Goal: Task Accomplishment & Management: Complete application form

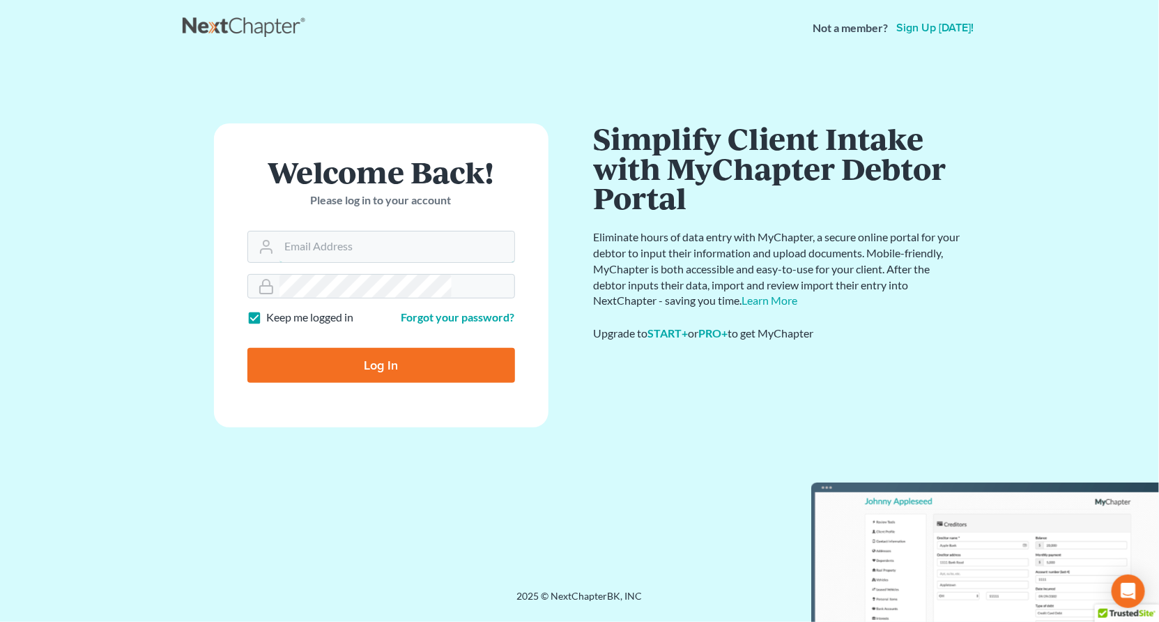
click at [329, 231] on input "Email Address" at bounding box center [397, 246] width 235 height 31
type input "[PERSON_NAME][EMAIL_ADDRESS][DOMAIN_NAME]"
click at [376, 348] on input "Log In" at bounding box center [381, 365] width 268 height 35
type input "Thinking..."
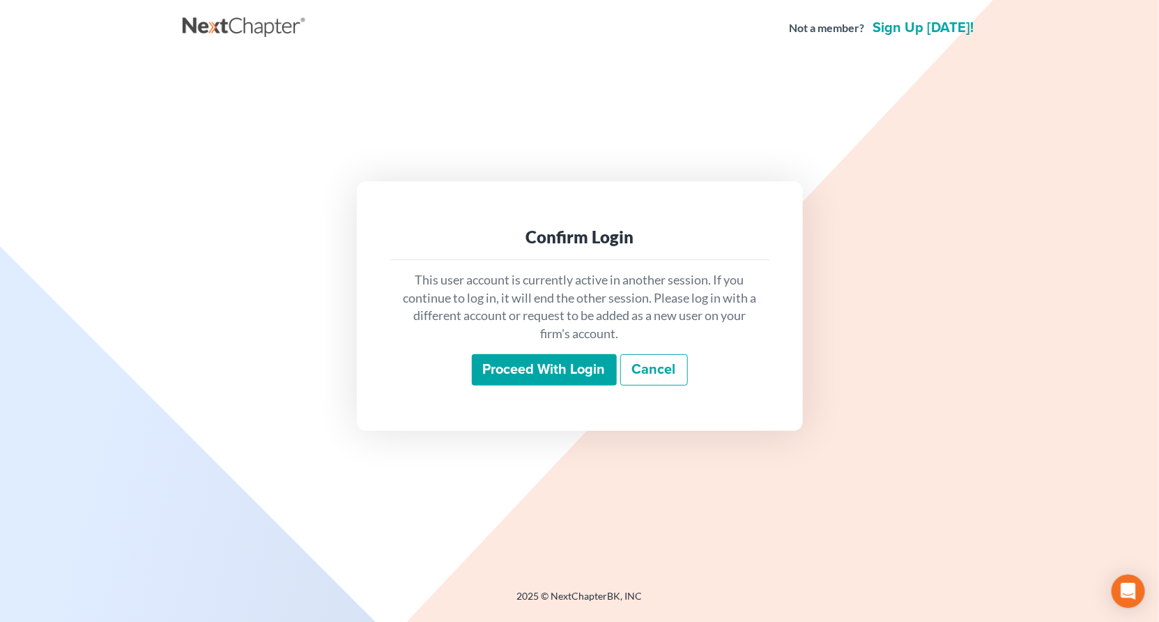
click at [529, 356] on input "Proceed with login" at bounding box center [544, 370] width 145 height 32
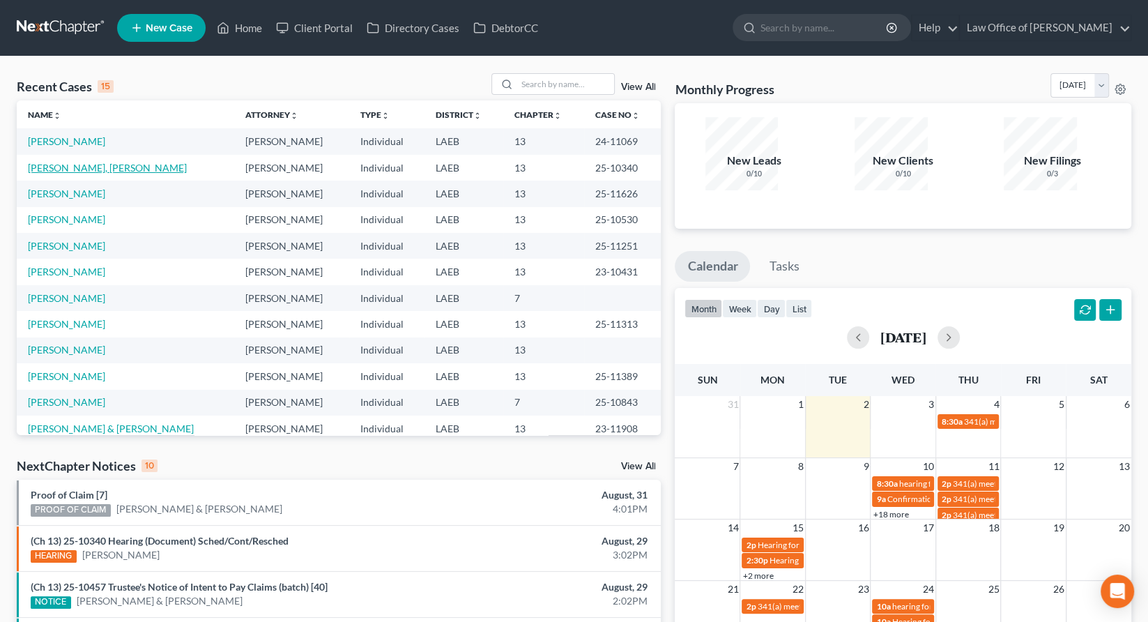
click at [38, 162] on link "Harris, Lejeune" at bounding box center [107, 168] width 159 height 12
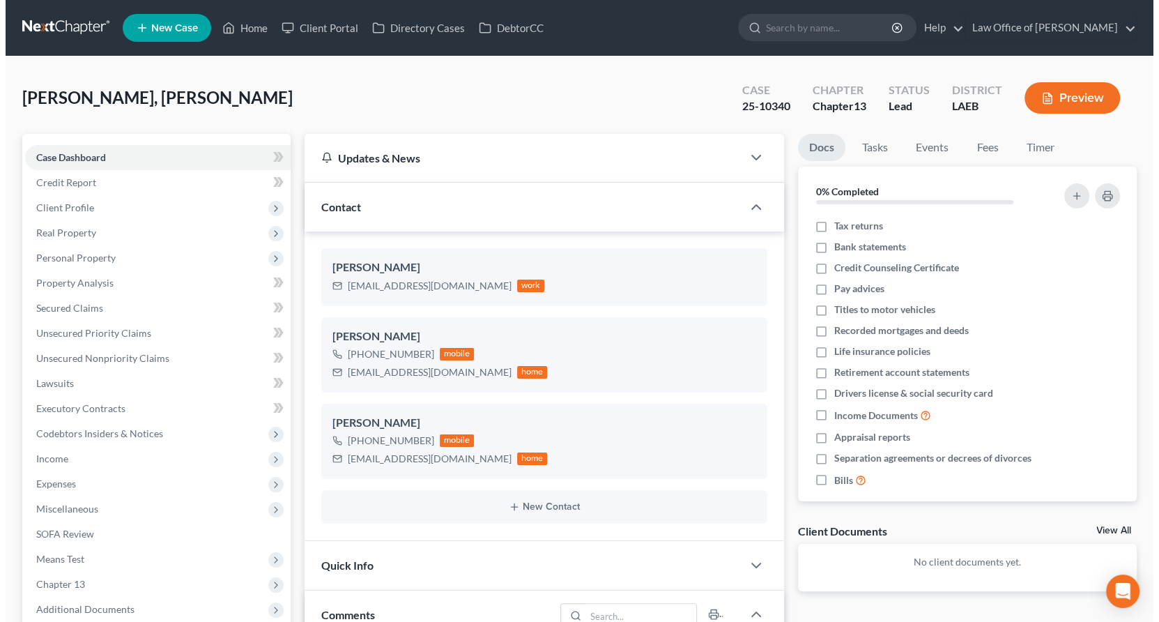
scroll to position [14, 0]
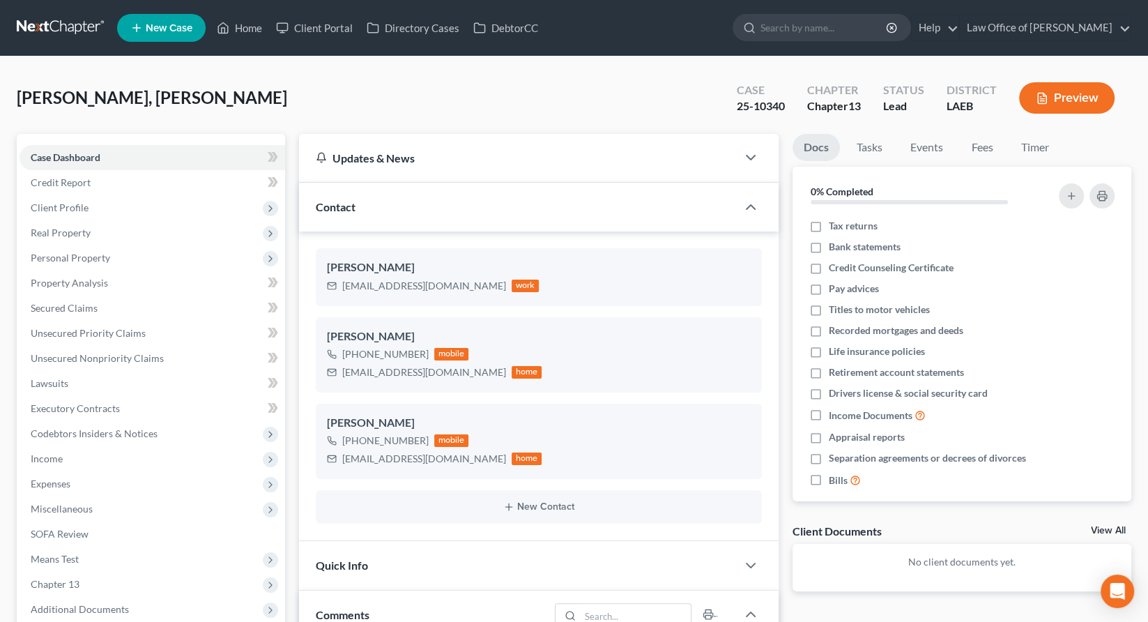
click at [82, 621] on span "NextChapter Mailing" at bounding box center [76, 634] width 91 height 12
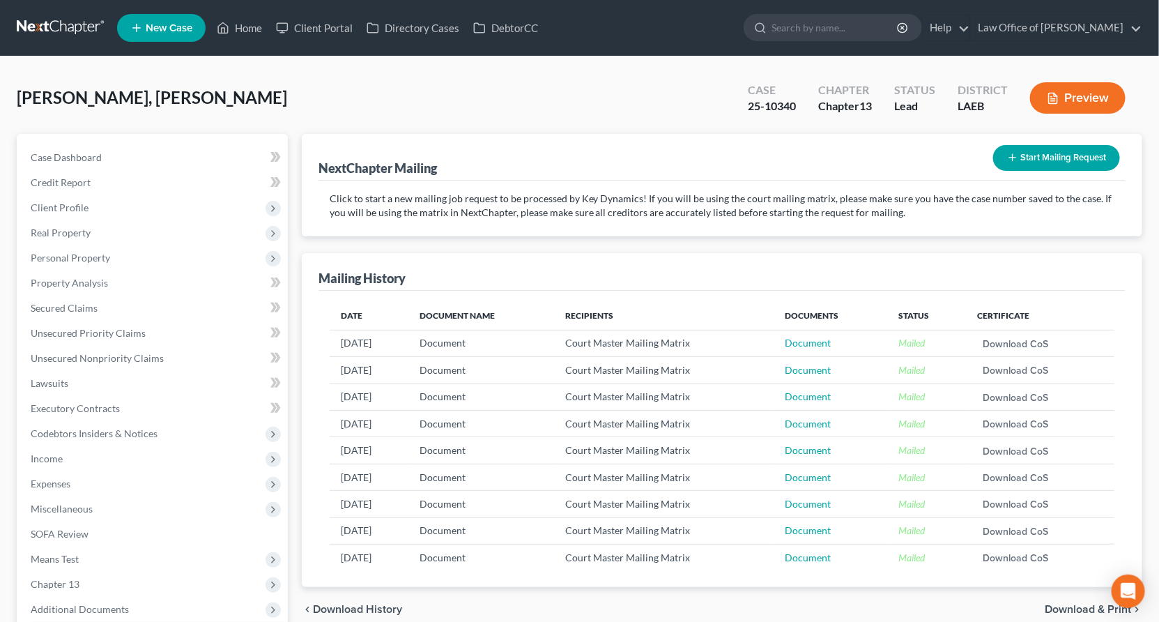
click at [1064, 145] on button "Start Mailing Request" at bounding box center [1056, 158] width 127 height 26
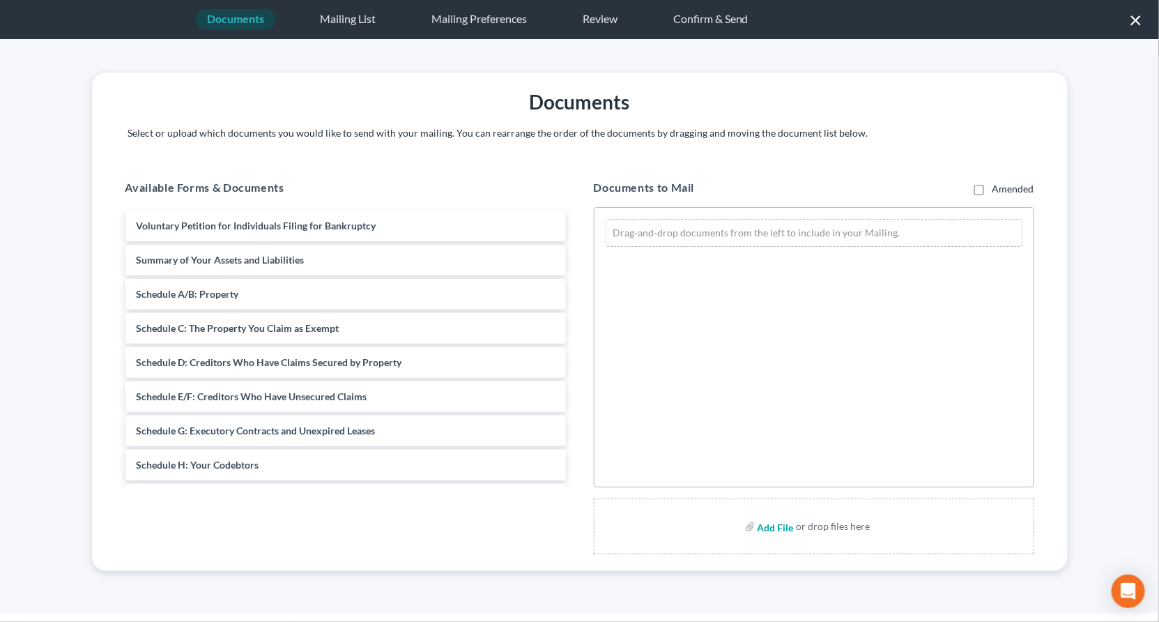
click at [778, 514] on input "file" at bounding box center [774, 526] width 33 height 25
type input "C:\fakepath\Harris Notice of Hearing LM.pdf"
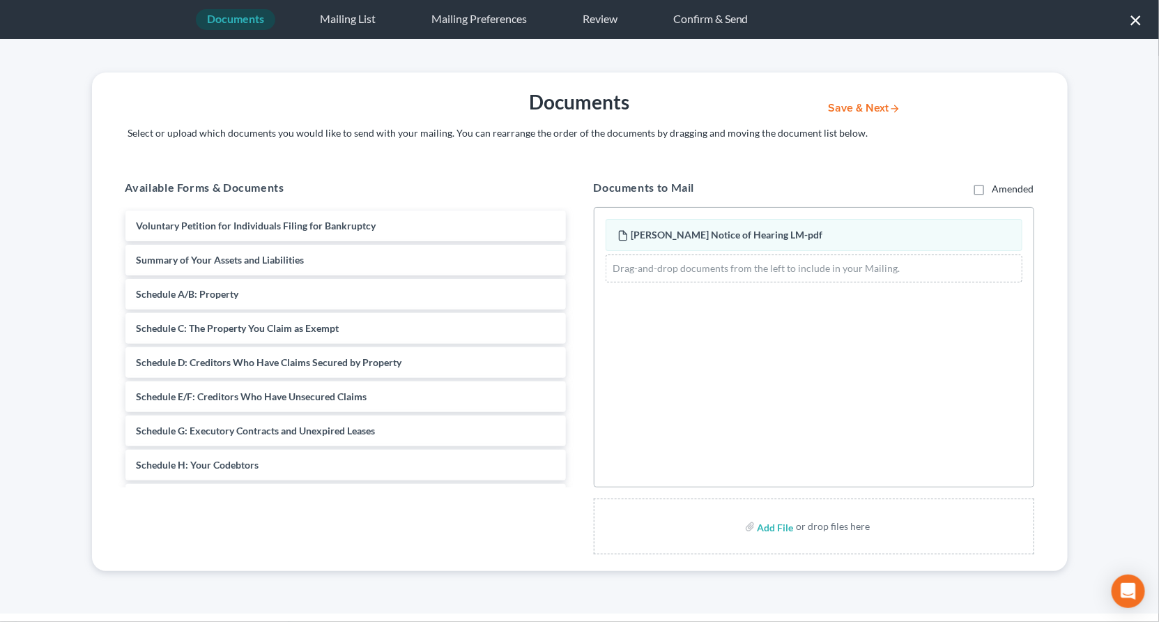
click at [856, 102] on button "Save & Next" at bounding box center [865, 108] width 94 height 12
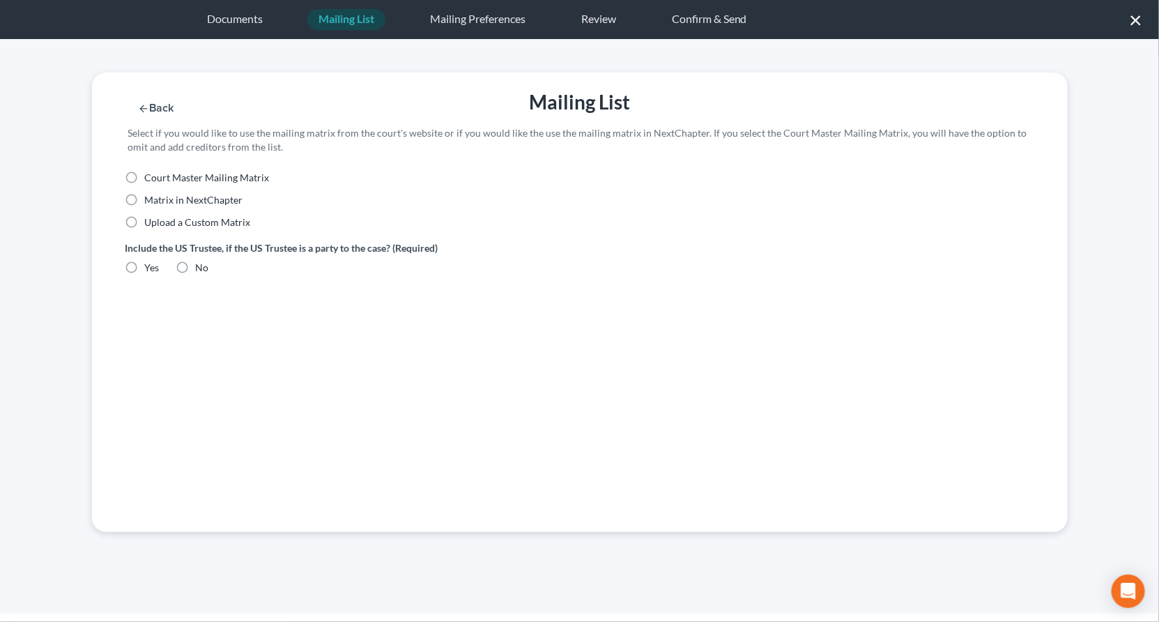
click at [165, 171] on span "Court Master Mailing Matrix" at bounding box center [207, 177] width 125 height 12
click at [160, 171] on input "Court Master Mailing Matrix" at bounding box center [155, 175] width 9 height 9
radio input "true"
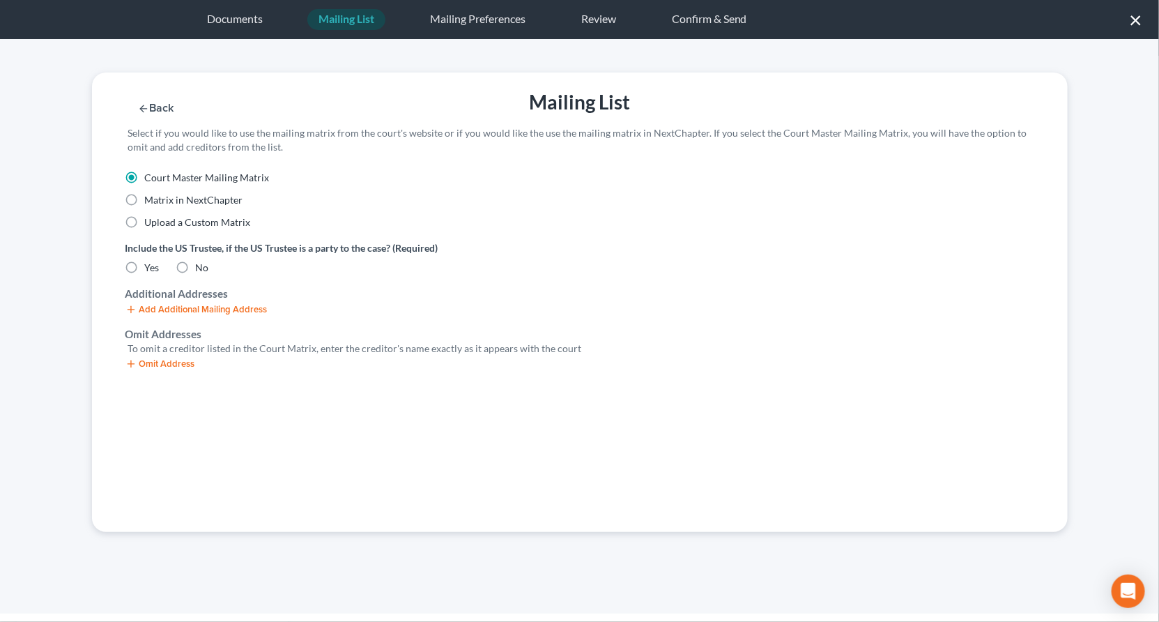
click at [196, 261] on label "No" at bounding box center [202, 268] width 13 height 14
click at [201, 261] on input "No" at bounding box center [205, 265] width 9 height 9
radio input "true"
click at [136, 358] on button "Omit Address" at bounding box center [160, 363] width 70 height 11
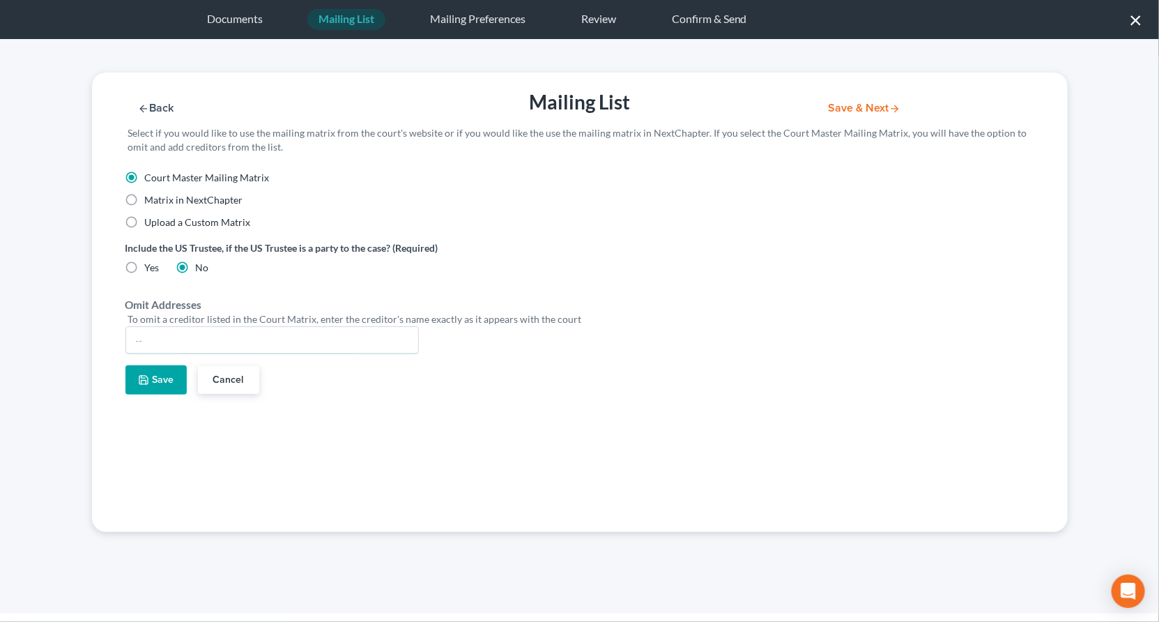
click at [136, 327] on input "text" at bounding box center [272, 340] width 292 height 26
type input "[PERSON_NAME]"
click at [141, 365] on button "Save" at bounding box center [155, 379] width 61 height 29
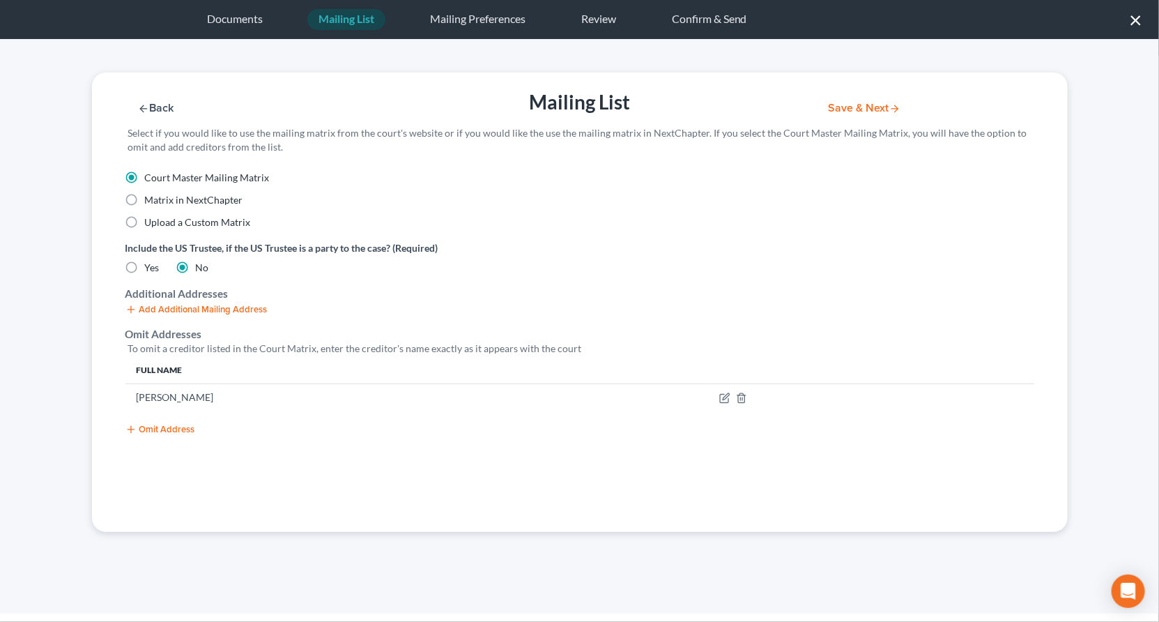
click at [842, 102] on button "Save & Next" at bounding box center [865, 108] width 94 height 12
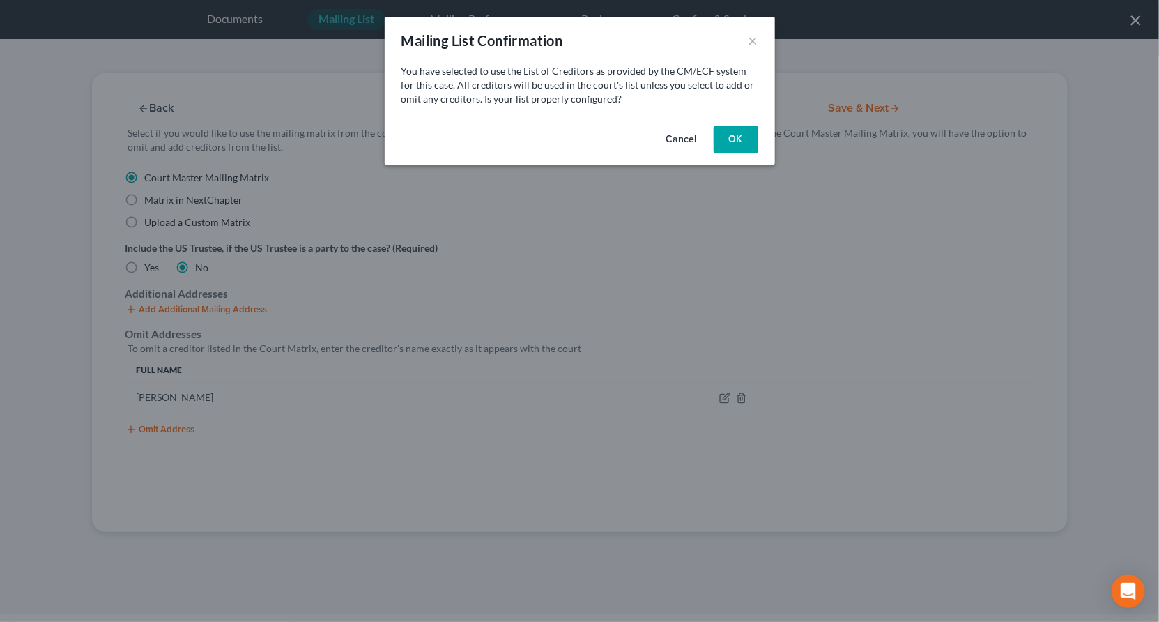
click at [692, 120] on div "Cancel OK" at bounding box center [580, 142] width 390 height 45
click at [714, 125] on button "OK" at bounding box center [736, 139] width 45 height 28
select select "19"
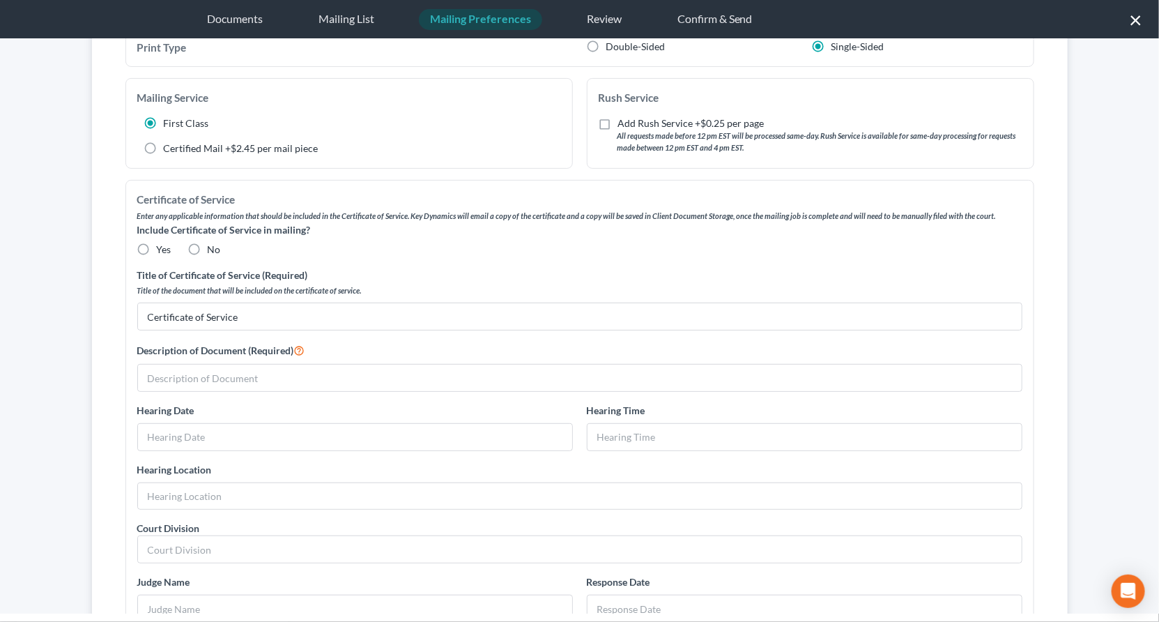
scroll to position [128, 0]
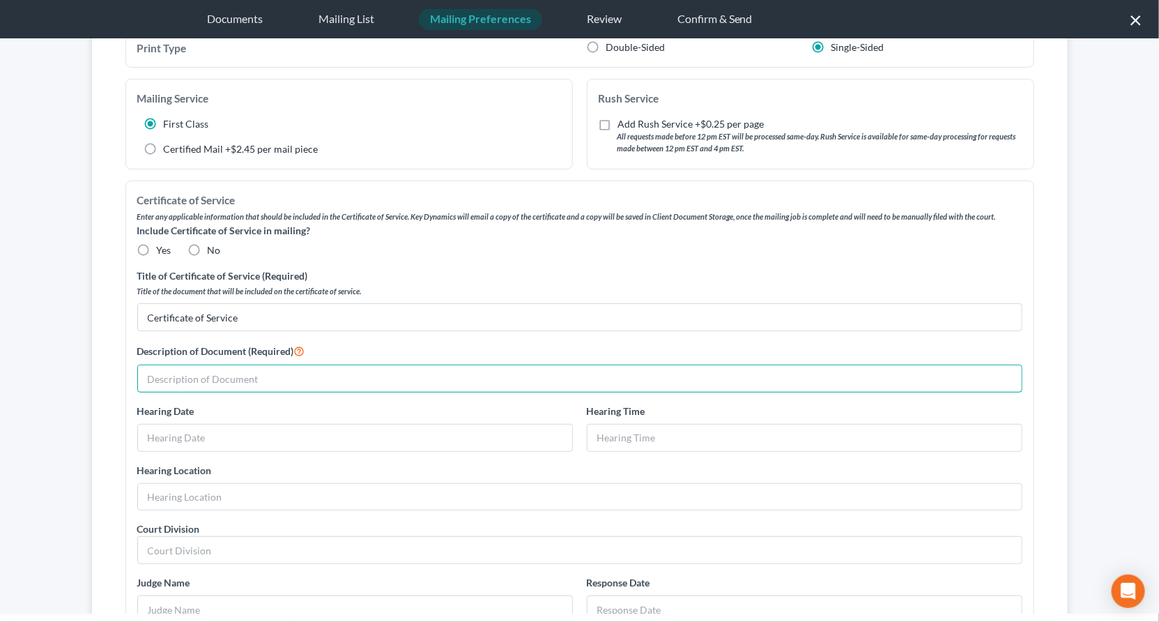
click at [252, 365] on input "text" at bounding box center [580, 378] width 884 height 26
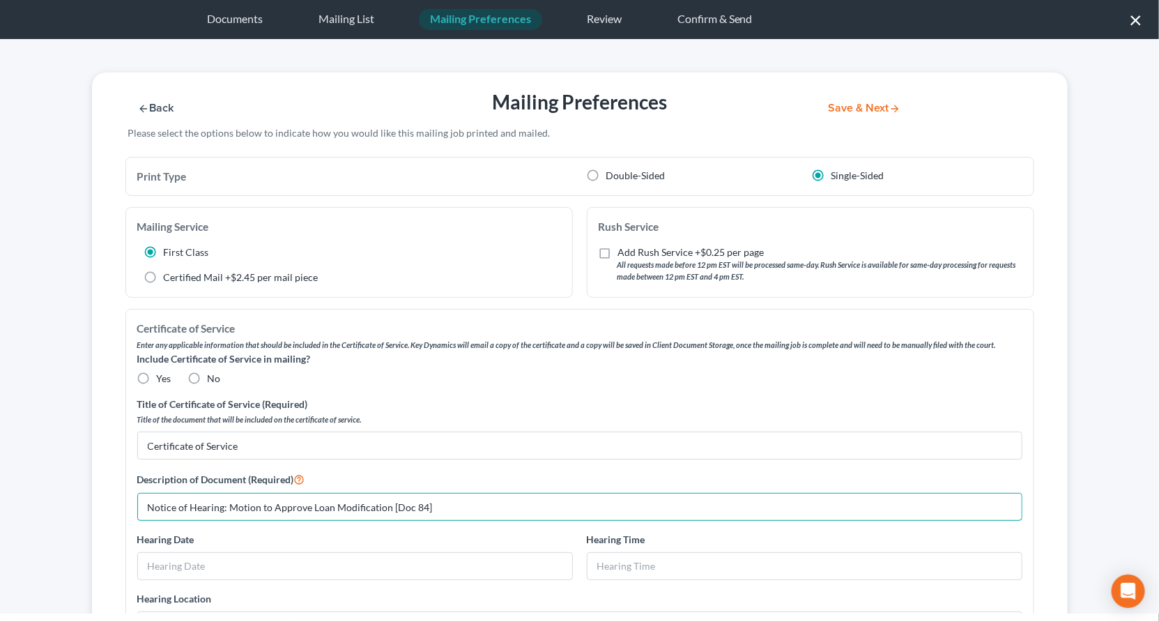
type input "Notice of Hearing: Motion to Approve Loan Modification [Doc 84]"
click at [861, 102] on button "Save & Next" at bounding box center [865, 108] width 94 height 12
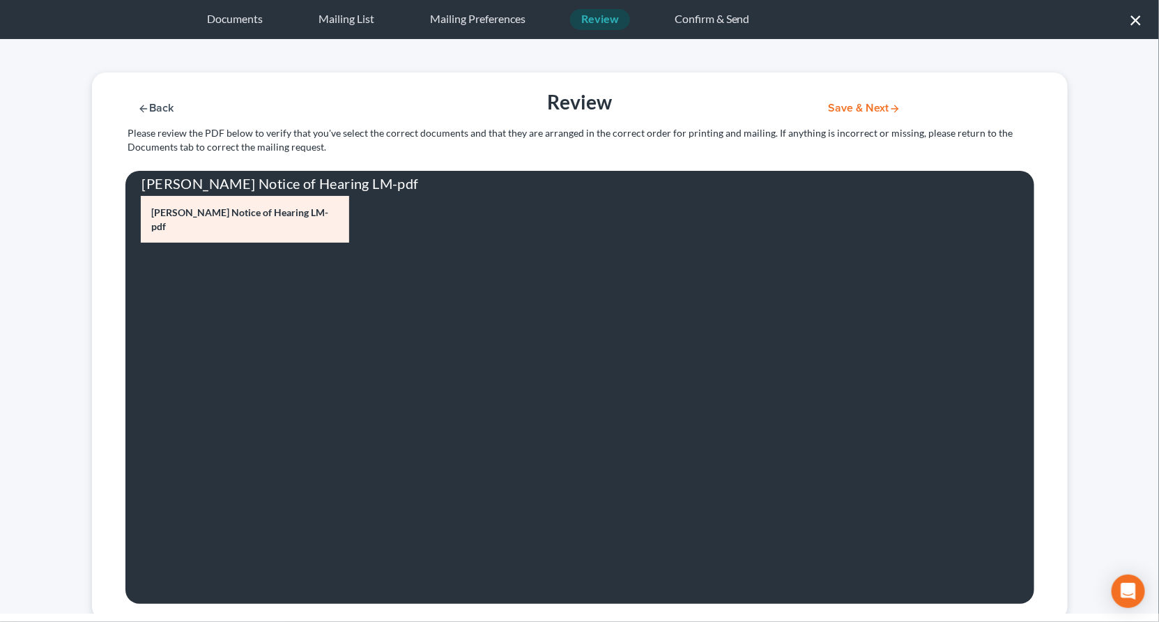
click at [850, 102] on button "Save & Next" at bounding box center [865, 108] width 94 height 12
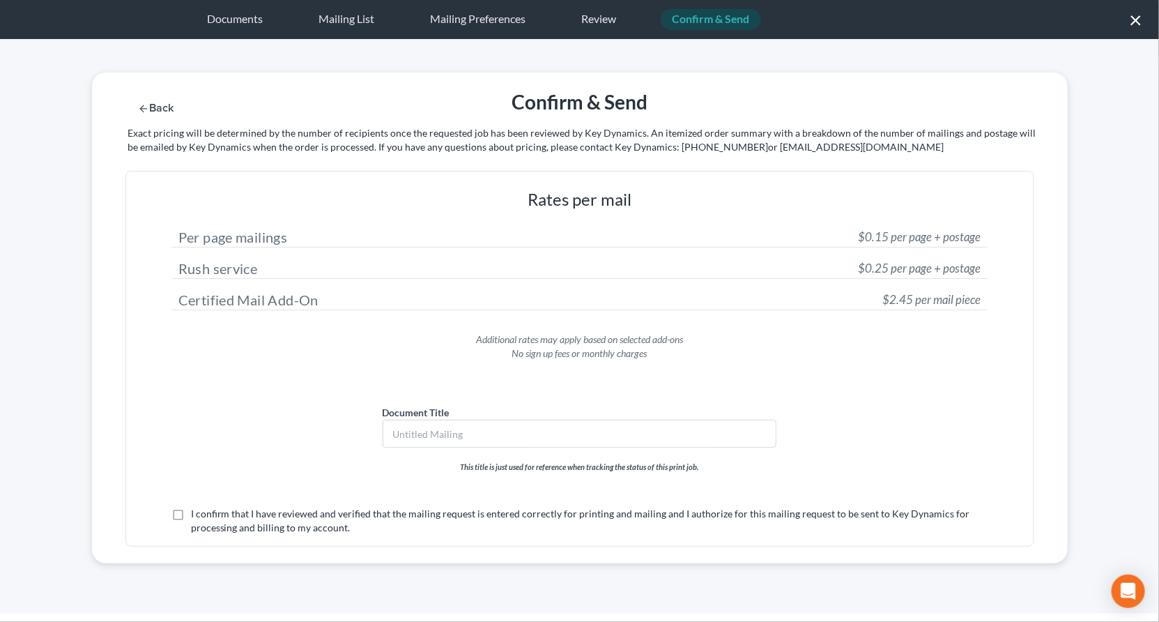
click at [385, 507] on label "I confirm that I have reviewed and verified that the mailing request is entered…" at bounding box center [589, 521] width 797 height 28
click at [206, 507] on input "I confirm that I have reviewed and verified that the mailing request is entered…" at bounding box center [201, 511] width 9 height 9
checkbox input "true"
click at [895, 102] on button "Submit for Mailing" at bounding box center [883, 108] width 130 height 12
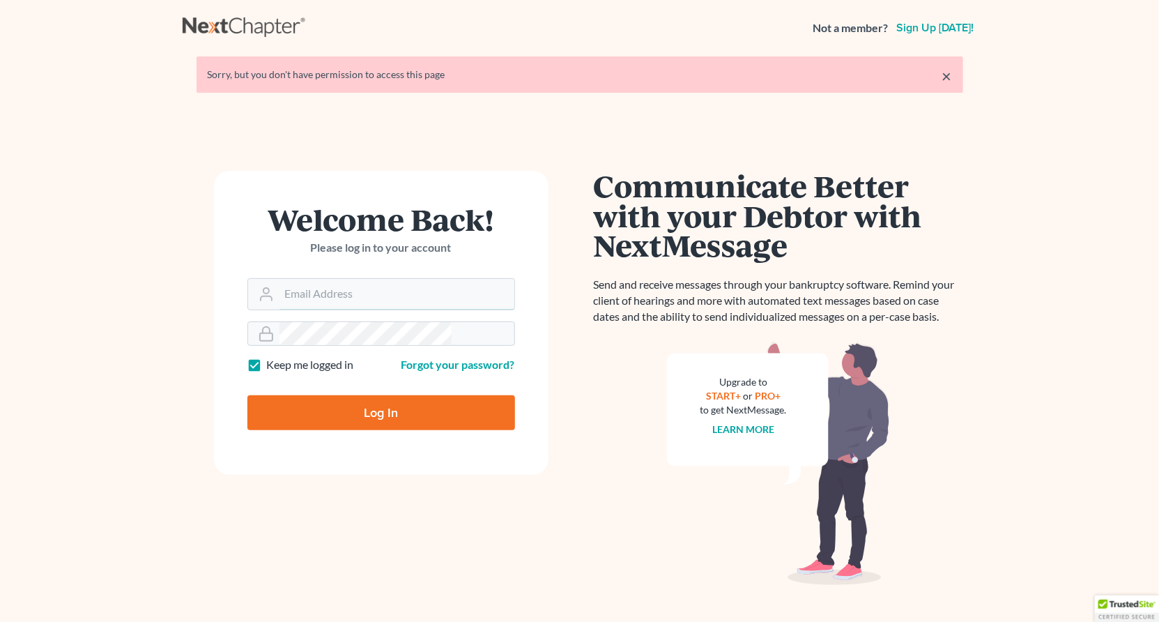
click at [325, 279] on input "Email Address" at bounding box center [397, 294] width 235 height 31
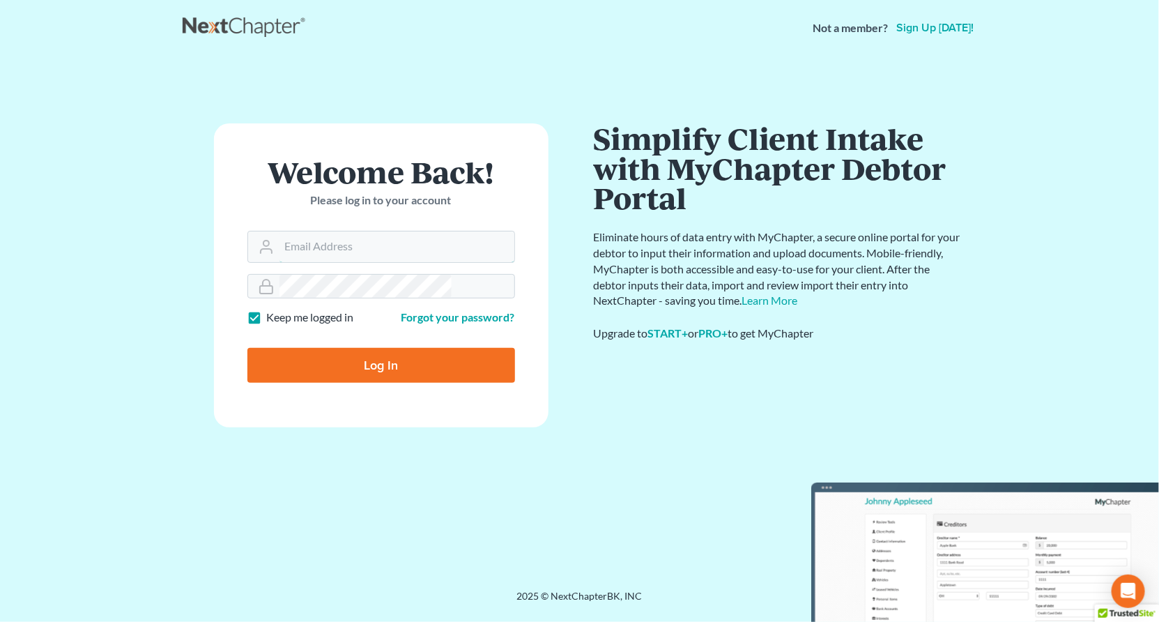
type input "[PERSON_NAME][EMAIL_ADDRESS][DOMAIN_NAME]"
click at [342, 348] on input "Log In" at bounding box center [381, 365] width 268 height 35
type input "Thinking..."
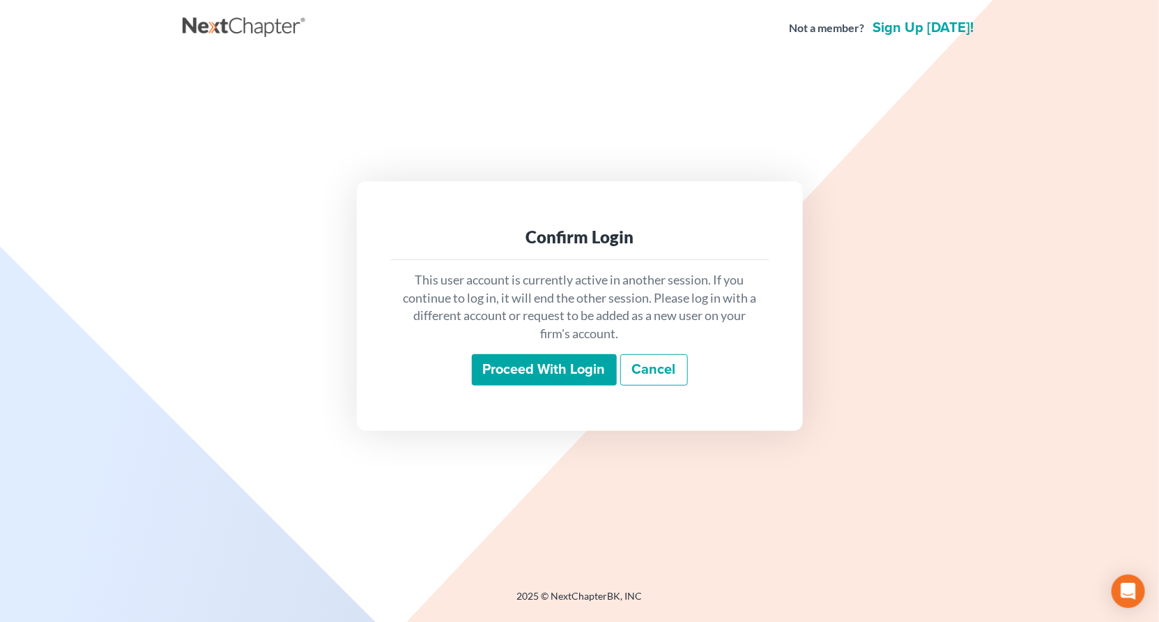
click at [523, 355] on input "Proceed with login" at bounding box center [544, 370] width 145 height 32
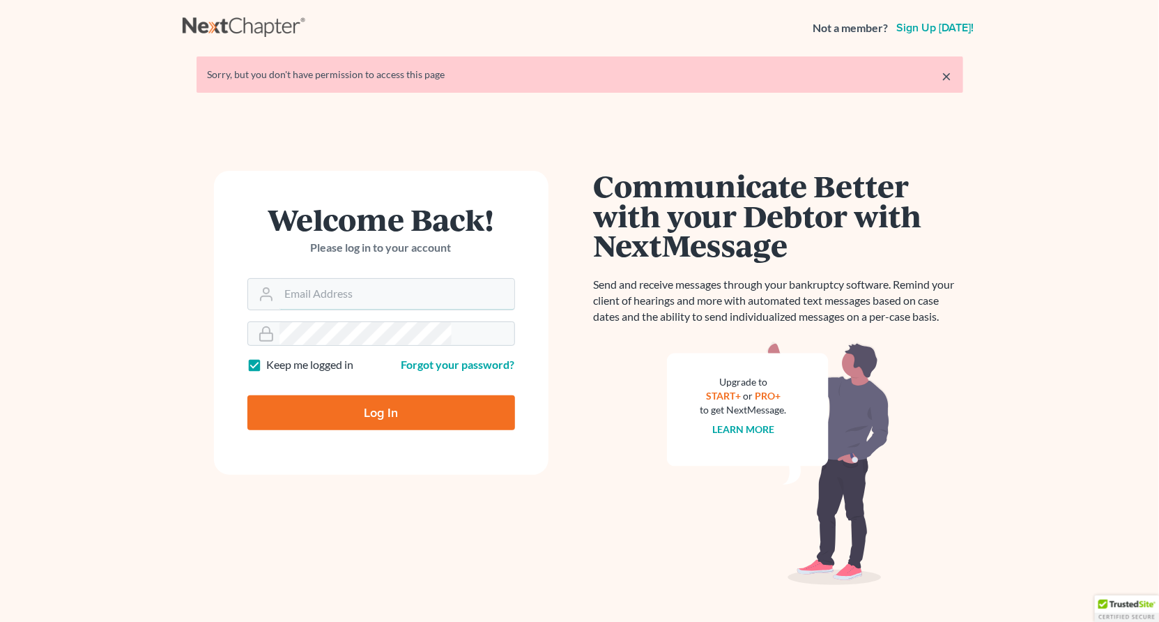
click at [342, 279] on input "Email Address" at bounding box center [397, 294] width 235 height 31
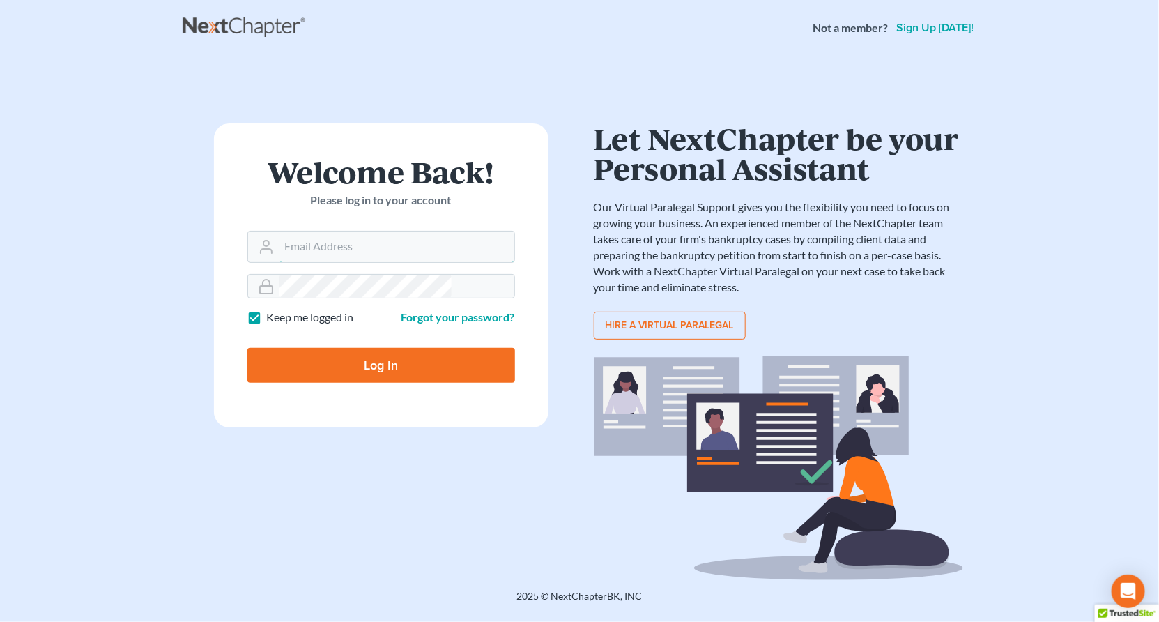
type input "[PERSON_NAME][EMAIL_ADDRESS][DOMAIN_NAME]"
click at [335, 348] on input "Log In" at bounding box center [381, 365] width 268 height 35
type input "Thinking..."
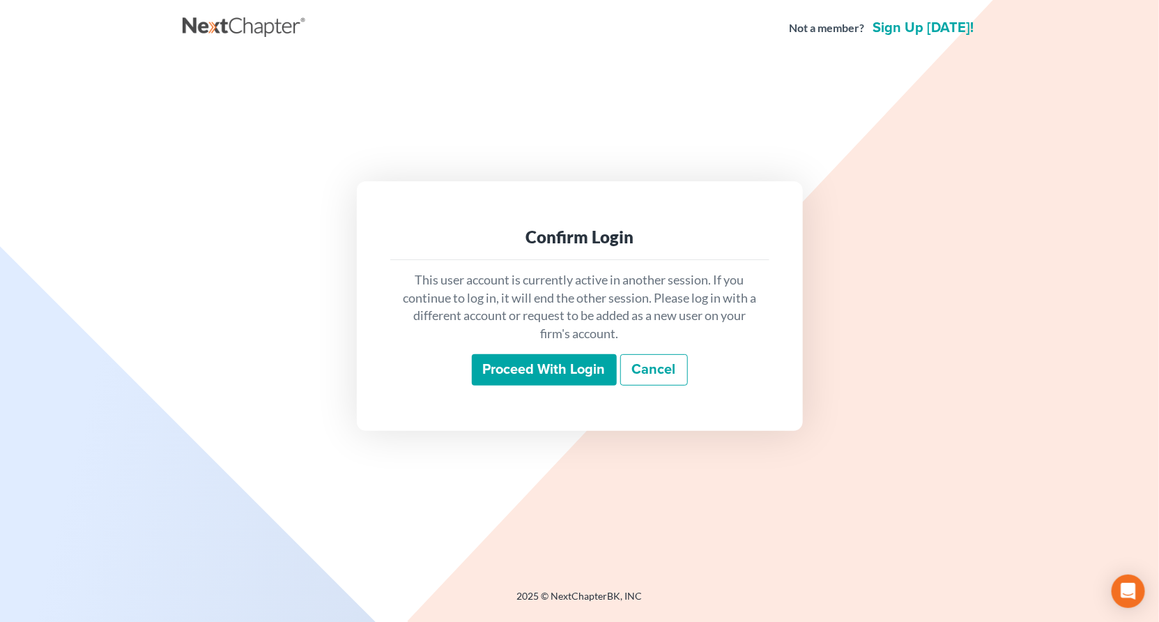
click at [549, 354] on input "Proceed with login" at bounding box center [544, 370] width 145 height 32
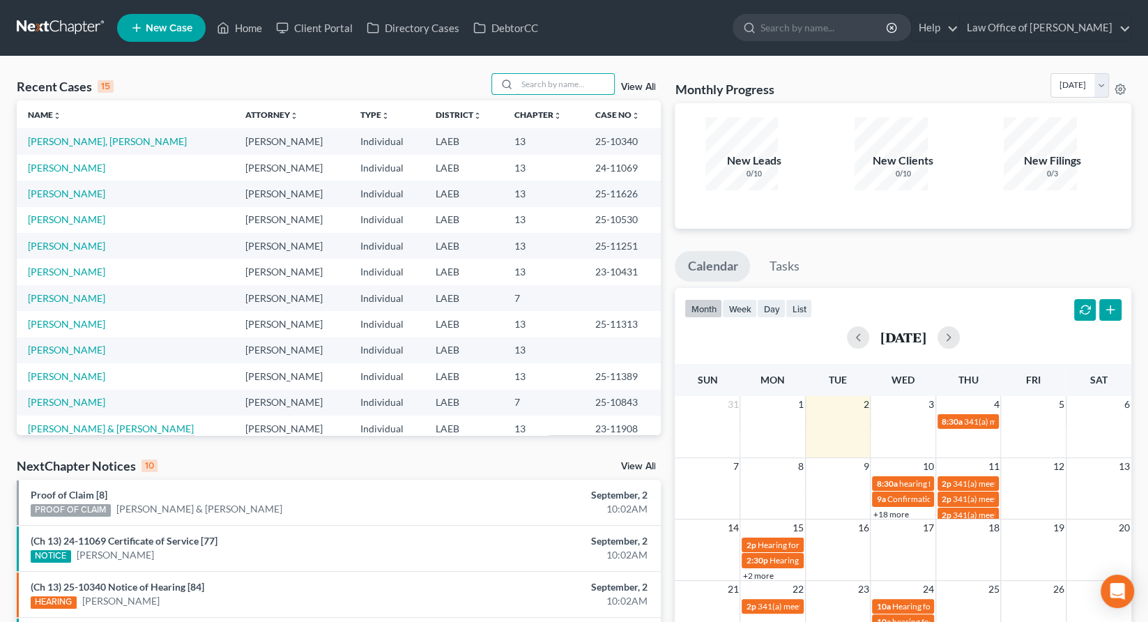
click at [572, 74] on input "search" at bounding box center [566, 84] width 98 height 20
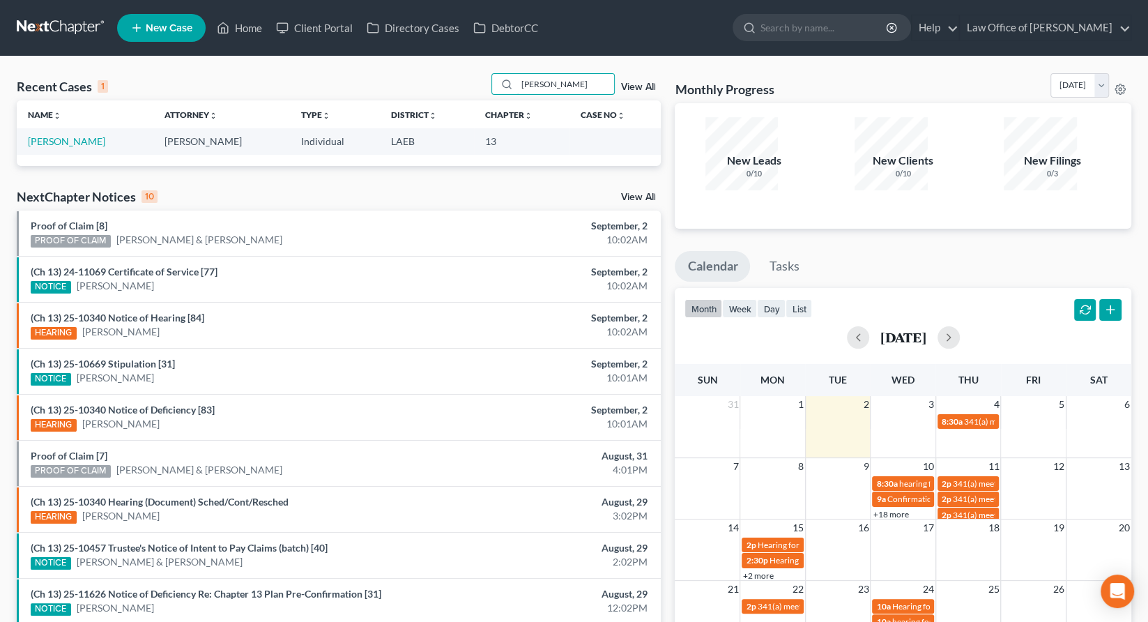
type input "rogers"
click at [35, 128] on td "[PERSON_NAME]" at bounding box center [85, 141] width 137 height 26
click at [36, 135] on link "[PERSON_NAME]" at bounding box center [66, 141] width 77 height 12
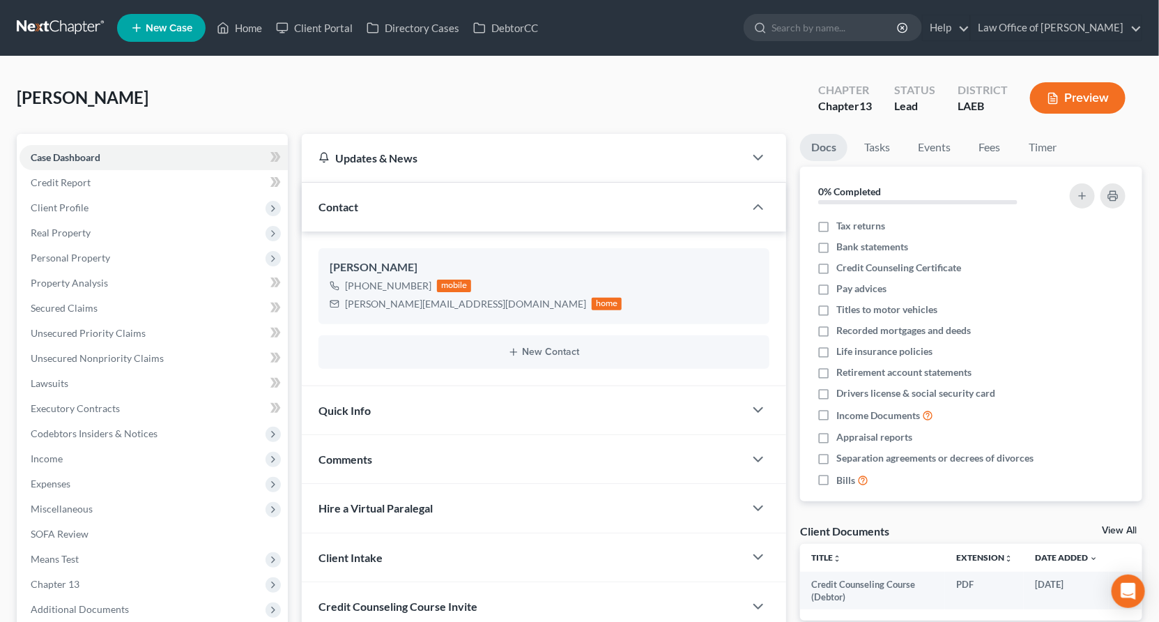
click at [77, 195] on span "Client Profile" at bounding box center [154, 207] width 268 height 25
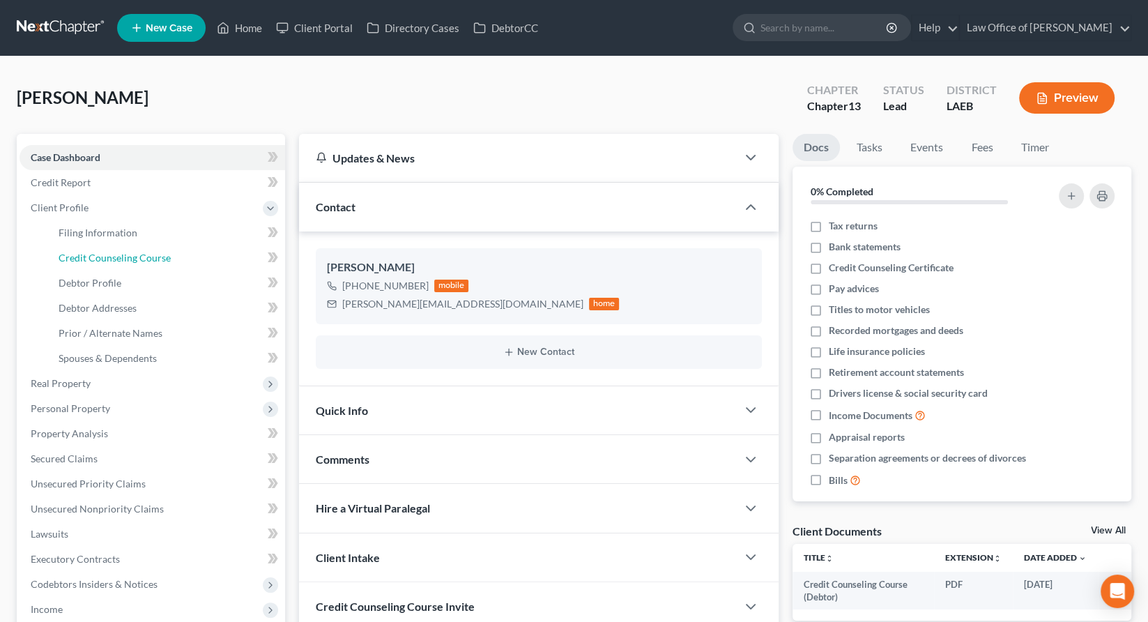
click at [78, 252] on span "Credit Counseling Course" at bounding box center [115, 258] width 112 height 12
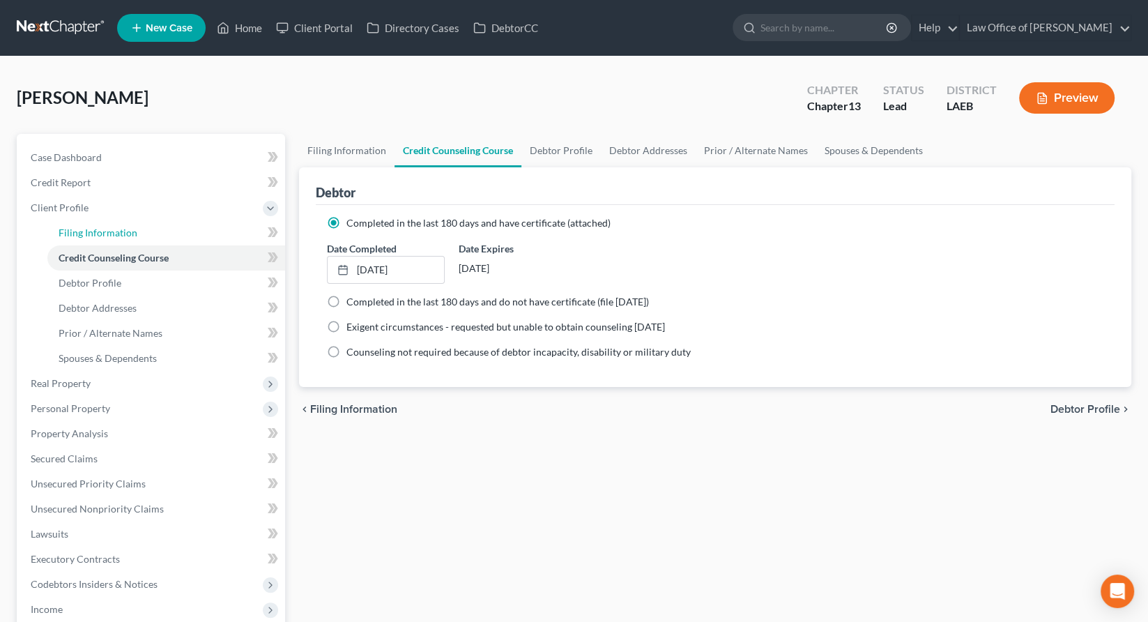
click at [75, 227] on span "Filing Information" at bounding box center [98, 233] width 79 height 12
select select "1"
select select "0"
select select "3"
select select "19"
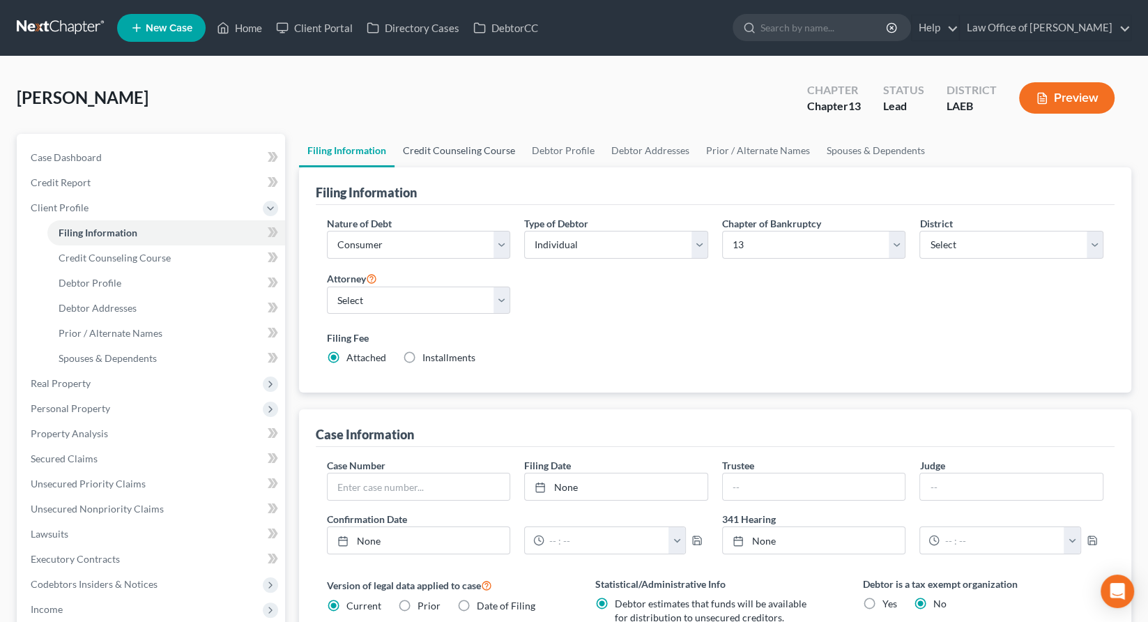
click at [415, 134] on link "Credit Counseling Course" at bounding box center [459, 150] width 129 height 33
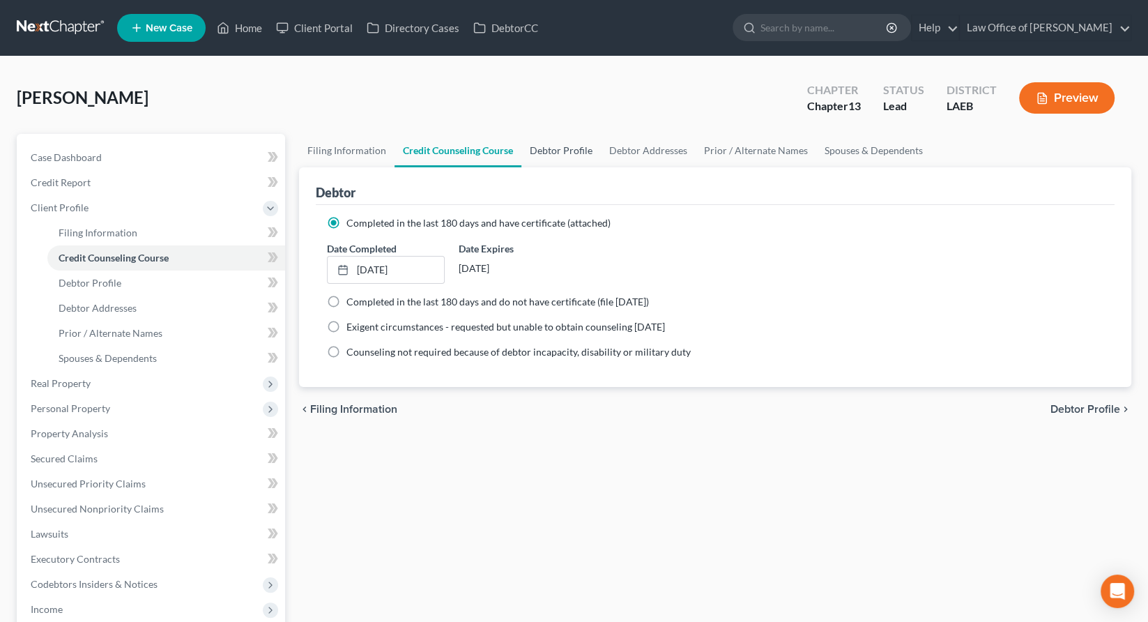
click at [521, 134] on link "Debtor Profile" at bounding box center [560, 150] width 79 height 33
select select "0"
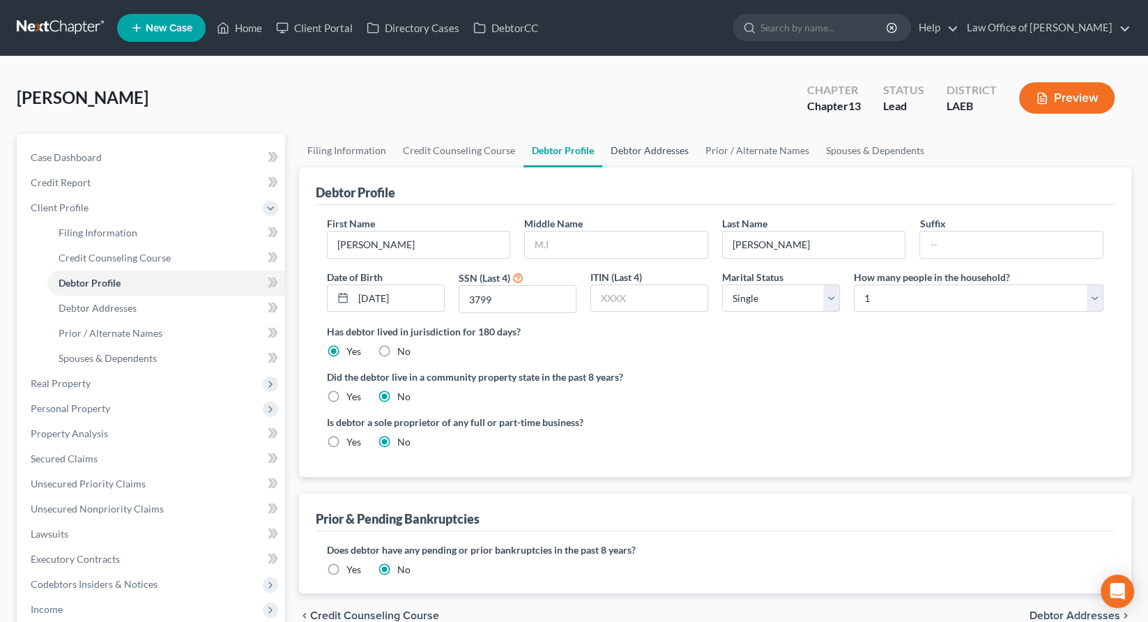
click at [602, 134] on link "Debtor Addresses" at bounding box center [649, 150] width 95 height 33
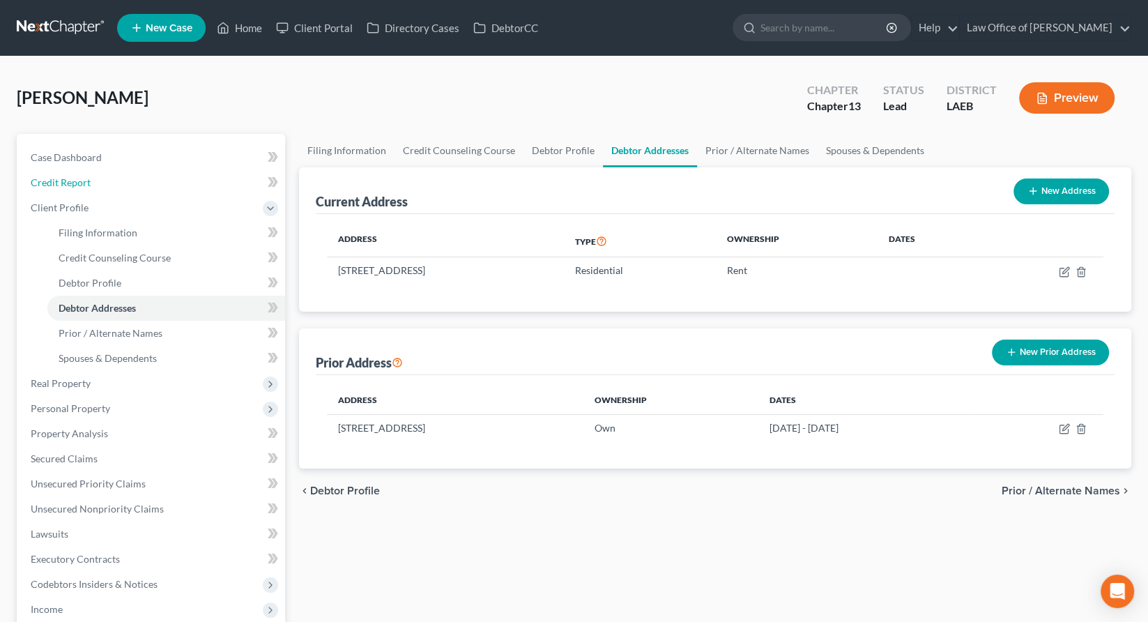
click at [54, 176] on span "Credit Report" at bounding box center [61, 182] width 60 height 12
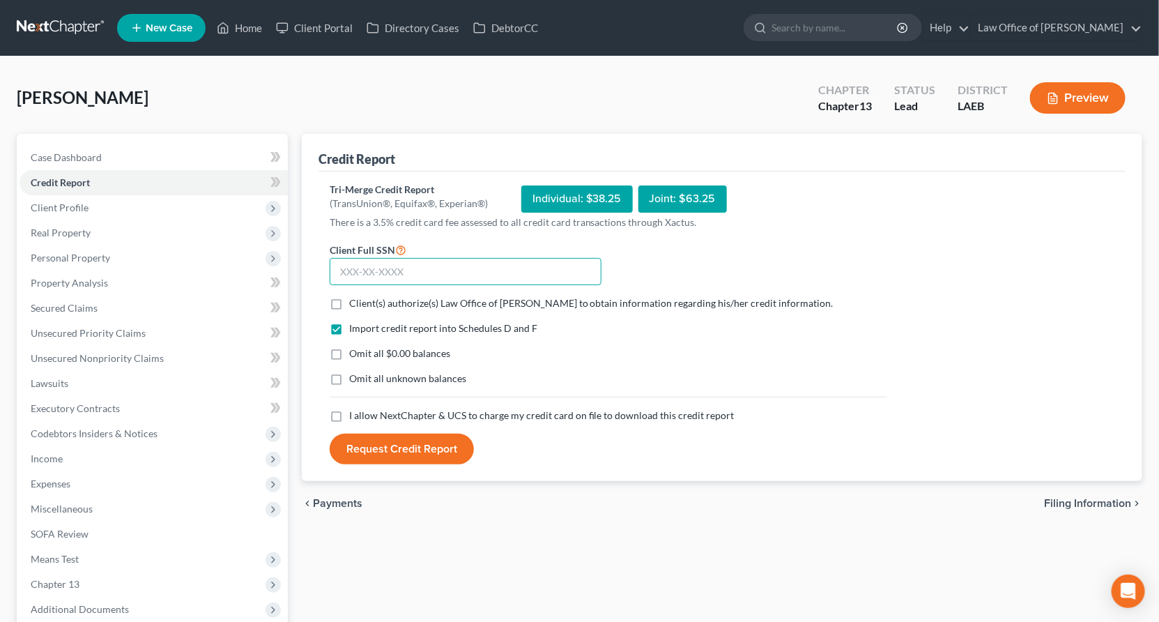
click at [385, 258] on input "text" at bounding box center [466, 272] width 272 height 28
click at [399, 493] on div "Credit Report Tri-Merge Credit Report (TransUnion®, Equifax®, Experian®) Indivi…" at bounding box center [722, 436] width 855 height 604
click at [441, 258] on input "text" at bounding box center [466, 272] width 272 height 28
click at [569, 493] on div "Credit Report Tri-Merge Credit Report (TransUnion®, Equifax®, Experian®) Indivi…" at bounding box center [722, 436] width 855 height 604
click at [410, 258] on input "569-39" at bounding box center [466, 272] width 272 height 28
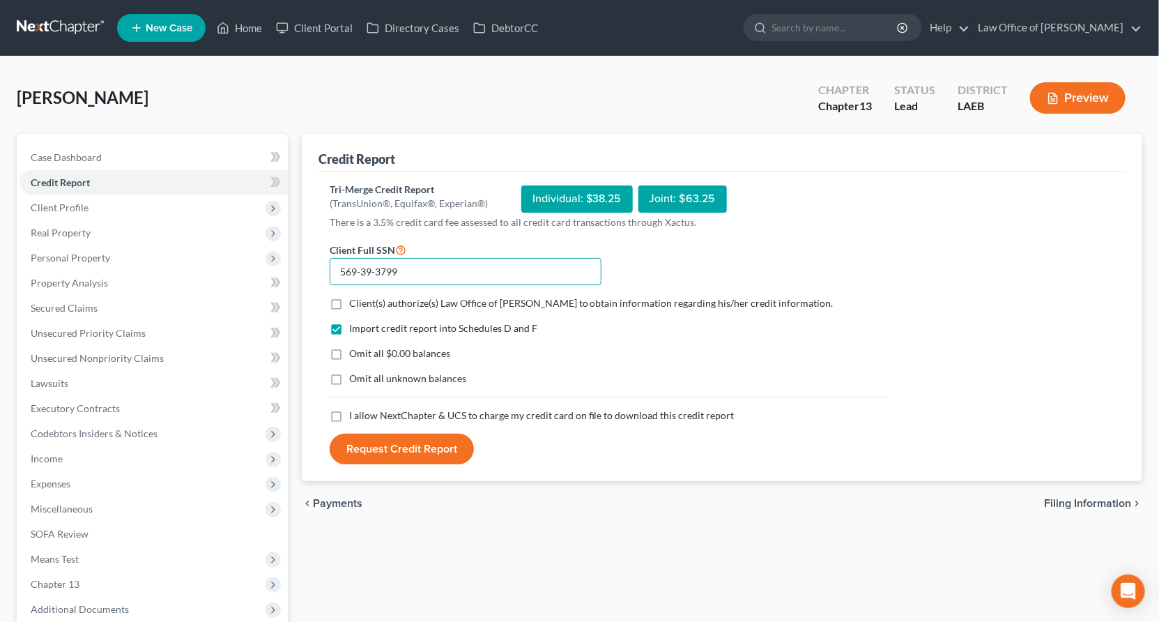
type input "569-39-3799"
click at [369, 297] on span "Client(s) authorize(s) Law Office of Sean Reichert to obtain information regard…" at bounding box center [591, 303] width 484 height 12
click at [364, 296] on input "Client(s) authorize(s) Law Office of Sean Reichert to obtain information regard…" at bounding box center [359, 300] width 9 height 9
checkbox input "true"
click at [349, 346] on label "Omit all $0.00 balances" at bounding box center [399, 353] width 101 height 14
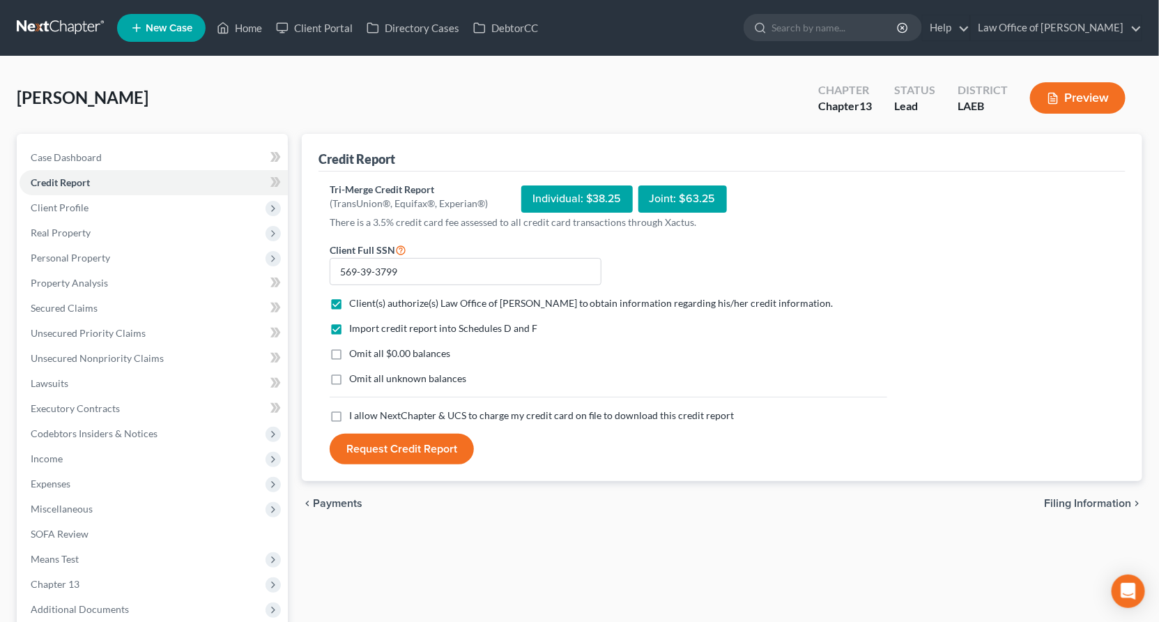
click at [355, 346] on input "Omit all $0.00 balances" at bounding box center [359, 350] width 9 height 9
checkbox input "true"
click at [349, 408] on label "I allow NextChapter & UCS to charge my credit card on file to download this cre…" at bounding box center [541, 415] width 385 height 14
click at [355, 408] on input "I allow NextChapter & UCS to charge my credit card on file to download this cre…" at bounding box center [359, 412] width 9 height 9
checkbox input "true"
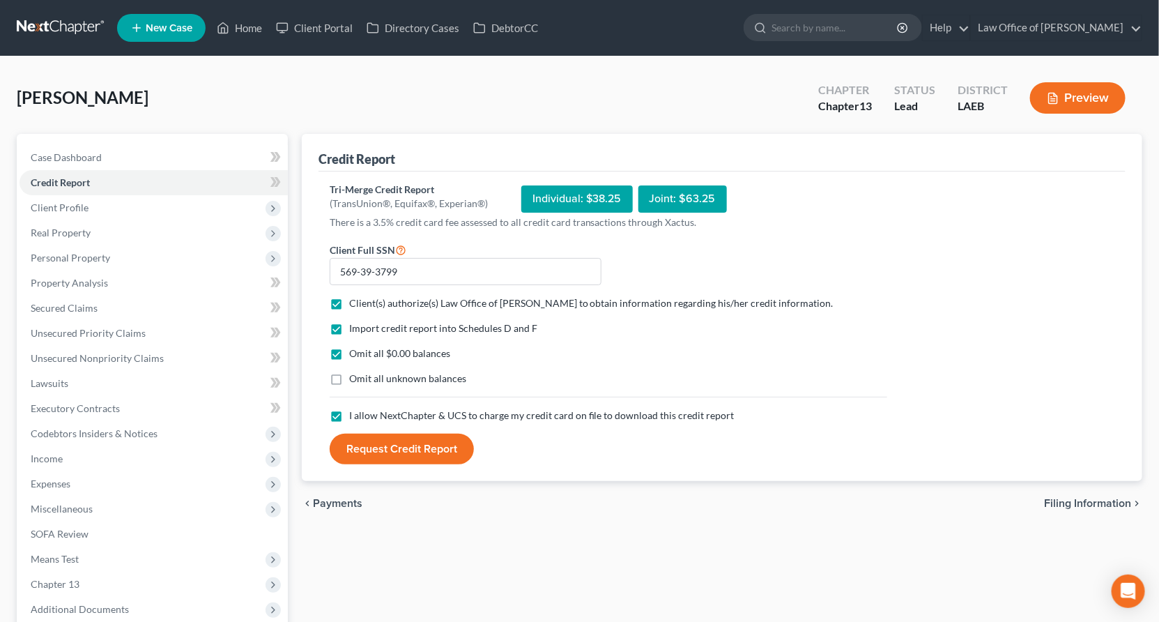
click at [361, 434] on button "Request Credit Report" at bounding box center [402, 449] width 144 height 31
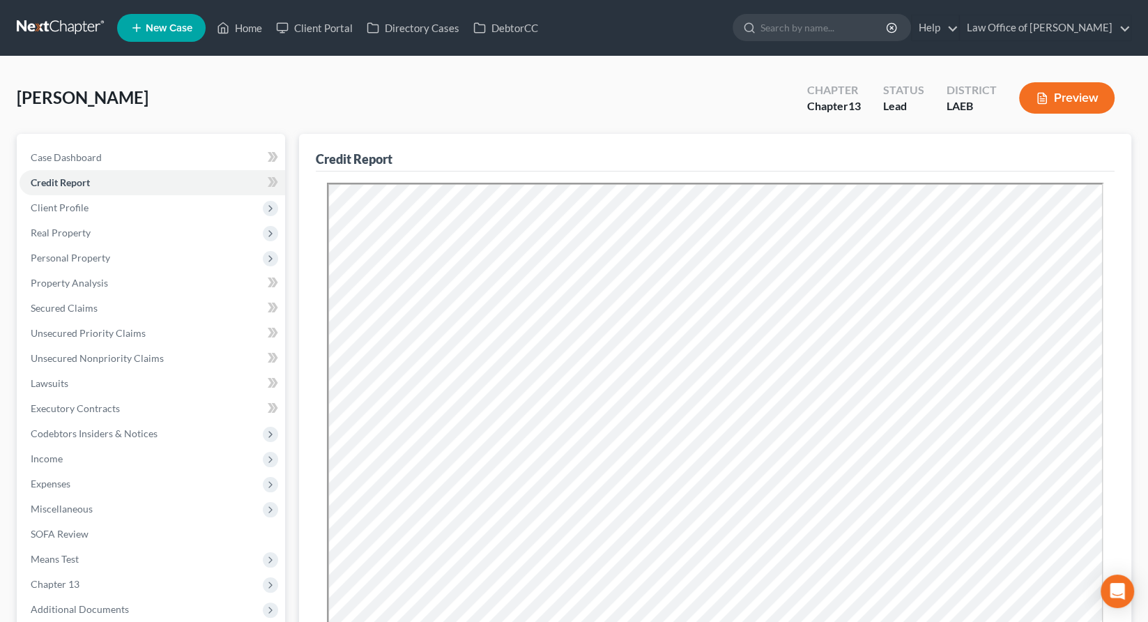
click at [75, 252] on span "Personal Property" at bounding box center [70, 258] width 79 height 12
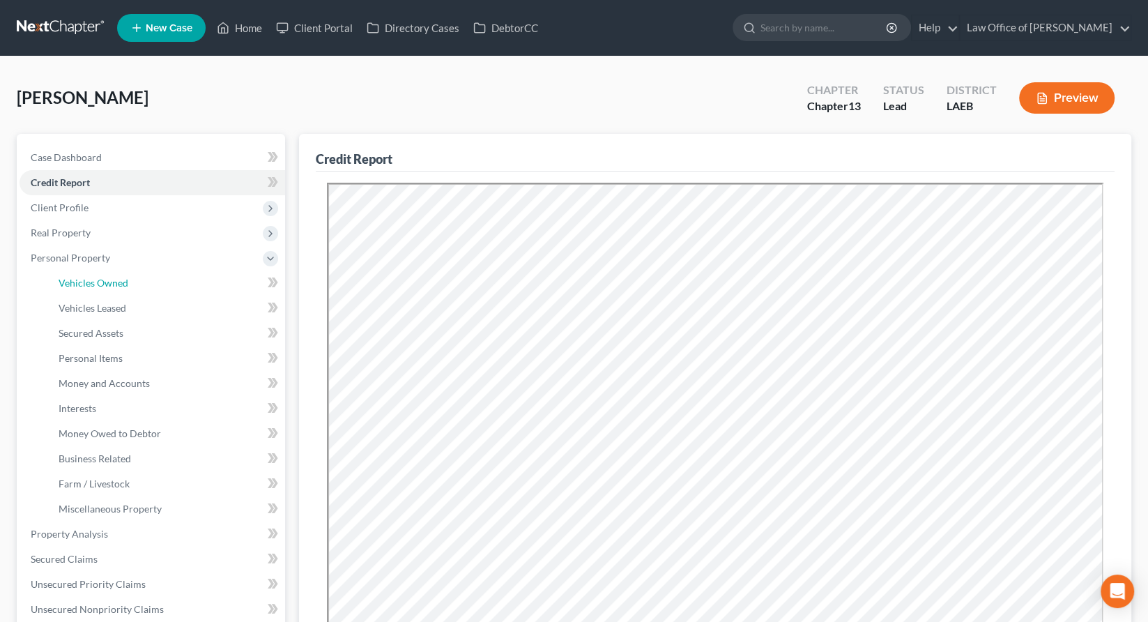
click at [71, 277] on span "Vehicles Owned" at bounding box center [94, 283] width 70 height 12
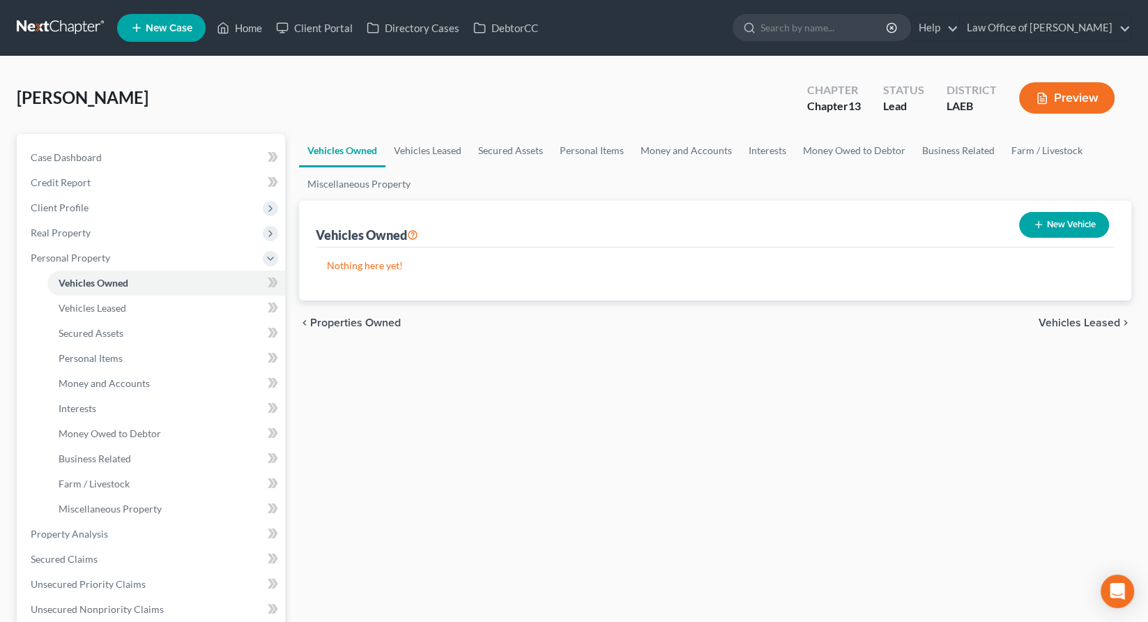
click at [58, 227] on span "Real Property" at bounding box center [61, 233] width 60 height 12
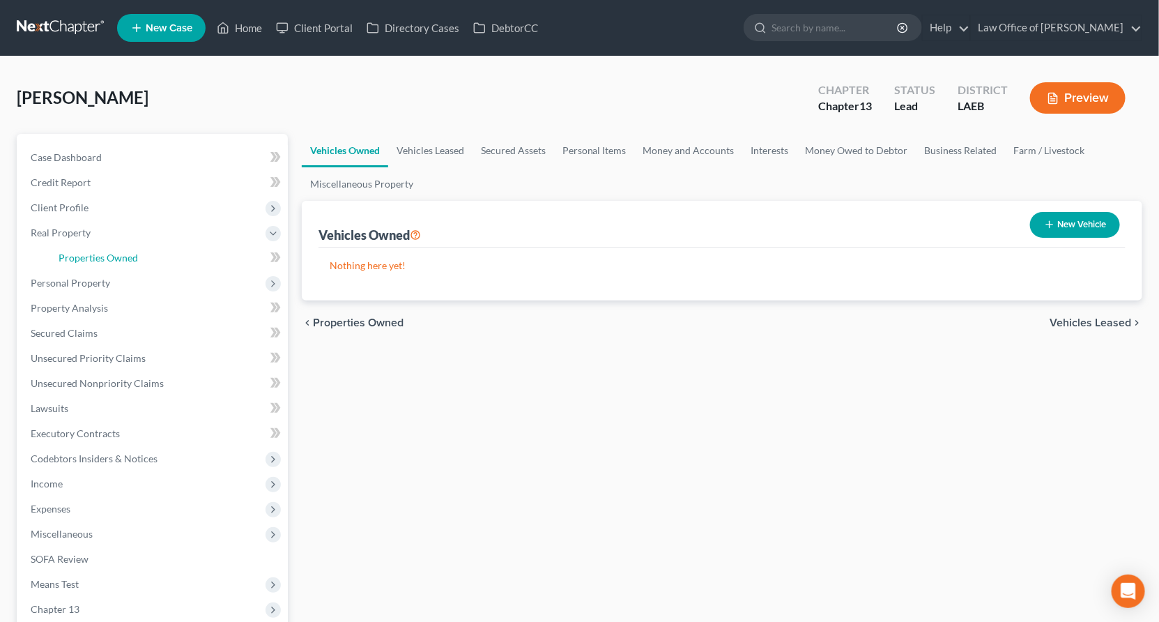
click at [59, 252] on span "Properties Owned" at bounding box center [98, 258] width 79 height 12
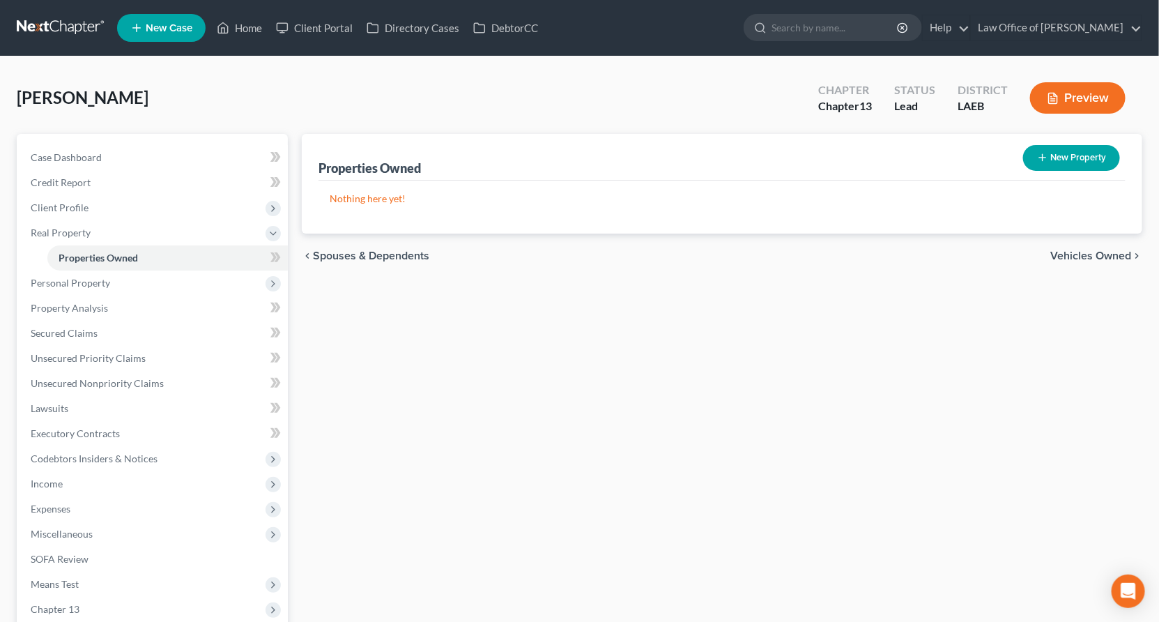
click at [60, 277] on span "Personal Property" at bounding box center [70, 283] width 79 height 12
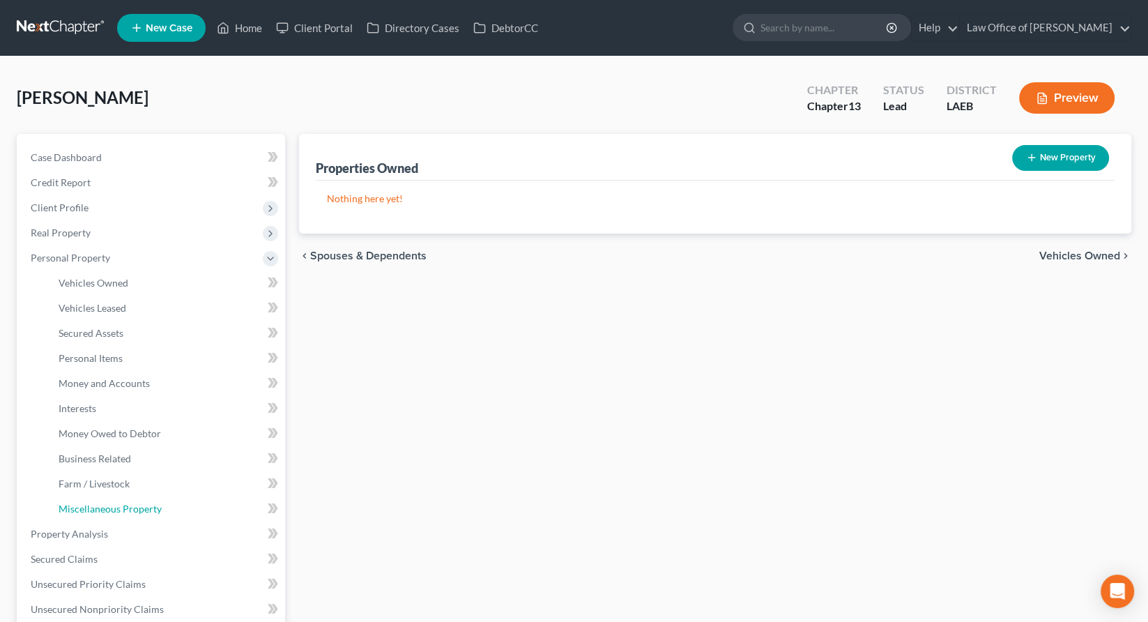
click at [109, 503] on span "Miscellaneous Property" at bounding box center [110, 509] width 103 height 12
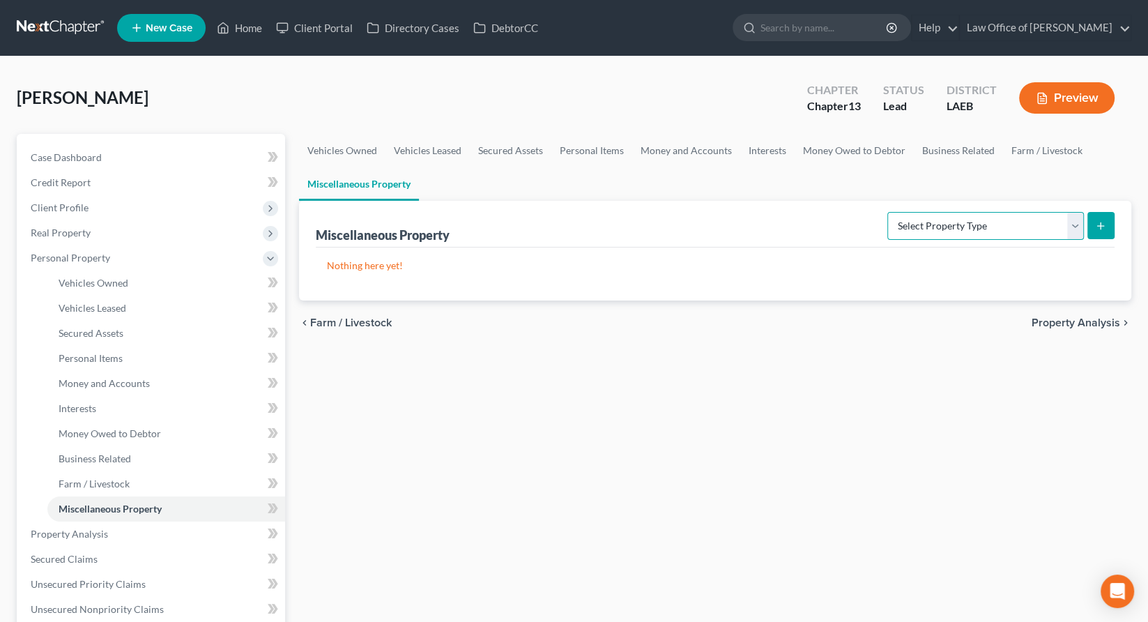
click at [946, 212] on select "Select Property Type Assigned for Creditor Benefit Within 1 Year Holding for An…" at bounding box center [985, 226] width 197 height 28
select select "transferred"
click at [932, 212] on select "Select Property Type Assigned for Creditor Benefit Within 1 Year Holding for An…" at bounding box center [985, 226] width 197 height 28
click at [1106, 220] on icon "submit" at bounding box center [1100, 225] width 11 height 11
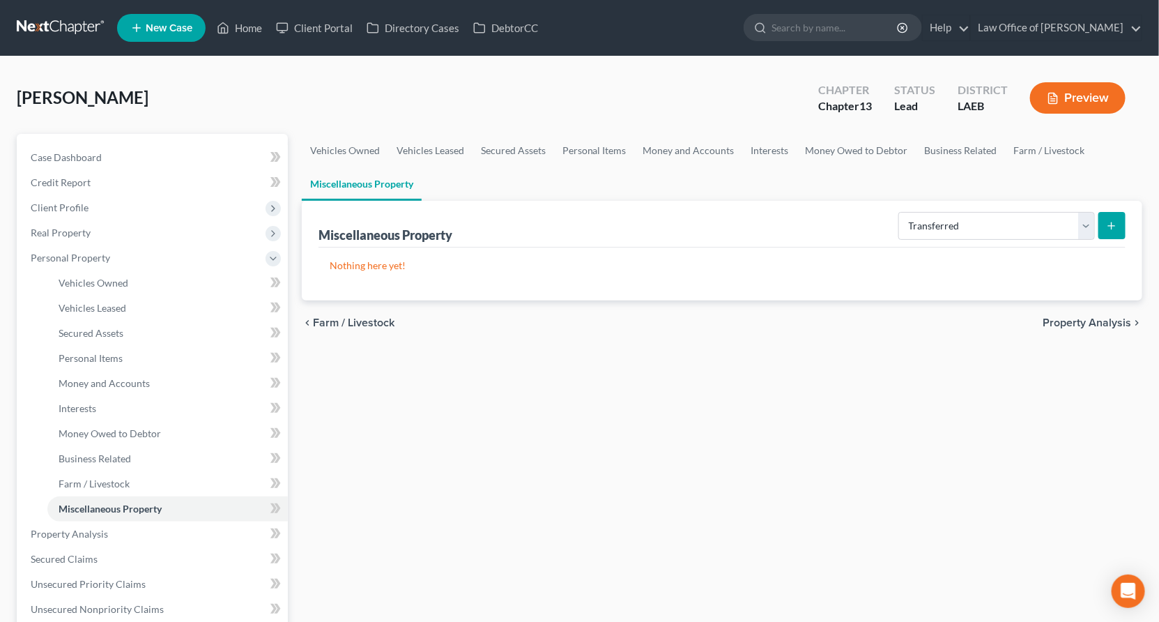
select select "Ordinary (within 2 years)"
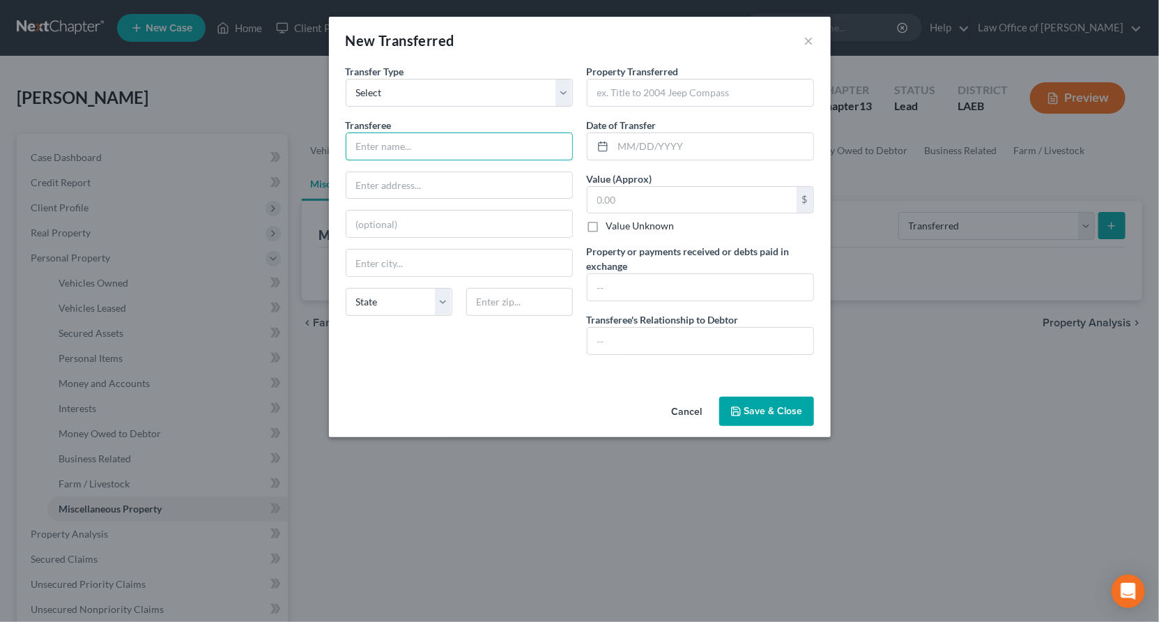
click at [457, 133] on input "text" at bounding box center [459, 146] width 226 height 26
type input "Clayton Adam"
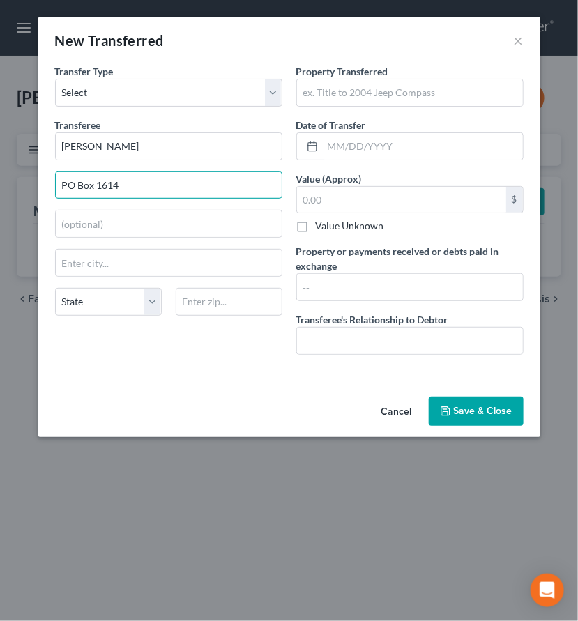
type input "PO Box 1614"
type input "70470"
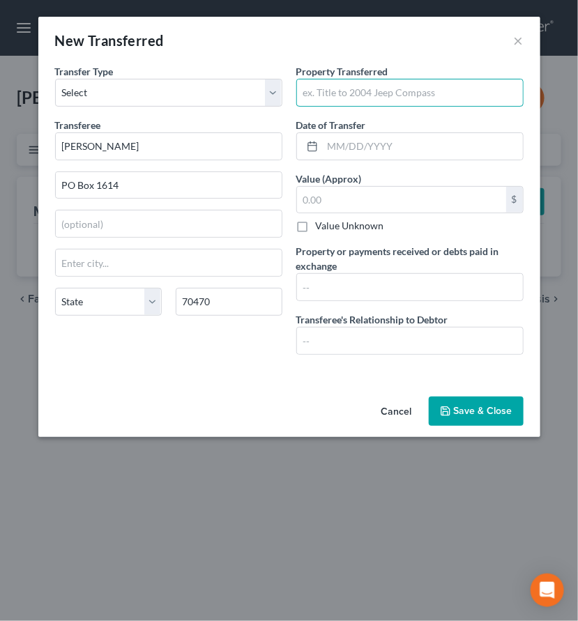
type input "Mandeville"
click at [323, 79] on input "text" at bounding box center [410, 92] width 226 height 26
click at [381, 79] on input "592 Marina Drive" at bounding box center [410, 92] width 226 height 26
type input "592 Marina Drive, Slidell, LA 70458"
click at [360, 133] on input "text" at bounding box center [423, 146] width 200 height 26
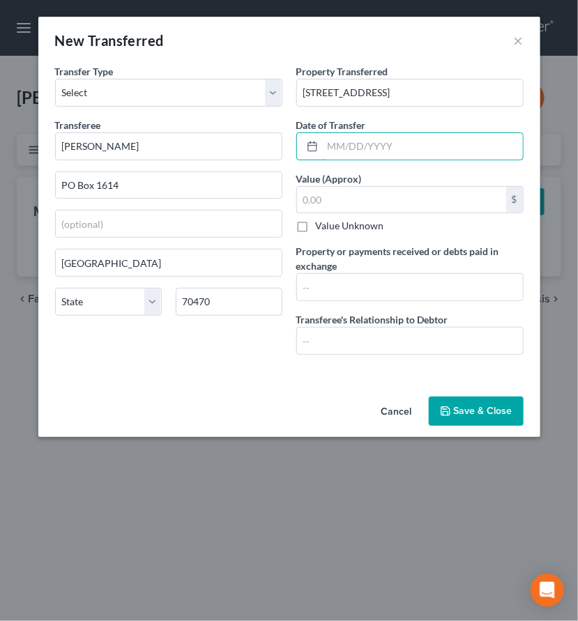
click at [355, 133] on input "text" at bounding box center [423, 146] width 200 height 26
type input "10/27/2023"
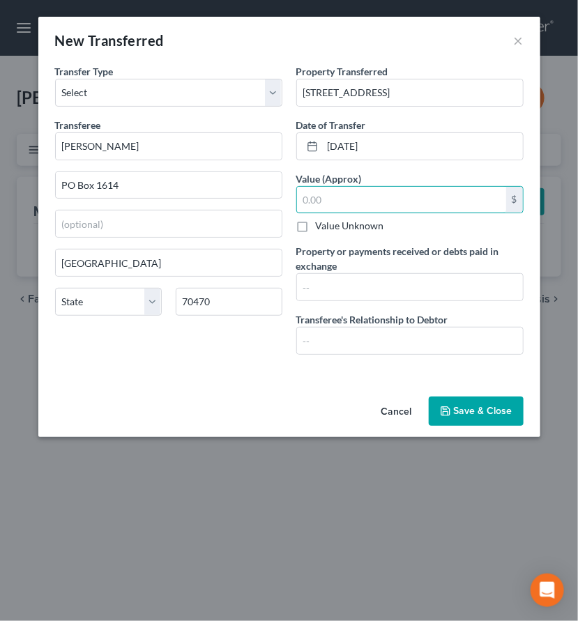
click at [335, 187] on input "text" at bounding box center [401, 200] width 209 height 26
click at [323, 187] on input "text" at bounding box center [401, 200] width 209 height 26
type input "257,000"
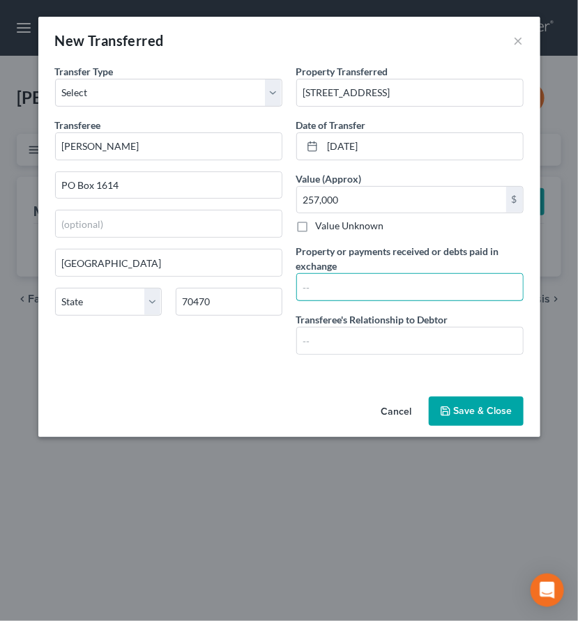
click at [309, 274] on input "text" at bounding box center [410, 287] width 226 height 26
click at [328, 274] on input "text" at bounding box center [410, 287] width 226 height 26
type input "$47546.00"
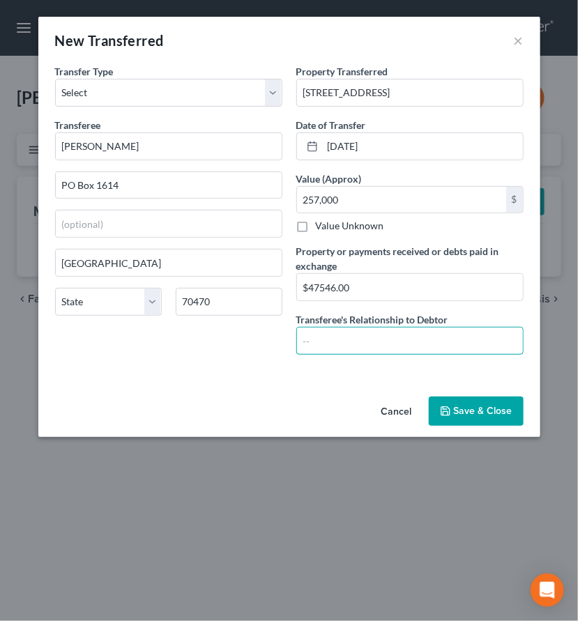
click at [332, 328] on input "text" at bounding box center [410, 341] width 226 height 26
type input "Third Party"
click at [429, 397] on button "Save & Close" at bounding box center [476, 411] width 95 height 29
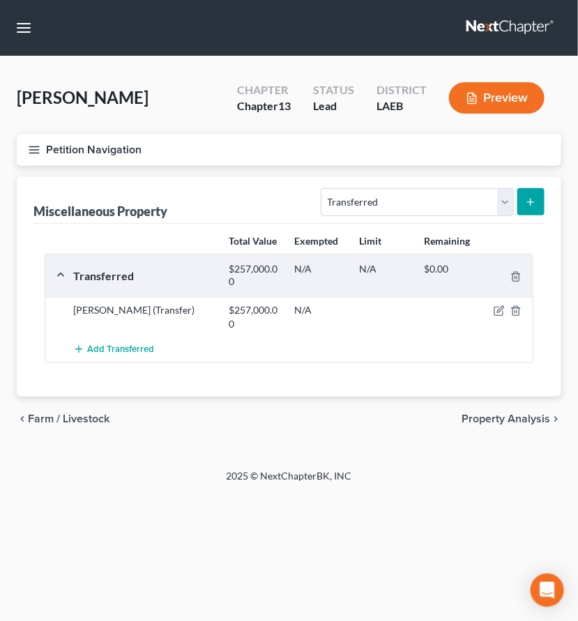
click at [62, 134] on button "Petition Navigation" at bounding box center [289, 150] width 544 height 32
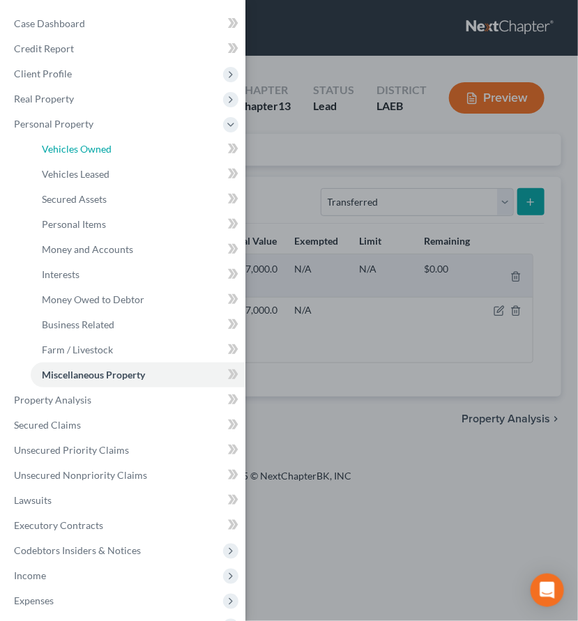
click at [62, 143] on span "Vehicles Owned" at bounding box center [77, 149] width 70 height 12
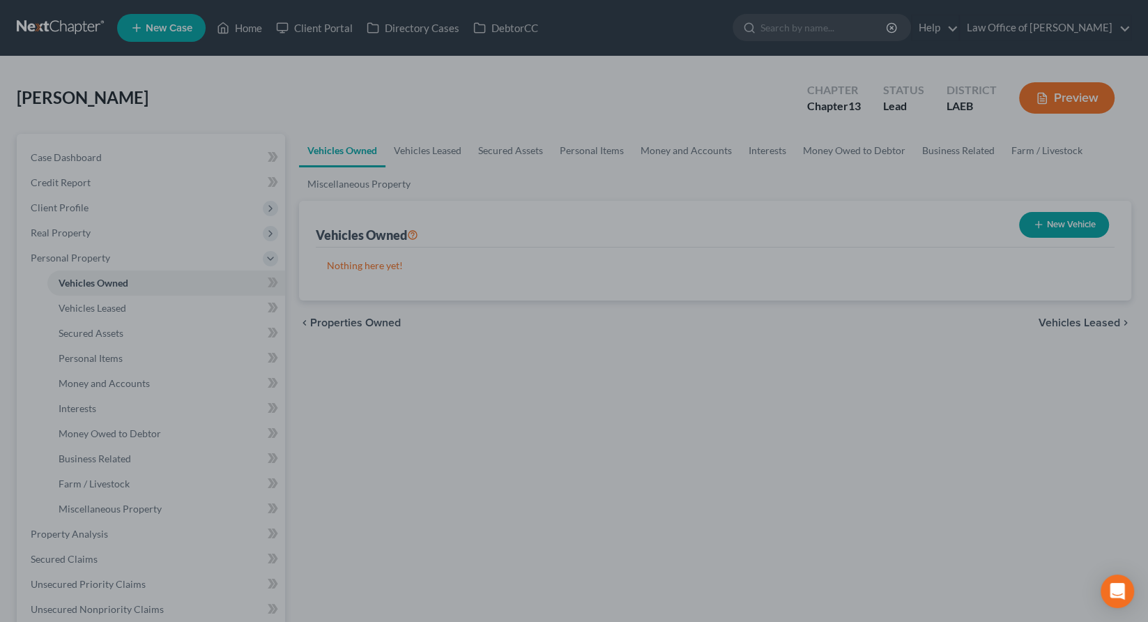
click at [522, 270] on div at bounding box center [574, 311] width 1148 height 622
click at [112, 237] on div at bounding box center [574, 311] width 1148 height 622
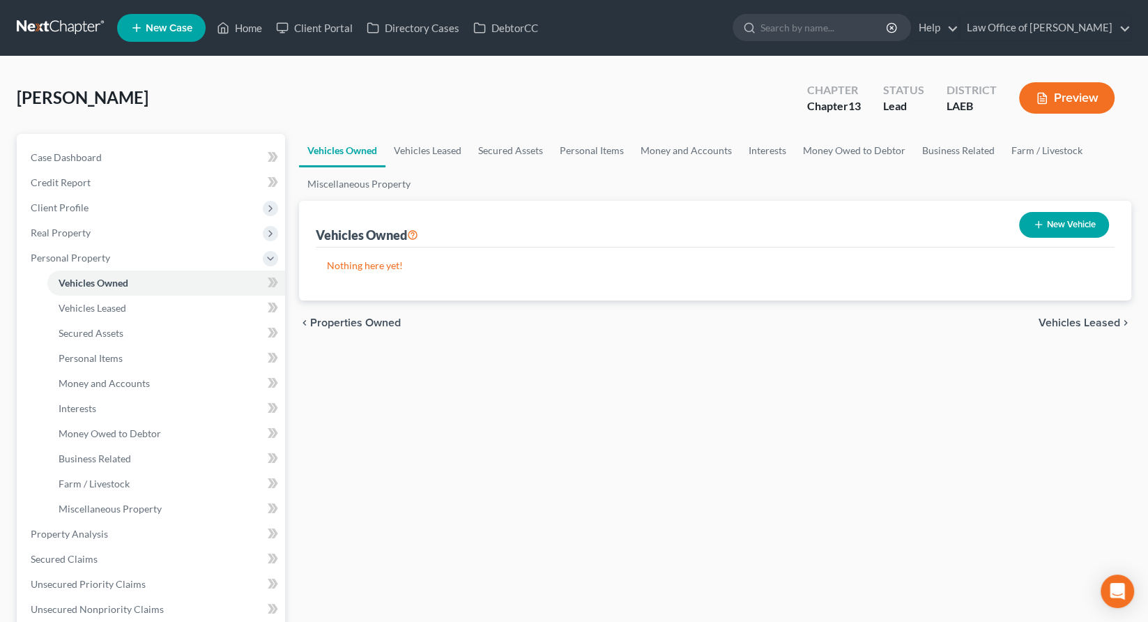
click at [1080, 212] on button "New Vehicle" at bounding box center [1064, 225] width 90 height 26
select select "0"
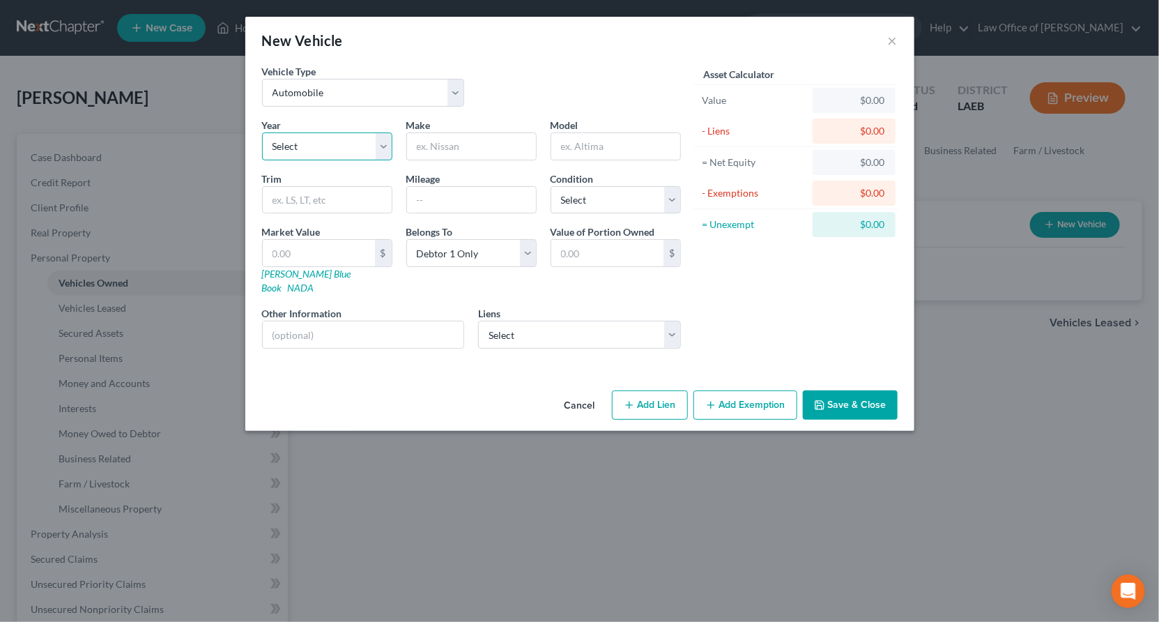
click at [365, 132] on select "Select 2026 2025 2024 2023 2022 2021 2020 2019 2018 2017 2016 2015 2014 2013 20…" at bounding box center [327, 146] width 130 height 28
click at [374, 240] on input "text" at bounding box center [319, 253] width 112 height 26
click at [392, 132] on select "Select 2026 2025 2024 2023 2022 2021 2020 2019 2018 2017 2016 2015 2014 2013 20…" at bounding box center [327, 146] width 130 height 28
select select "15"
click at [341, 132] on select "Select 2026 2025 2024 2023 2022 2021 2020 2019 2018 2017 2016 2015 2014 2013 20…" at bounding box center [327, 146] width 130 height 28
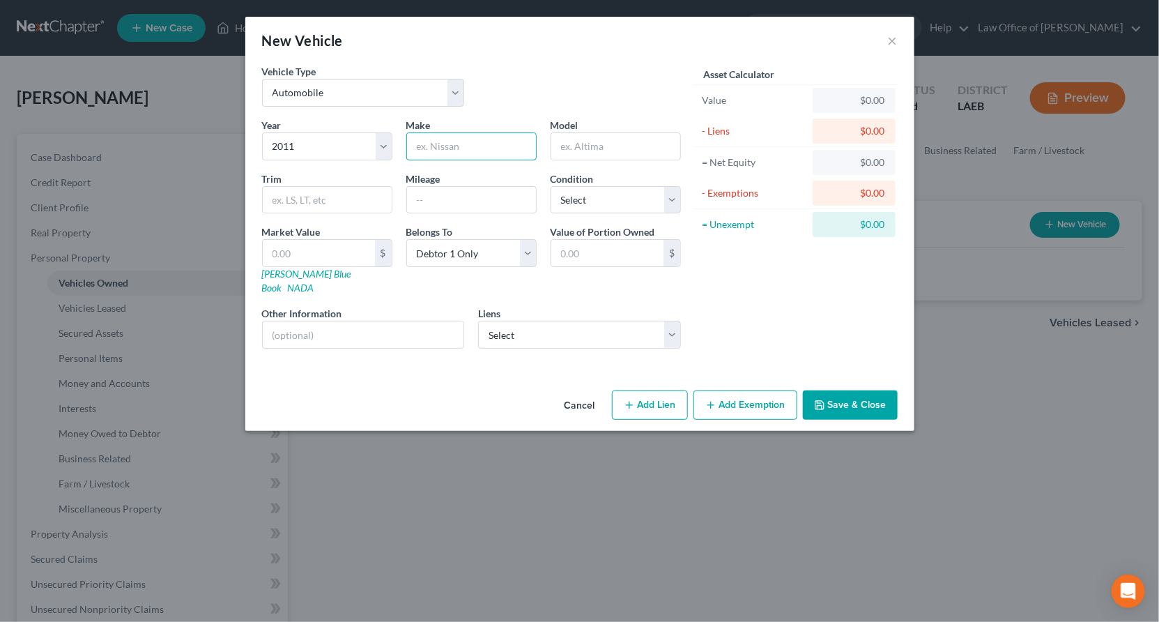
click at [469, 133] on input "text" at bounding box center [471, 146] width 129 height 26
type input "Toyota"
type input "Sienna"
type input "188000"
select select "3"
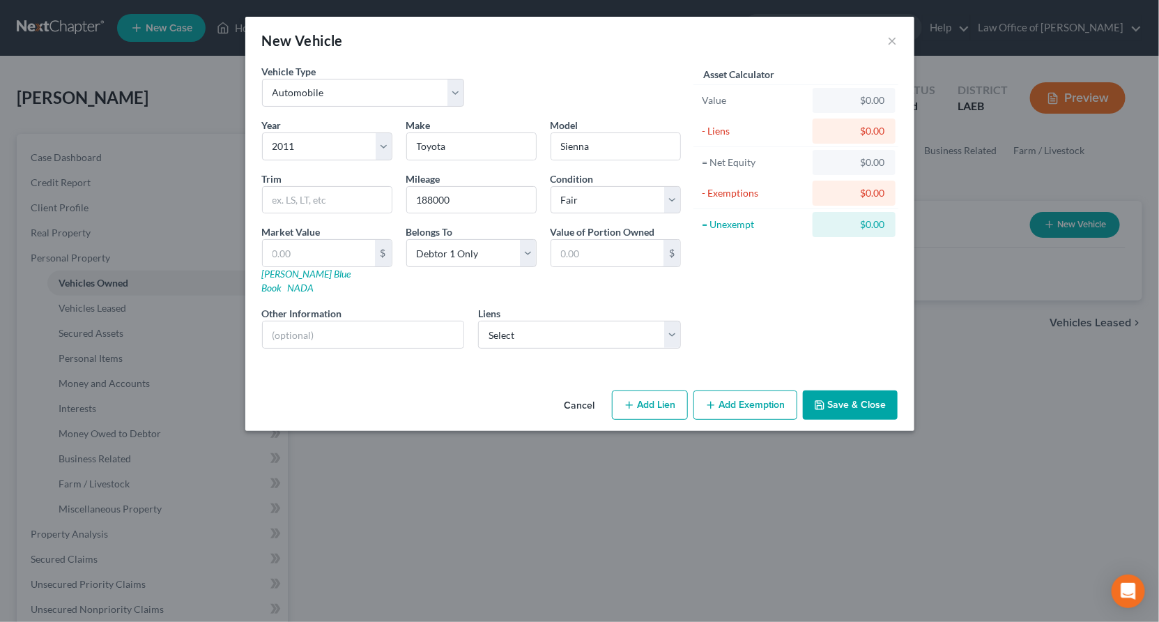
click at [370, 224] on div "Market Value $ [PERSON_NAME] Blue Book NADA" at bounding box center [327, 259] width 144 height 70
click at [351, 268] on link "Kelly Blue Book" at bounding box center [306, 281] width 89 height 26
click at [375, 240] on input "text" at bounding box center [319, 253] width 112 height 26
type input "4"
type input "4.00"
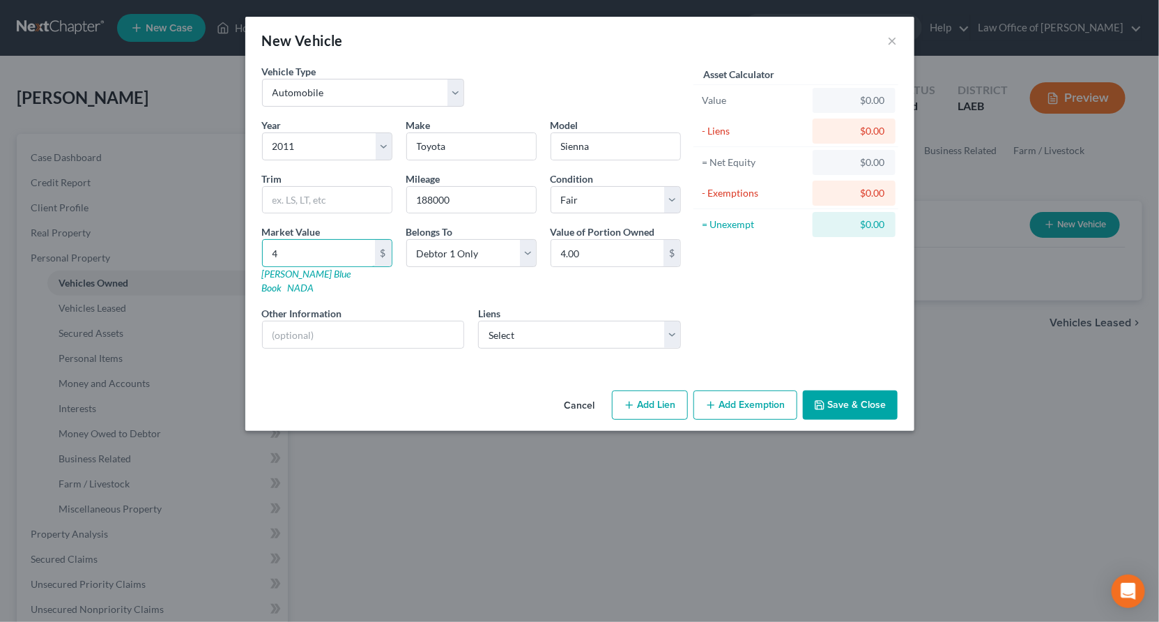
type input "40"
type input "40.00"
type input "400"
type input "400.00"
type input "4000"
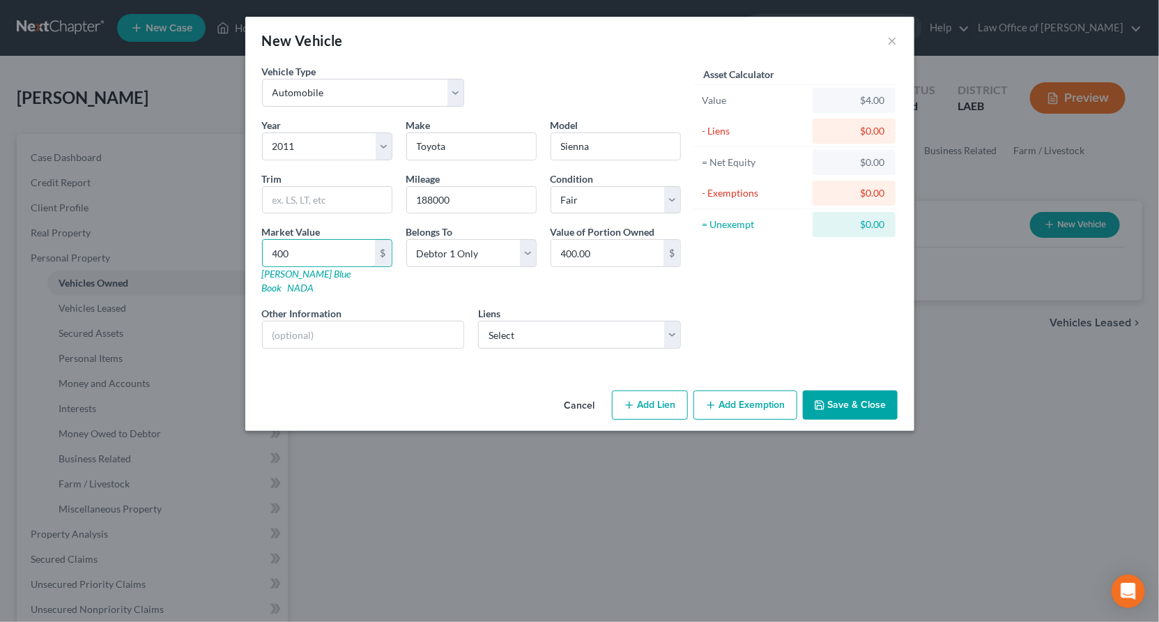
type input "4,000.00"
type input "4,000"
click at [587, 321] on select "Select Toyota Mtr - $621.00" at bounding box center [579, 335] width 203 height 28
select select "45"
select select "0"
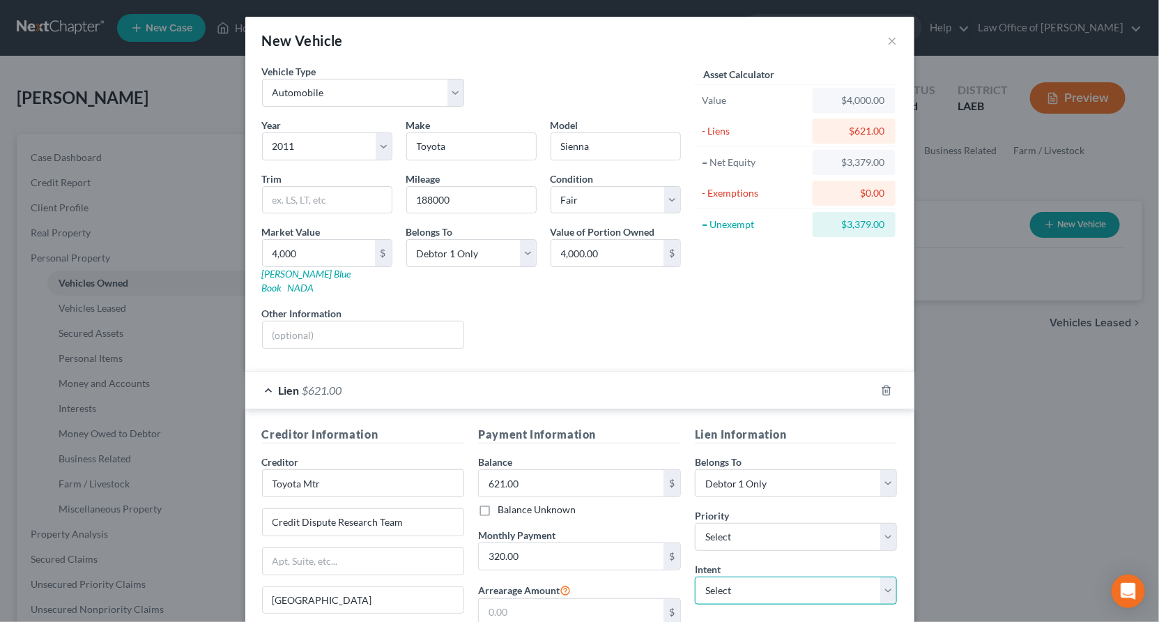
click at [709, 576] on select "Select Surrender Redeem Reaffirm Avoid Other" at bounding box center [796, 590] width 203 height 28
select select "2"
click at [695, 576] on select "Select Surrender Redeem Reaffirm Avoid Other" at bounding box center [796, 590] width 203 height 28
click at [711, 523] on select "Select 1st 2nd 3rd 4th 5th 6th 7th 8th 9th 10th 11th 12th 13th 14th 15th 16th 1…" at bounding box center [796, 537] width 203 height 28
select select "0"
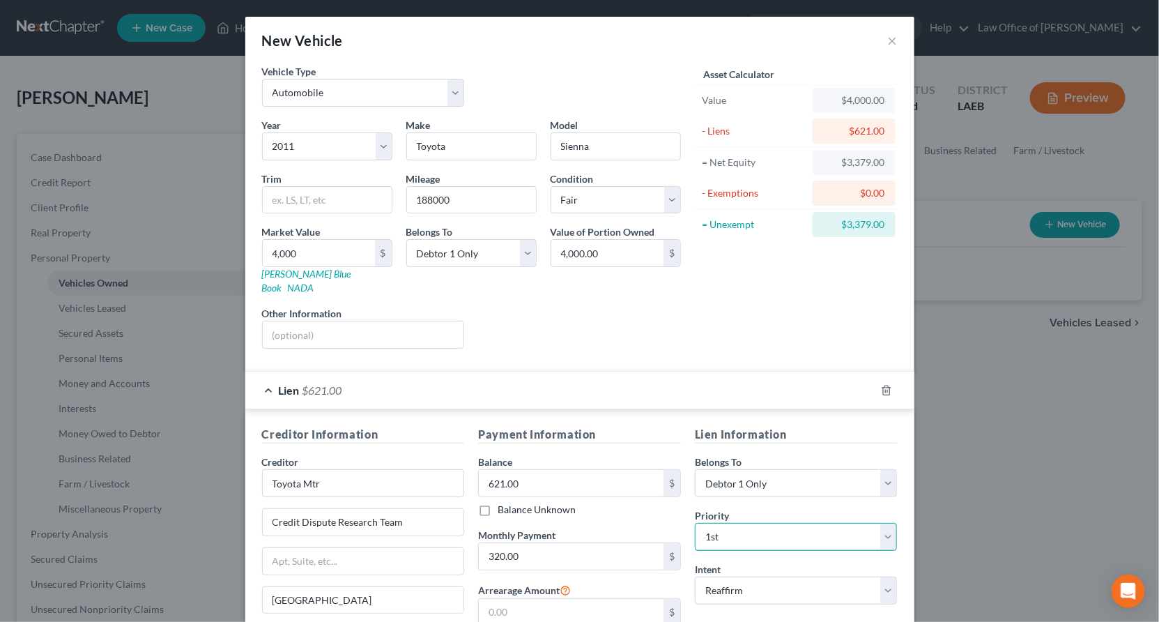
click at [695, 523] on select "Select 1st 2nd 3rd 4th 5th 6th 7th 8th 9th 10th 11th 12th 13th 14th 15th 16th 1…" at bounding box center [796, 537] width 203 height 28
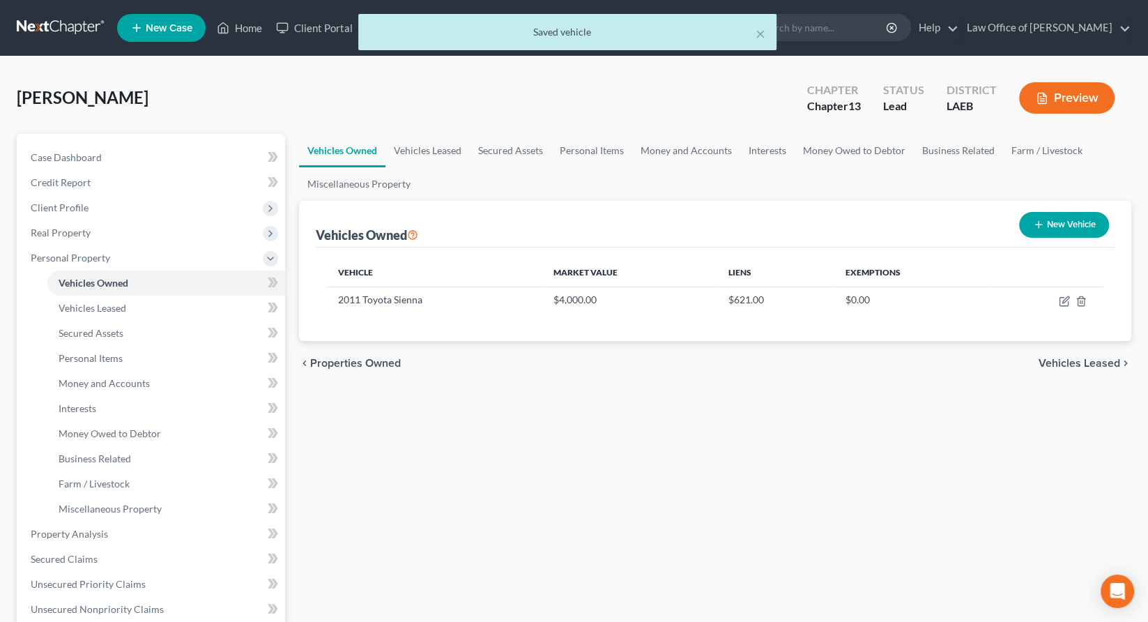
click at [1044, 219] on icon "button" at bounding box center [1038, 224] width 11 height 11
select select "0"
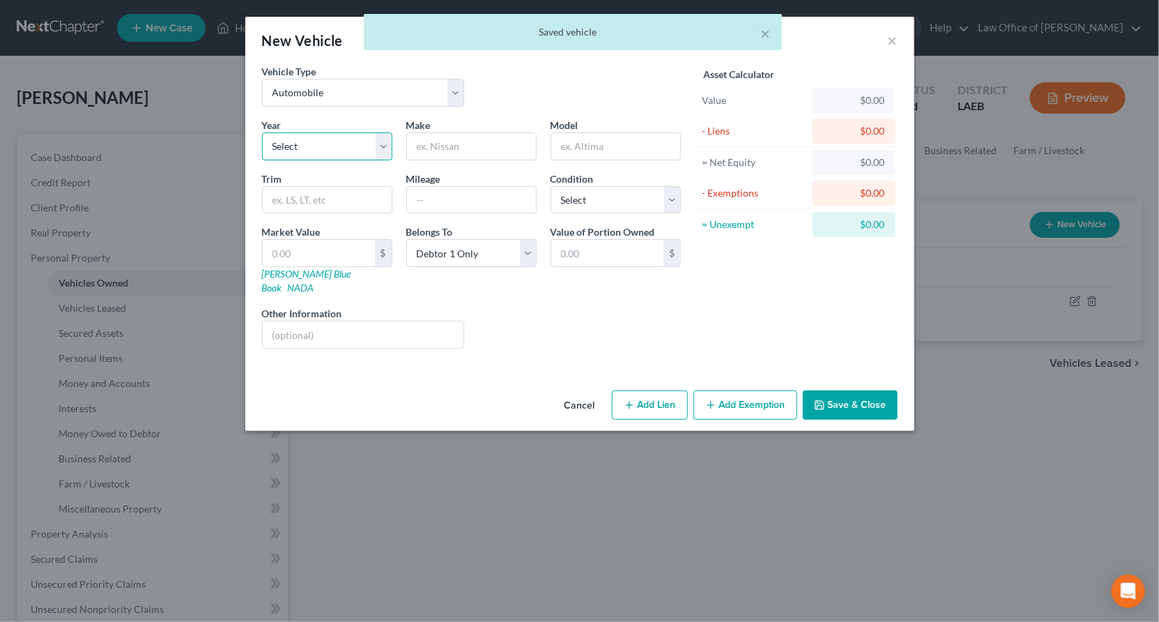
click at [368, 132] on select "Select 2026 2025 2024 2023 2022 2021 2020 2019 2018 2017 2016 2015 2014 2013 20…" at bounding box center [327, 146] width 130 height 28
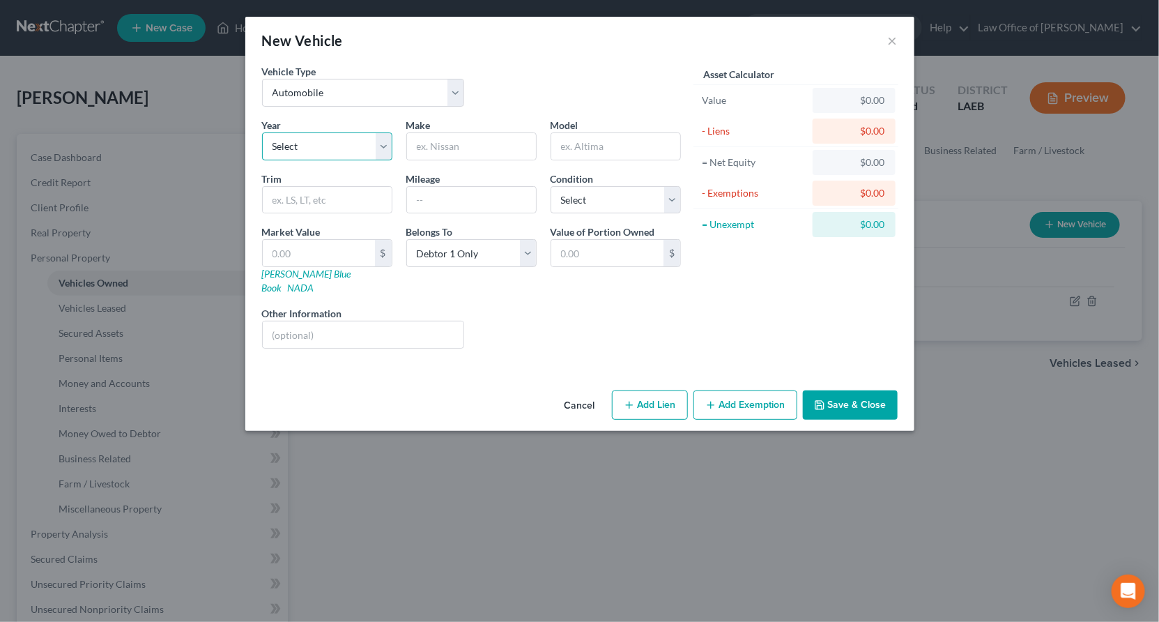
select select "69"
click at [341, 132] on select "Select 2026 2025 2024 2023 2022 2021 2020 2019 2018 2017 2016 2015 2014 2013 20…" at bounding box center [327, 146] width 130 height 28
click at [494, 133] on input "text" at bounding box center [471, 146] width 129 height 26
type input "Chevrolet"
type input "Belaire"
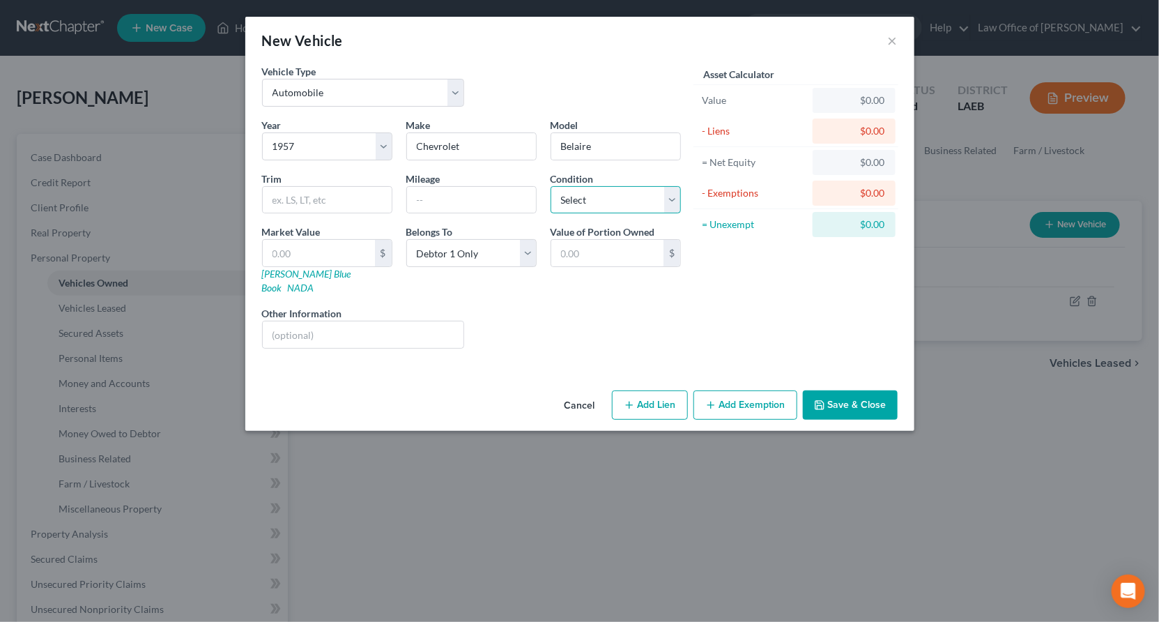
click at [575, 186] on select "Select Excellent Very Good Good Fair Poor" at bounding box center [616, 200] width 130 height 28
select select "3"
click at [559, 186] on select "Select Excellent Very Good Good Fair Poor" at bounding box center [616, 200] width 130 height 28
click at [367, 240] on input "text" at bounding box center [319, 253] width 112 height 26
type input "1"
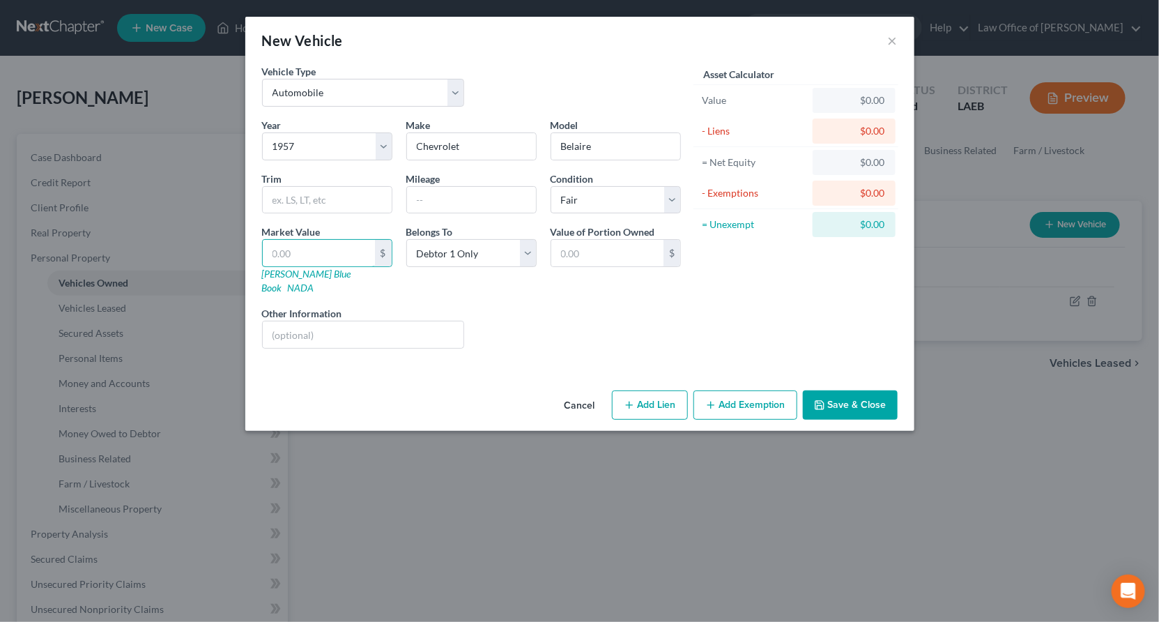
type input "1.00"
type input "15"
type input "15.00"
type input "150"
type input "150.00"
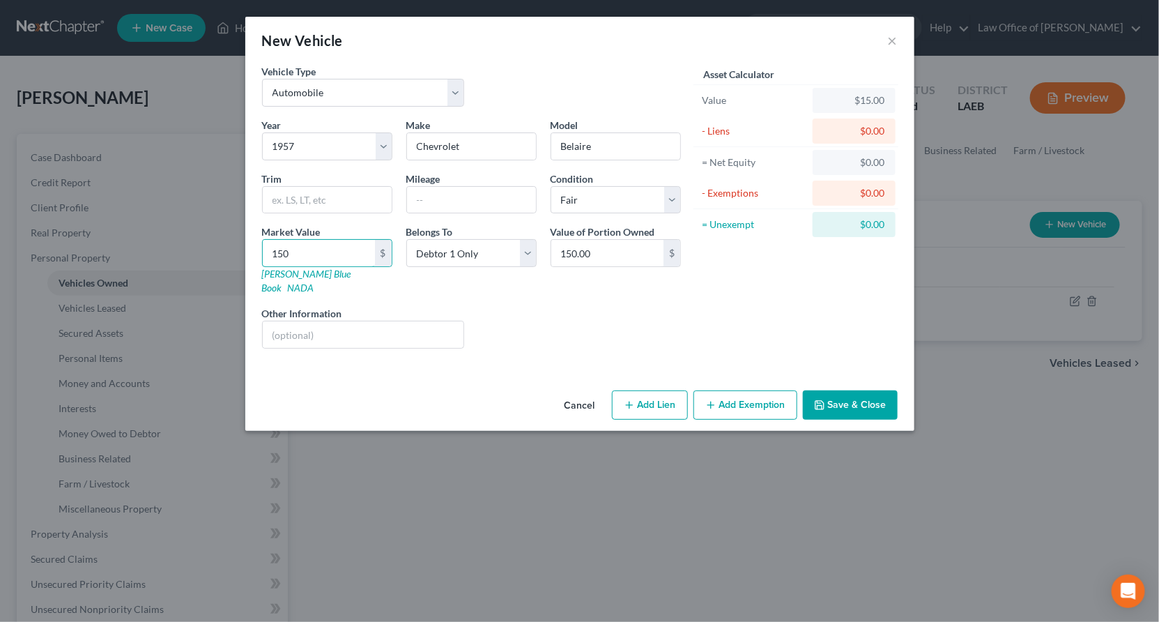
type input "1500"
type input "1,500.00"
type input "1,5000"
type input "15,000.00"
type input "15,000"
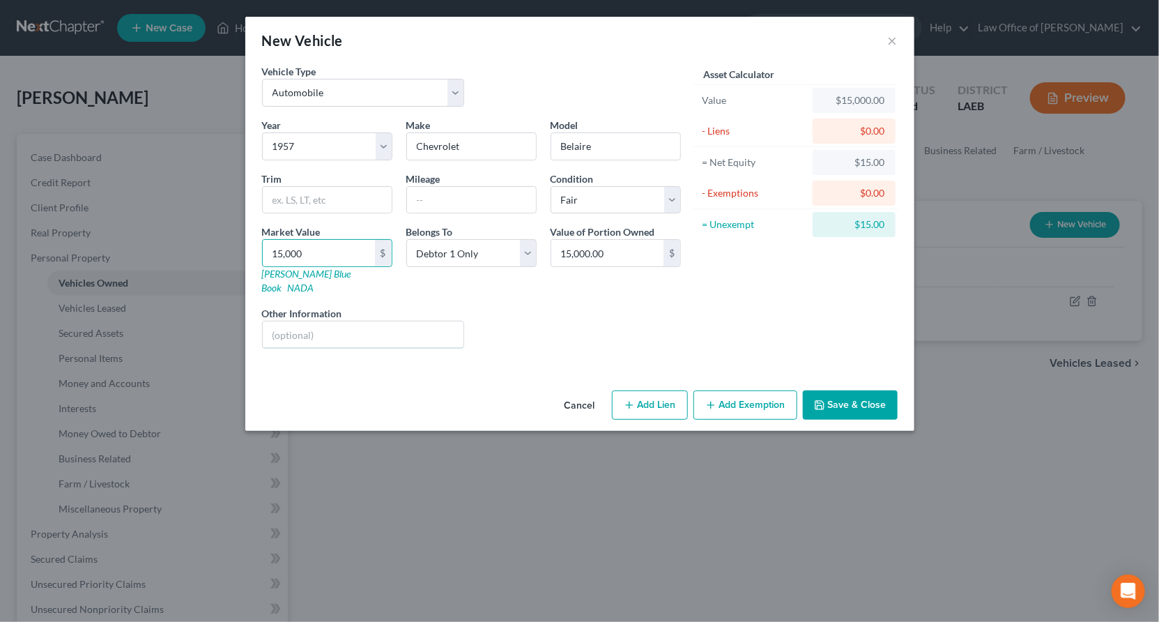
click at [377, 321] on input "text" at bounding box center [363, 334] width 201 height 26
click at [375, 321] on input "Inperable - being repaired by debtor." at bounding box center [363, 334] width 201 height 26
click at [390, 321] on input "Inoperable - being repaired by debtor." at bounding box center [363, 334] width 201 height 26
type input "Inoperable - antique being repaired by debtor."
click at [698, 390] on button "Add Exemption" at bounding box center [746, 404] width 104 height 29
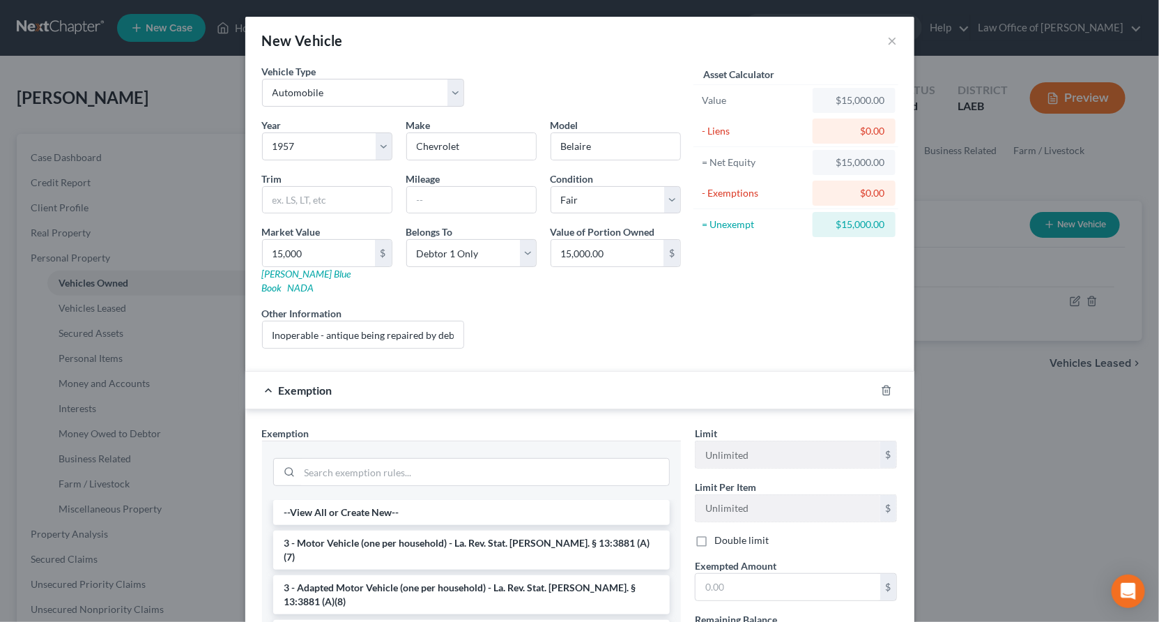
click at [507, 530] on li "3 - Motor Vehicle (one per household) - La. Rev. Stat. Ann. § 13:3881 (A)(7)" at bounding box center [471, 549] width 397 height 39
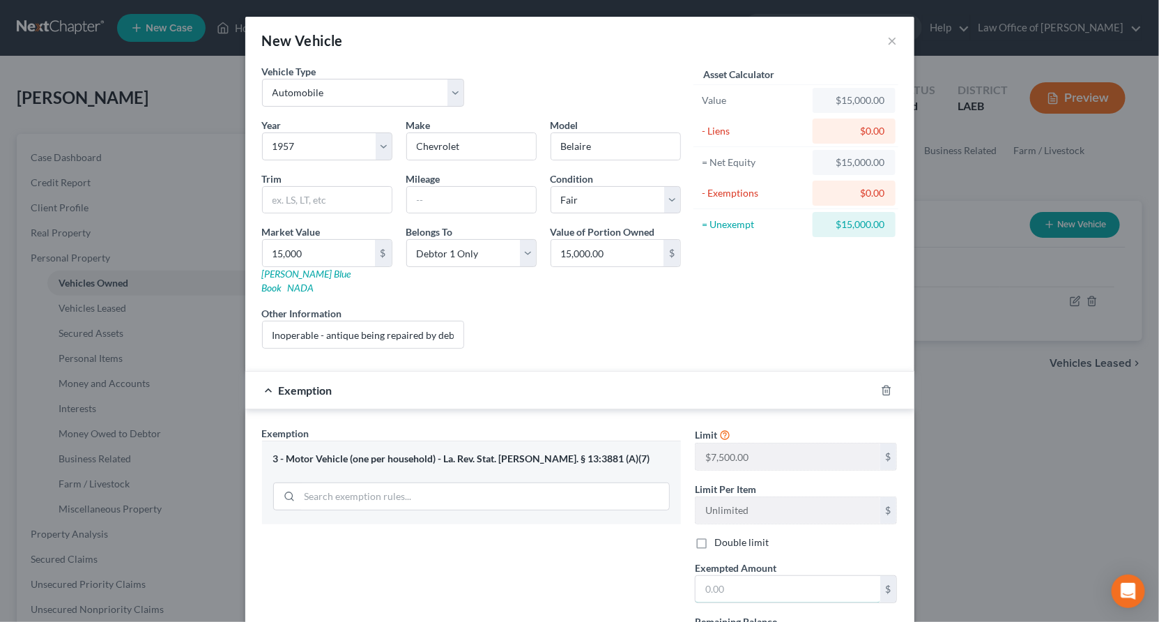
click at [726, 576] on input "text" at bounding box center [788, 589] width 185 height 26
type input "7,500"
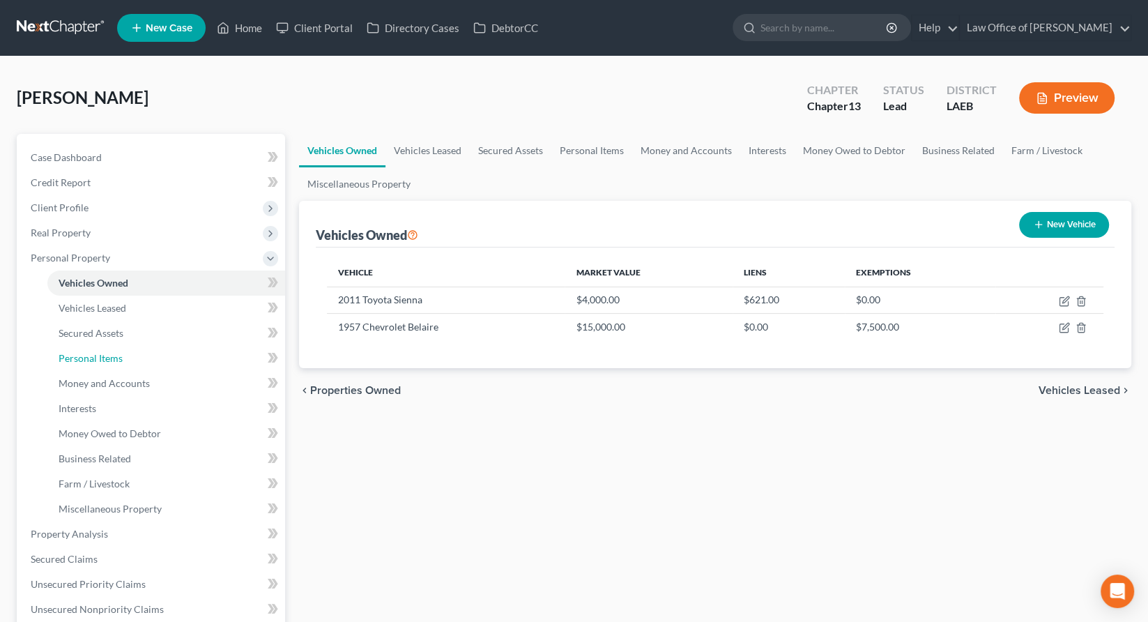
click at [83, 352] on span "Personal Items" at bounding box center [91, 358] width 64 height 12
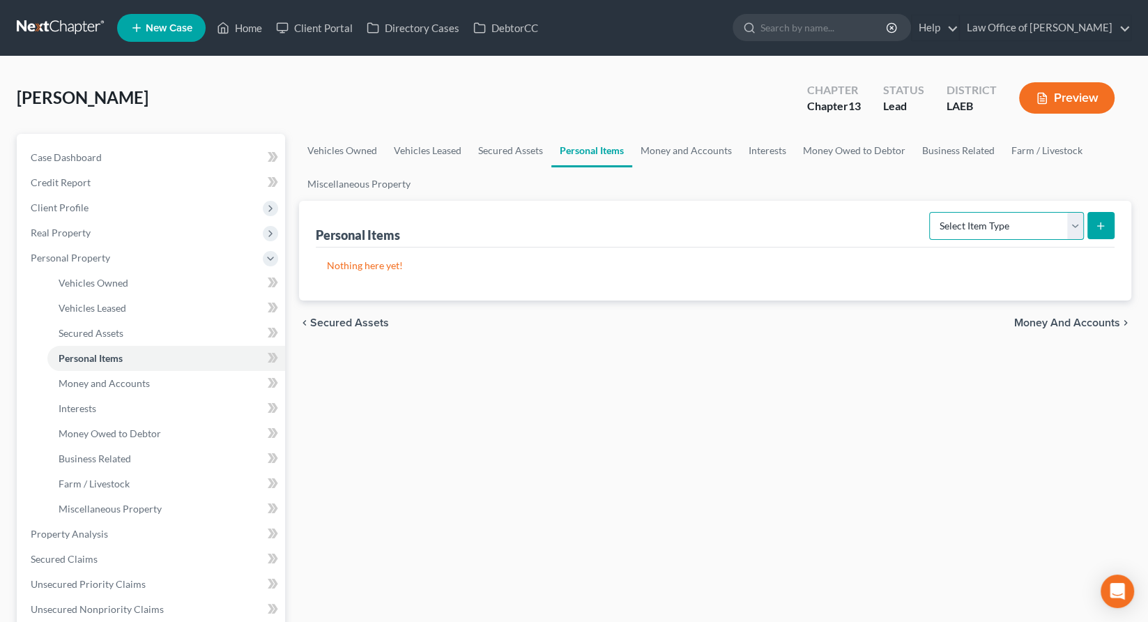
click at [1030, 212] on select "Select Item Type Clothing Collectibles Of Value Electronics Firearms Household …" at bounding box center [1006, 226] width 155 height 28
select select "clothing"
click at [984, 212] on select "Select Item Type Clothing Collectibles Of Value Electronics Firearms Household …" at bounding box center [1006, 226] width 155 height 28
click at [1106, 220] on icon "submit" at bounding box center [1100, 225] width 11 height 11
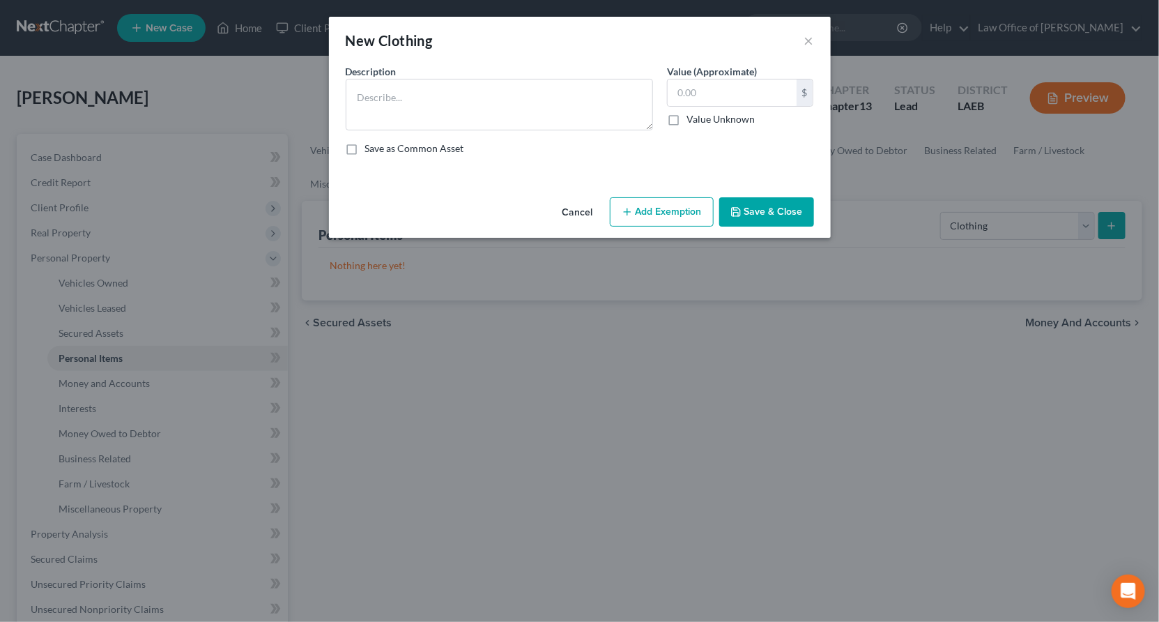
click at [515, 97] on div "Description * Value (Approximate) $ Value Unknown Balance Undetermined $ Value …" at bounding box center [580, 115] width 482 height 102
click at [508, 79] on textarea at bounding box center [499, 105] width 307 height 52
type textarea "Clothing"
type input "100"
click at [622, 206] on icon "button" at bounding box center [627, 211] width 11 height 11
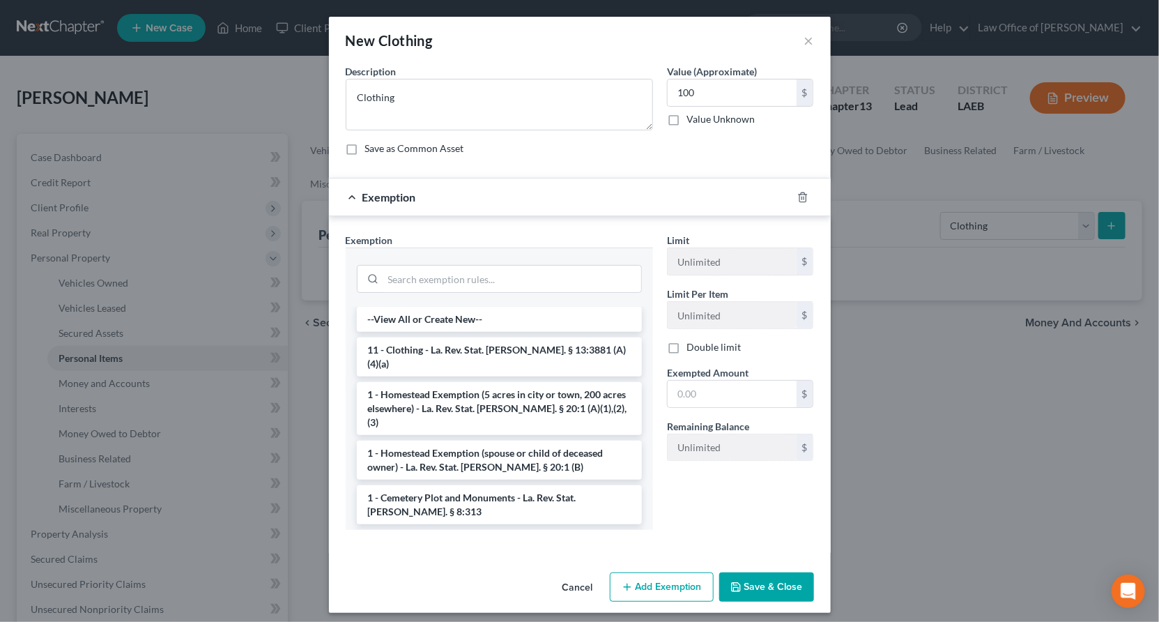
click at [521, 337] on li "11 - Clothing - La. Rev. Stat. Ann. § 13:3881 (A)(4)(a)" at bounding box center [499, 356] width 285 height 39
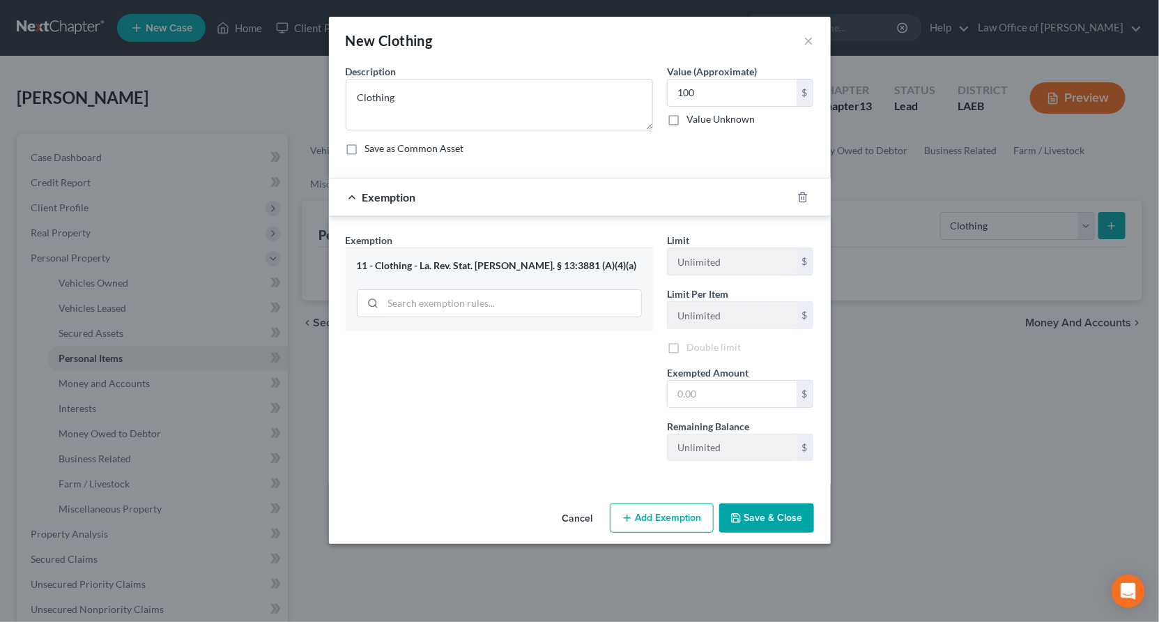
click at [693, 305] on div "Limit Unlimited $ Limit Per Item Unlimited $ Double limit Exempted Amount * $ R…" at bounding box center [740, 352] width 161 height 239
click at [689, 383] on input "text" at bounding box center [732, 396] width 129 height 26
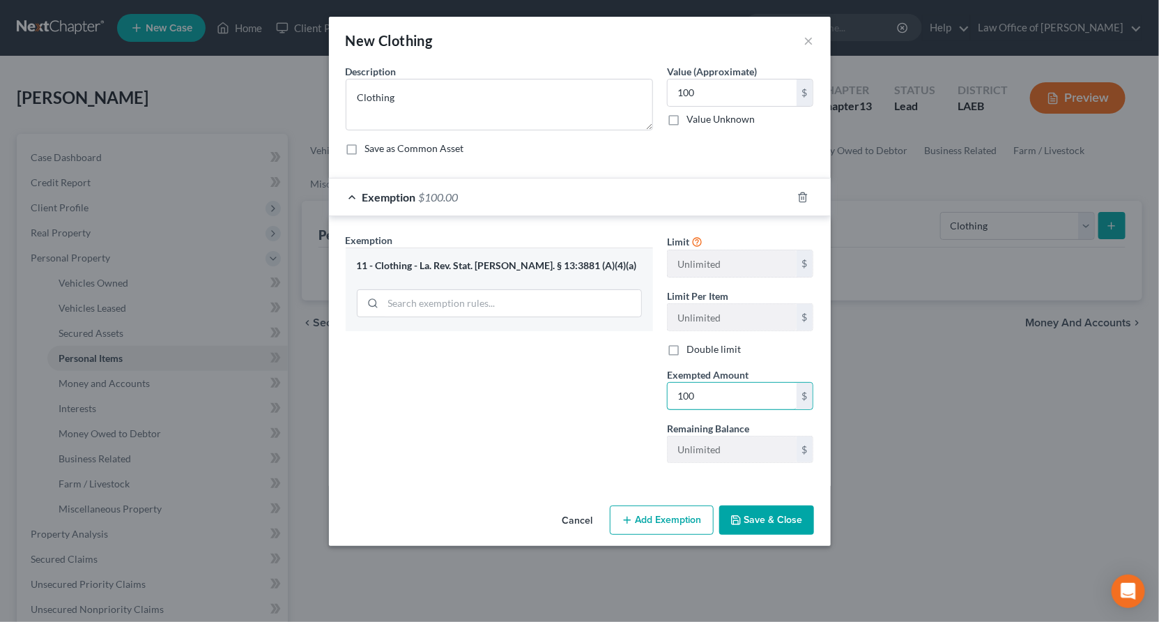
type input "100"
click at [719, 505] on button "Save & Close" at bounding box center [766, 519] width 95 height 29
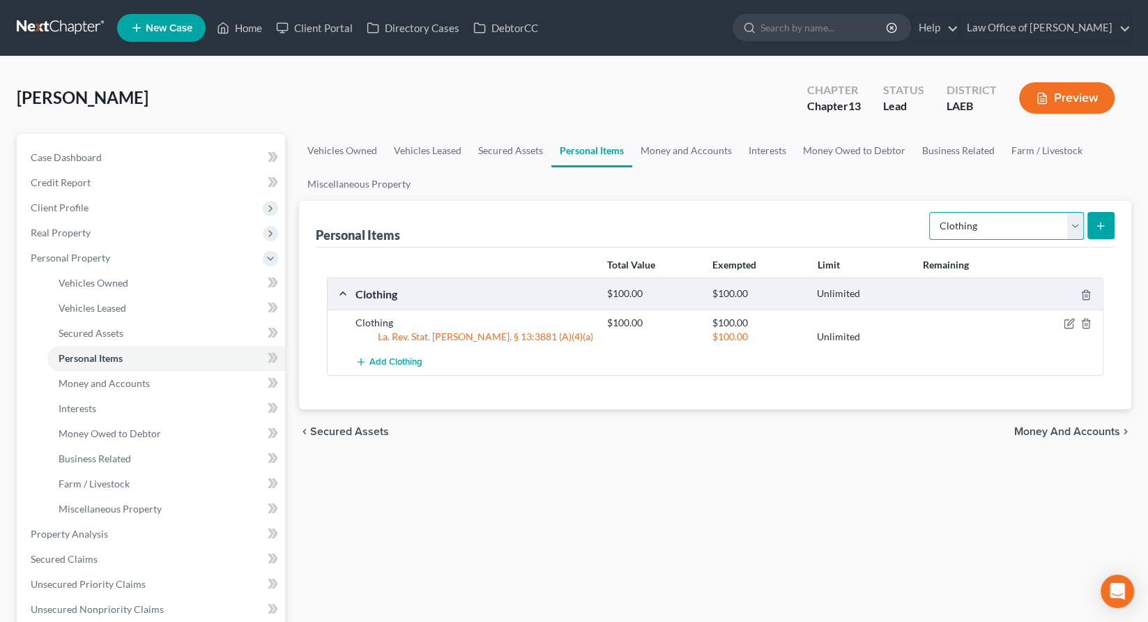
click at [1048, 212] on select "Select Item Type Clothing Collectibles Of Value Electronics Firearms Household …" at bounding box center [1006, 226] width 155 height 28
select select "collectibles_of_value"
click at [984, 212] on select "Select Item Type Clothing Collectibles Of Value Electronics Firearms Household …" at bounding box center [1006, 226] width 155 height 28
click at [1106, 220] on icon "submit" at bounding box center [1100, 225] width 11 height 11
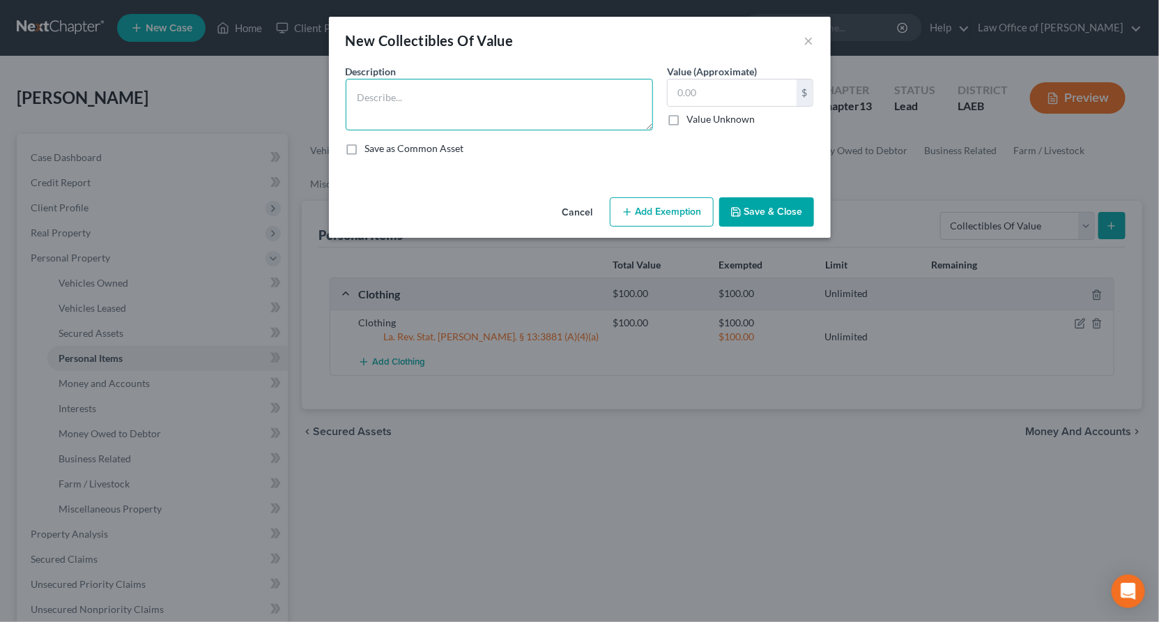
click at [567, 79] on textarea at bounding box center [499, 105] width 307 height 52
type textarea "Model Boat"
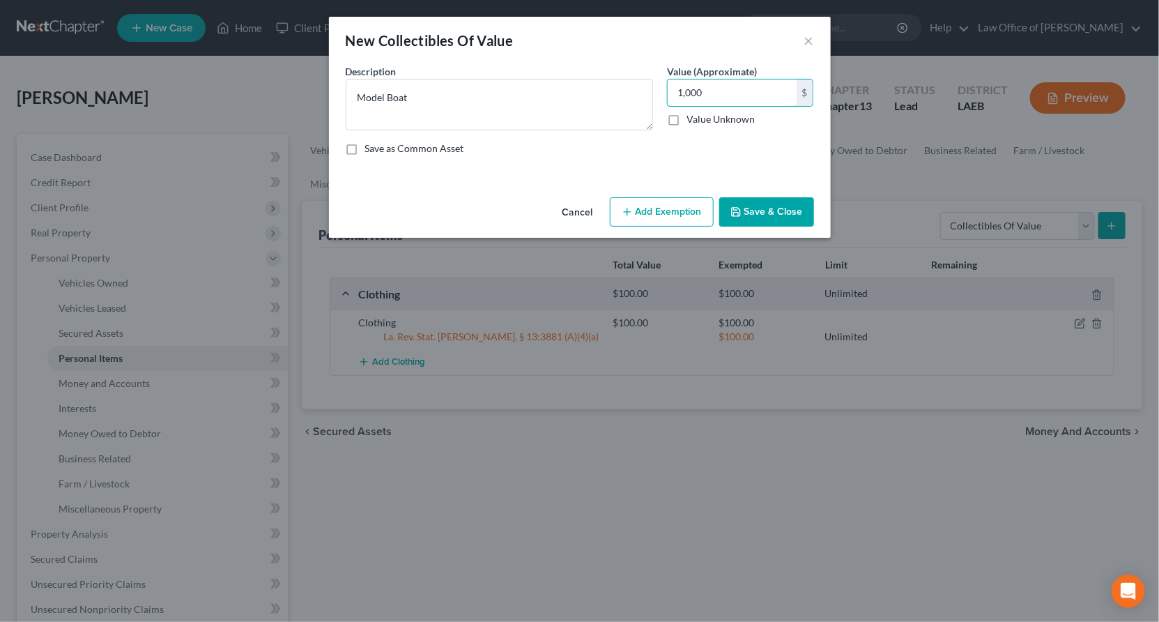
type input "1,000"
click at [719, 197] on button "Save & Close" at bounding box center [766, 211] width 95 height 29
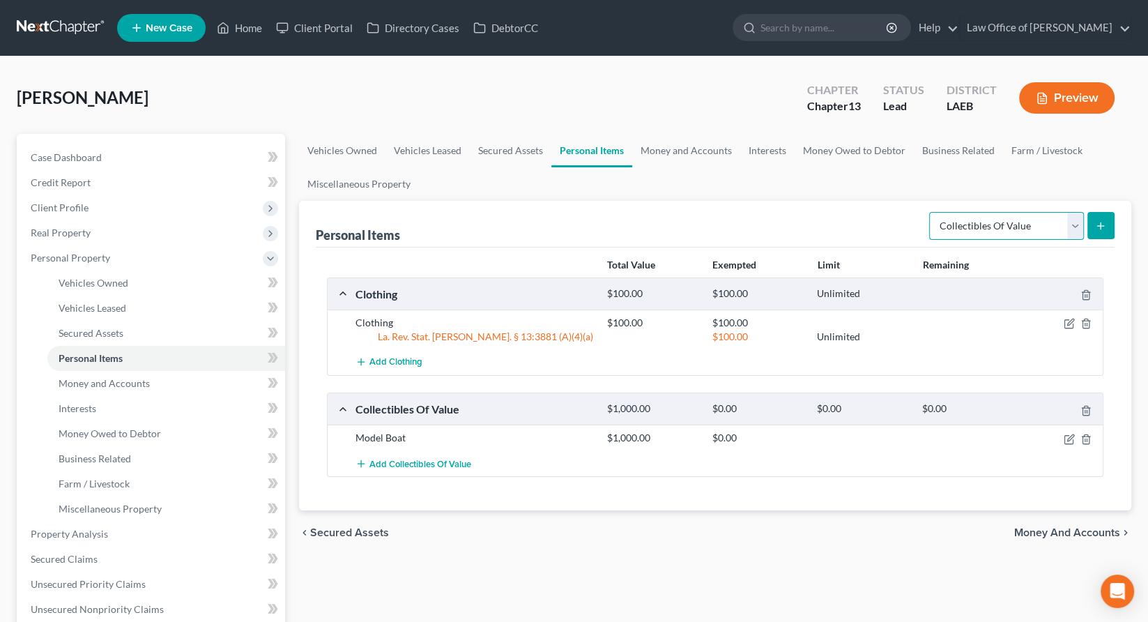
click at [1035, 212] on select "Select Item Type Clothing Collectibles Of Value Electronics Firearms Household …" at bounding box center [1006, 226] width 155 height 28
select select "household_goods"
click at [984, 212] on select "Select Item Type Clothing Collectibles Of Value Electronics Firearms Household …" at bounding box center [1006, 226] width 155 height 28
click at [1124, 201] on div "Personal Items Select Item Type Clothing Collectibles Of Value Electronics Fire…" at bounding box center [715, 355] width 832 height 309
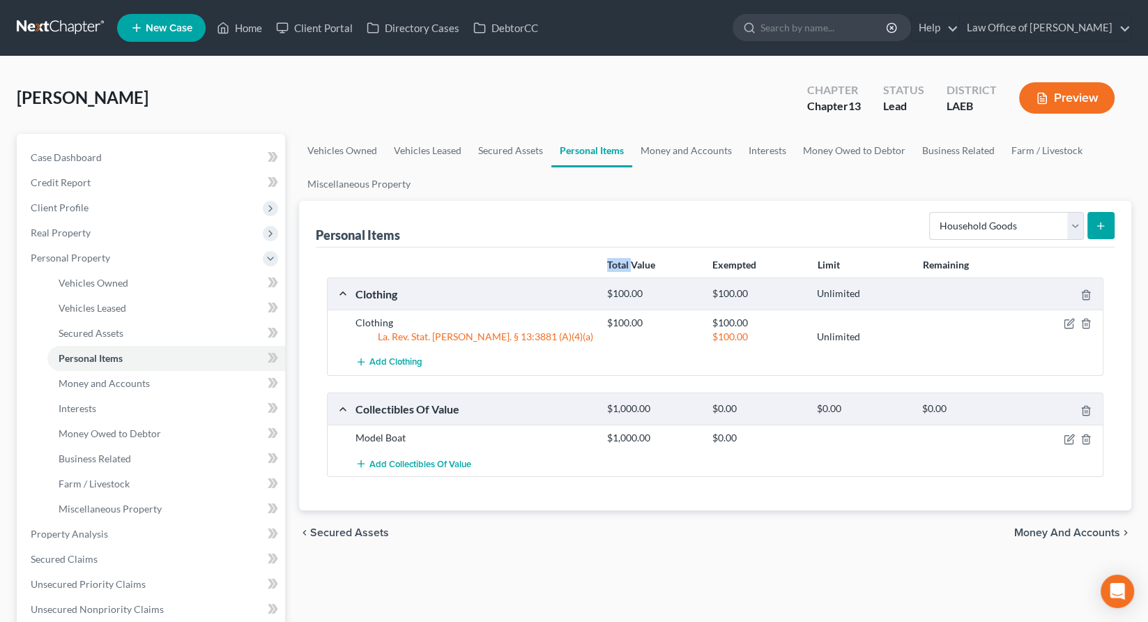
click at [1104, 212] on button "submit" at bounding box center [1100, 225] width 27 height 27
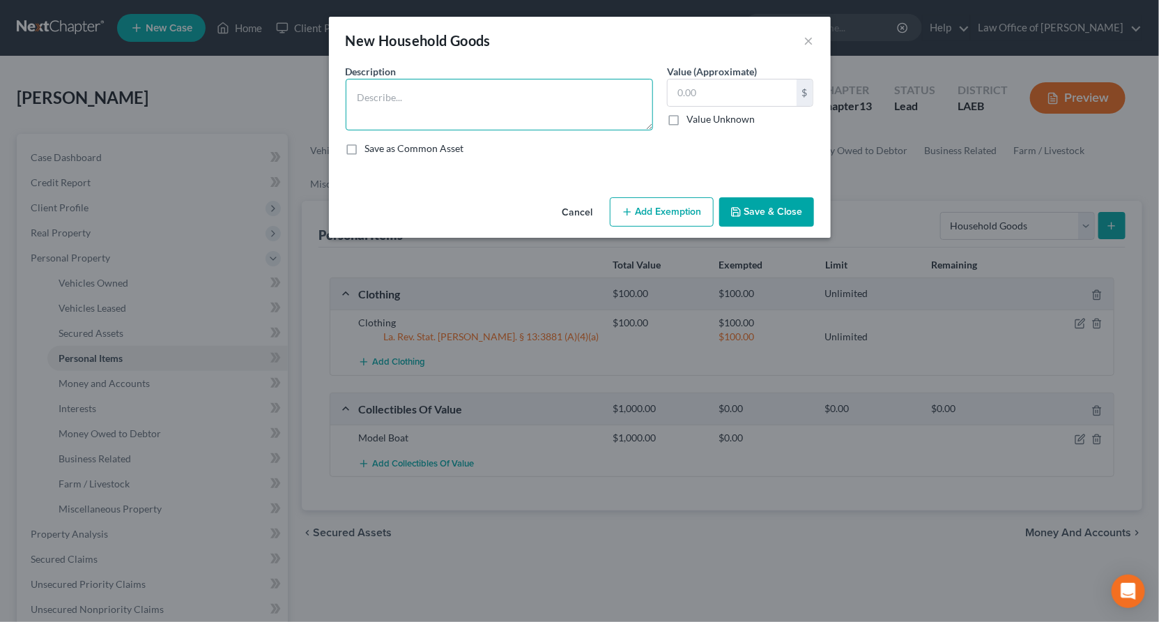
click at [522, 79] on textarea at bounding box center [499, 105] width 307 height 52
type textarea "Furniture and Small Appliances"
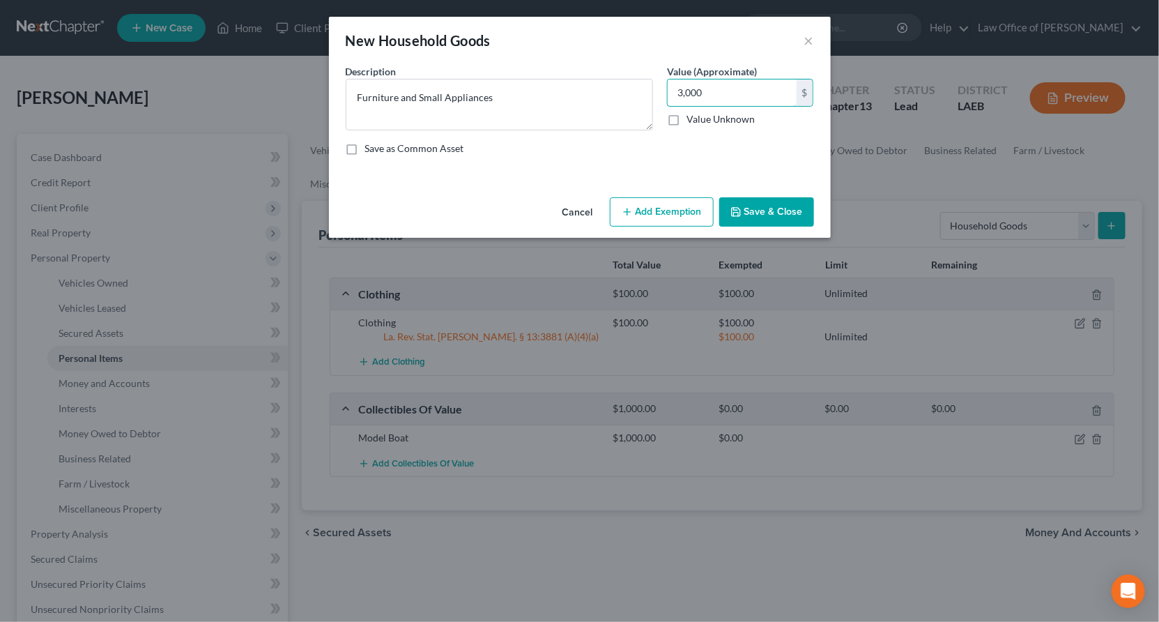
type input "3,000"
click at [645, 197] on button "Add Exemption" at bounding box center [662, 211] width 104 height 29
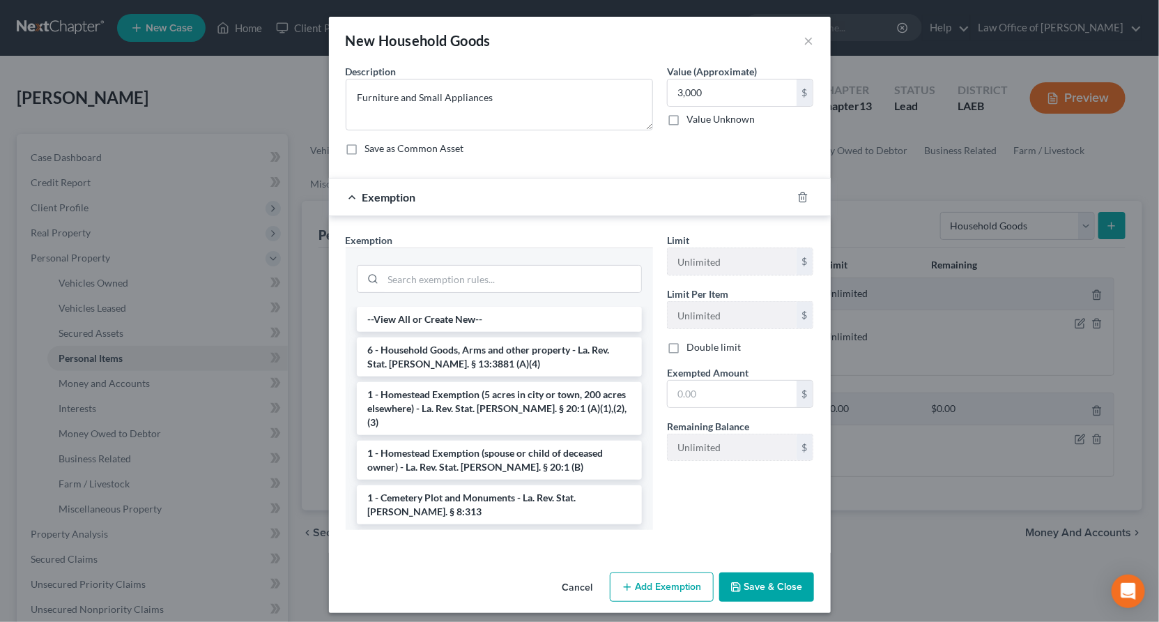
click at [485, 337] on li "6 - Household Goods, Arms and other property - La. Rev. Stat. Ann. § 13:3881 (A…" at bounding box center [499, 356] width 285 height 39
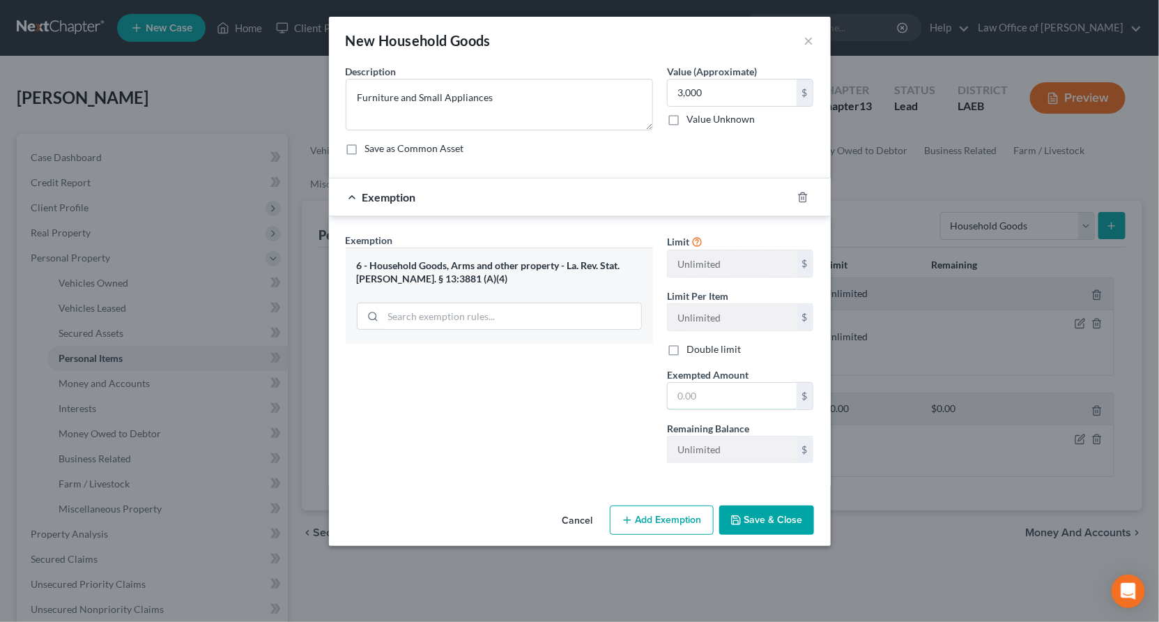
click at [678, 383] on input "text" at bounding box center [732, 396] width 129 height 26
type input "3,000"
click at [729, 505] on button "Save & Close" at bounding box center [766, 519] width 95 height 29
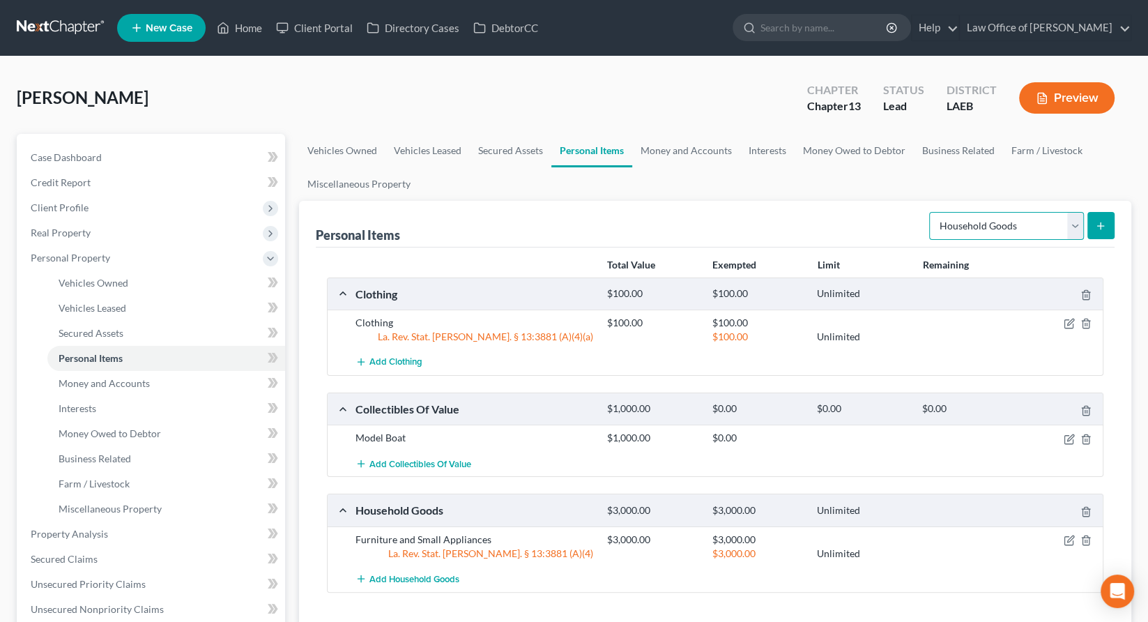
click at [1033, 212] on select "Select Item Type Clothing Collectibles Of Value Electronics Firearms Household …" at bounding box center [1006, 226] width 155 height 28
select select "electronics"
click at [984, 212] on select "Select Item Type Clothing Collectibles Of Value Electronics Firearms Household …" at bounding box center [1006, 226] width 155 height 28
click at [1106, 220] on icon "submit" at bounding box center [1100, 225] width 11 height 11
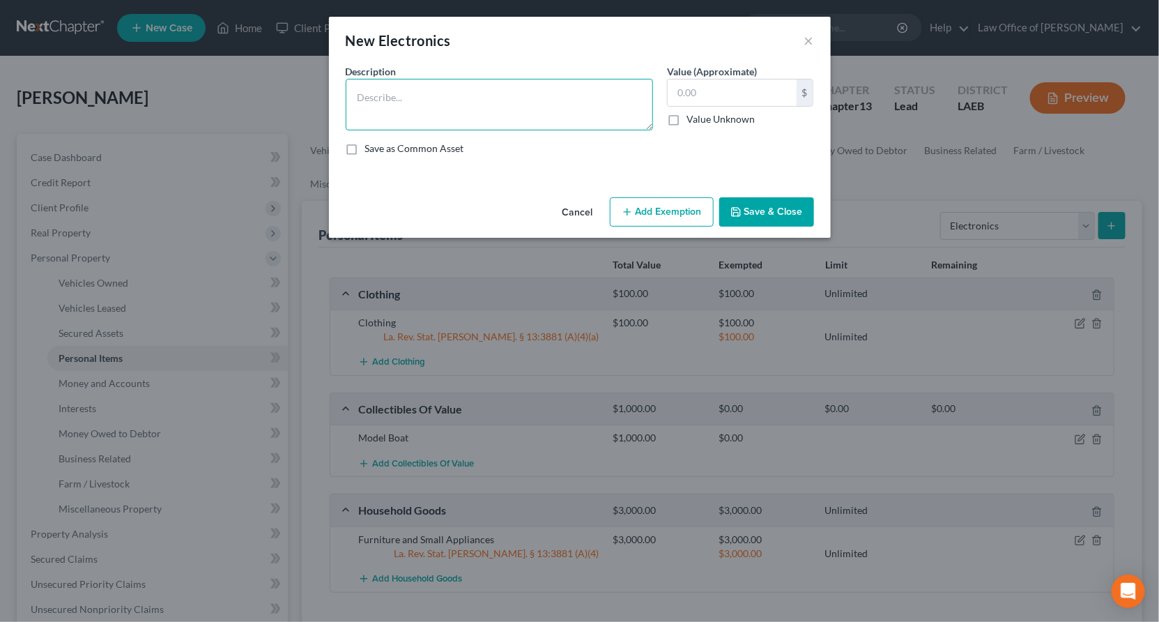
click at [549, 79] on textarea at bounding box center [499, 105] width 307 height 52
type textarea "TV and Computer"
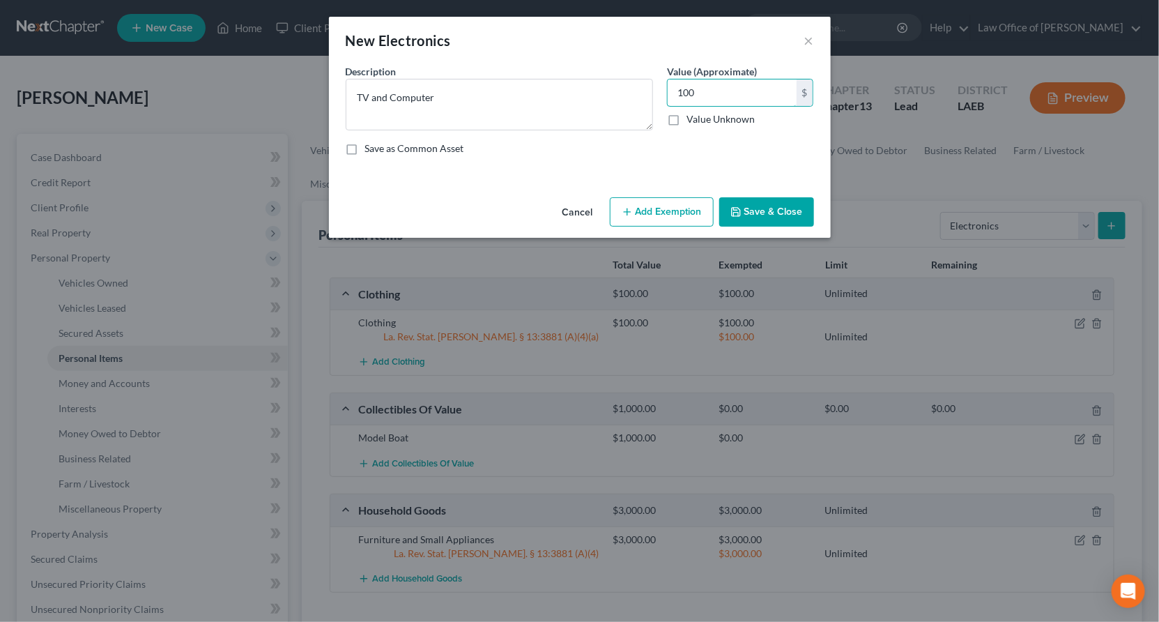
type input "100"
click at [719, 197] on button "Save & Close" at bounding box center [766, 211] width 95 height 29
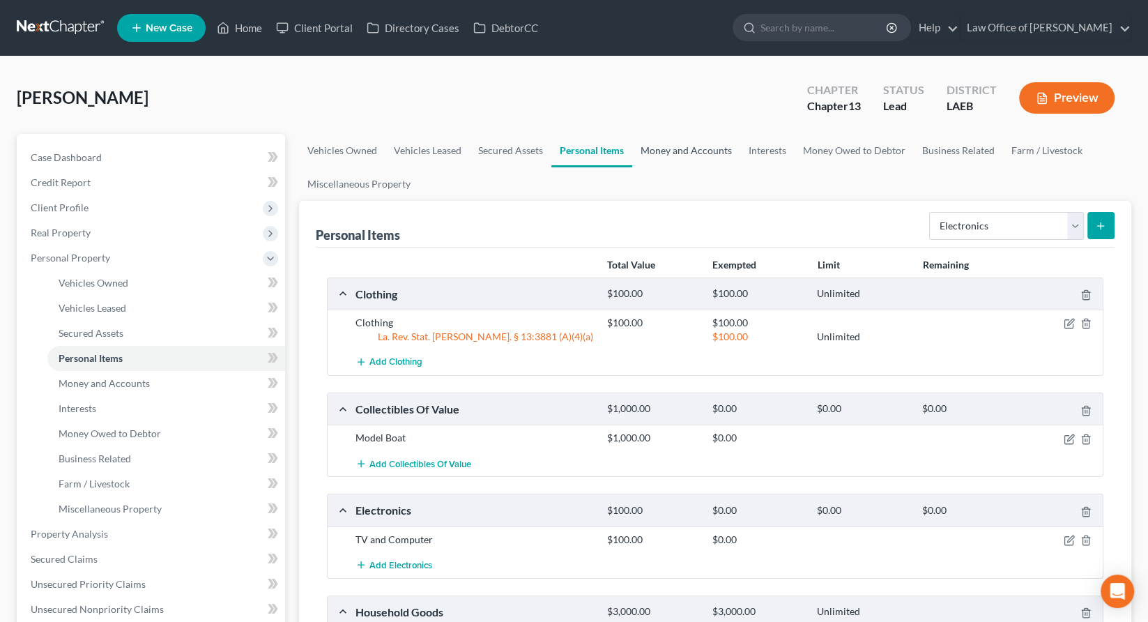
click at [632, 134] on link "Money and Accounts" at bounding box center [686, 150] width 108 height 33
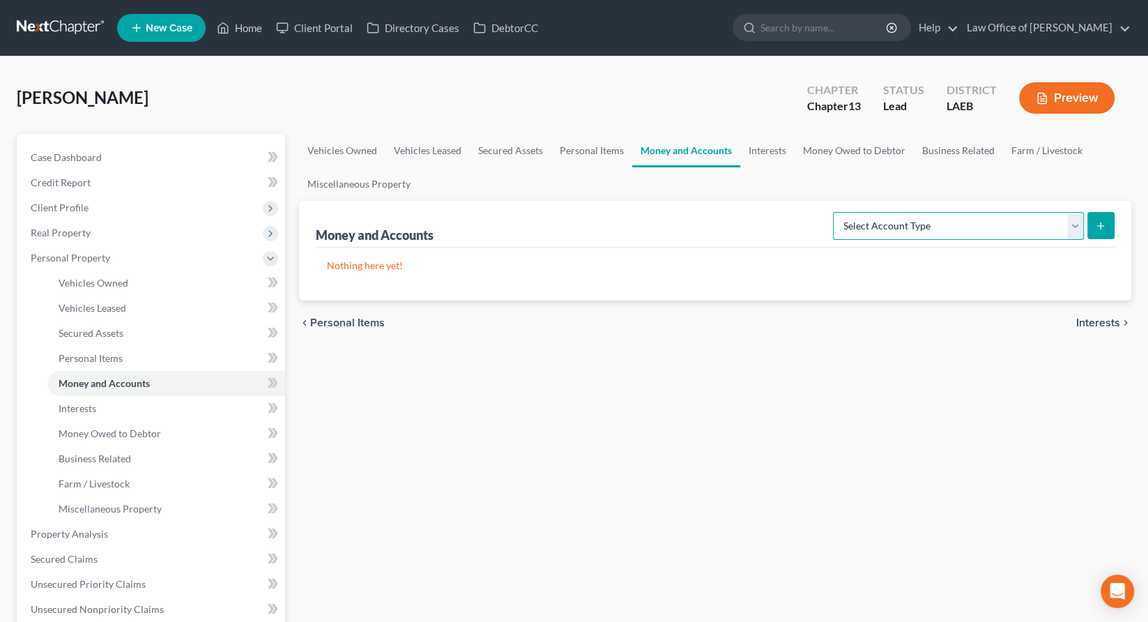
click at [954, 212] on select "Select Account Type Brokerage Cash on Hand Certificates of Deposit Checking Acc…" at bounding box center [958, 226] width 251 height 28
select select "checking"
click at [913, 212] on select "Select Account Type Brokerage Cash on Hand Certificates of Deposit Checking Acc…" at bounding box center [958, 226] width 251 height 28
click at [1115, 212] on button "submit" at bounding box center [1100, 225] width 27 height 27
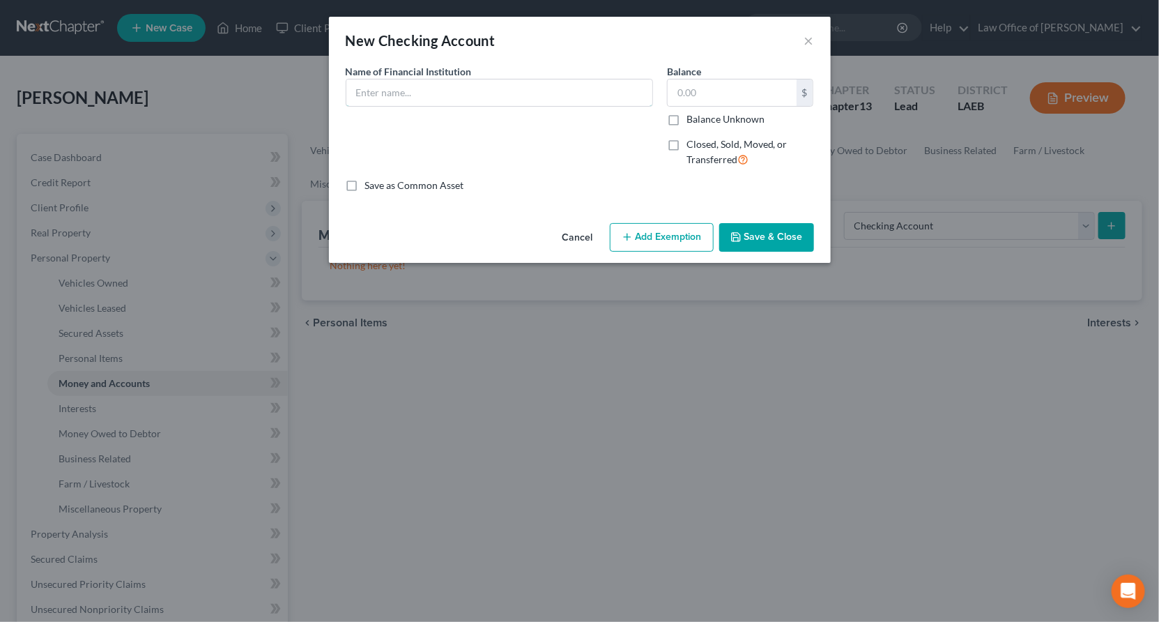
click at [452, 79] on input "text" at bounding box center [499, 92] width 306 height 26
type input "Capital One"
type input "100"
click at [733, 223] on button "Save & Close" at bounding box center [766, 237] width 95 height 29
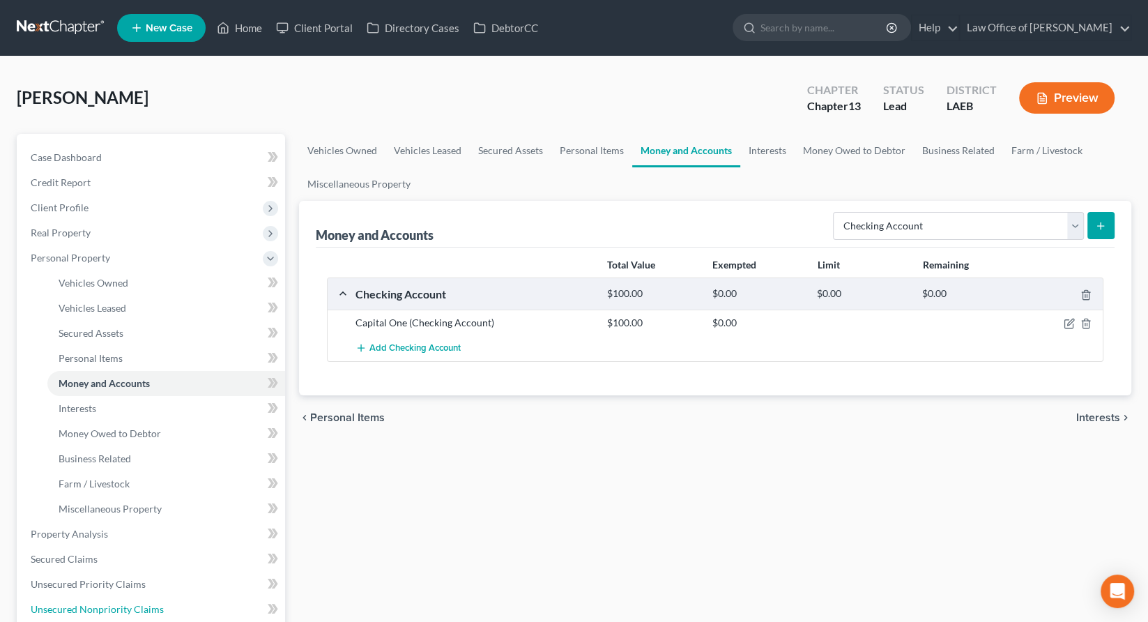
click at [71, 603] on span "Unsecured Nonpriority Claims" at bounding box center [97, 609] width 133 height 12
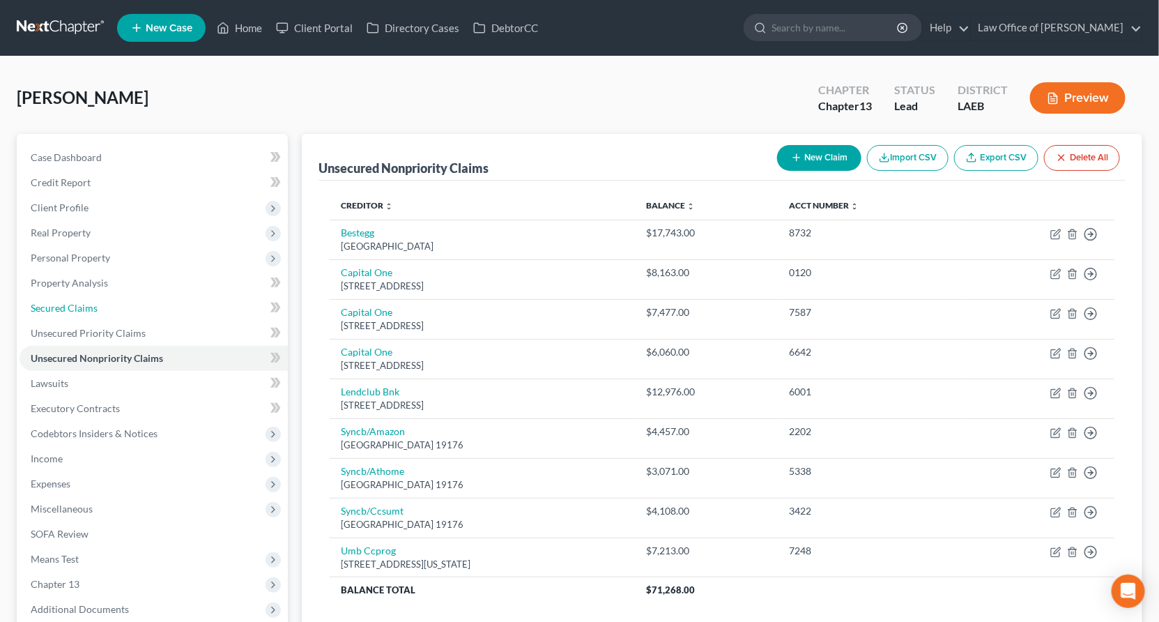
click at [54, 302] on span "Secured Claims" at bounding box center [64, 308] width 67 height 12
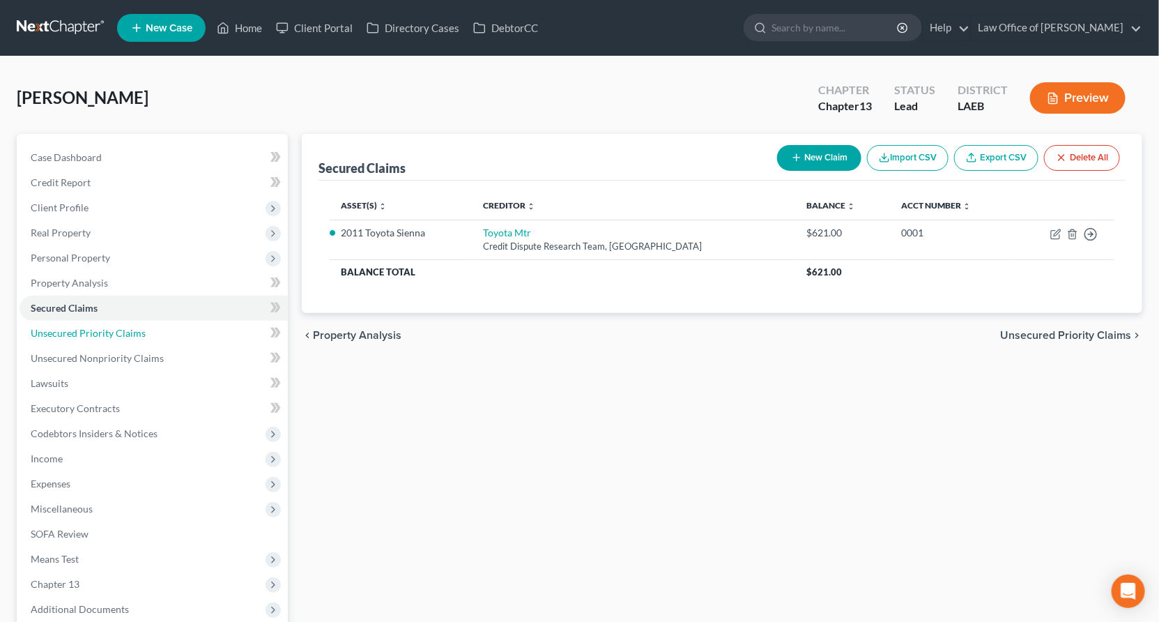
click at [56, 327] on span "Unsecured Priority Claims" at bounding box center [88, 333] width 115 height 12
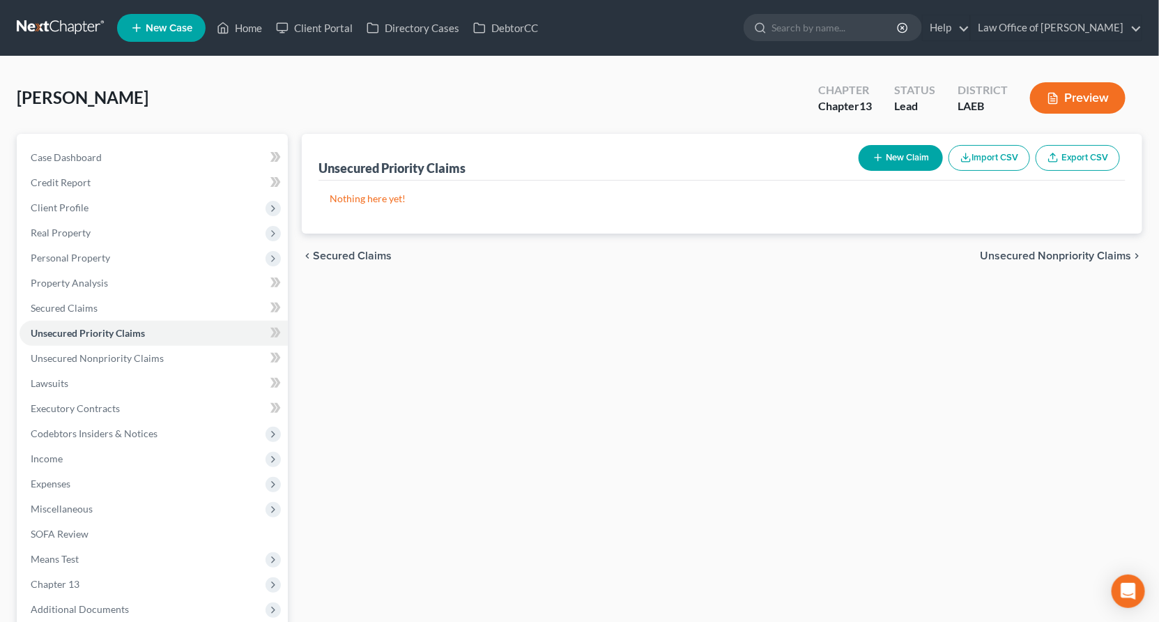
click at [67, 446] on span "Income" at bounding box center [154, 458] width 268 height 25
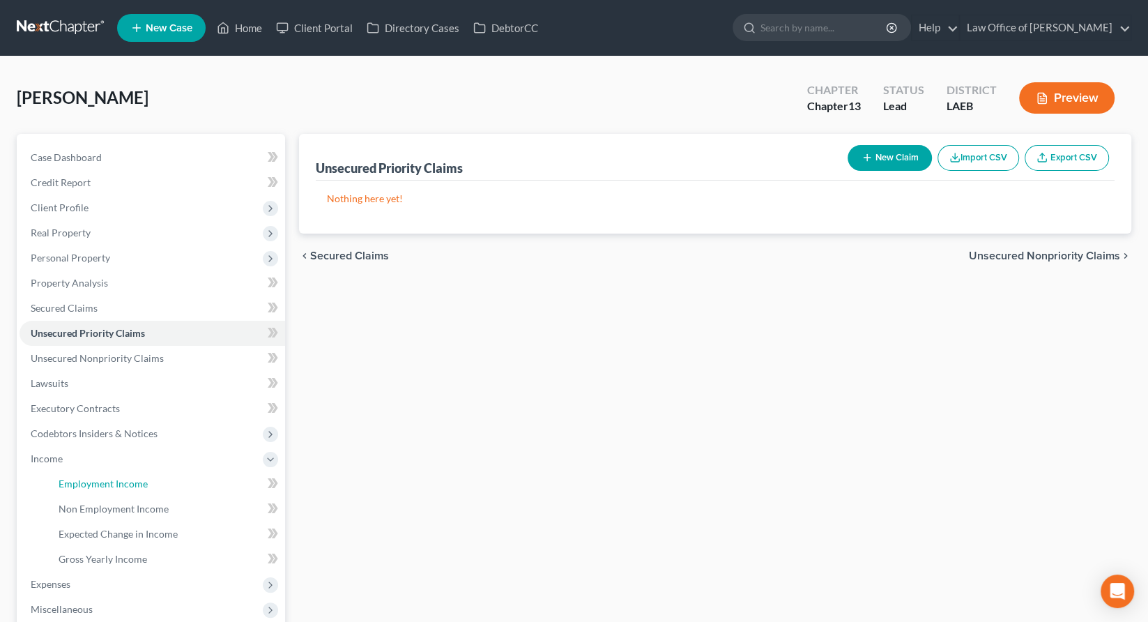
click at [75, 477] on span "Employment Income" at bounding box center [103, 483] width 89 height 12
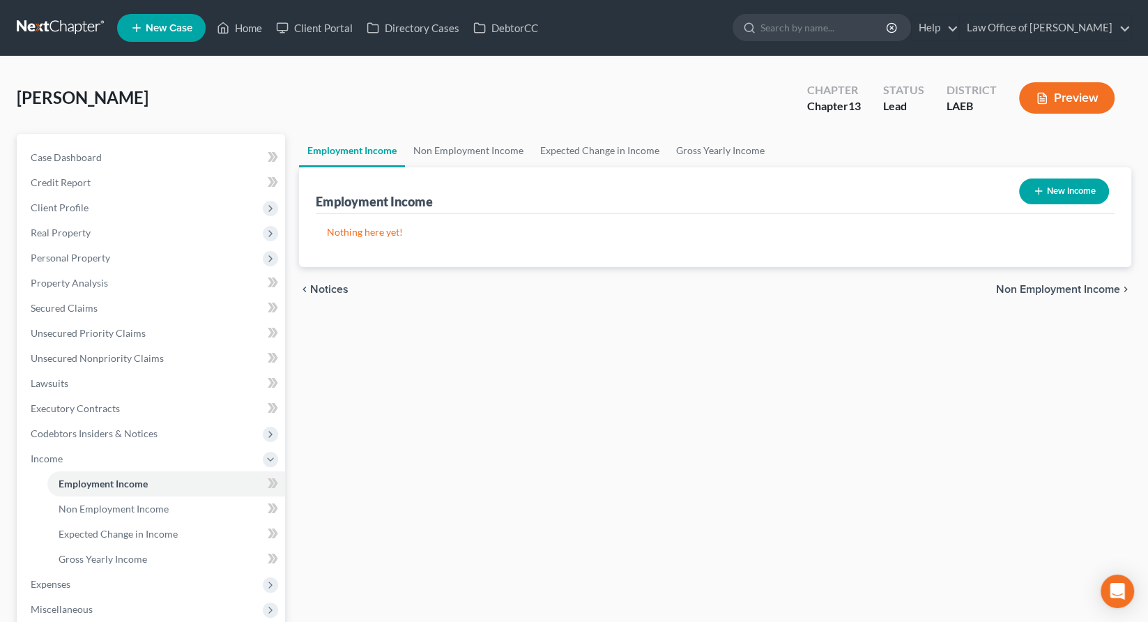
click at [1087, 178] on button "New Income" at bounding box center [1064, 191] width 90 height 26
select select "0"
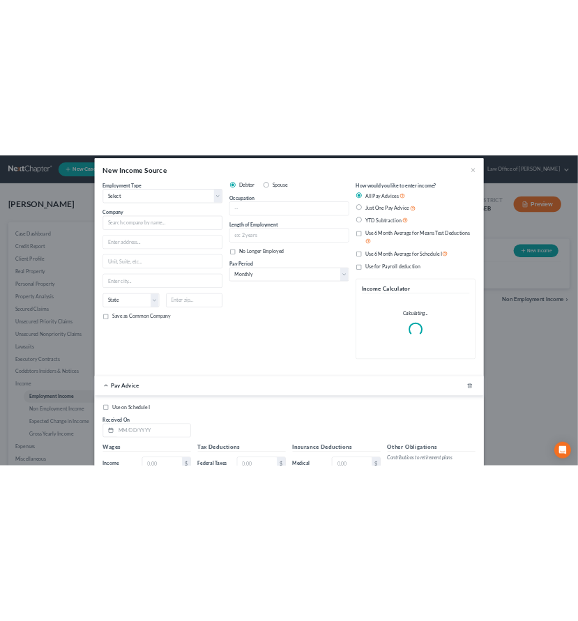
scroll to position [11, 0]
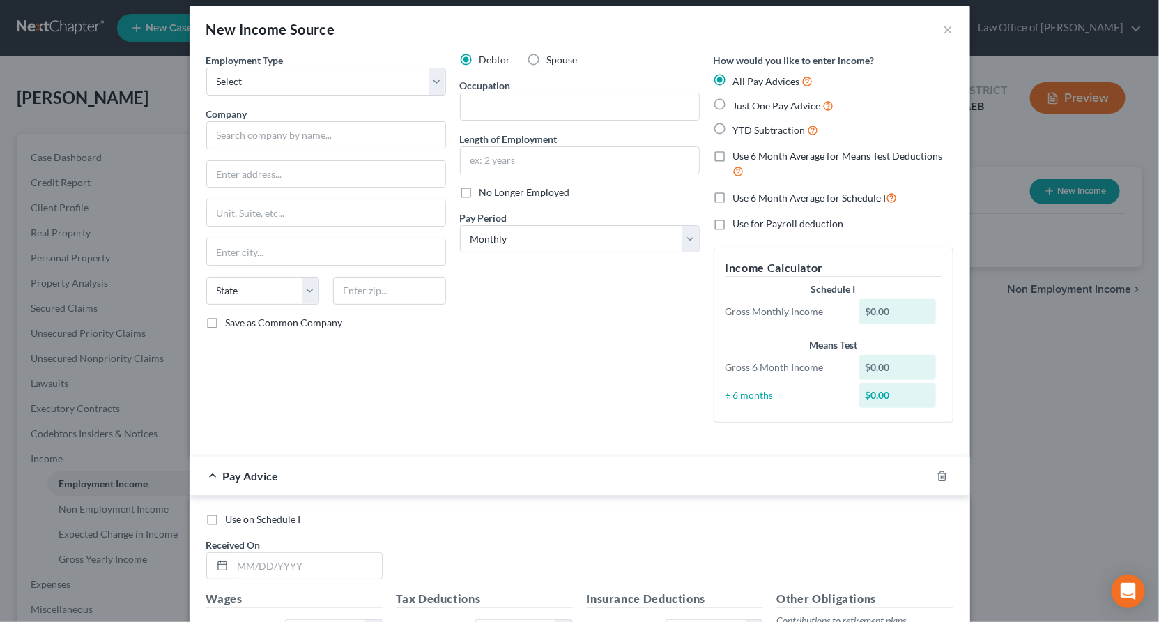
click at [733, 100] on span "Just One Pay Advice" at bounding box center [777, 106] width 88 height 12
click at [739, 98] on input "Just One Pay Advice" at bounding box center [743, 102] width 9 height 9
radio input "true"
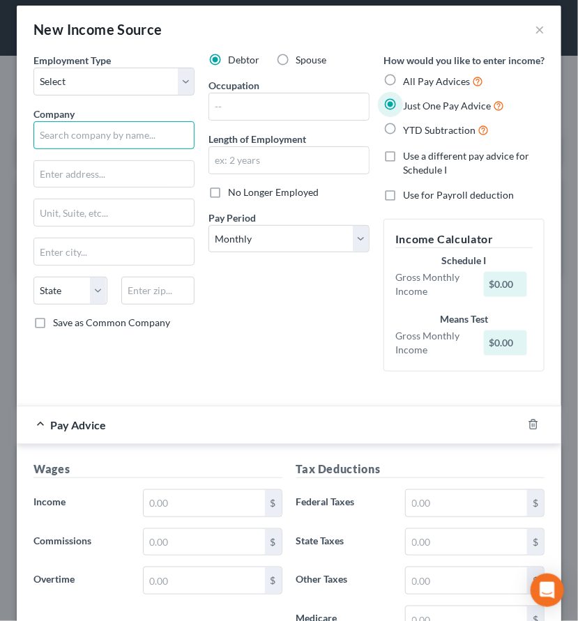
click at [142, 121] on input "text" at bounding box center [113, 135] width 161 height 28
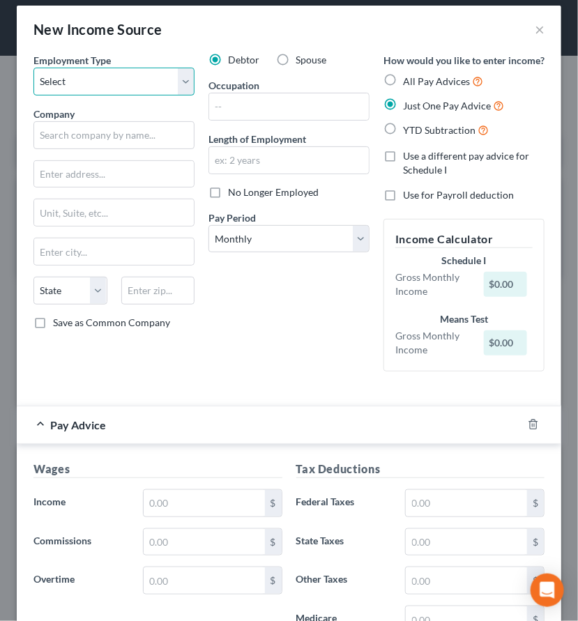
click at [132, 68] on select "Select Full or Part Time Employment Self Employment" at bounding box center [113, 82] width 161 height 28
select select "0"
click at [33, 68] on select "Select Full or Part Time Employment Self Employment" at bounding box center [113, 82] width 161 height 28
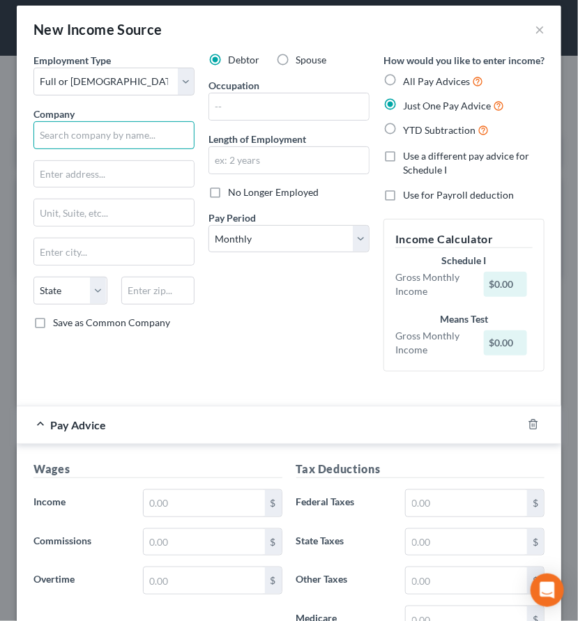
click at [68, 121] on input "text" at bounding box center [113, 135] width 161 height 28
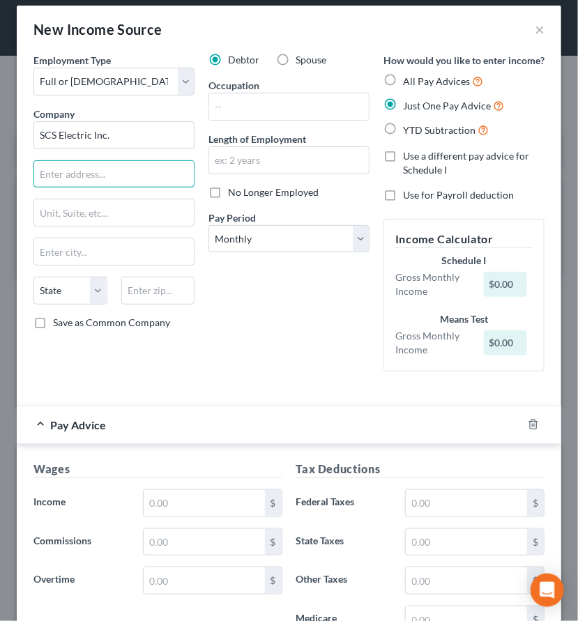
type input "SCS Electric Inc."
type input "69 Hyacinth Drive"
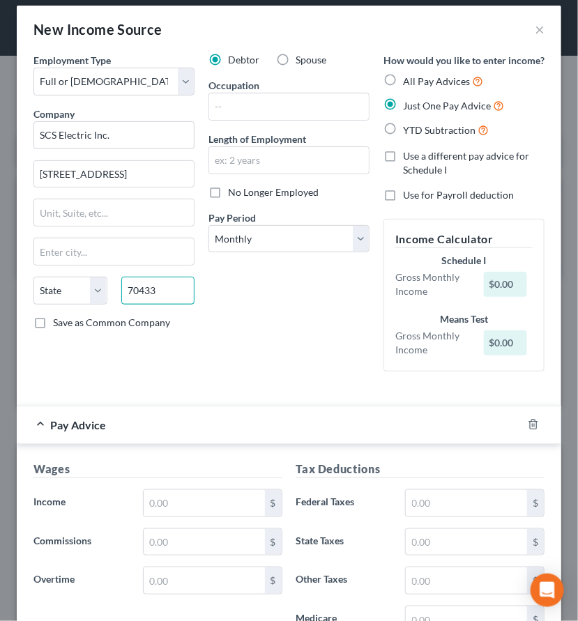
type input "70433"
type input "Covington"
select select "19"
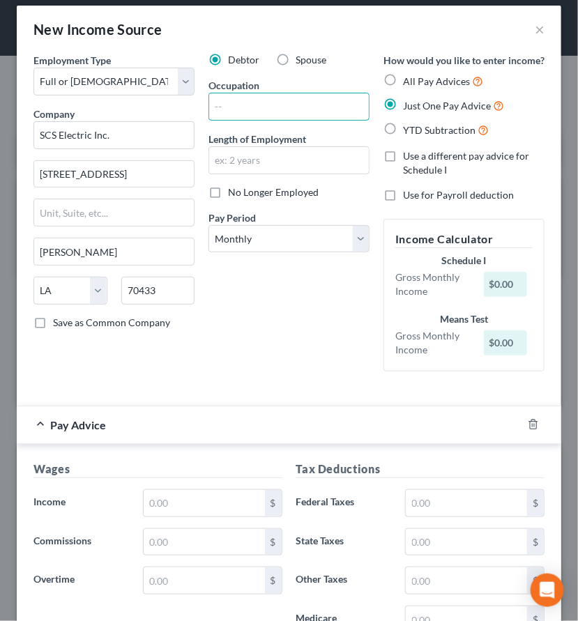
click at [224, 93] on input "text" at bounding box center [289, 106] width 160 height 26
type input "Electrician"
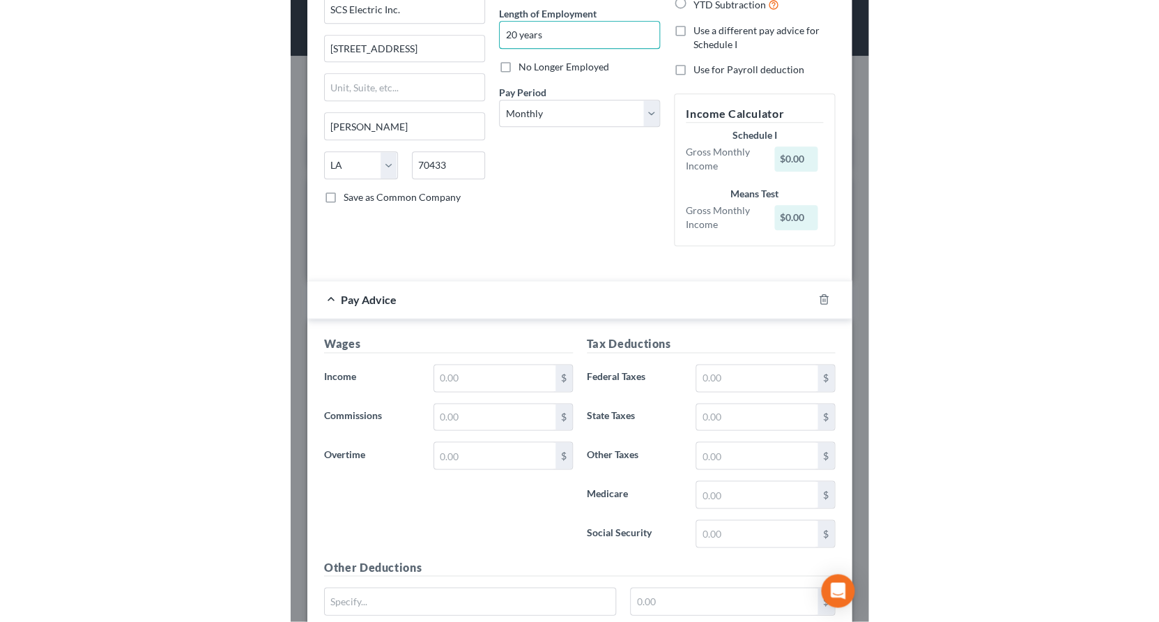
scroll to position [151, 0]
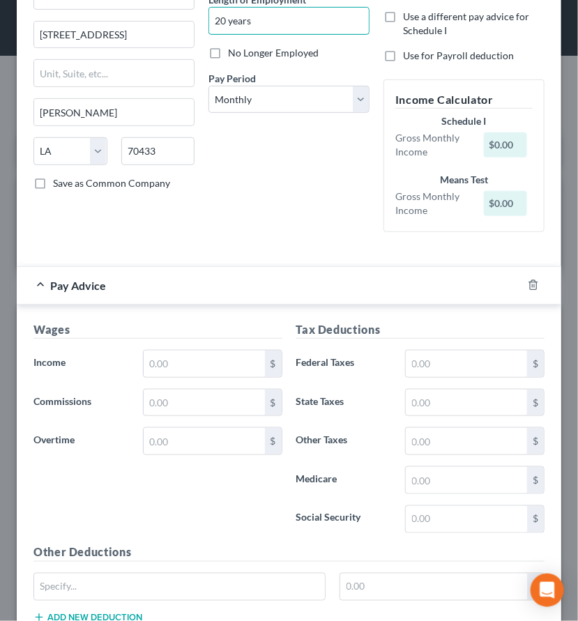
type input "20 years"
click at [166, 351] on input "text" at bounding box center [204, 364] width 121 height 26
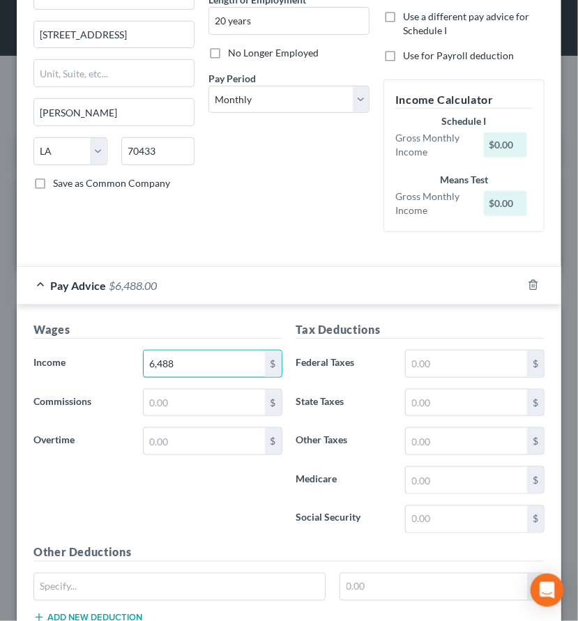
type input "6,488"
click at [431, 390] on input "text" at bounding box center [466, 403] width 121 height 26
type input "262"
click at [424, 351] on input "text" at bounding box center [466, 364] width 121 height 26
type input "728"
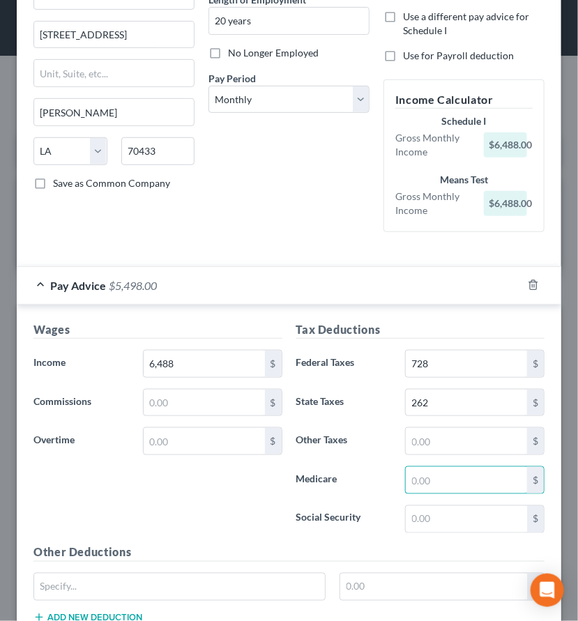
click at [436, 467] on input "text" at bounding box center [466, 480] width 121 height 26
type input "402"
type input "496"
click at [224, 332] on div "Wages Income * 6,488 $ Commissions $ Overtime $" at bounding box center [157, 432] width 263 height 223
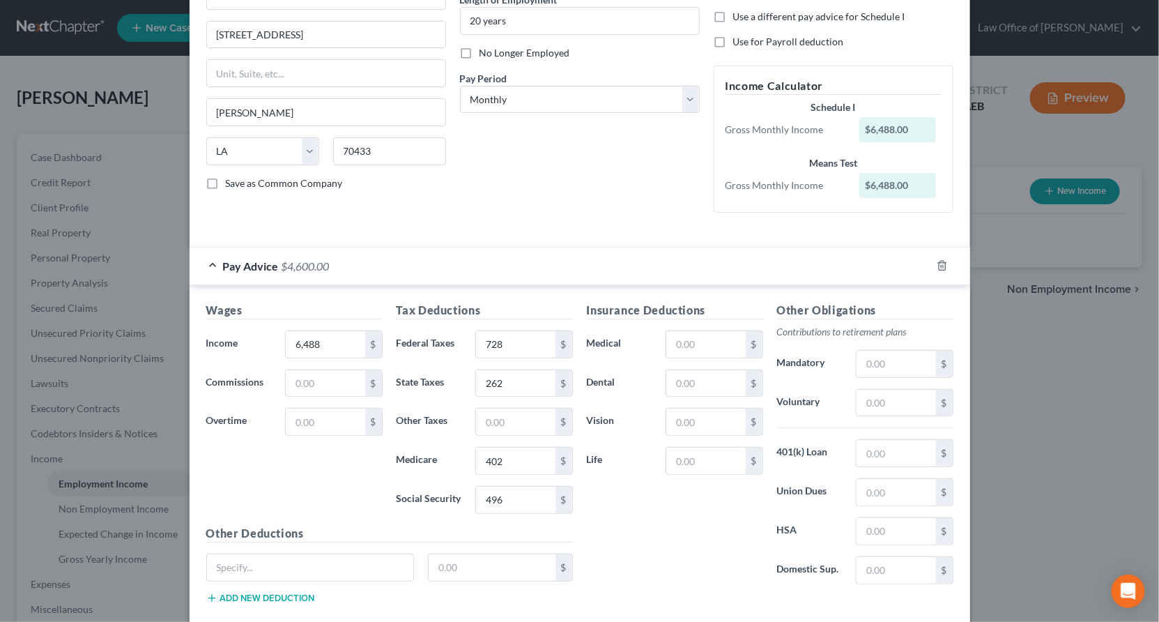
scroll to position [31, 0]
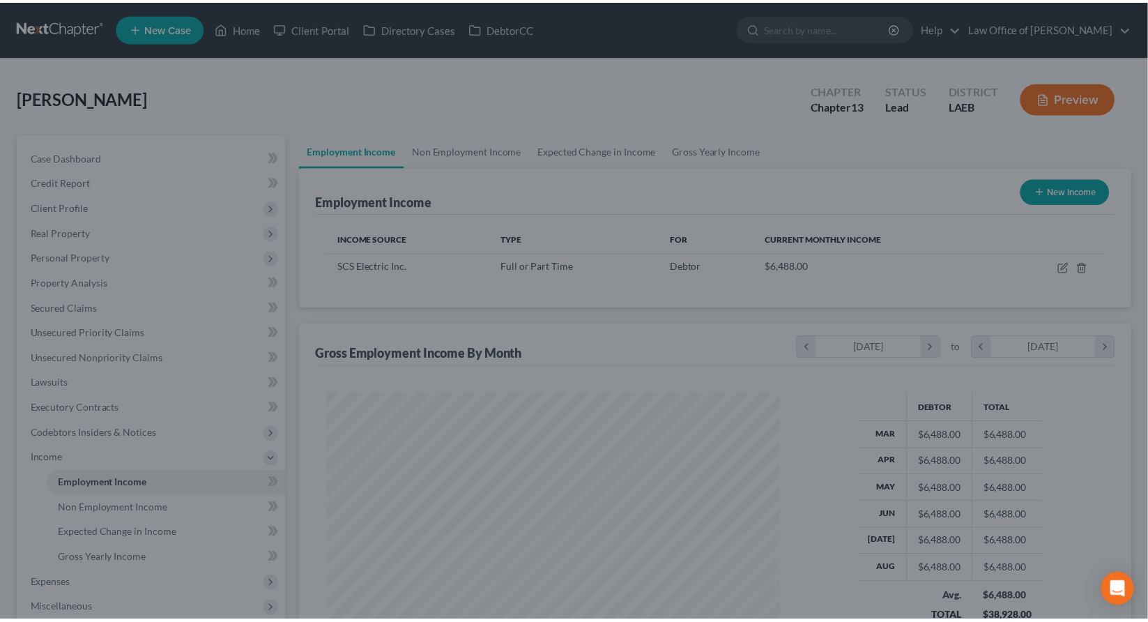
scroll to position [226, 480]
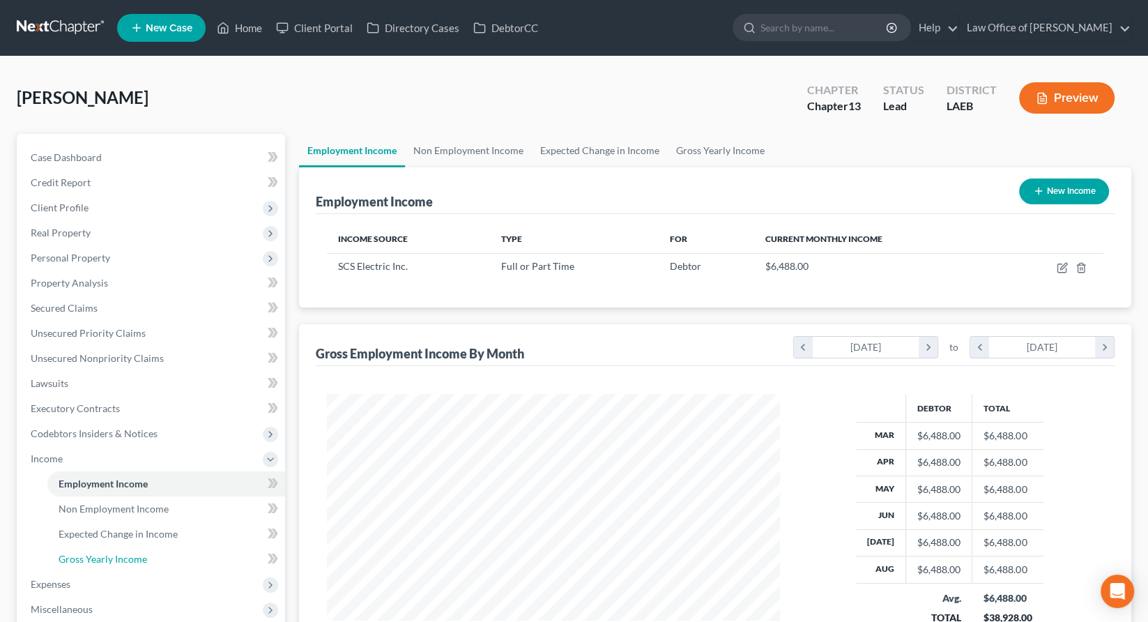
click at [118, 546] on link "Gross Yearly Income" at bounding box center [166, 558] width 238 height 25
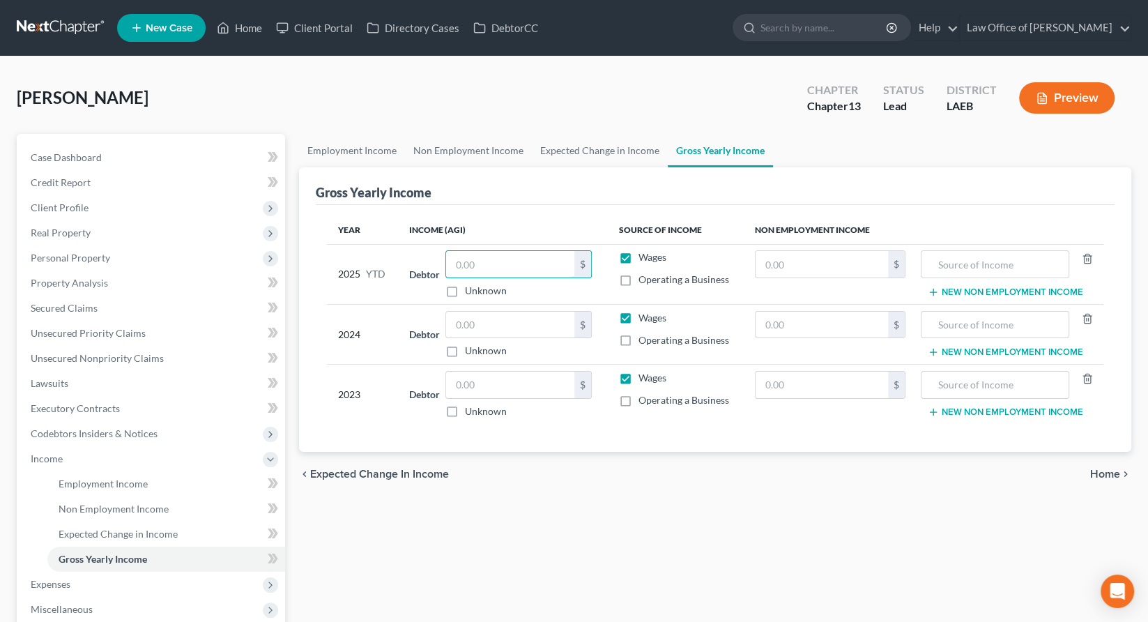
click at [464, 251] on input "text" at bounding box center [510, 264] width 128 height 26
click at [712, 444] on div "Employment Income Non Employment Income Expected Change in Income Gross Yearly …" at bounding box center [715, 486] width 846 height 705
click at [469, 251] on input "text" at bounding box center [510, 264] width 128 height 26
type input "51,904"
click at [462, 312] on input "text" at bounding box center [510, 325] width 128 height 26
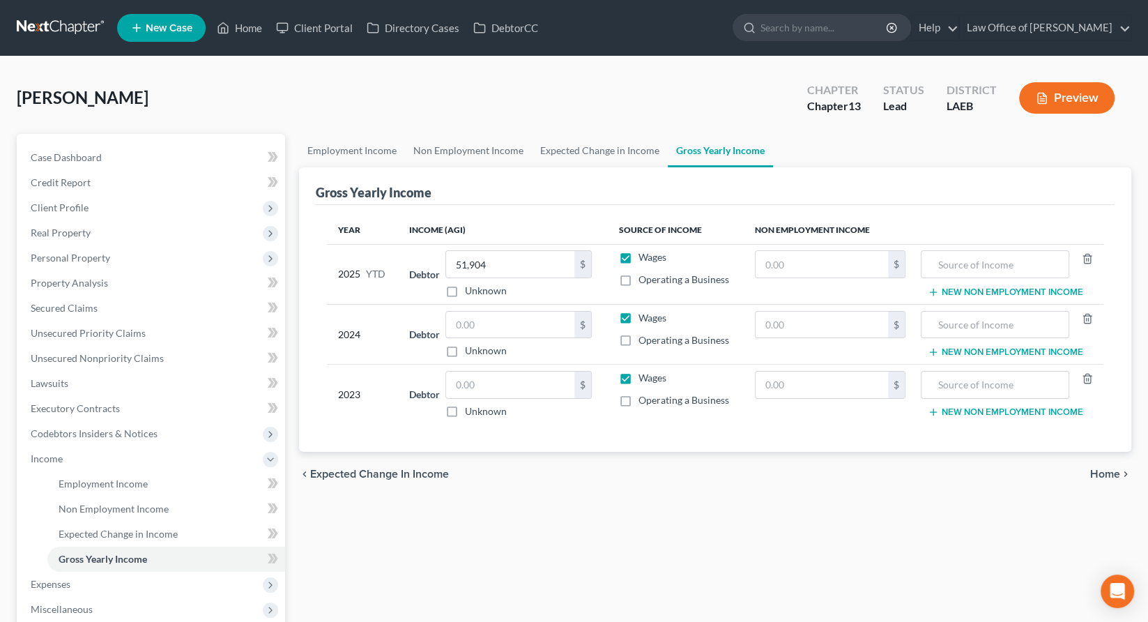
click at [746, 480] on div "Employment Income Non Employment Income Expected Change in Income Gross Yearly …" at bounding box center [715, 486] width 846 height 705
click at [466, 304] on td "Debtor $ Unknown Balance Undetermined $ Unknown" at bounding box center [503, 334] width 210 height 60
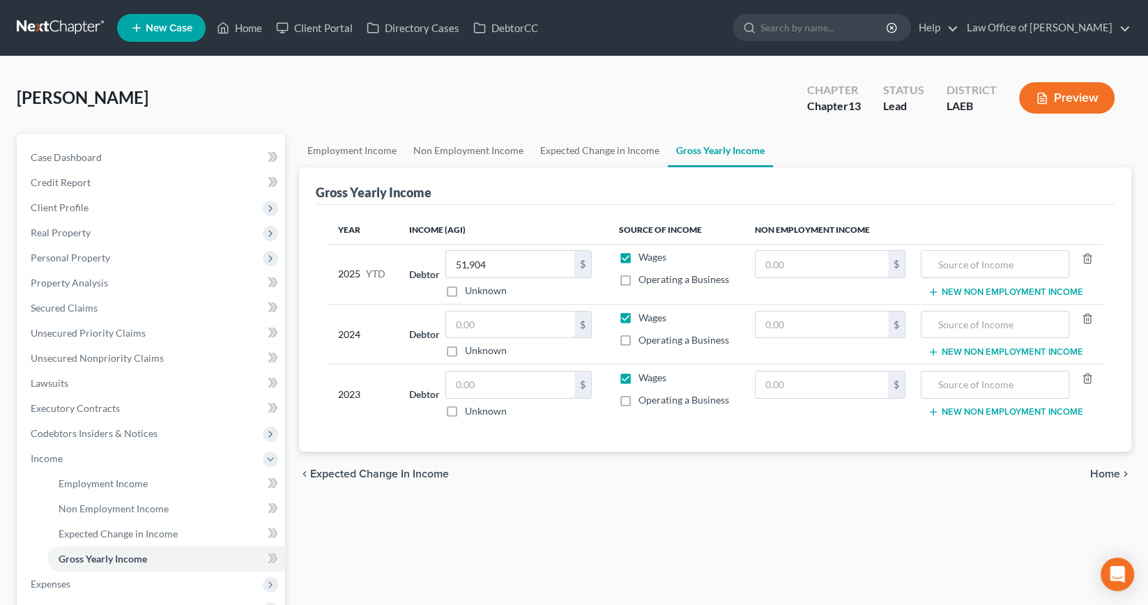
click at [455, 312] on input "text" at bounding box center [510, 325] width 128 height 26
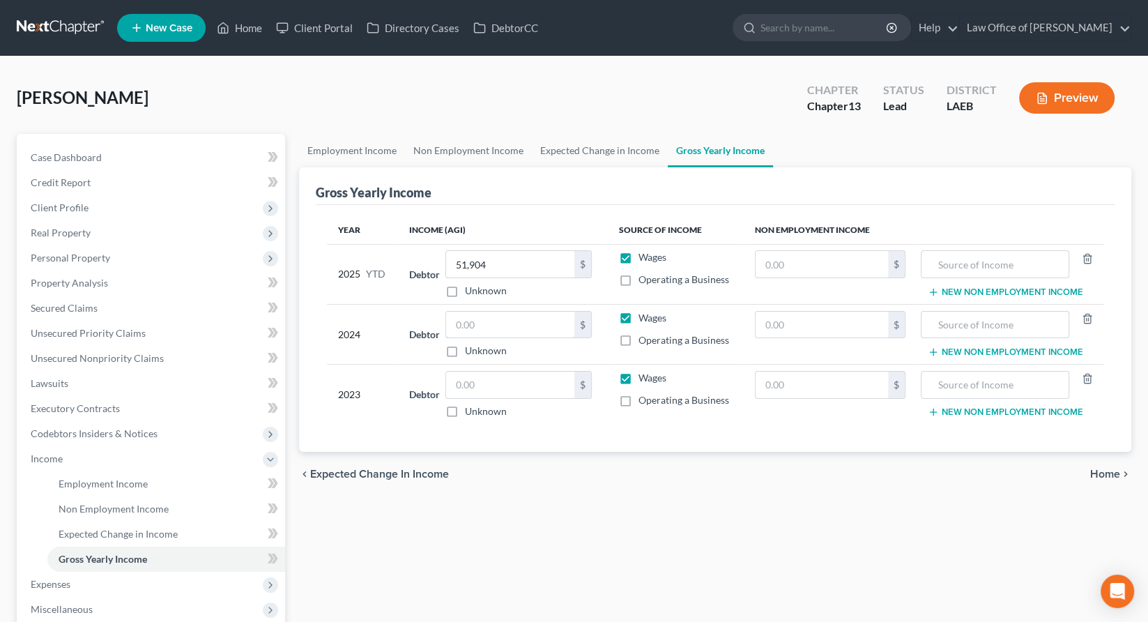
click at [455, 312] on input "text" at bounding box center [510, 325] width 128 height 26
type input "80,642"
click at [454, 372] on input "text" at bounding box center [510, 385] width 128 height 26
click at [592, 504] on div "Employment Income Non Employment Income Expected Change in Income Gross Yearly …" at bounding box center [715, 486] width 846 height 705
click at [483, 372] on input "text" at bounding box center [510, 385] width 128 height 26
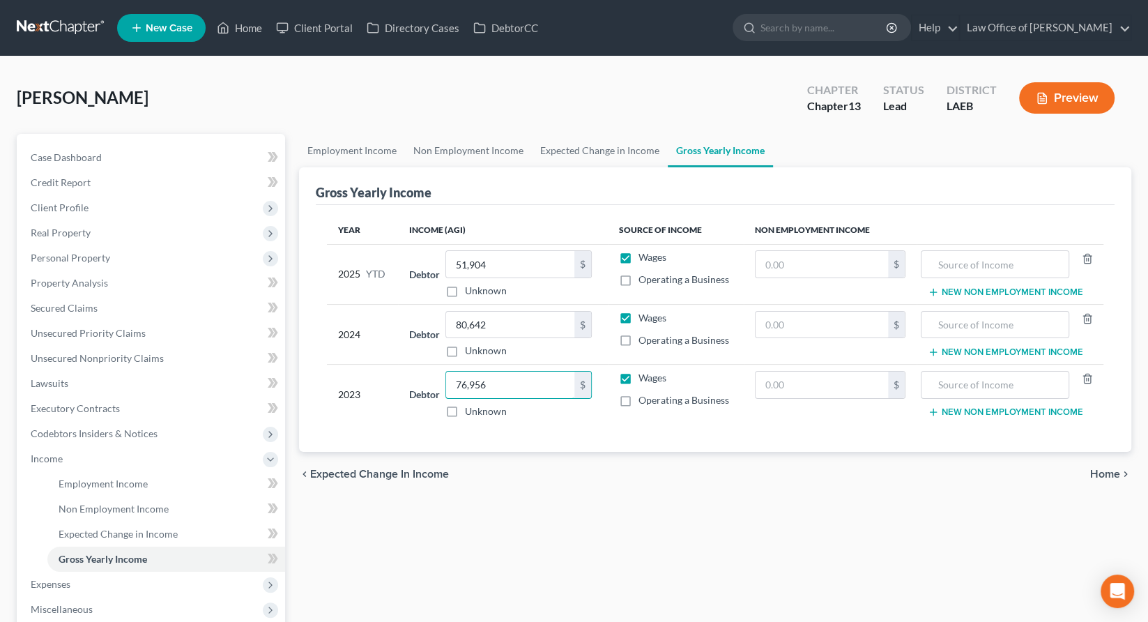
type input "76,956"
click at [450, 419] on div "Employment Income Non Employment Income Expected Change in Income Gross Yearly …" at bounding box center [715, 486] width 846 height 705
click at [66, 572] on span "Expenses" at bounding box center [153, 584] width 266 height 25
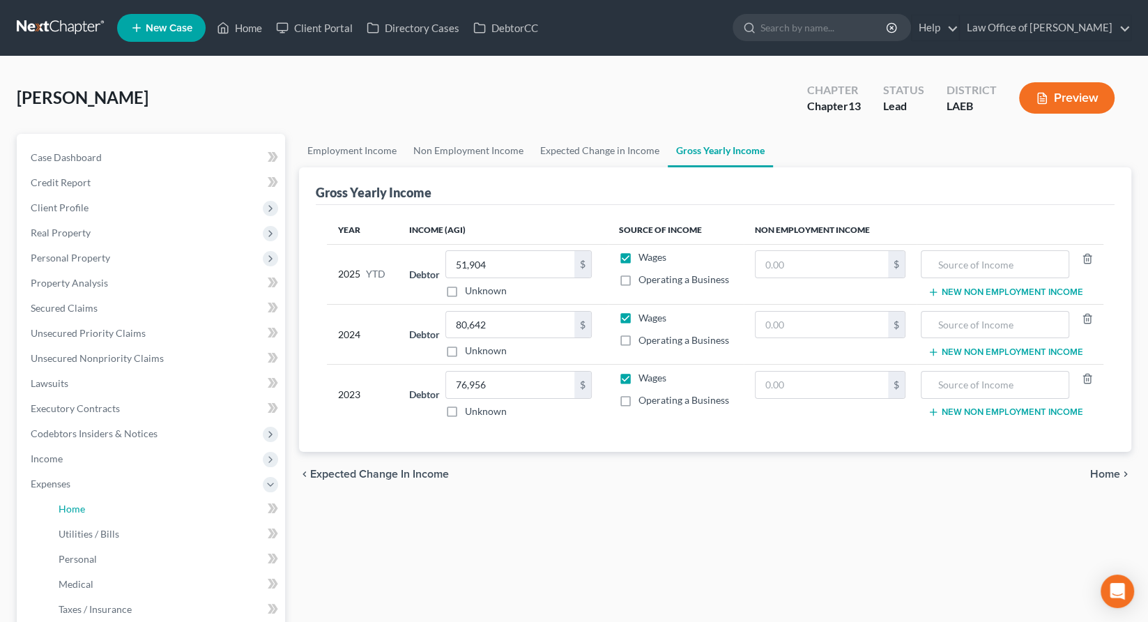
click at [66, 503] on span "Home" at bounding box center [72, 509] width 26 height 12
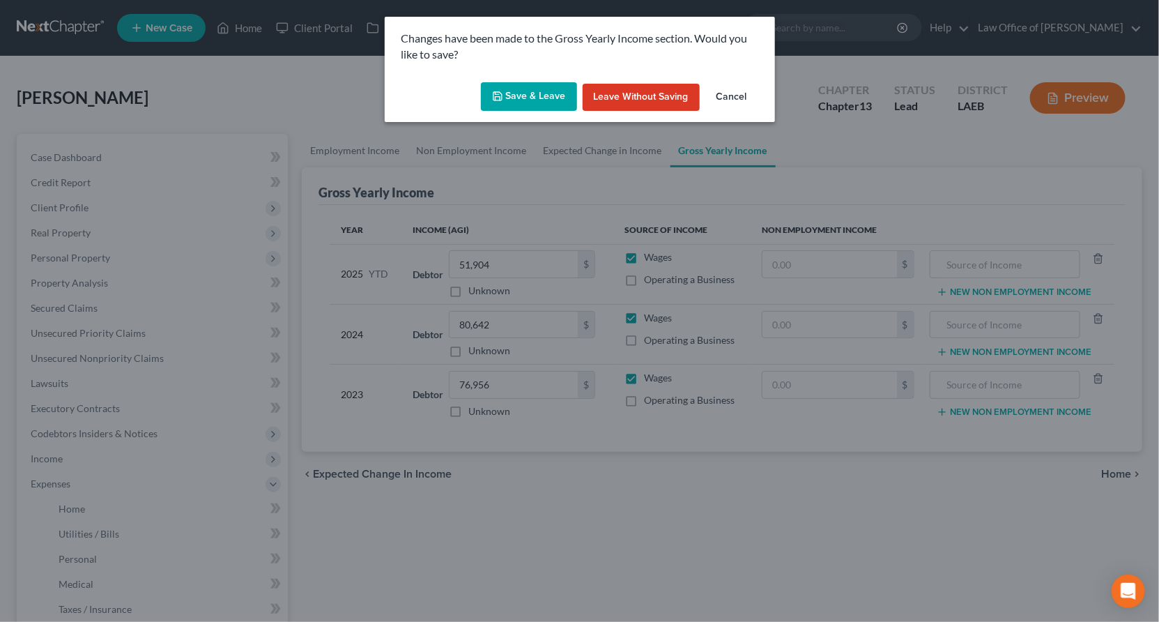
click at [537, 82] on button "Save & Leave" at bounding box center [529, 96] width 96 height 29
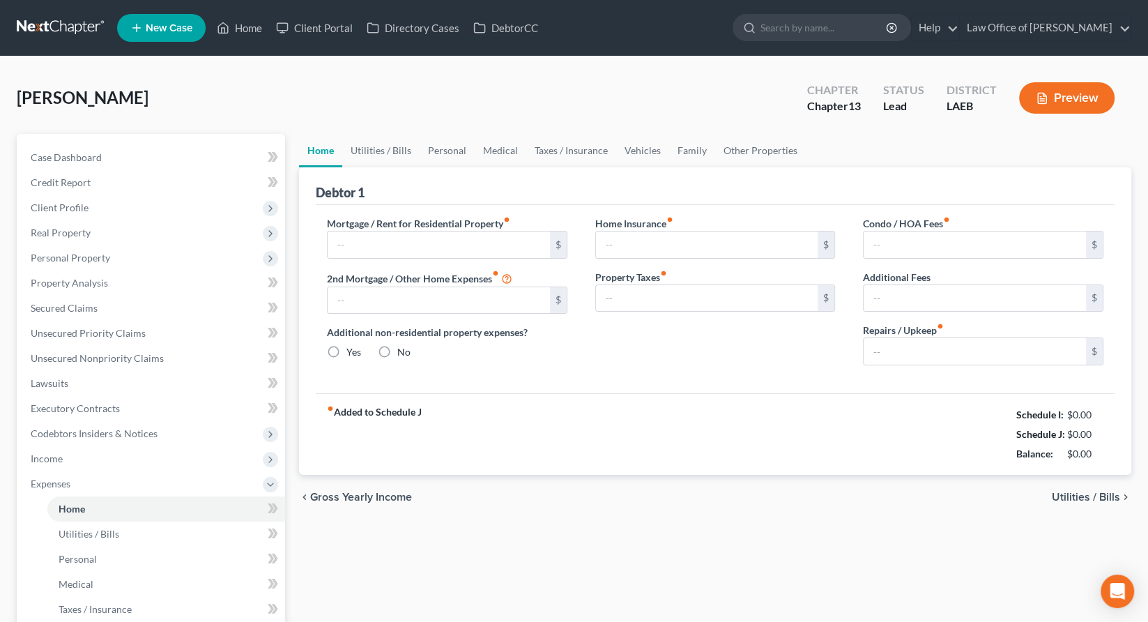
type input "0.00"
radio input "true"
type input "0.00"
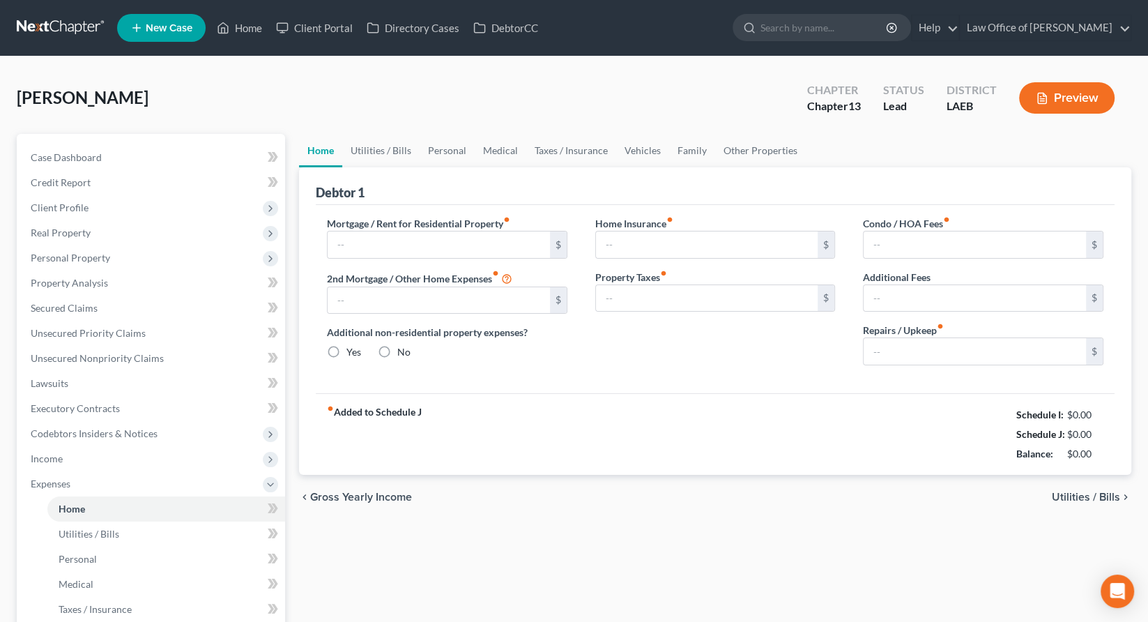
type input "0.00"
click at [385, 231] on input "text" at bounding box center [439, 244] width 222 height 26
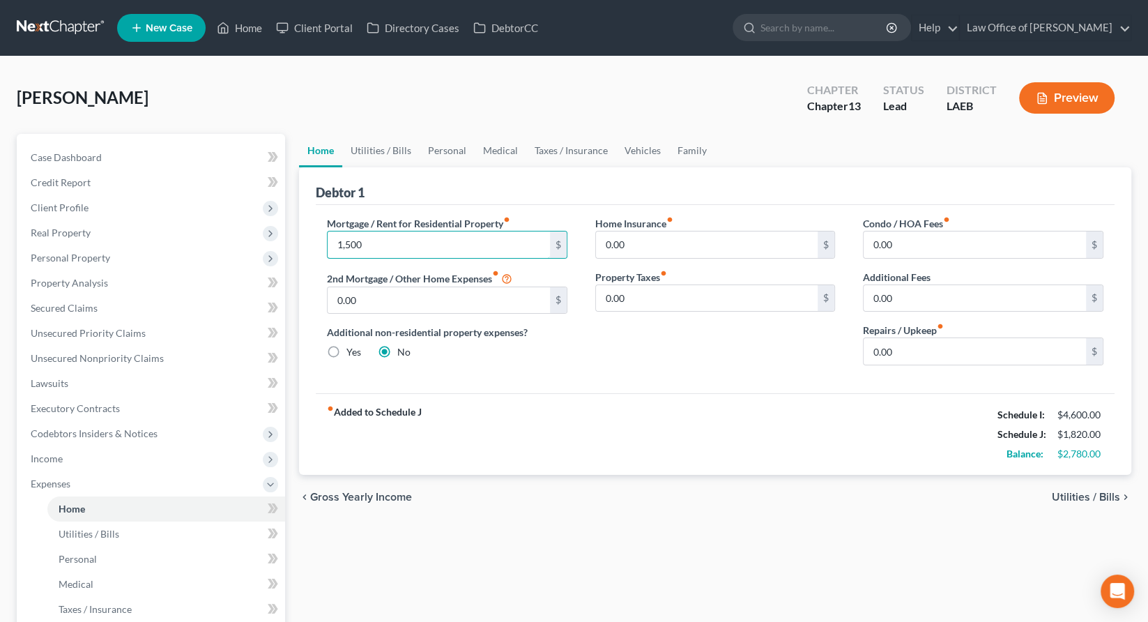
type input "1,500"
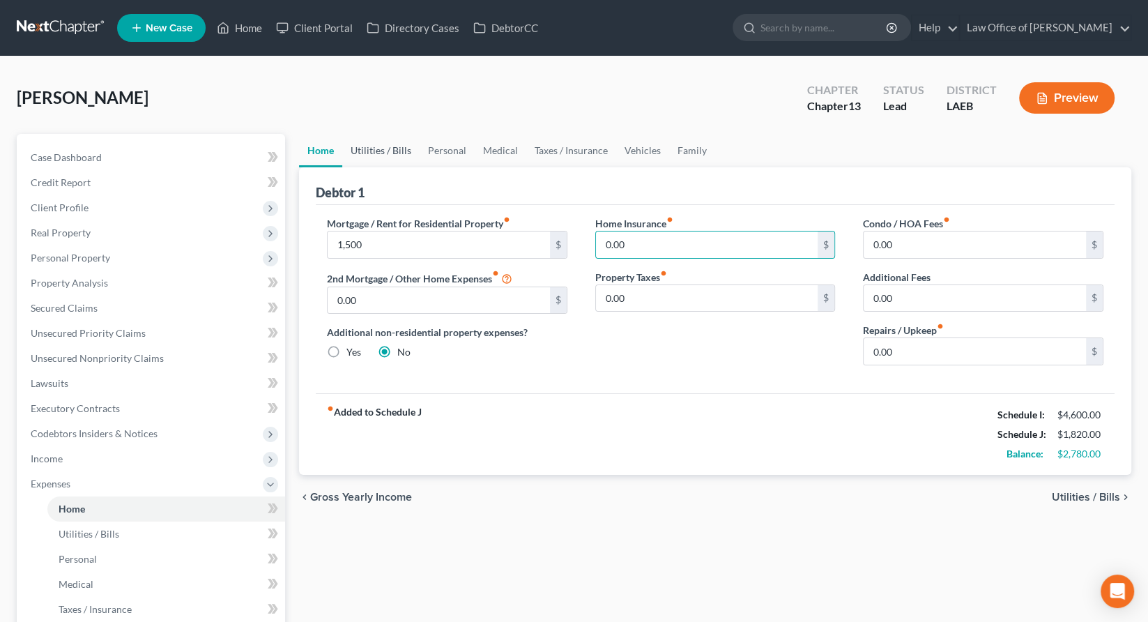
click at [351, 134] on link "Utilities / Bills" at bounding box center [380, 150] width 77 height 33
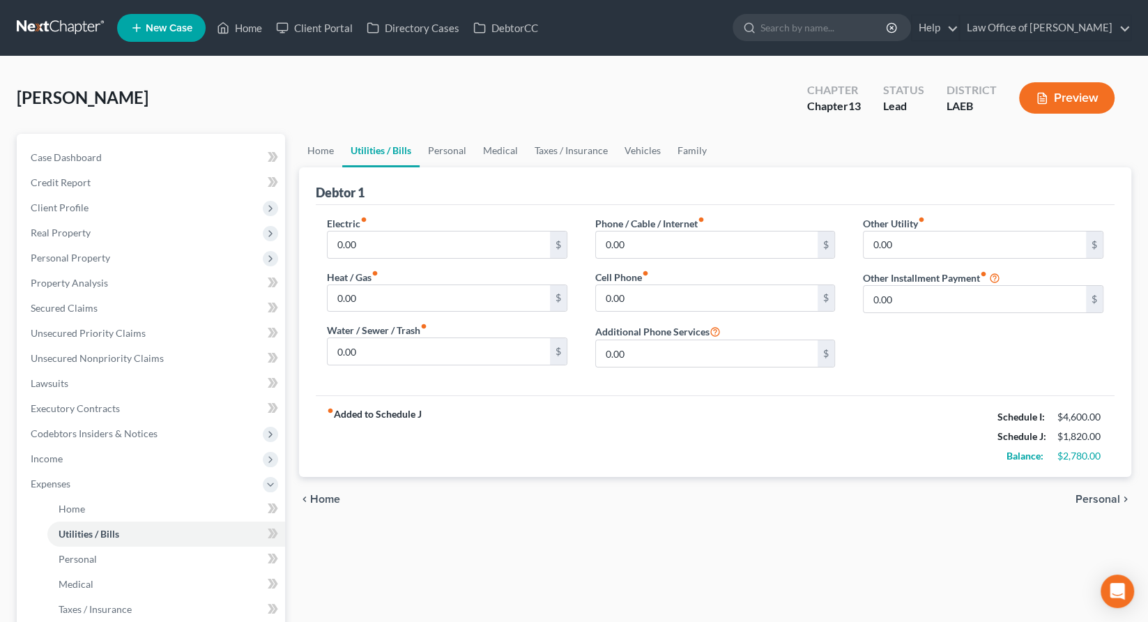
click at [354, 216] on div "Electric fiber_manual_record 0.00 $" at bounding box center [447, 237] width 240 height 43
click at [354, 231] on input "0.00" at bounding box center [439, 244] width 222 height 26
type input "200"
type input "100"
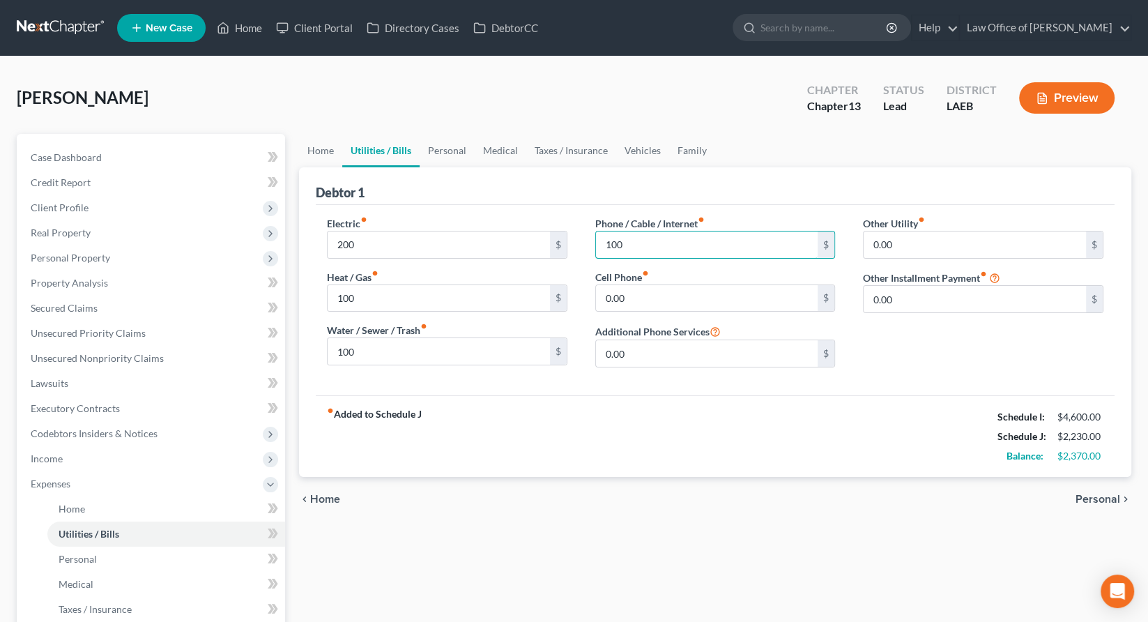
type input "100"
click at [420, 134] on link "Personal" at bounding box center [447, 150] width 55 height 33
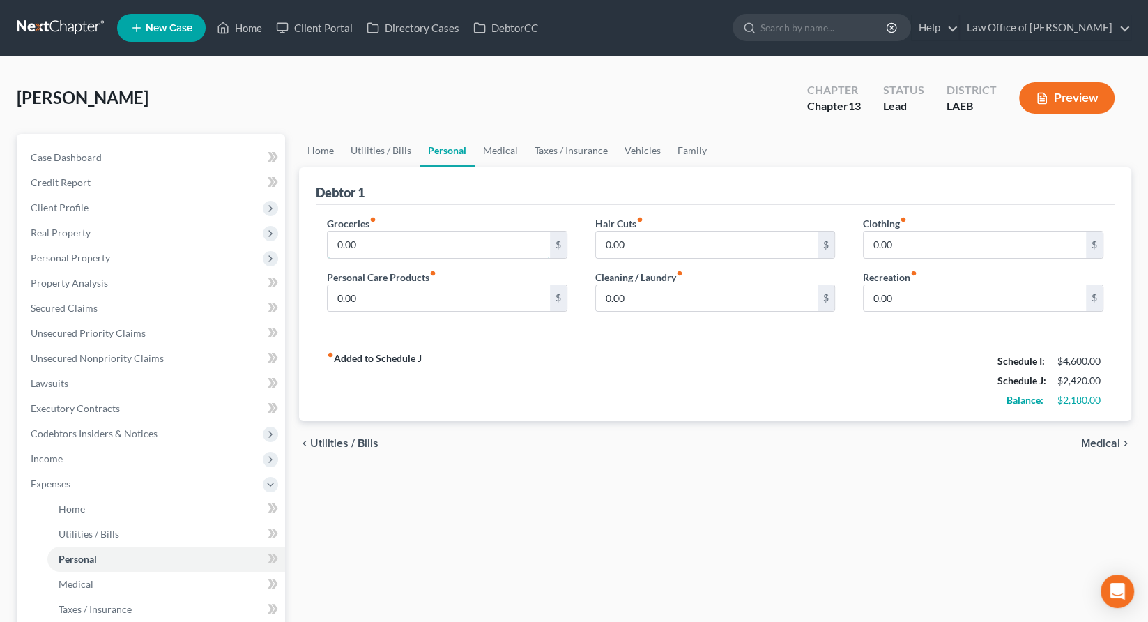
click at [372, 231] on input "0.00" at bounding box center [439, 244] width 222 height 26
type input "800"
click at [616, 134] on link "Vehicles" at bounding box center [642, 150] width 53 height 33
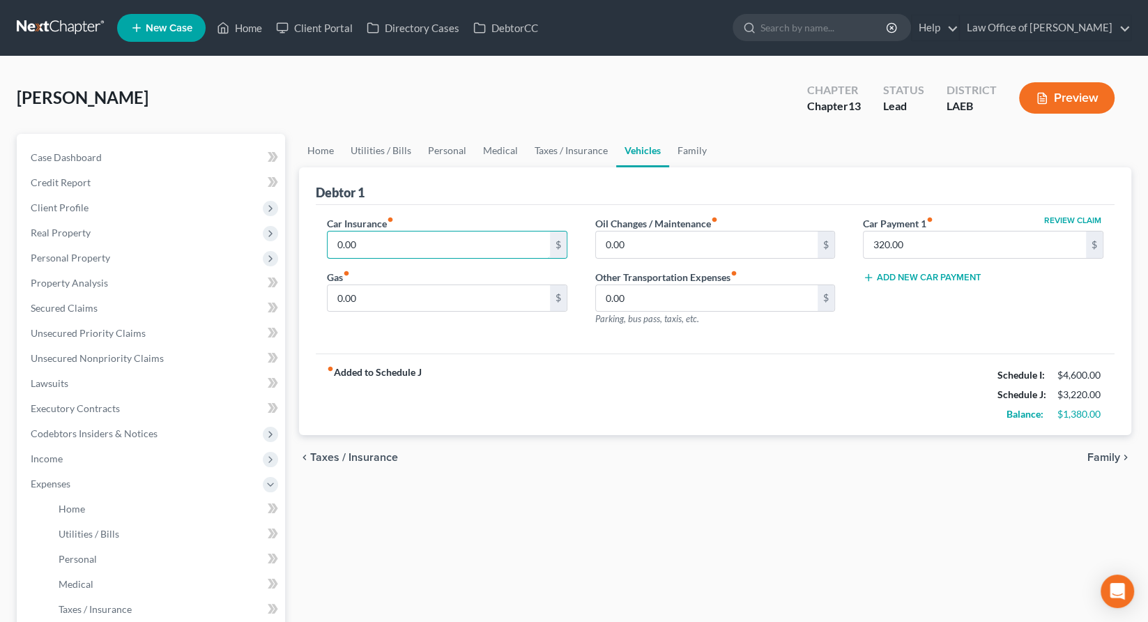
click at [394, 231] on input "0.00" at bounding box center [439, 244] width 222 height 26
type input "250"
type input "100"
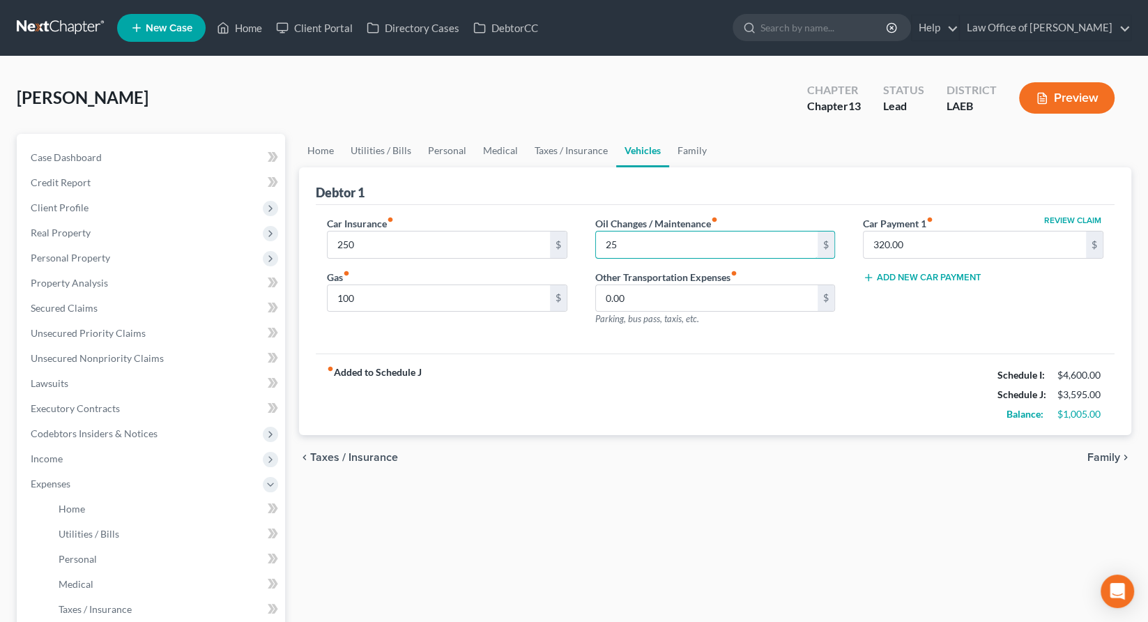
type input "25"
click at [420, 134] on link "Personal" at bounding box center [447, 150] width 55 height 33
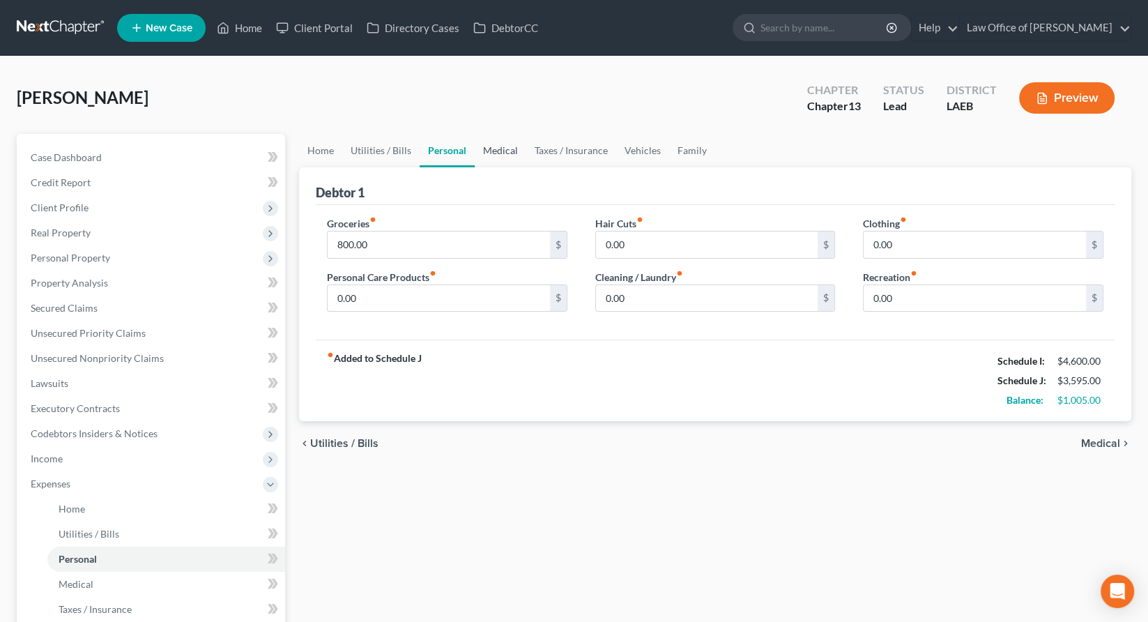
click at [475, 134] on link "Medical" at bounding box center [501, 150] width 52 height 33
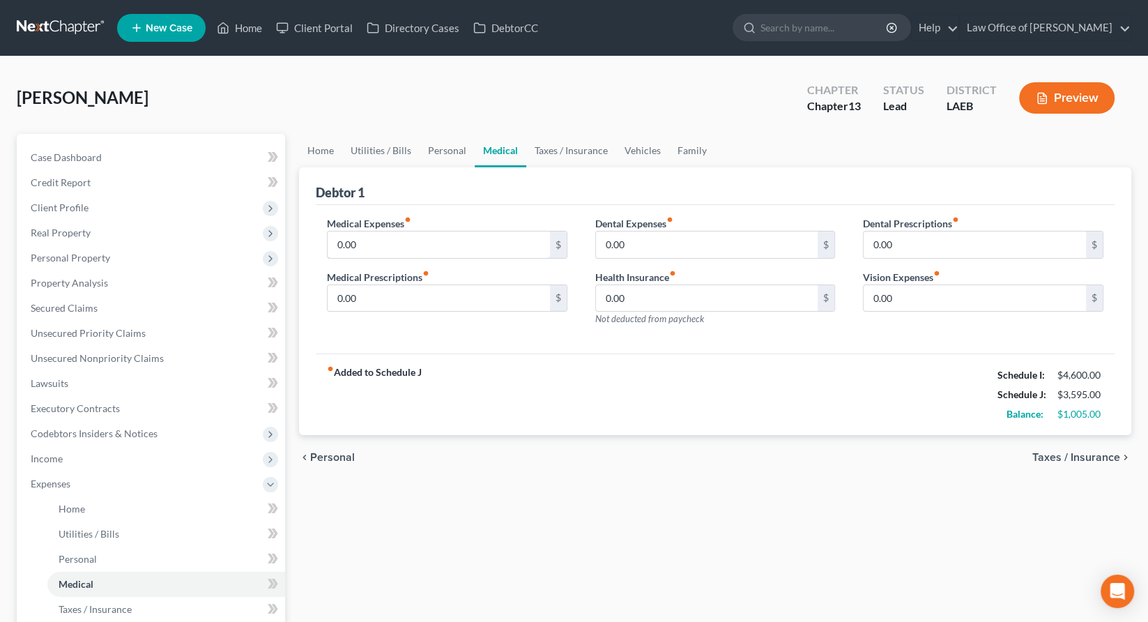
click at [389, 231] on input "0.00" at bounding box center [439, 244] width 222 height 26
type input "86"
click at [604, 285] on input "0.00" at bounding box center [707, 298] width 222 height 26
type input "450"
click at [530, 270] on div "Medical Expenses fiber_manual_record 86 $ Medical Prescriptions fiber_manual_re…" at bounding box center [715, 279] width 799 height 149
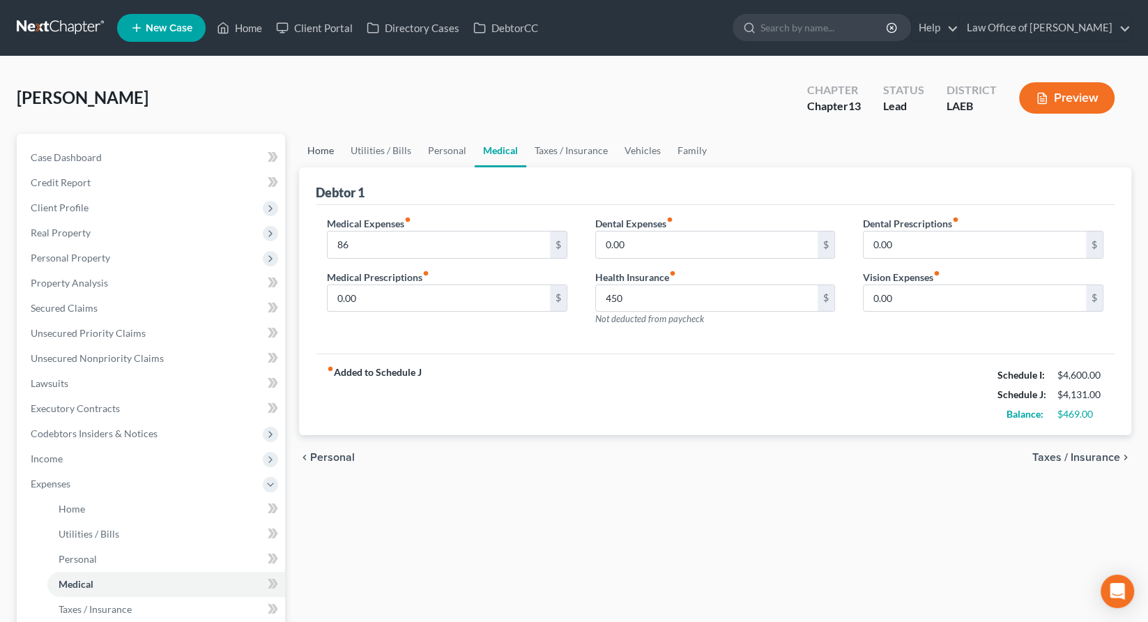
click at [313, 134] on link "Home" at bounding box center [320, 150] width 43 height 33
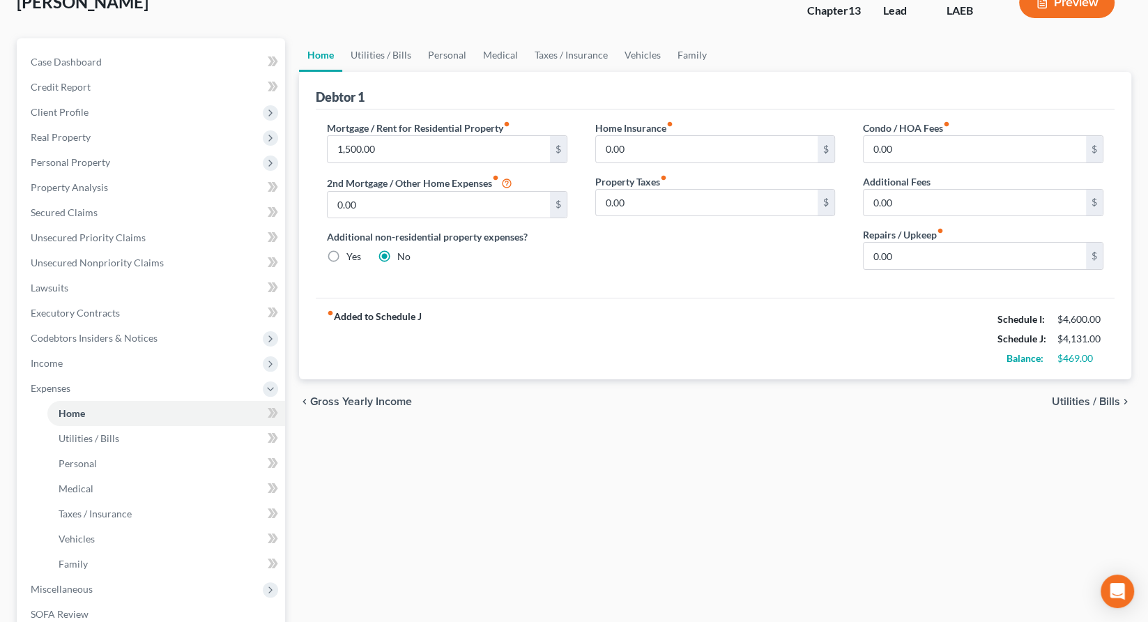
scroll to position [102, 0]
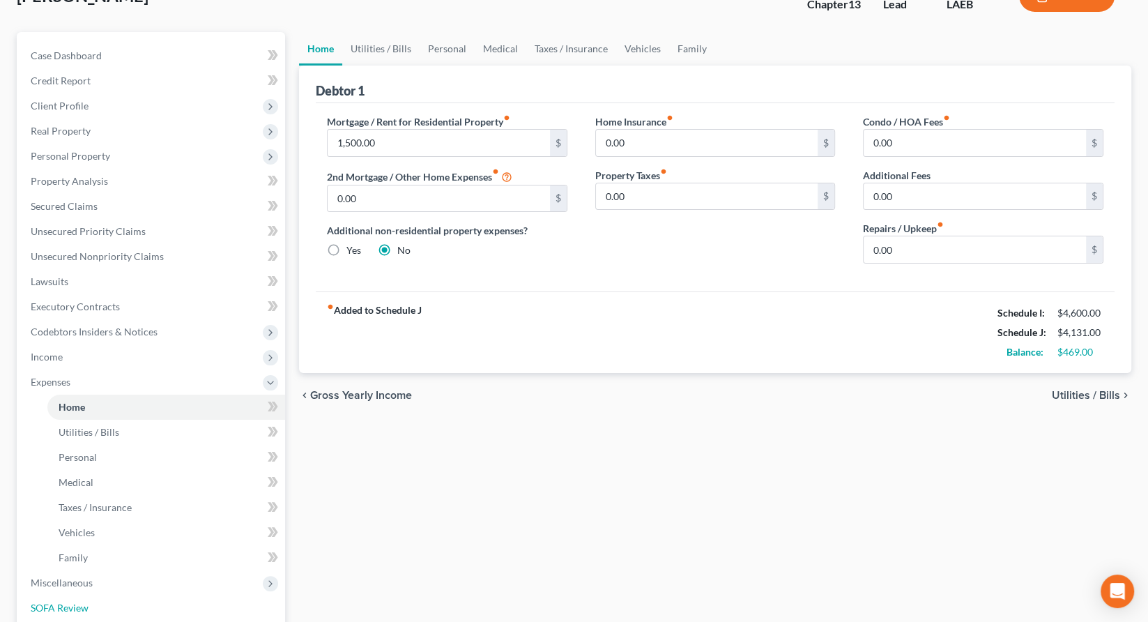
click at [40, 602] on span "SOFA Review" at bounding box center [60, 608] width 58 height 12
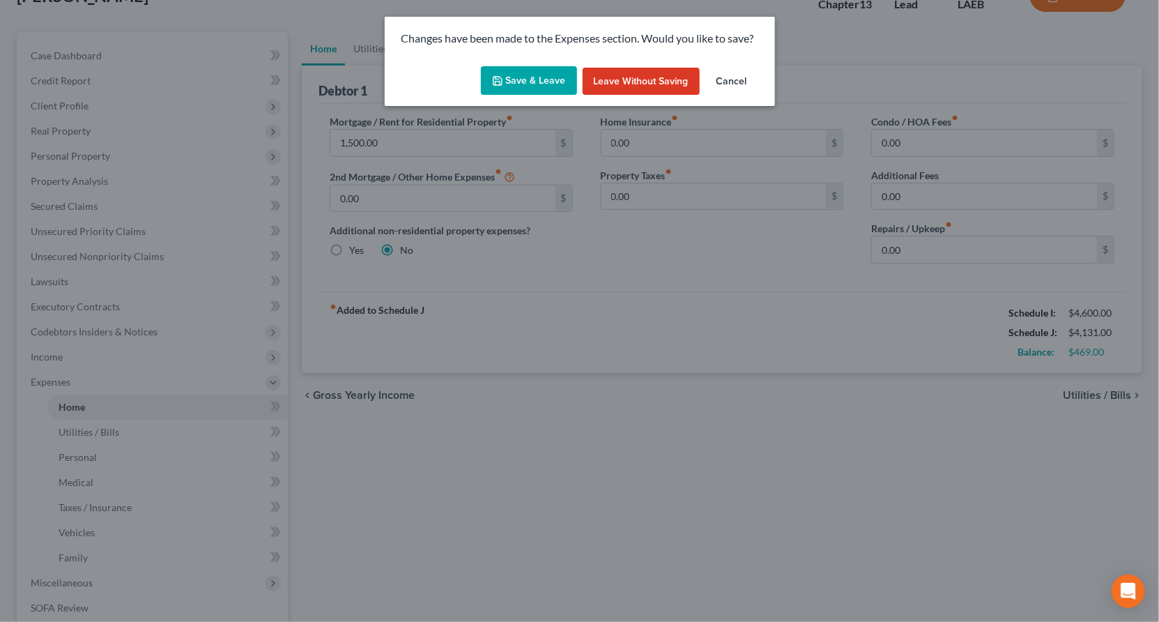
click at [532, 66] on button "Save & Leave" at bounding box center [529, 80] width 96 height 29
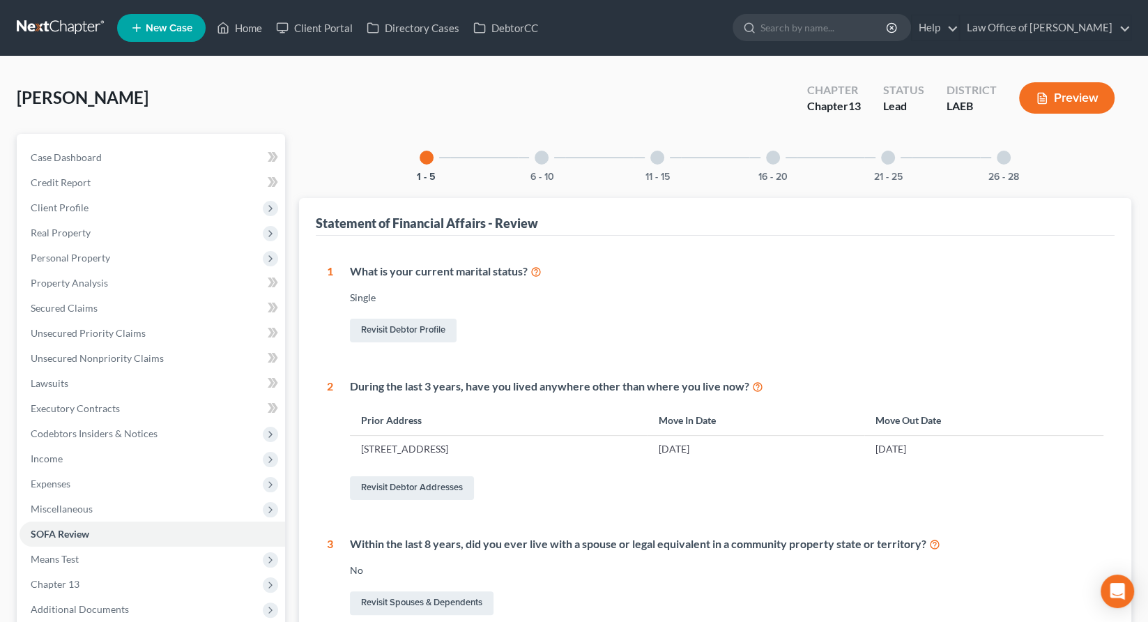
click at [43, 503] on span "Miscellaneous" at bounding box center [62, 509] width 62 height 12
click at [77, 528] on span "Attorney / Credit Counseling Fees" at bounding box center [132, 534] width 147 height 12
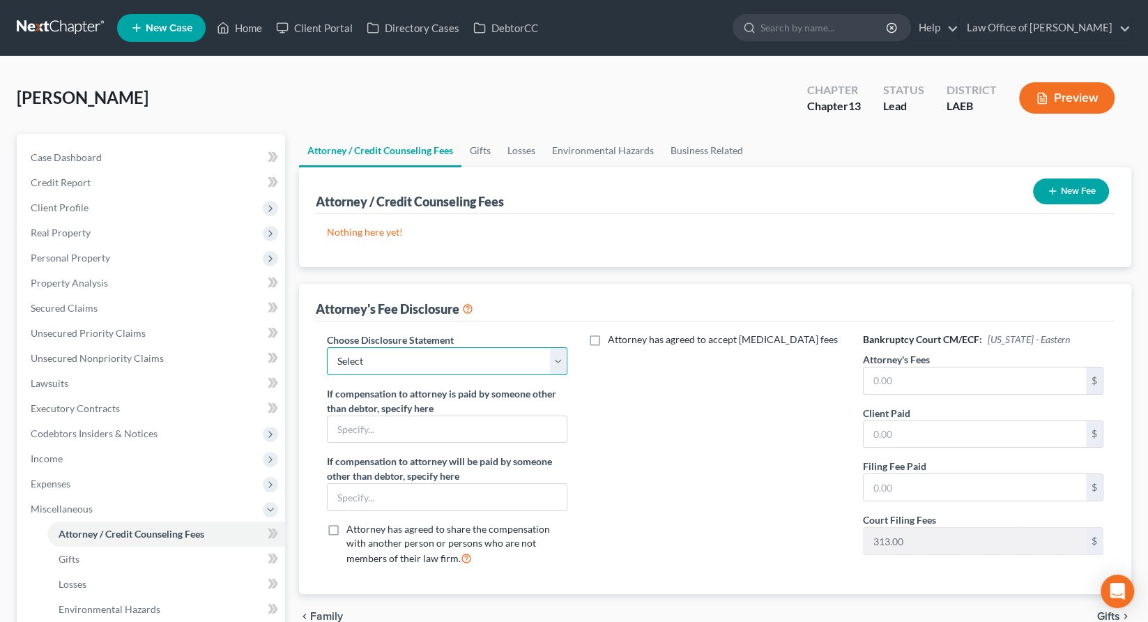
click at [528, 347] on select "Select Law Office Of Sean Reichert" at bounding box center [447, 361] width 240 height 28
select select "0"
click at [327, 347] on select "Select Law Office Of Sean Reichert" at bounding box center [447, 361] width 240 height 28
click at [887, 367] on input "text" at bounding box center [975, 380] width 222 height 26
type input "4,000"
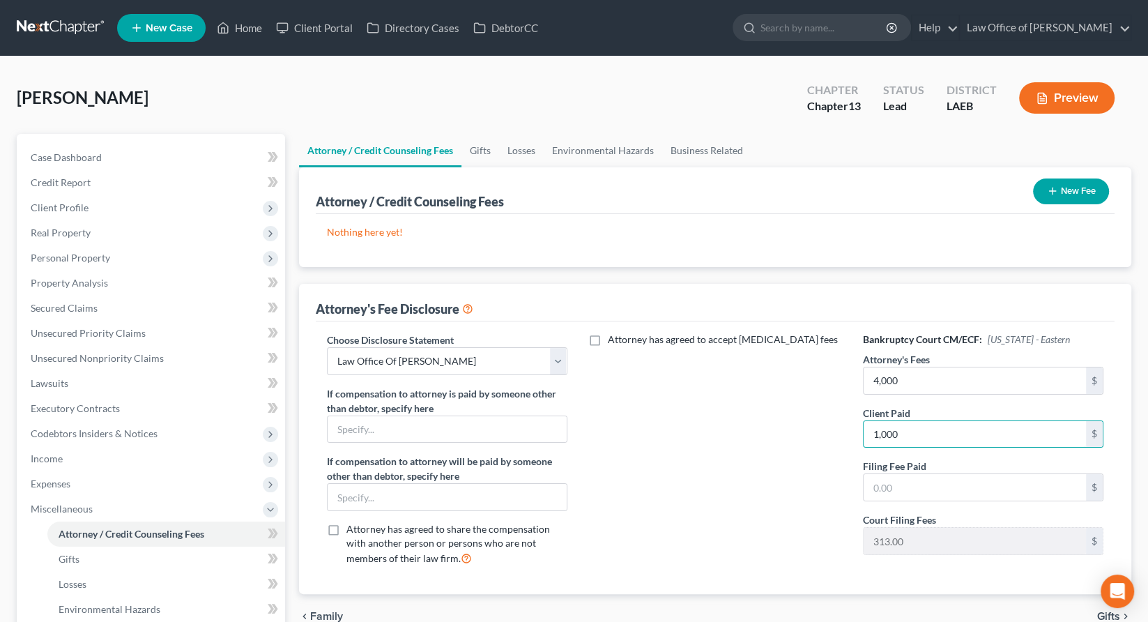
type input "1,000"
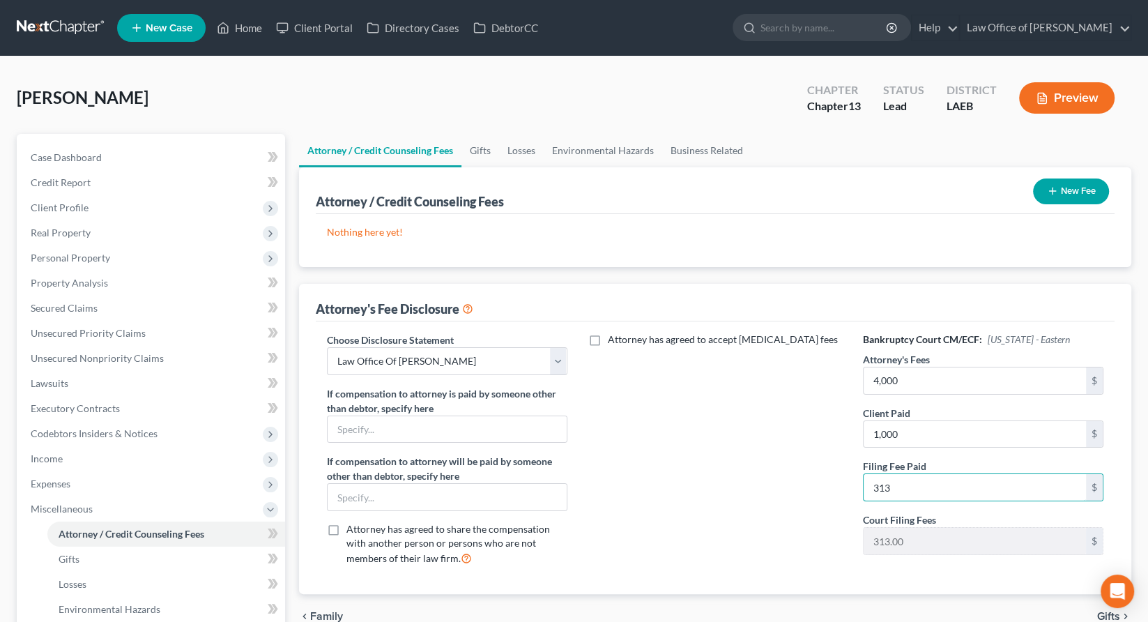
type input "313"
click at [1087, 178] on button "New Fee" at bounding box center [1071, 191] width 76 height 26
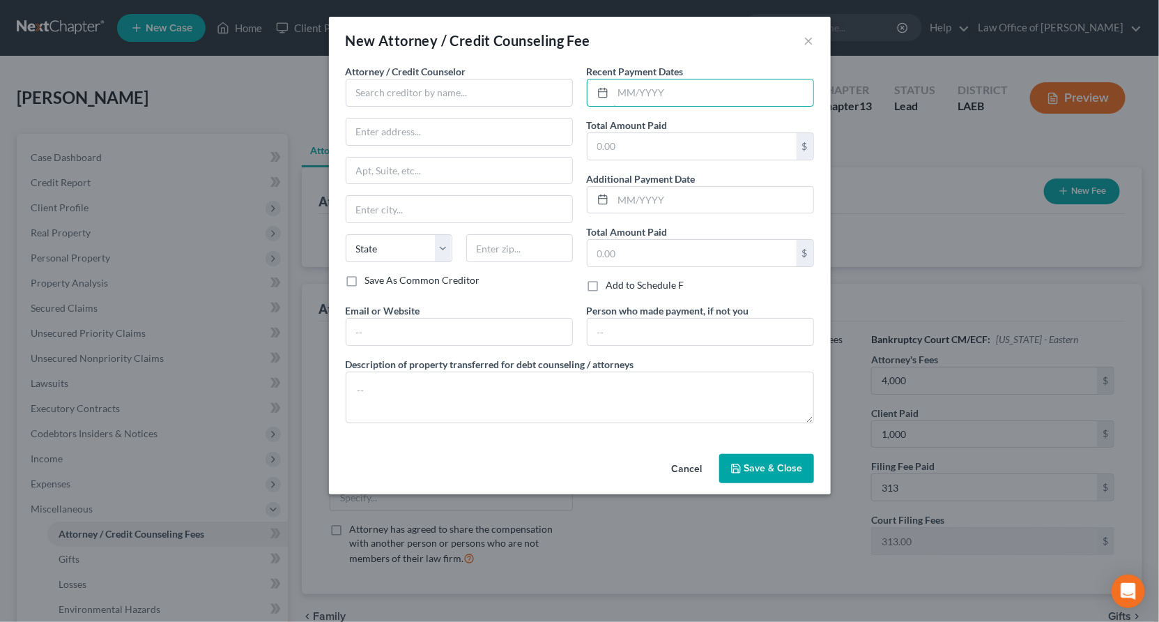
click at [628, 79] on input "text" at bounding box center [713, 92] width 200 height 26
type input "8/28/2025"
type input "1,000"
type input "8/28/2025"
type input "313"
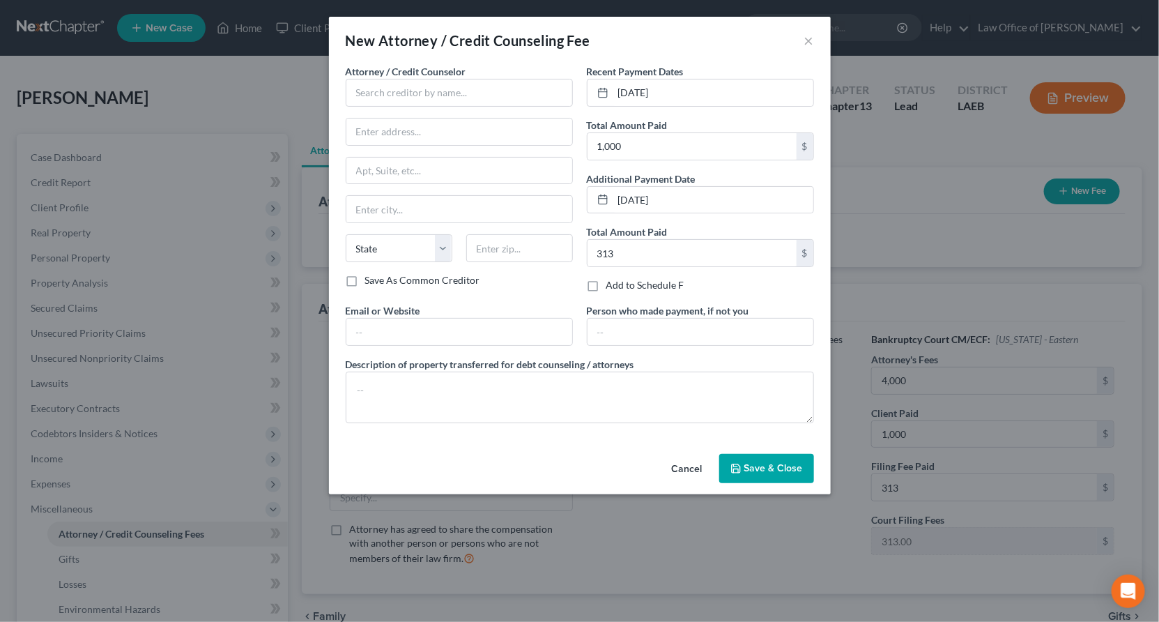
click at [515, 64] on div "Attorney / Credit Counselor *" at bounding box center [459, 85] width 227 height 43
click at [511, 79] on input "text" at bounding box center [459, 93] width 227 height 28
click at [464, 131] on div "Sean Reichert, Esq" at bounding box center [429, 138] width 145 height 14
type input "Sean Reichert, Esq"
type input "4035 Washington Avenue"
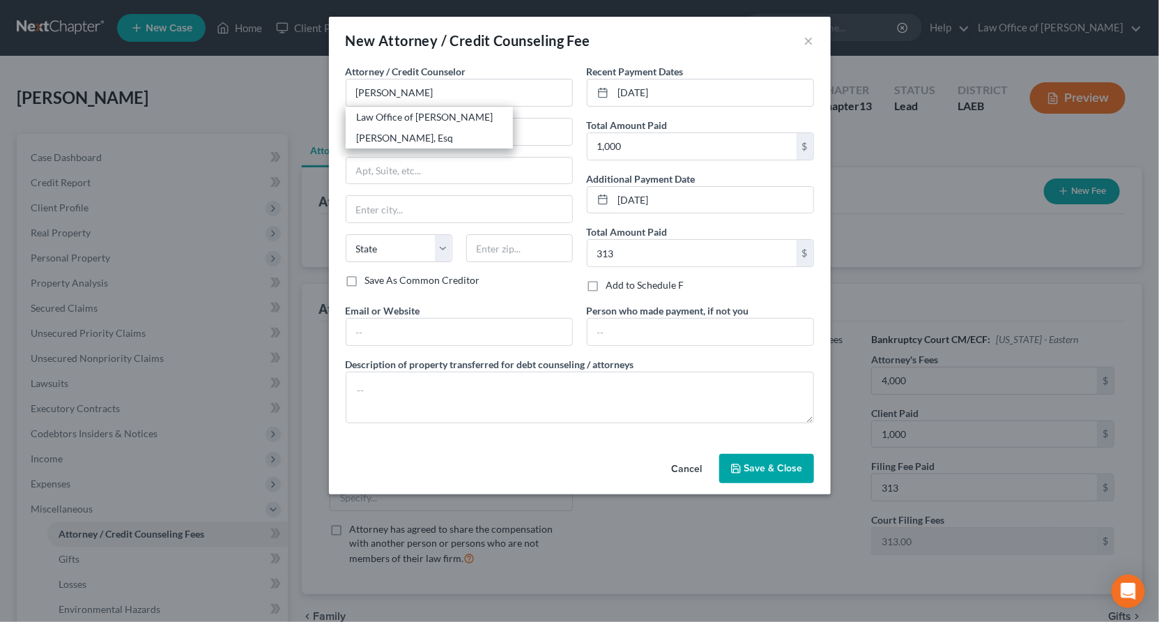
type input "New Orleans"
select select "19"
type input "70125"
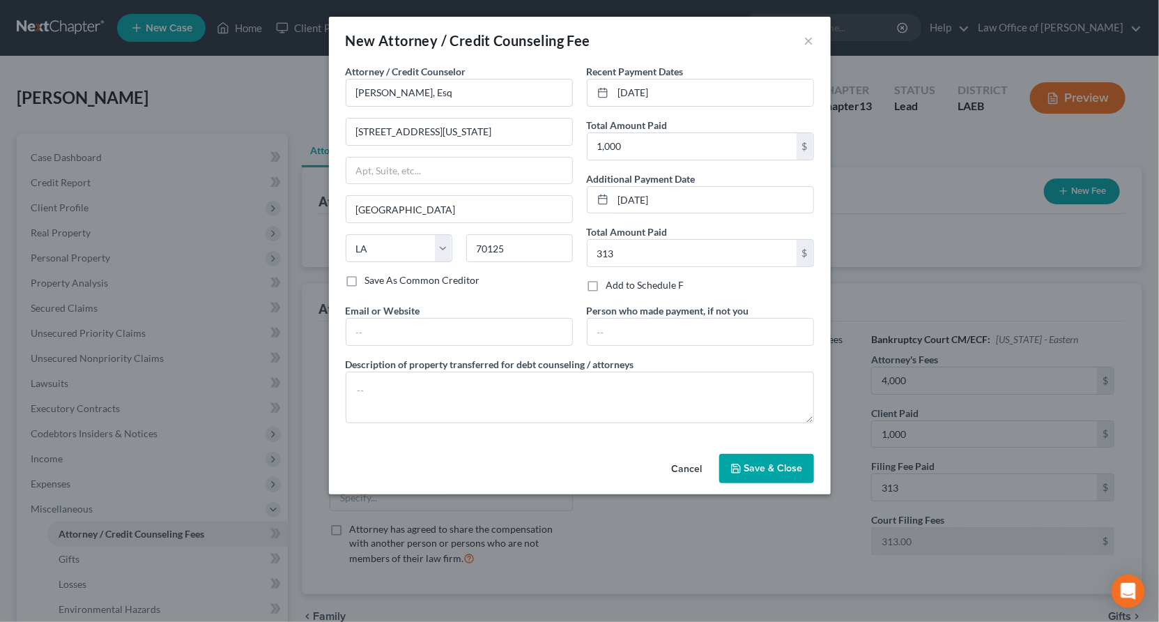
click at [744, 462] on span "Save & Close" at bounding box center [773, 468] width 59 height 12
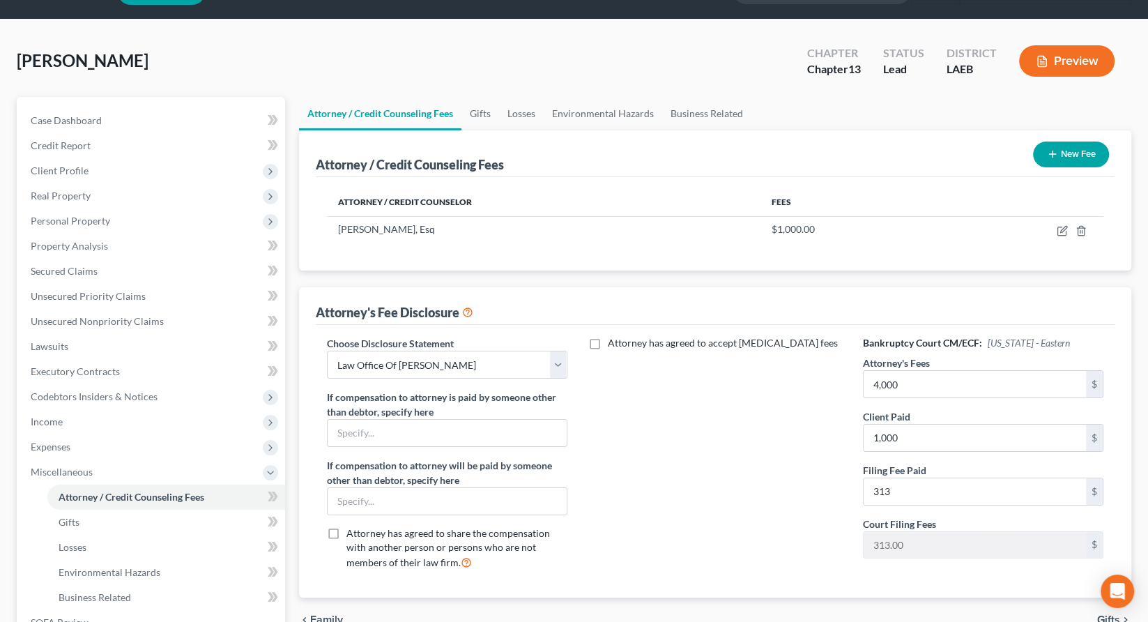
scroll to position [38, 0]
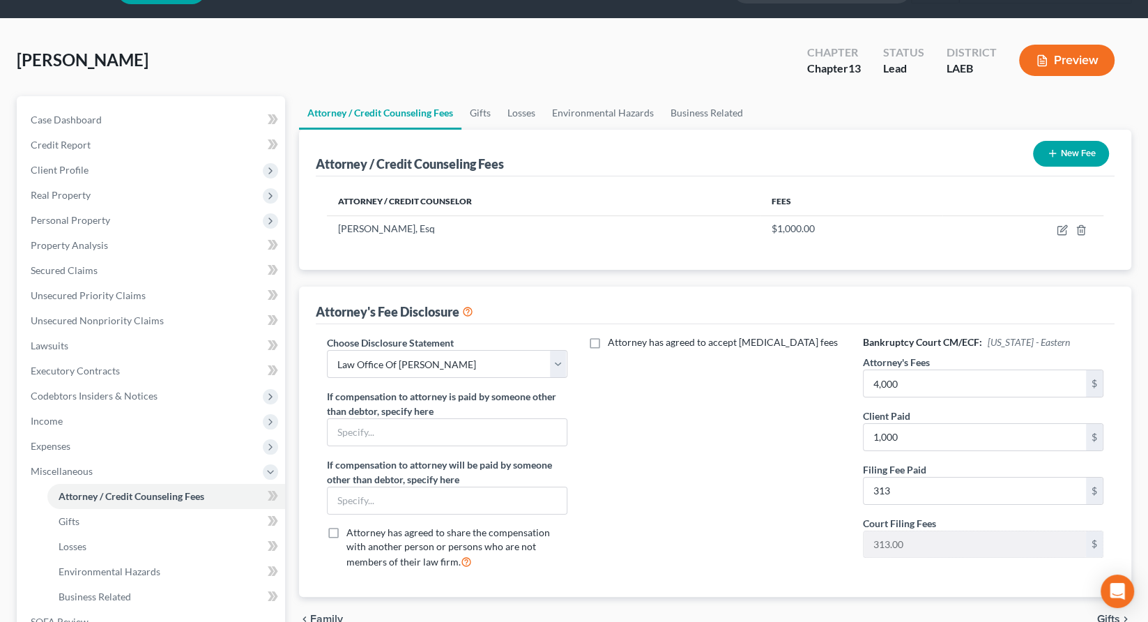
click at [95, 616] on span "Calculation and Presumption" at bounding box center [122, 622] width 127 height 12
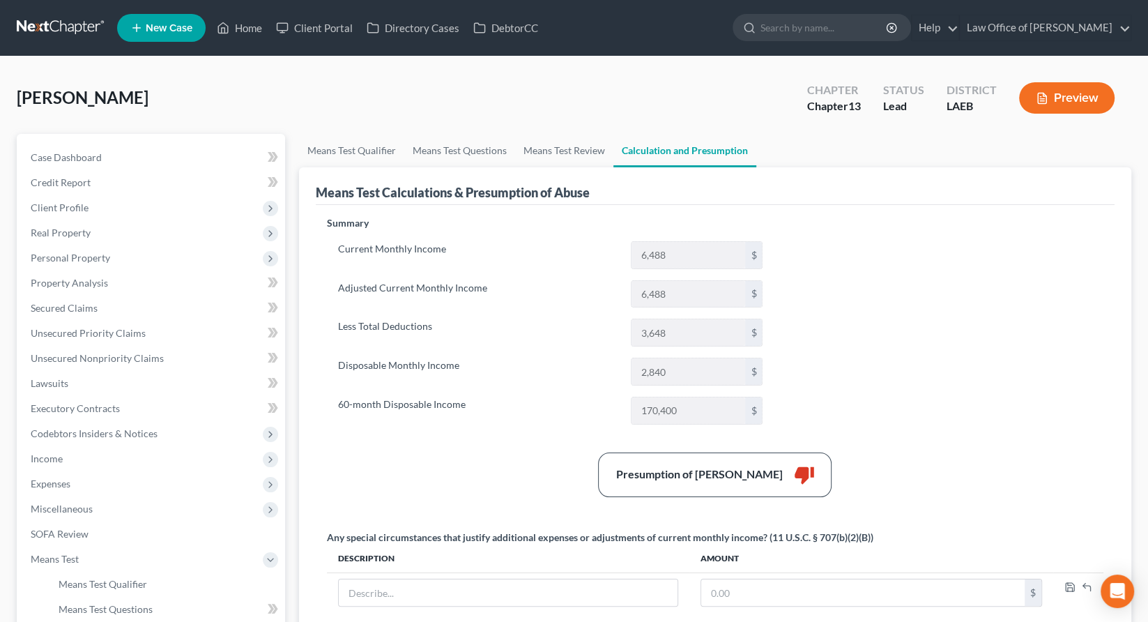
scroll to position [4, 0]
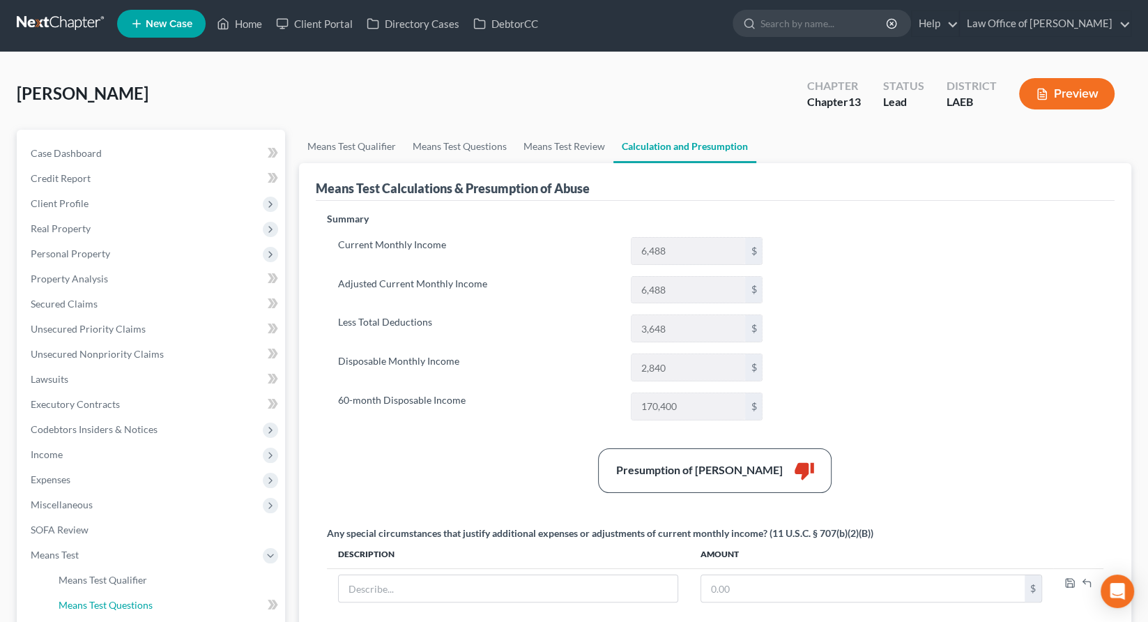
click at [107, 592] on link "Means Test Questions" at bounding box center [166, 604] width 238 height 25
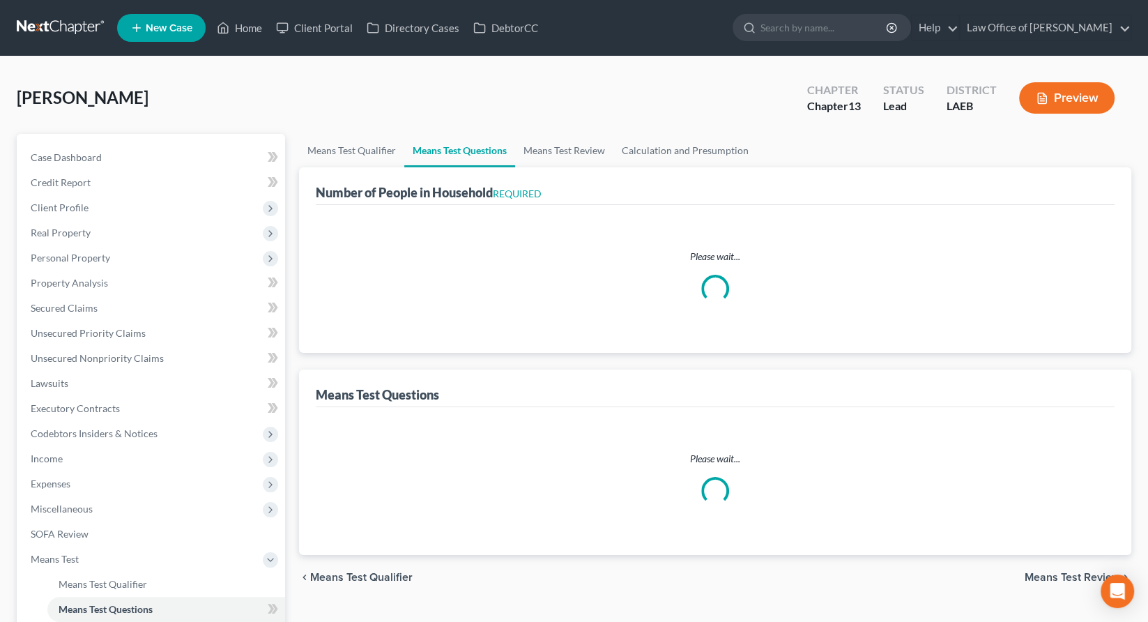
select select "1"
select select "60"
select select "2"
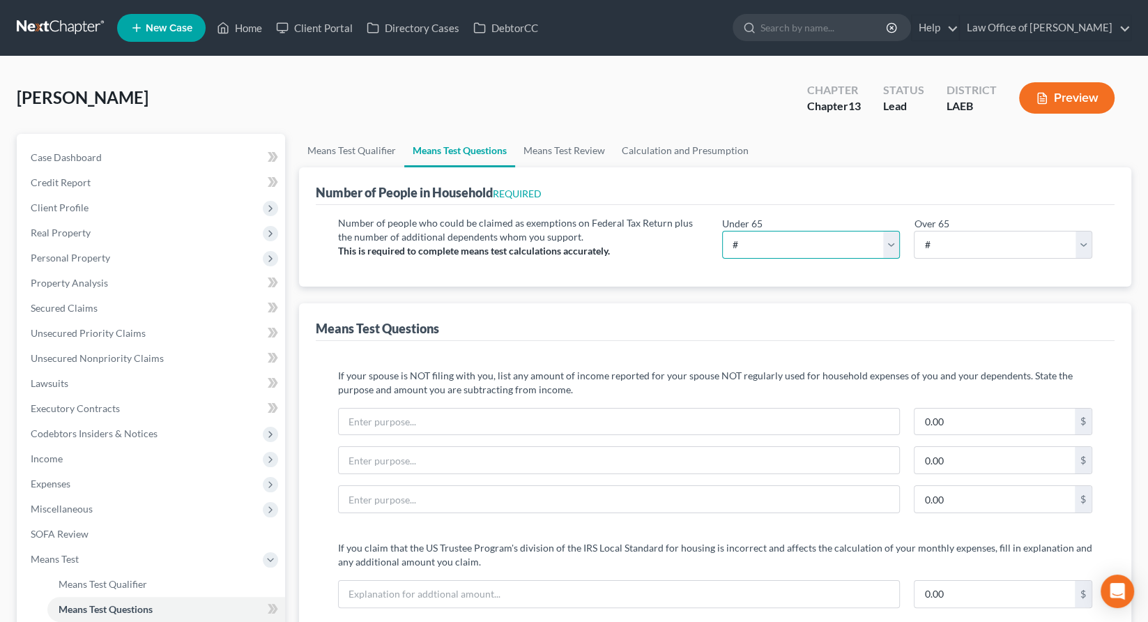
click at [818, 231] on select "# 0 1 2 3 4 5 6 7 8 9 10" at bounding box center [811, 245] width 178 height 28
select select "1"
click at [723, 231] on select "# 0 1 2 3 4 5 6 7 8 9 10" at bounding box center [811, 245] width 178 height 28
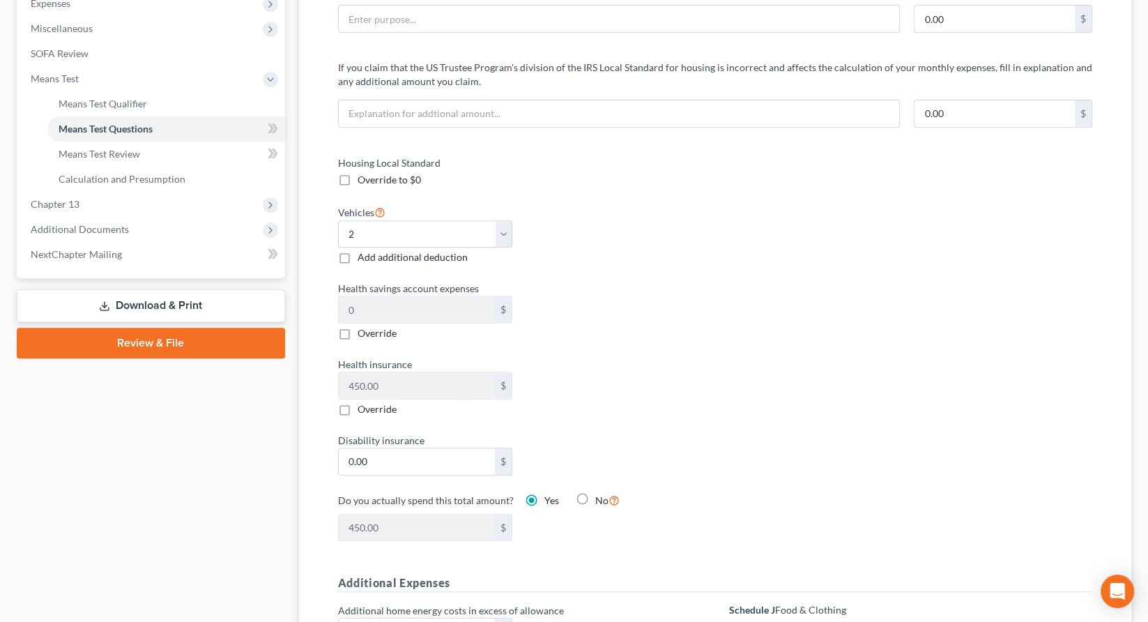
scroll to position [484, 0]
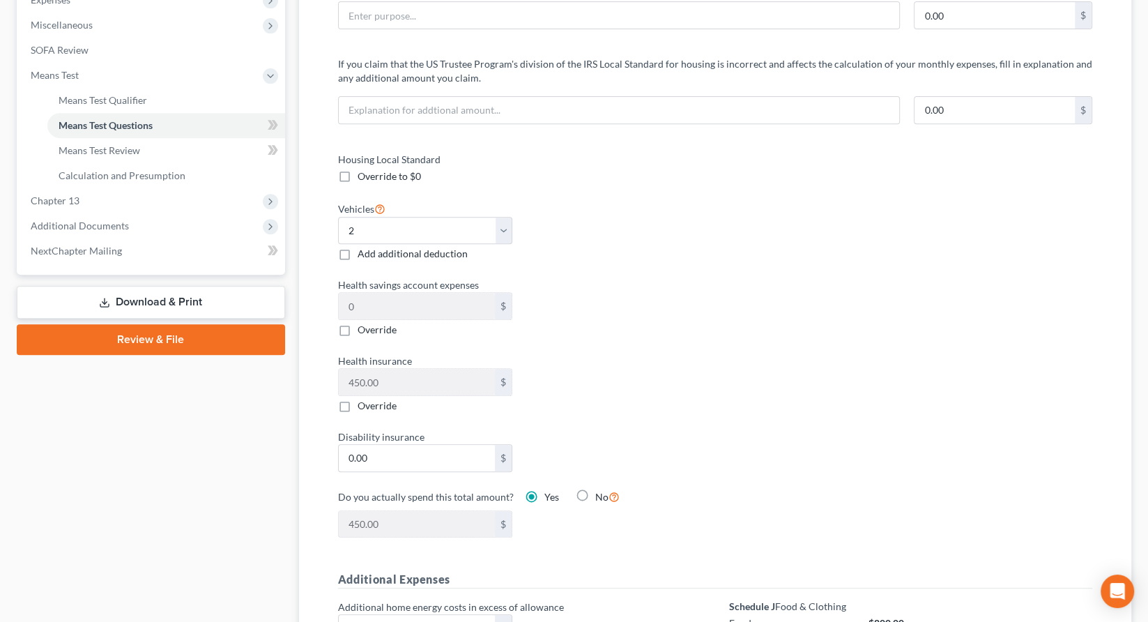
checkbox input "true"
type input "30.00"
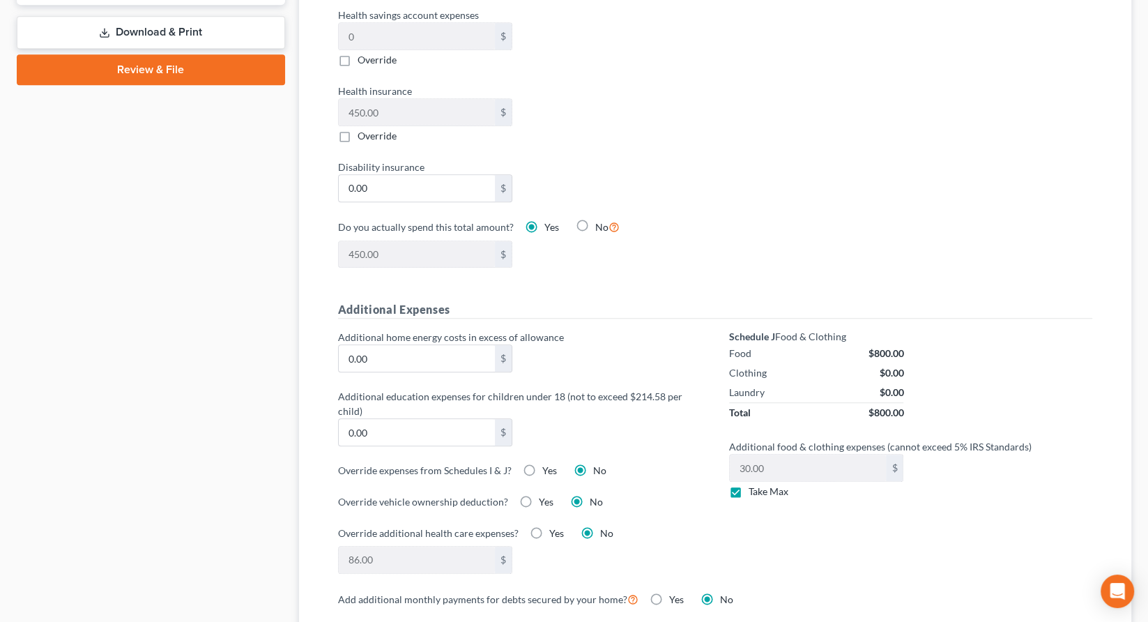
scroll to position [754, 0]
checkbox input "true"
select select "1"
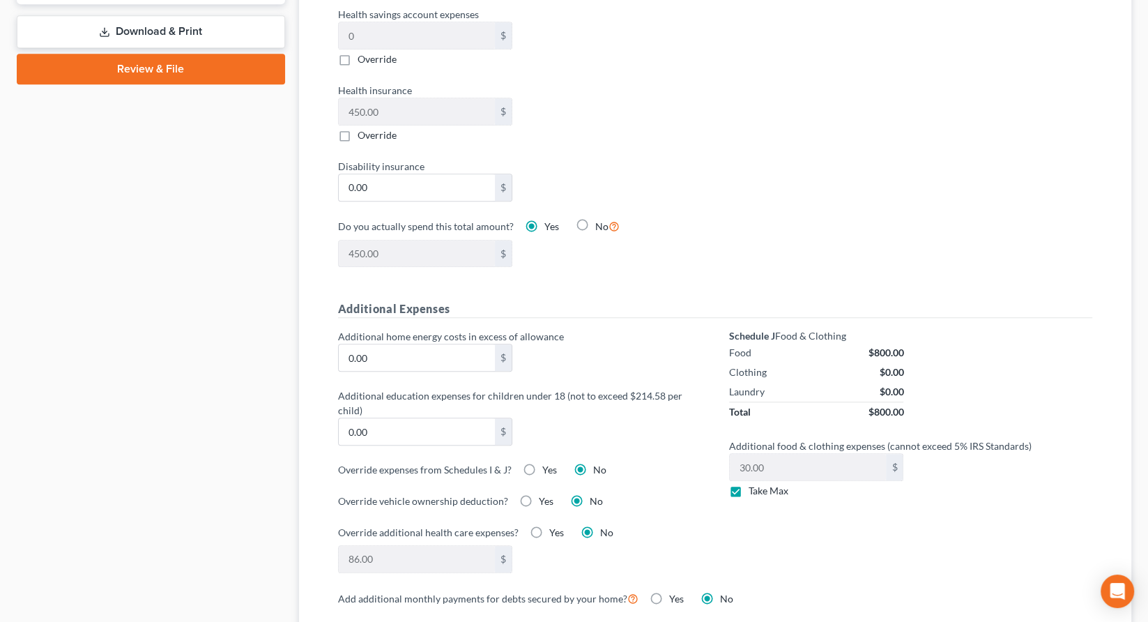
select select "60"
type input "5"
type input "0.49"
type input "50"
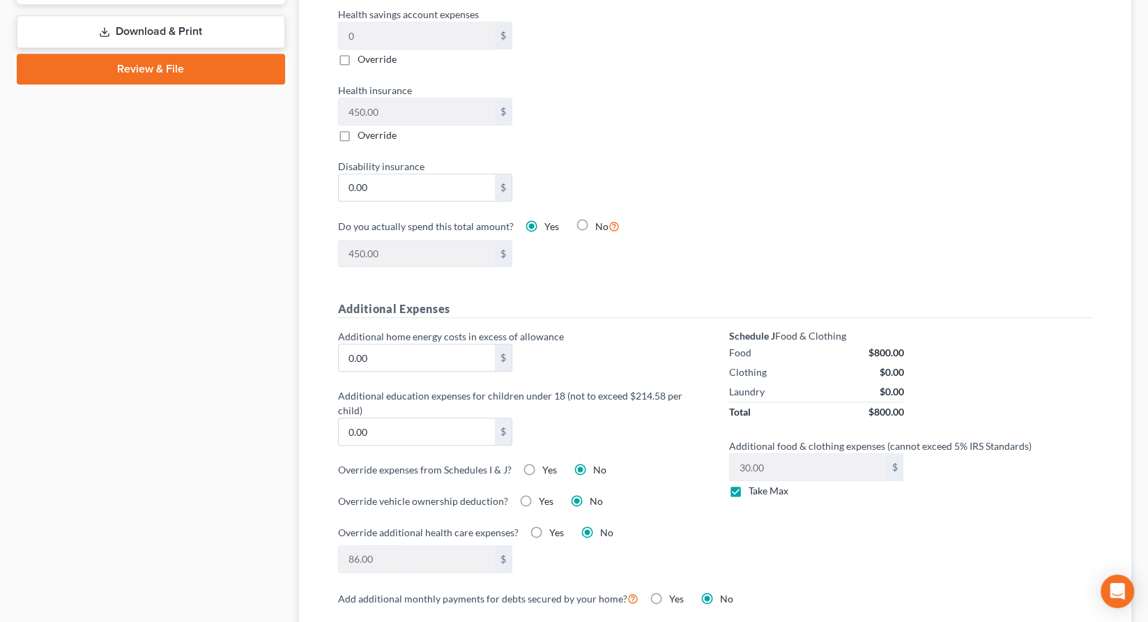
type input "4.95"
type input "500"
type input "49.50"
type input "500"
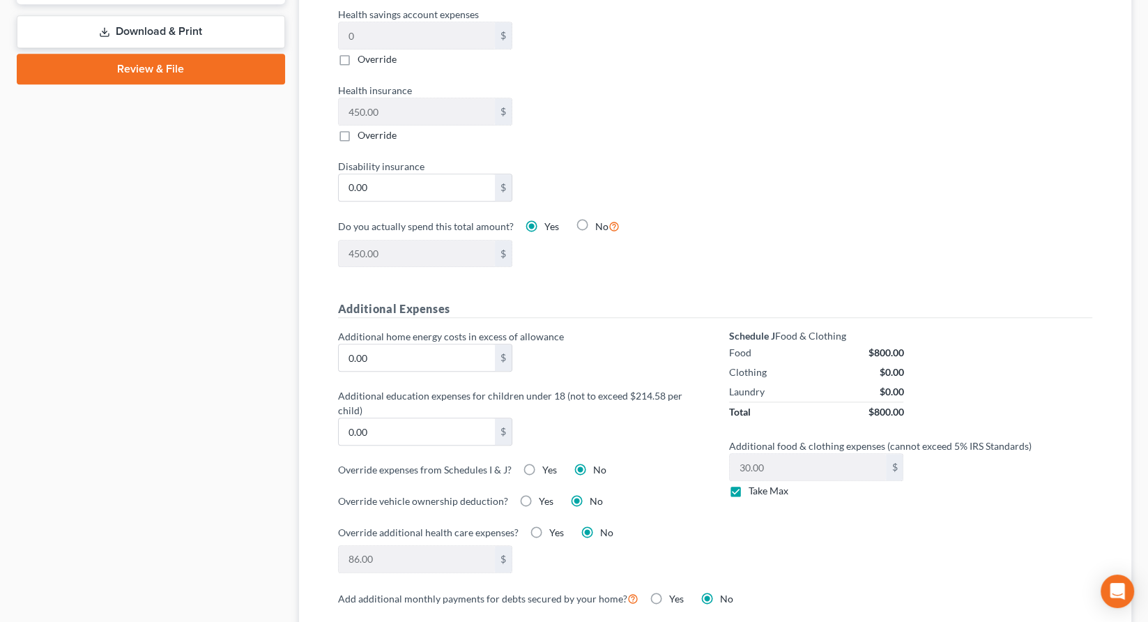
checkbox input "true"
type input "5.00"
type input "1"
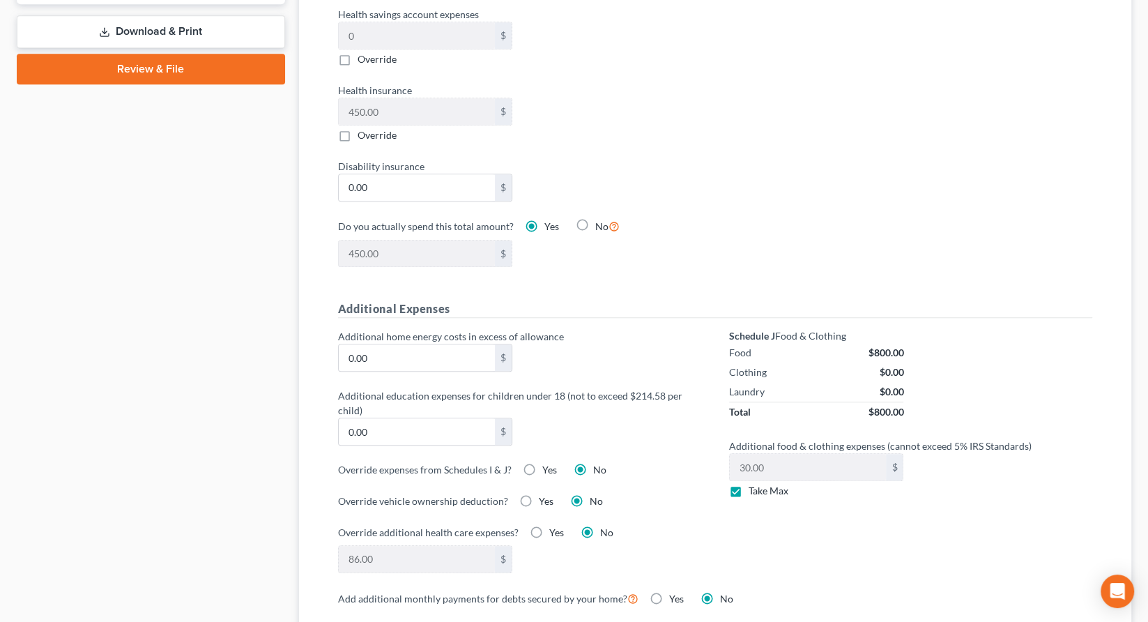
type input "50.00"
type input "10"
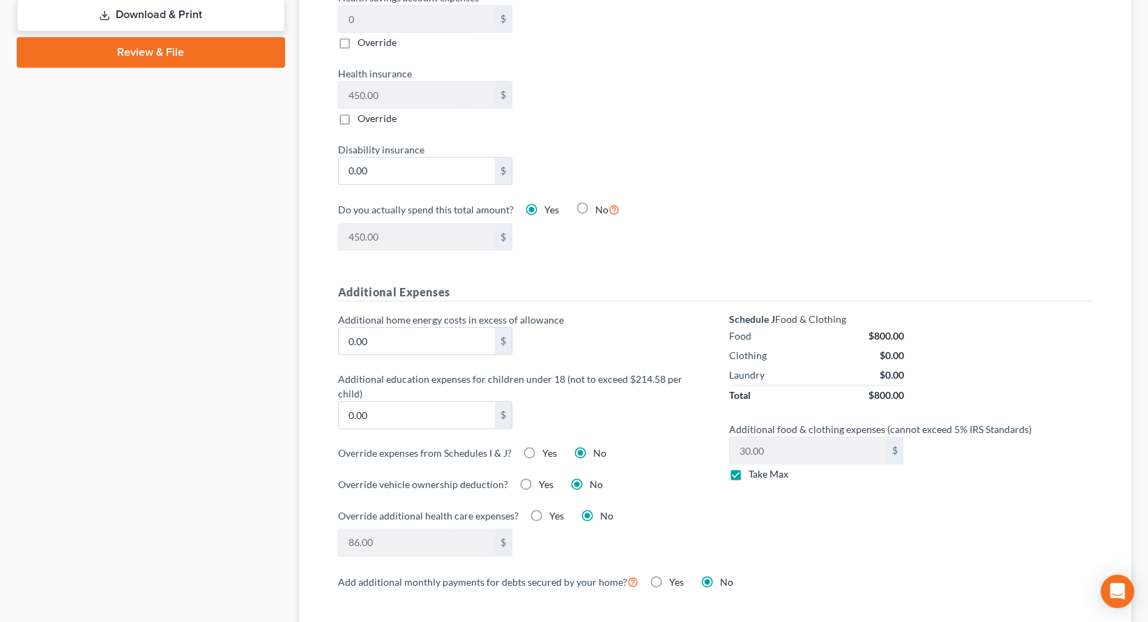
scroll to position [762, 0]
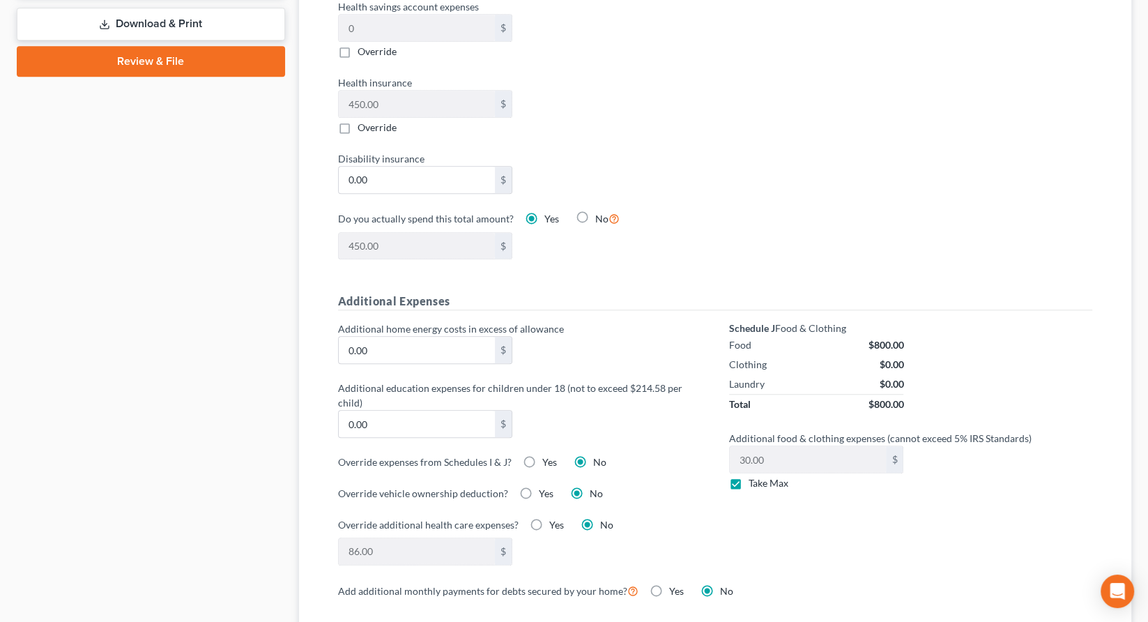
checkbox input "false"
select select "1"
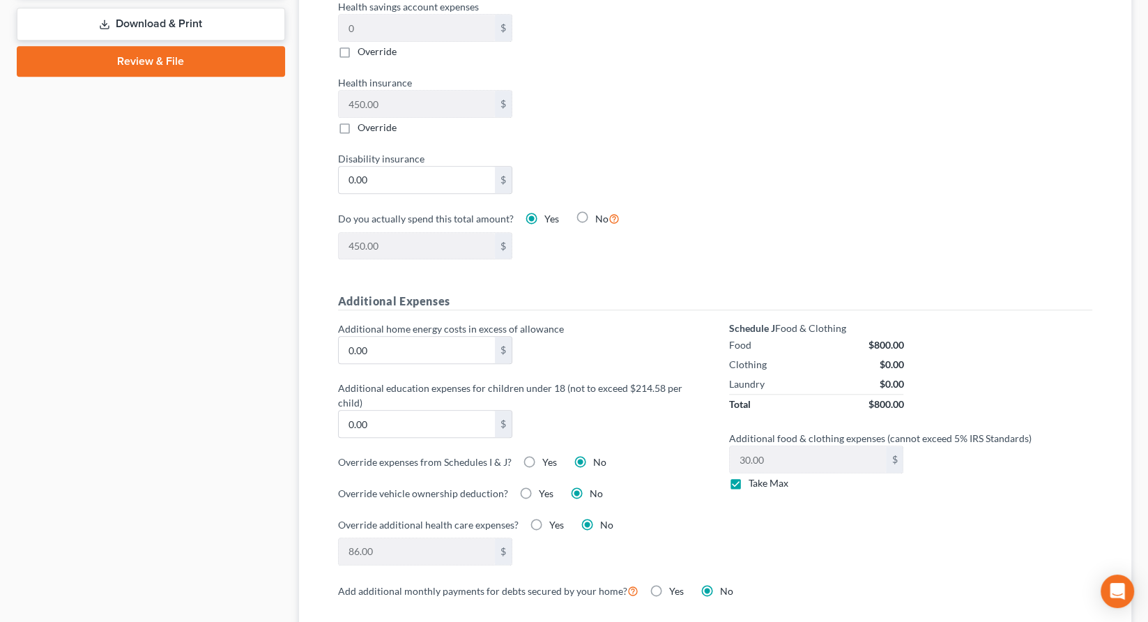
select select "2"
select select "1"
select select "2"
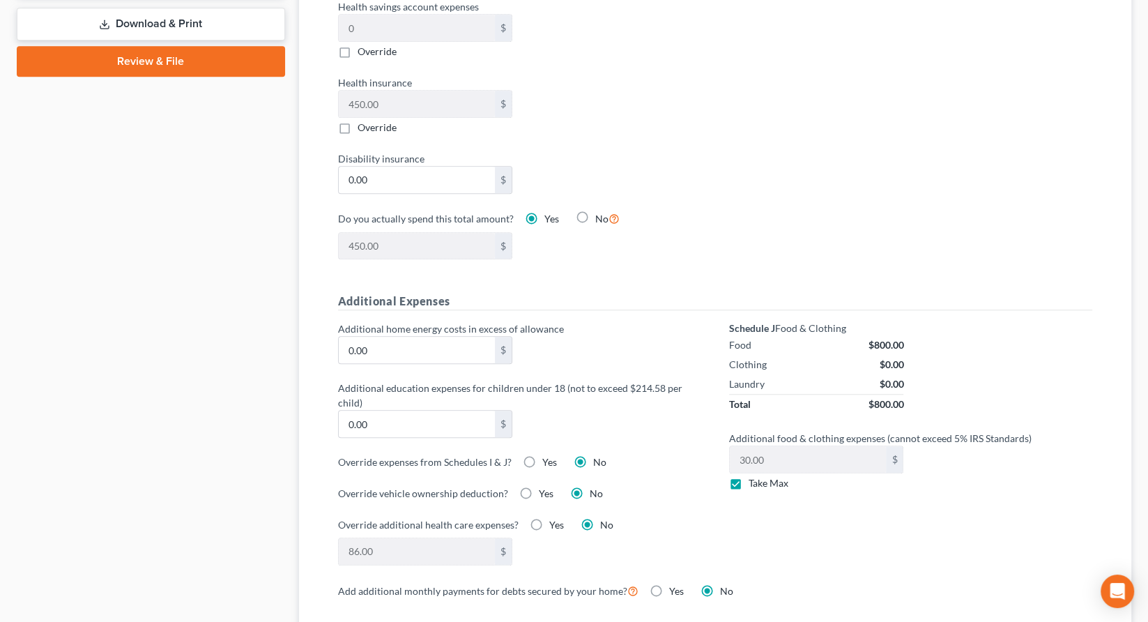
type input "6,450"
select select "1"
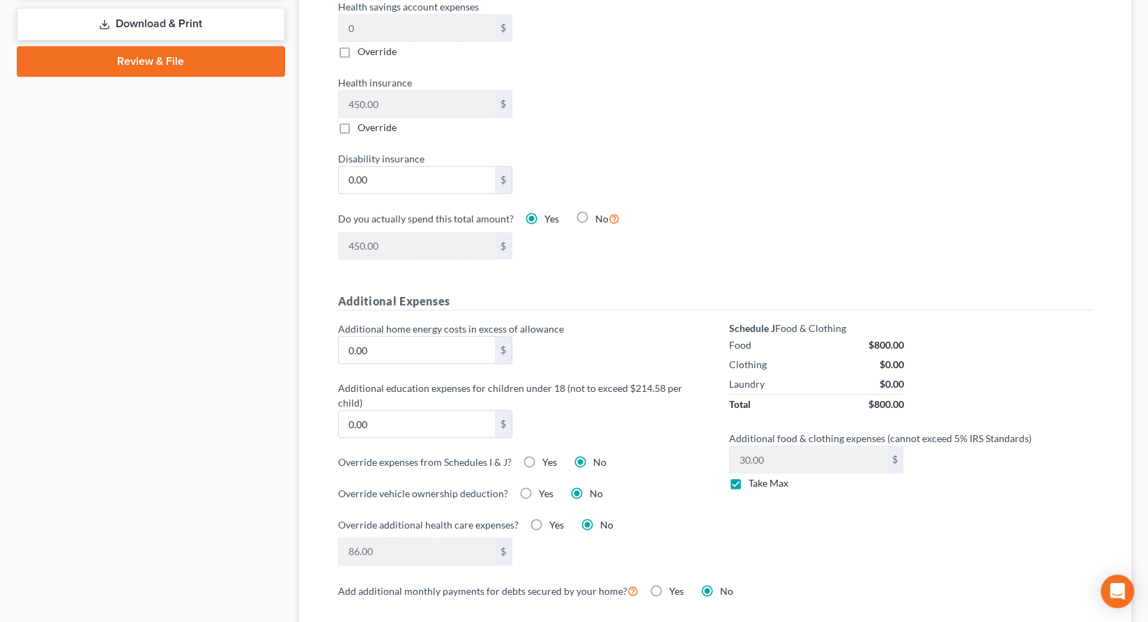
select select "2"
select select "1"
select select "2"
select select "1"
select select "2"
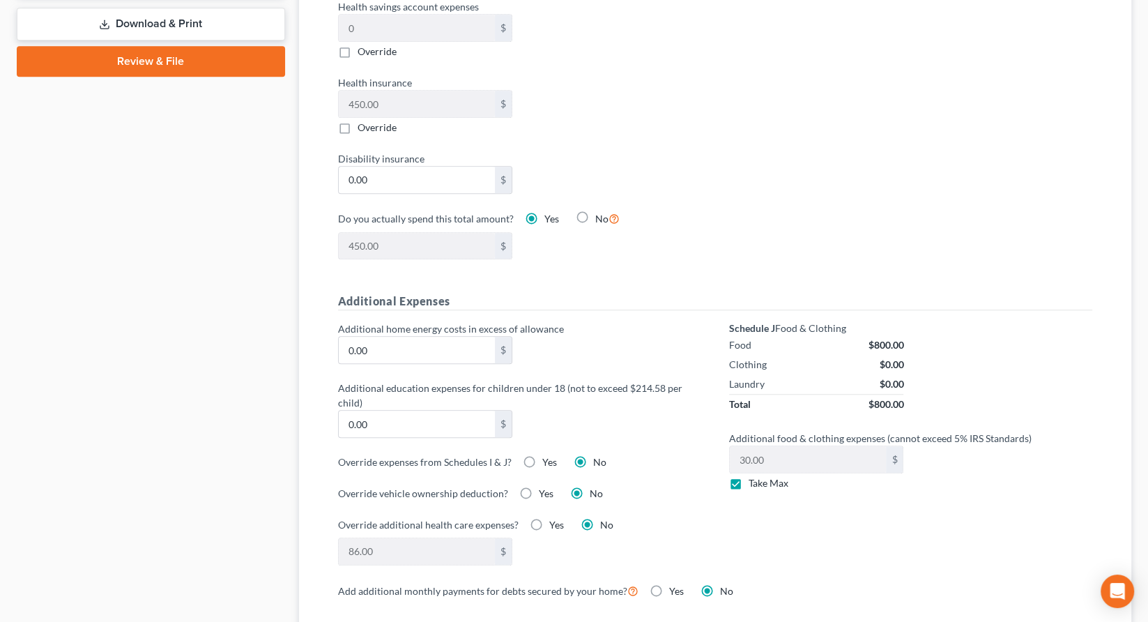
type input "640"
select select "1"
select select "2"
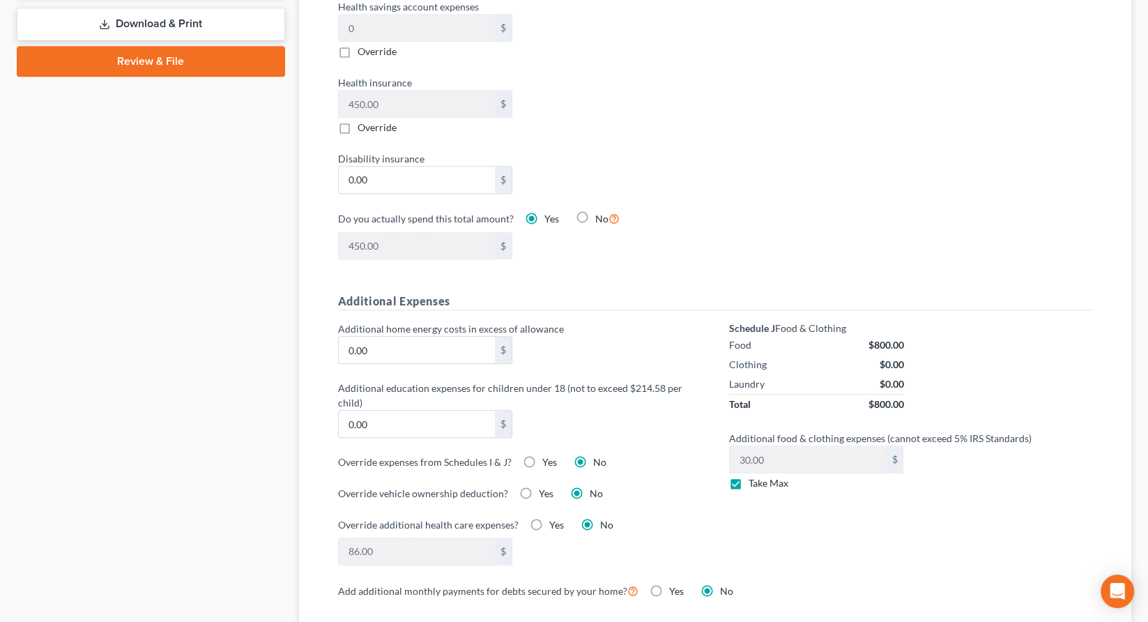
select select "1"
select select "2"
select select "1"
select select "2"
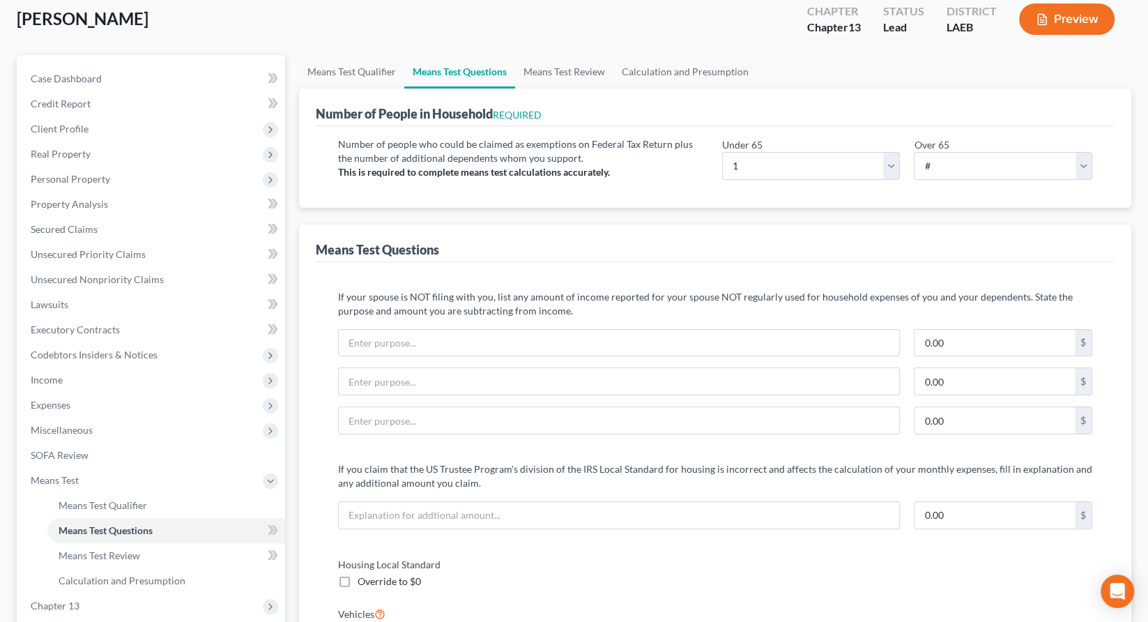
scroll to position [0, 0]
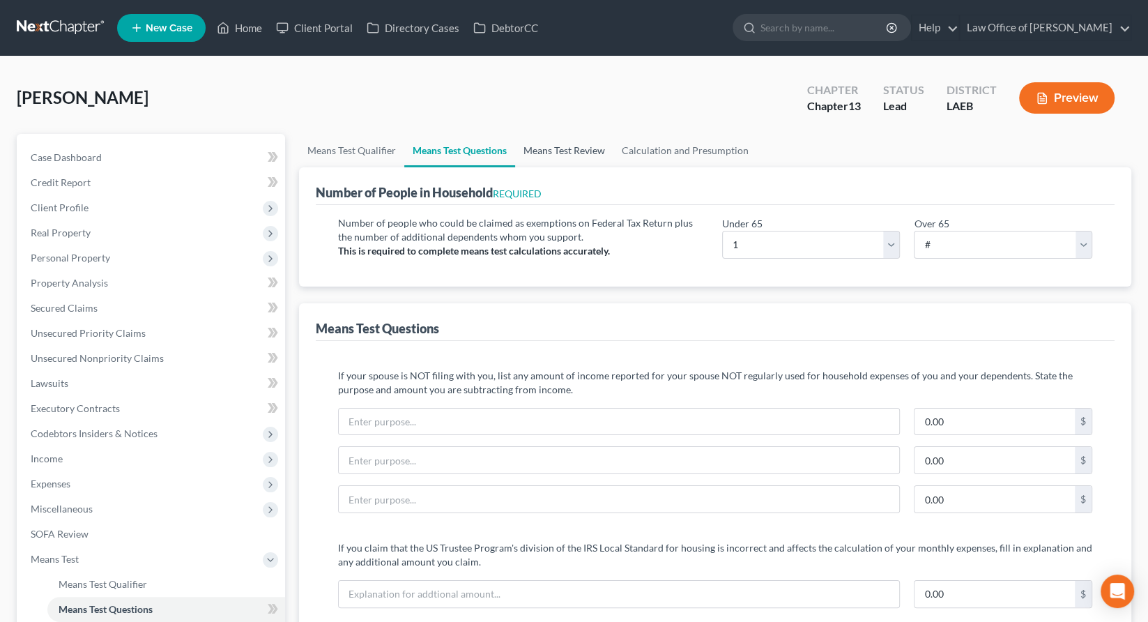
click at [515, 134] on link "Means Test Review" at bounding box center [564, 150] width 98 height 33
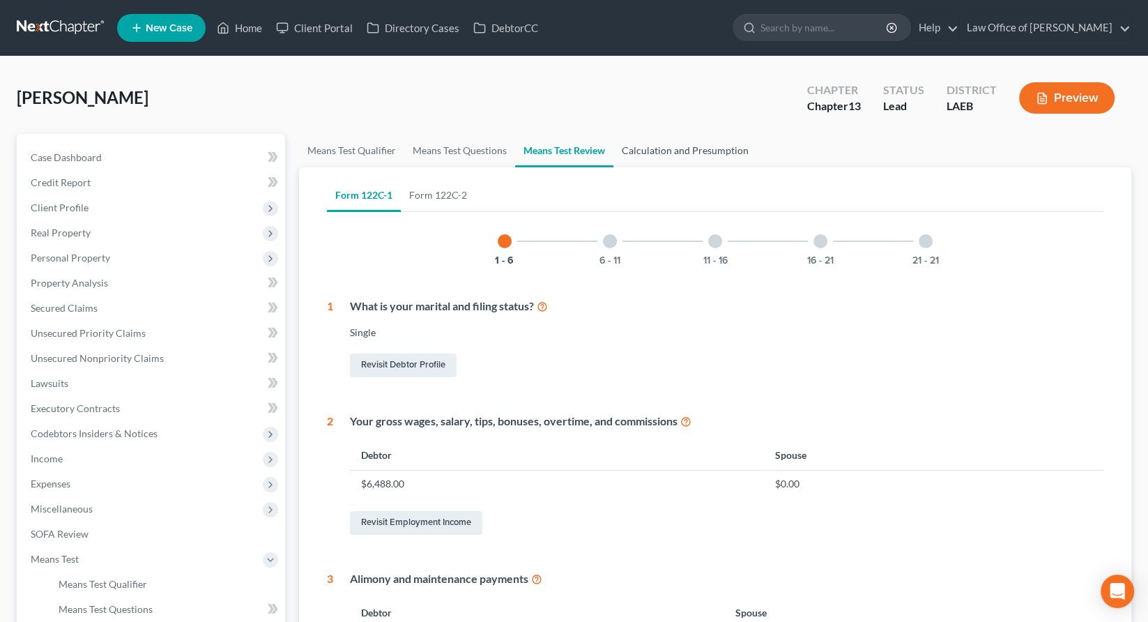
click at [613, 134] on link "Calculation and Presumption" at bounding box center [685, 150] width 144 height 33
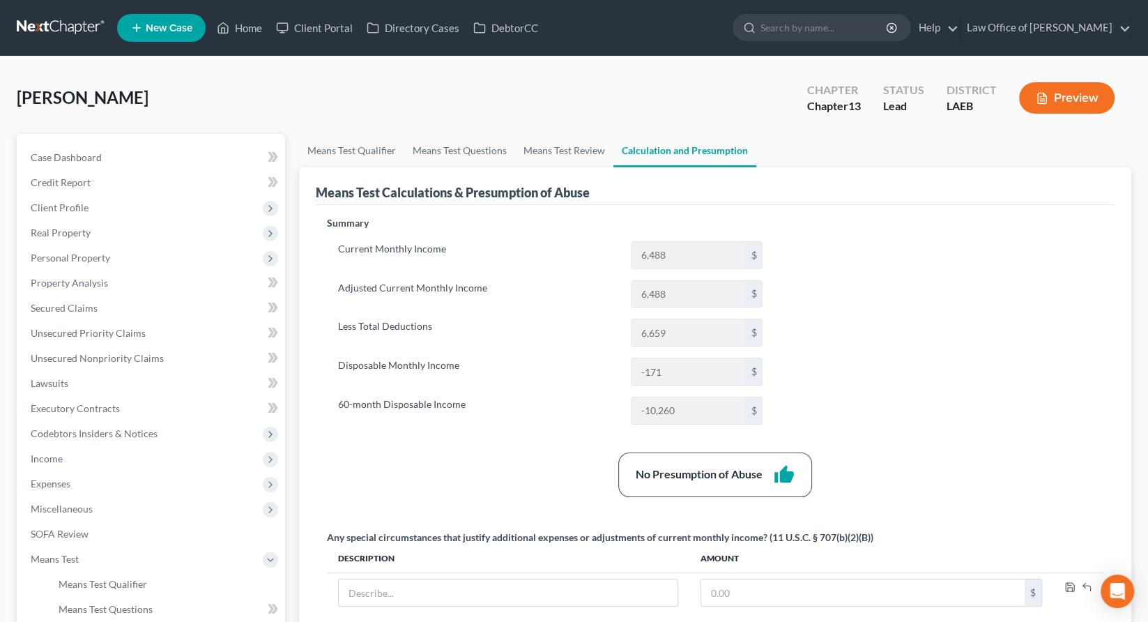
click at [1087, 83] on button "Preview" at bounding box center [1066, 97] width 95 height 31
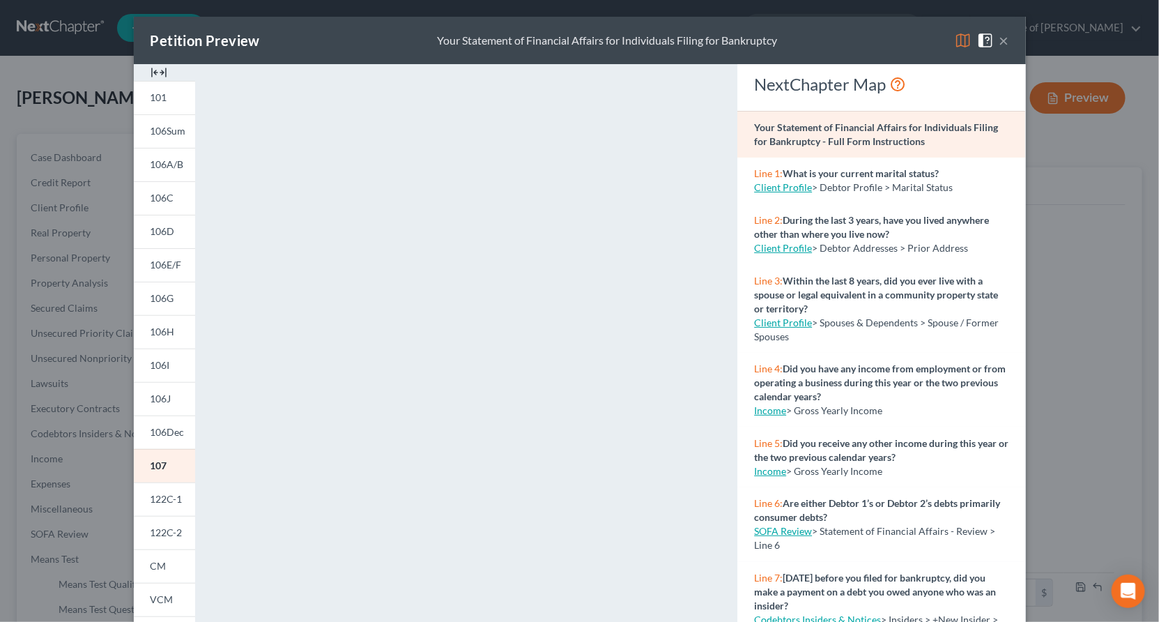
click at [195, 482] on link "122C-1" at bounding box center [164, 498] width 61 height 33
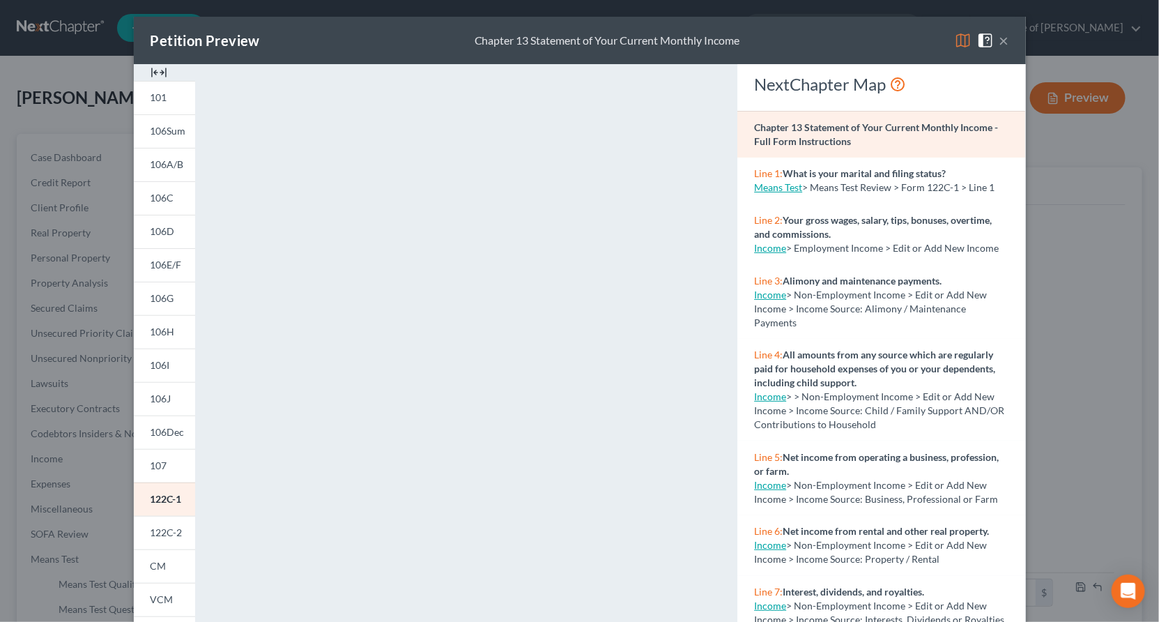
click at [195, 516] on link "122C-2" at bounding box center [164, 532] width 61 height 33
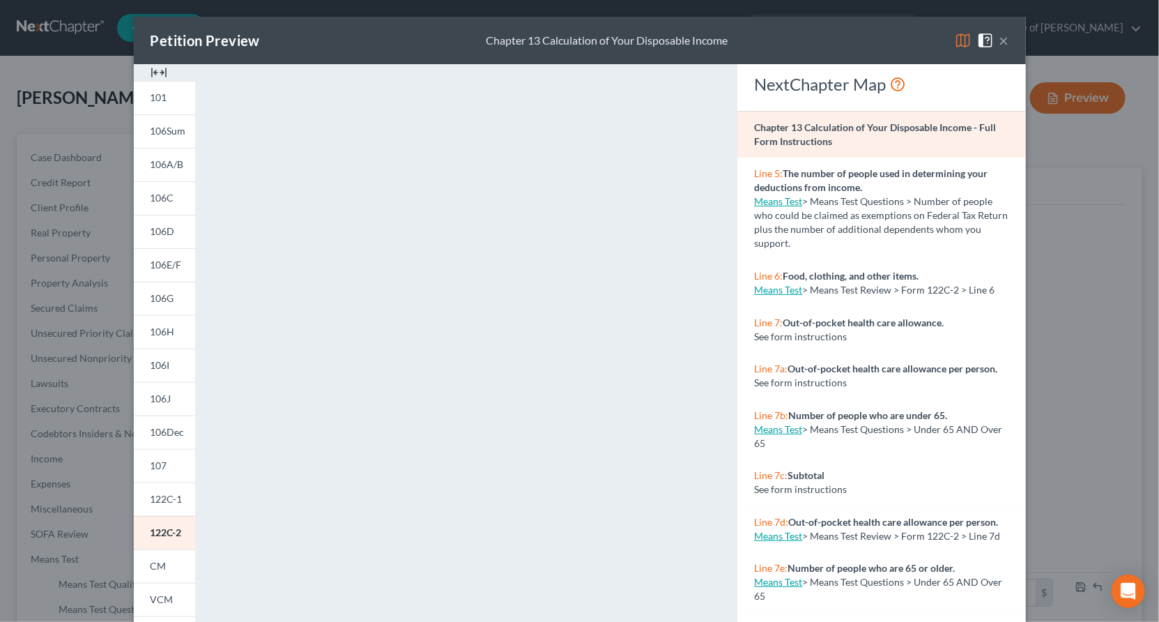
click at [1000, 32] on button "×" at bounding box center [1005, 40] width 10 height 17
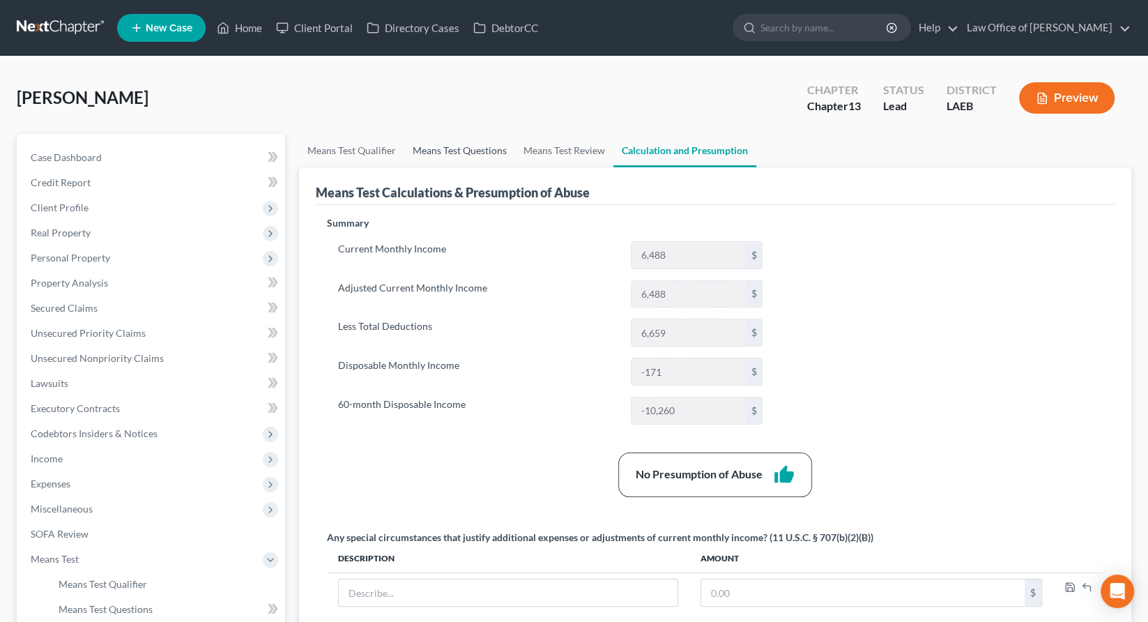
click at [411, 134] on link "Means Test Questions" at bounding box center [459, 150] width 111 height 33
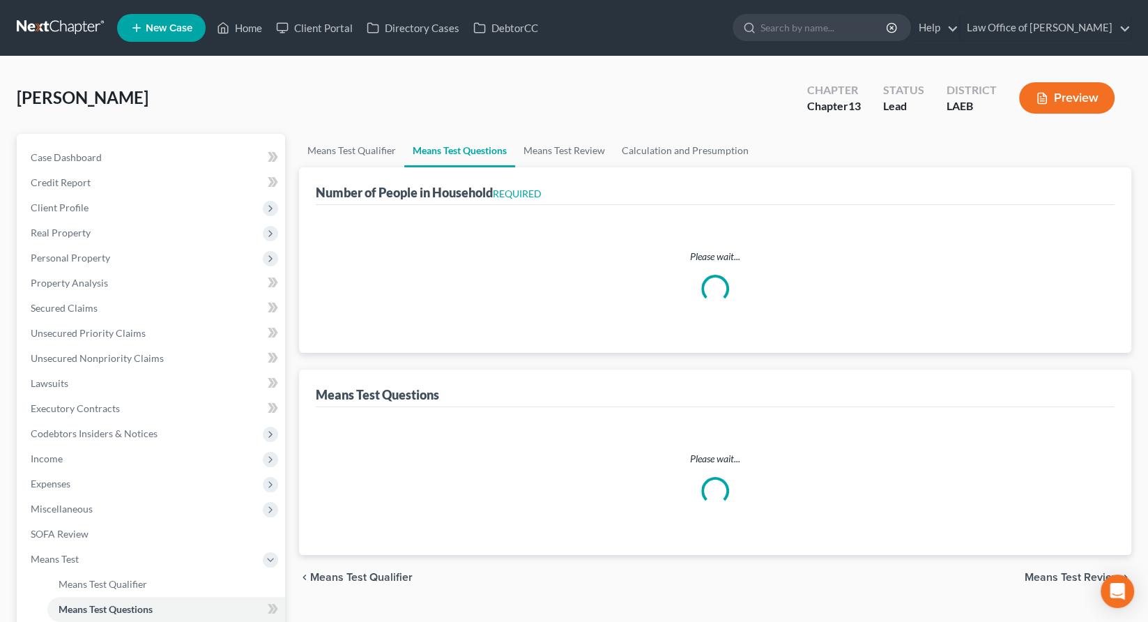
select select "1"
select select "2"
select select "1"
select select "2"
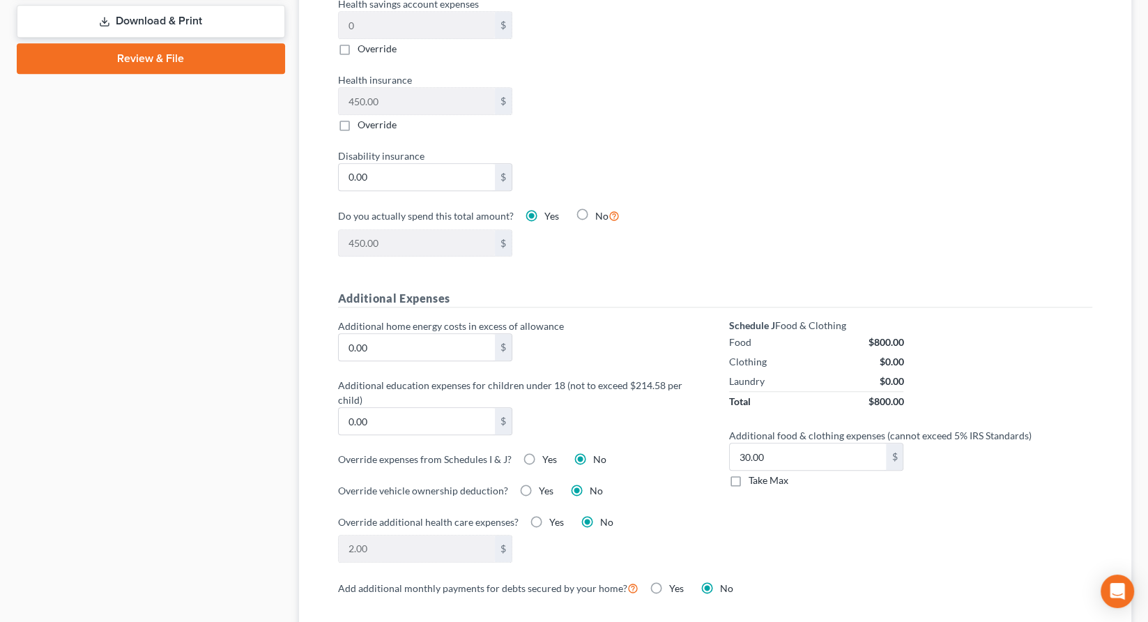
scroll to position [767, 0]
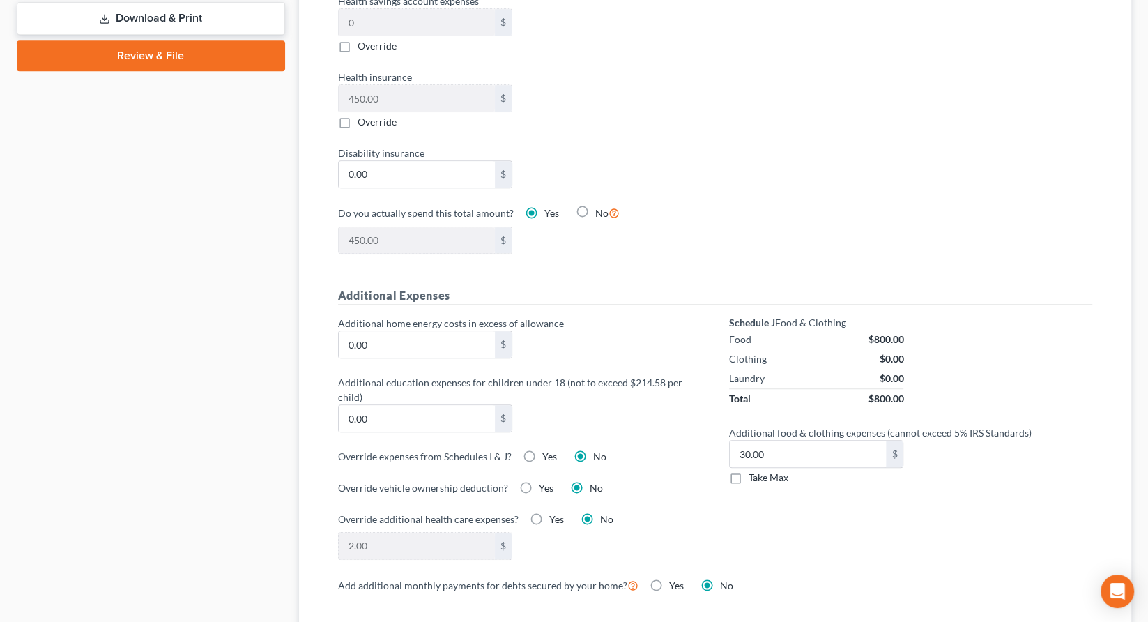
checkbox input "true"
select select "1"
select select "2"
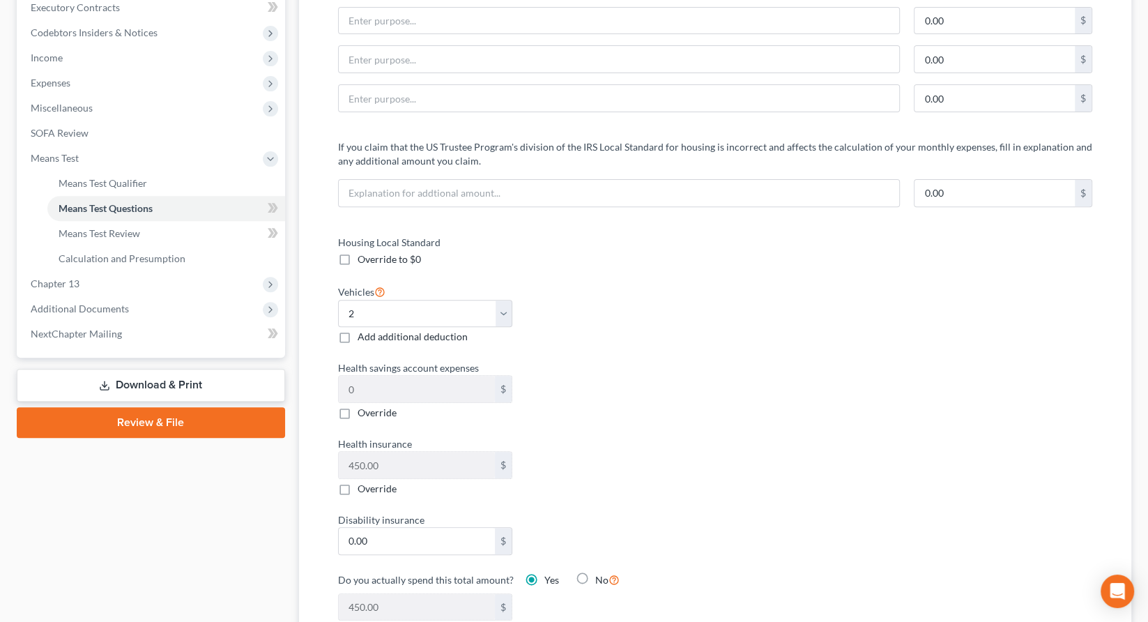
scroll to position [0, 0]
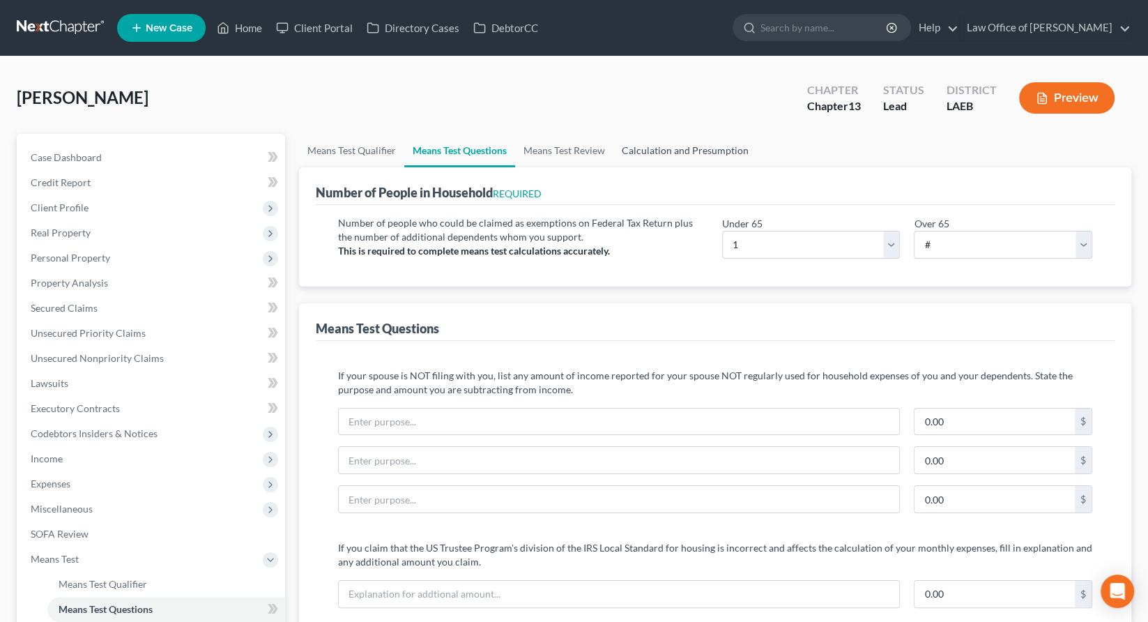
click at [613, 134] on link "Calculation and Presumption" at bounding box center [685, 150] width 144 height 33
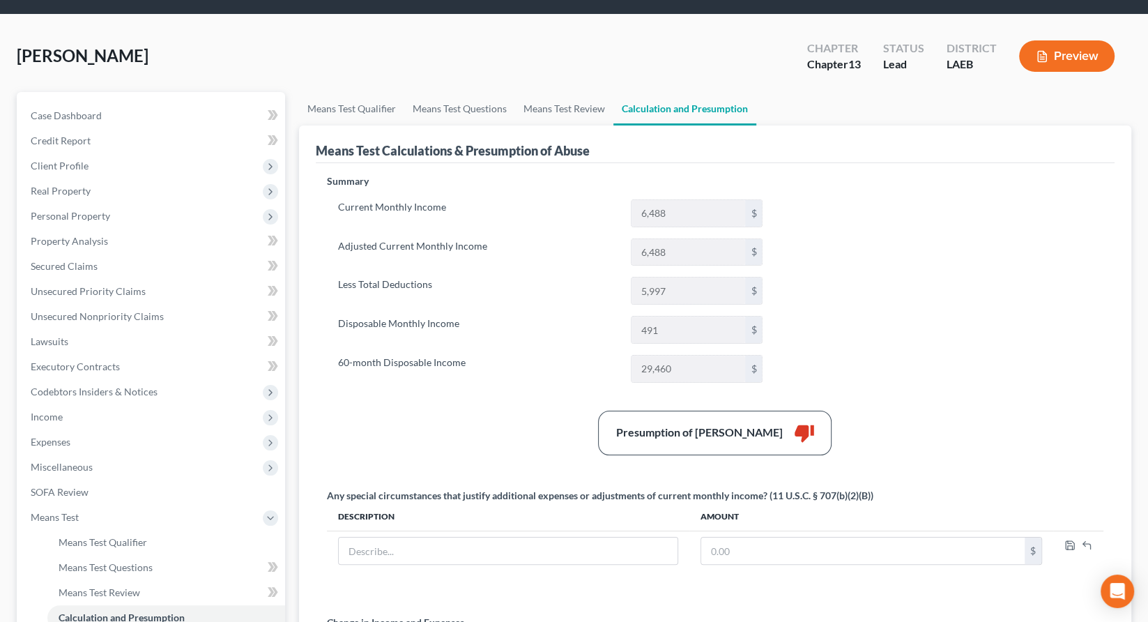
scroll to position [64, 0]
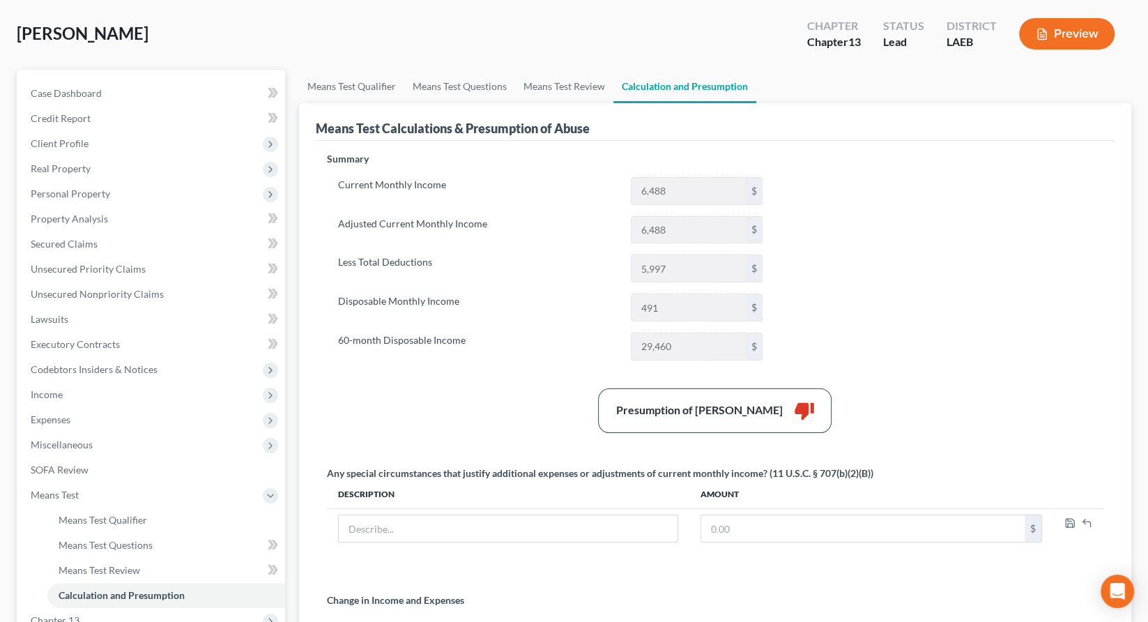
click at [69, 608] on span "Chapter 13" at bounding box center [153, 620] width 266 height 25
click at [71, 539] on span "Plan Calculator" at bounding box center [93, 545] width 68 height 12
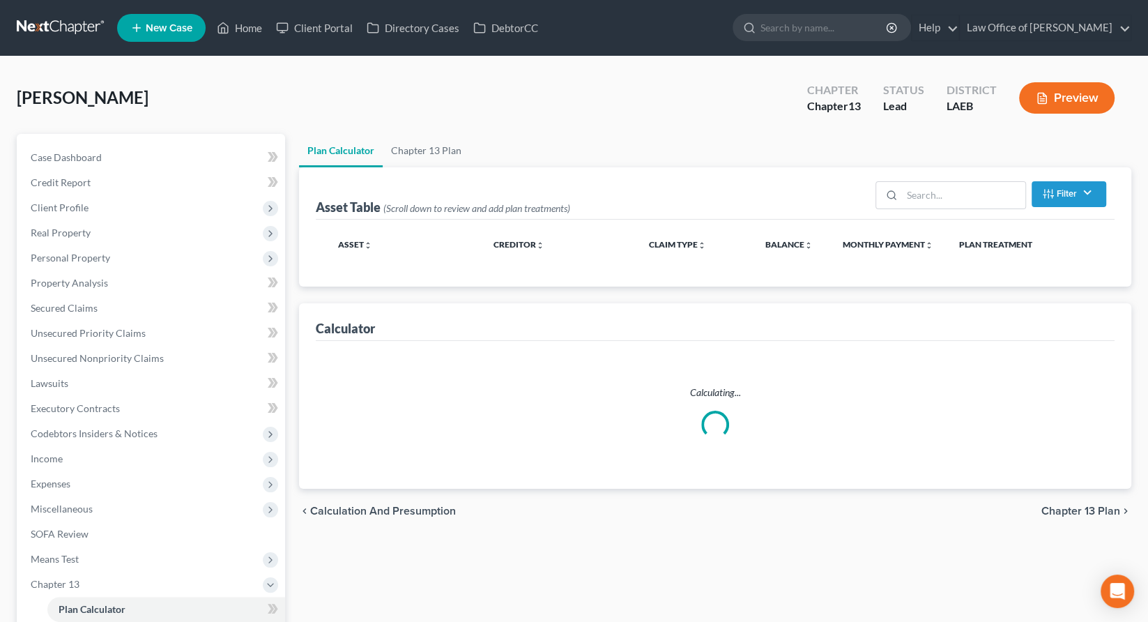
select select "59"
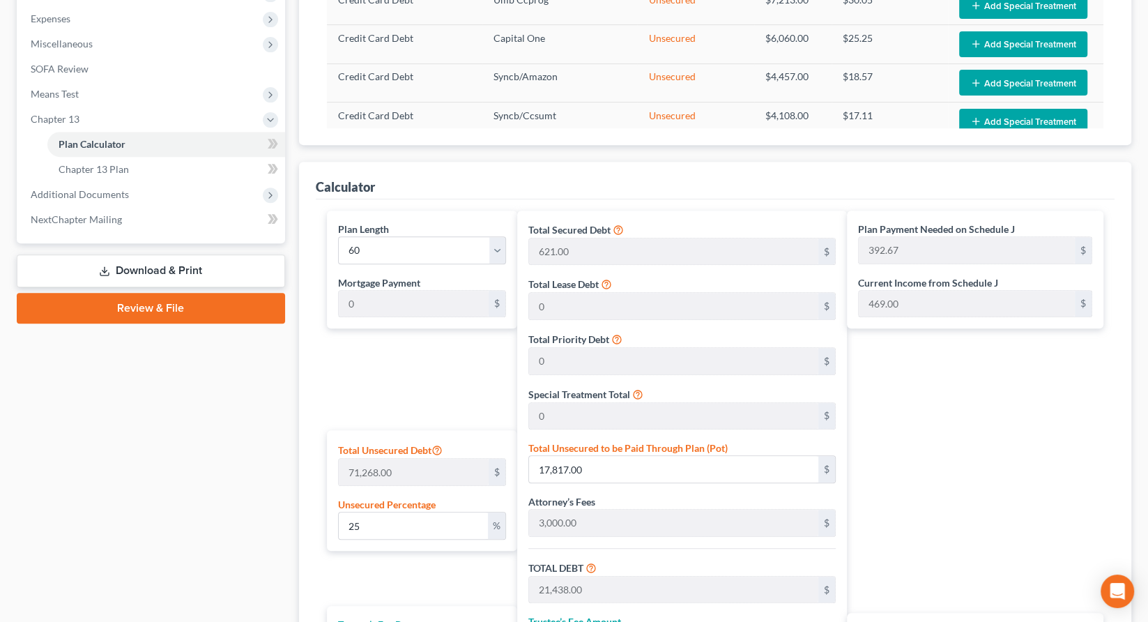
scroll to position [478, 0]
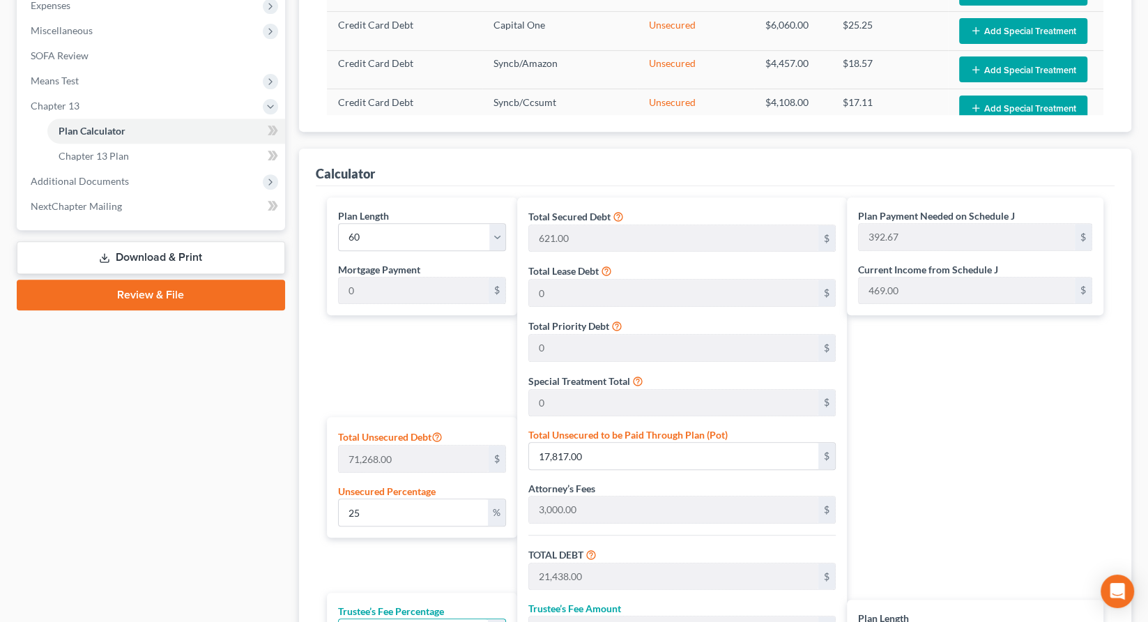
click at [372, 619] on input "9.9" at bounding box center [414, 632] width 150 height 26
type input "1"
type input "214.38"
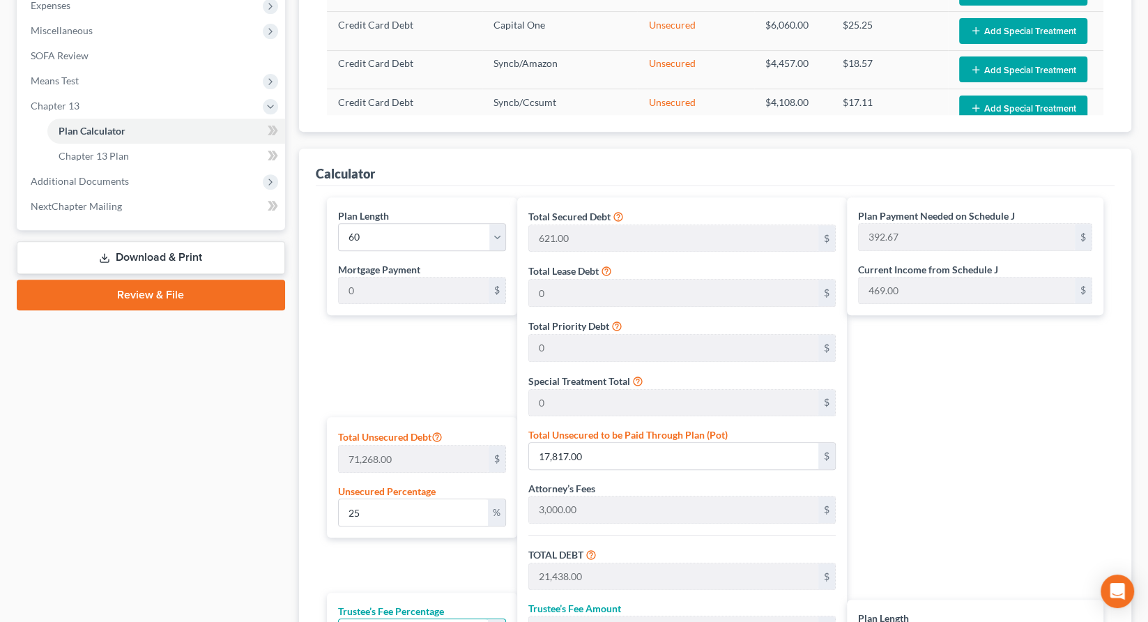
type input "21,652.38"
type input "360.87"
type input "10"
type input "2,143.80"
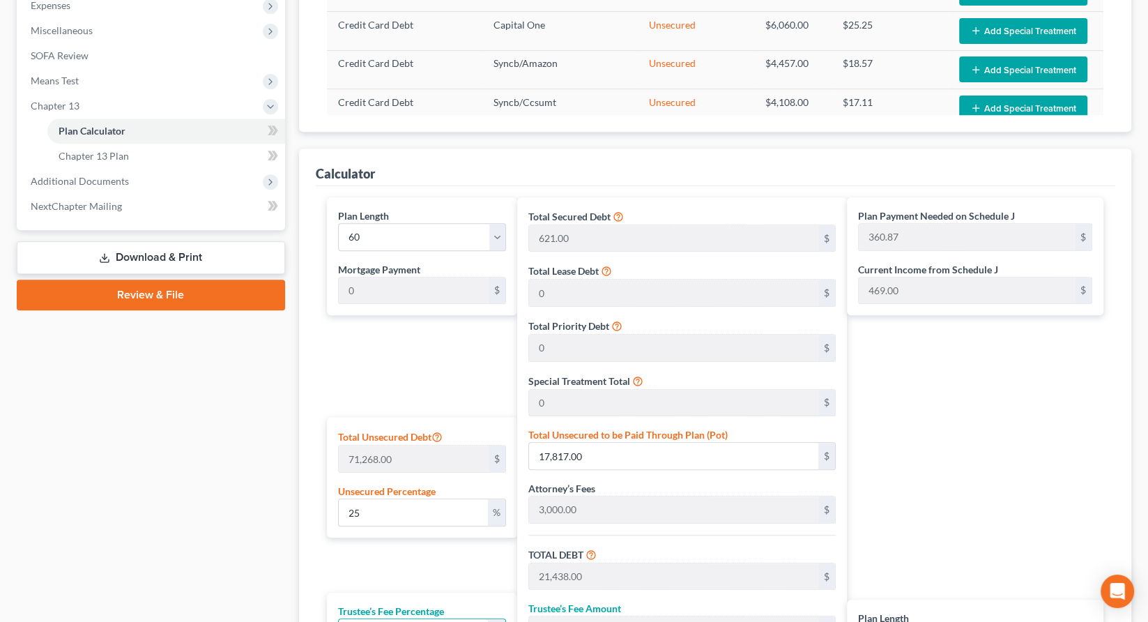
type input "23,581.80"
type input "393.03"
type input "10"
click at [923, 354] on div "Plan Payment Needed on Schedule J 393.03 $ Current Income from Schedule J 469.0…" at bounding box center [978, 480] width 263 height 566
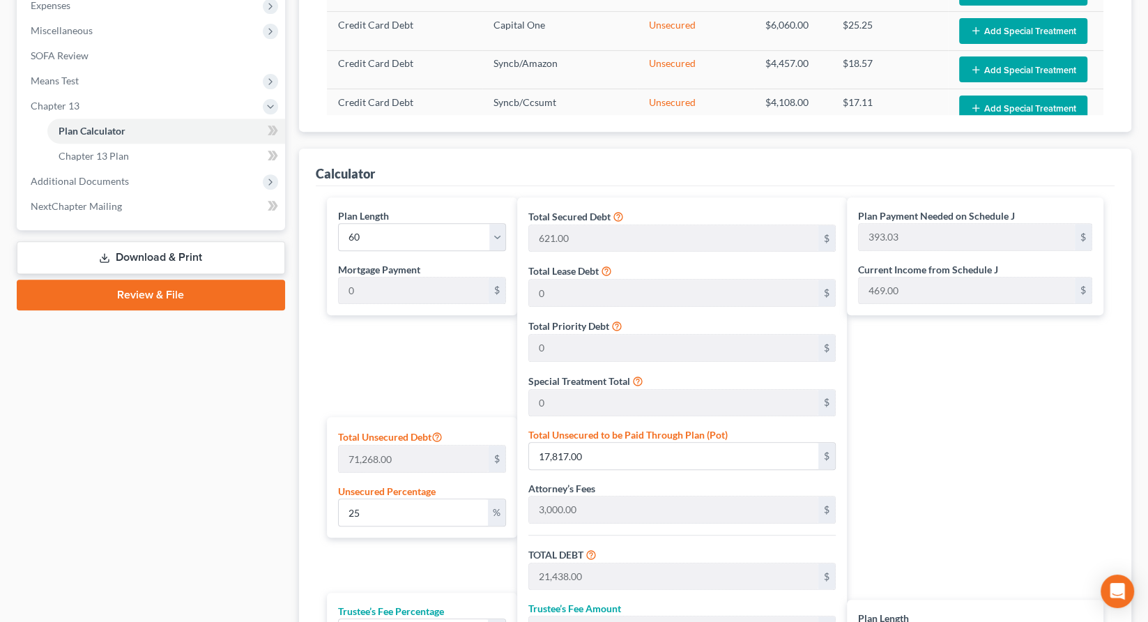
type input "0"
type input "2.97"
type input "0.29"
type input "3.26"
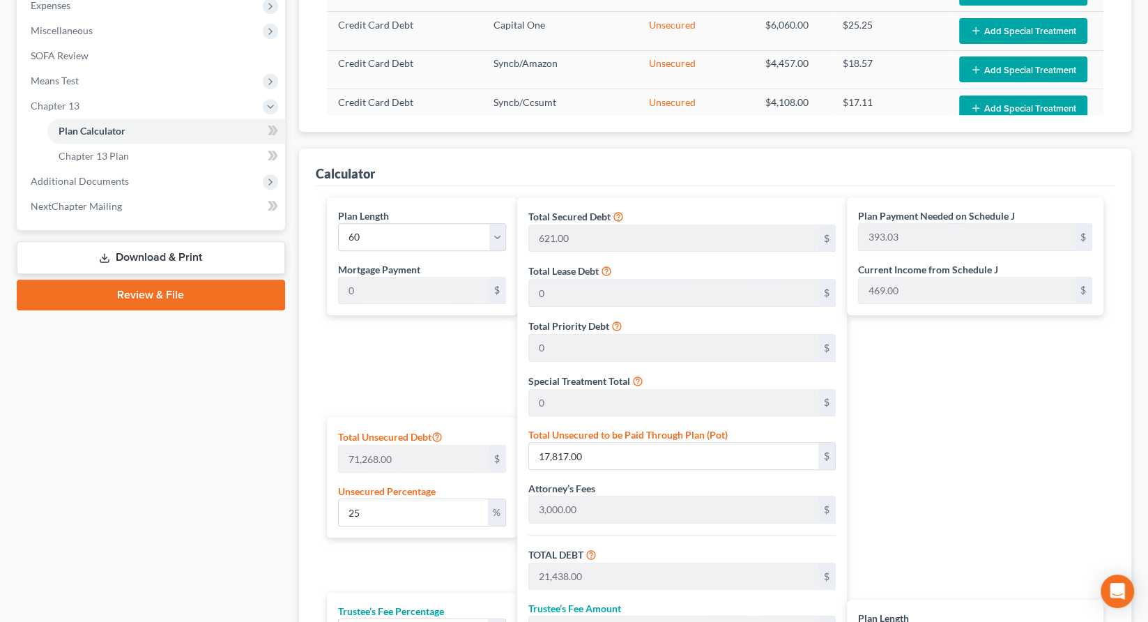
type input "5"
type input "29.70"
type input "2.97"
type input "32.67"
type input "50"
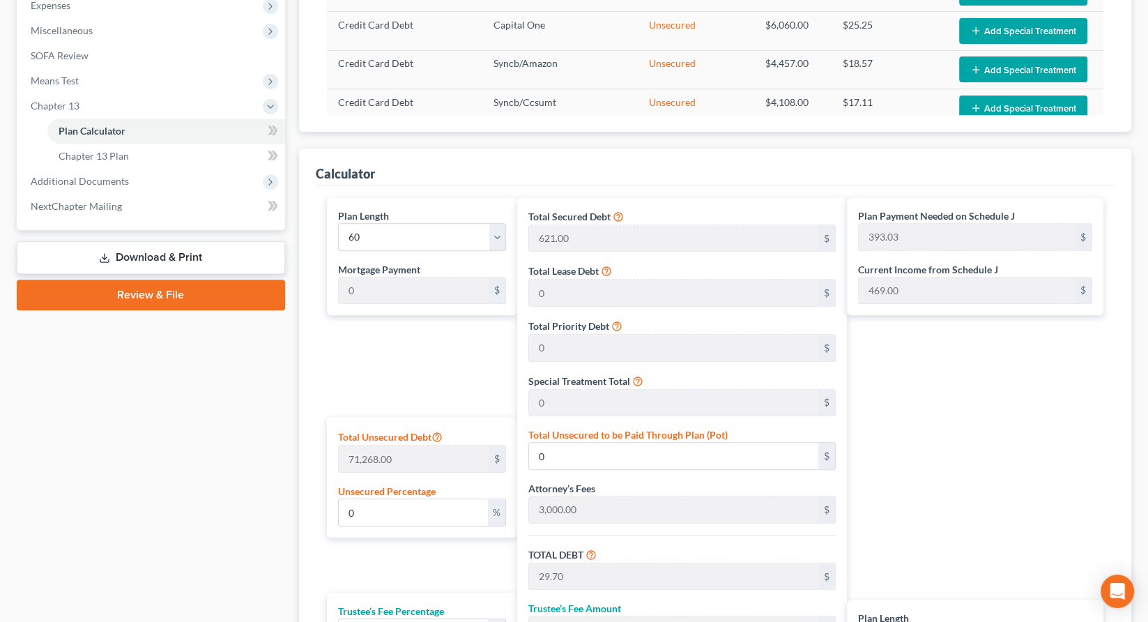
type input "36.97"
type input "26,349.29"
type input "297.02"
type input "29.70"
type input "326.73"
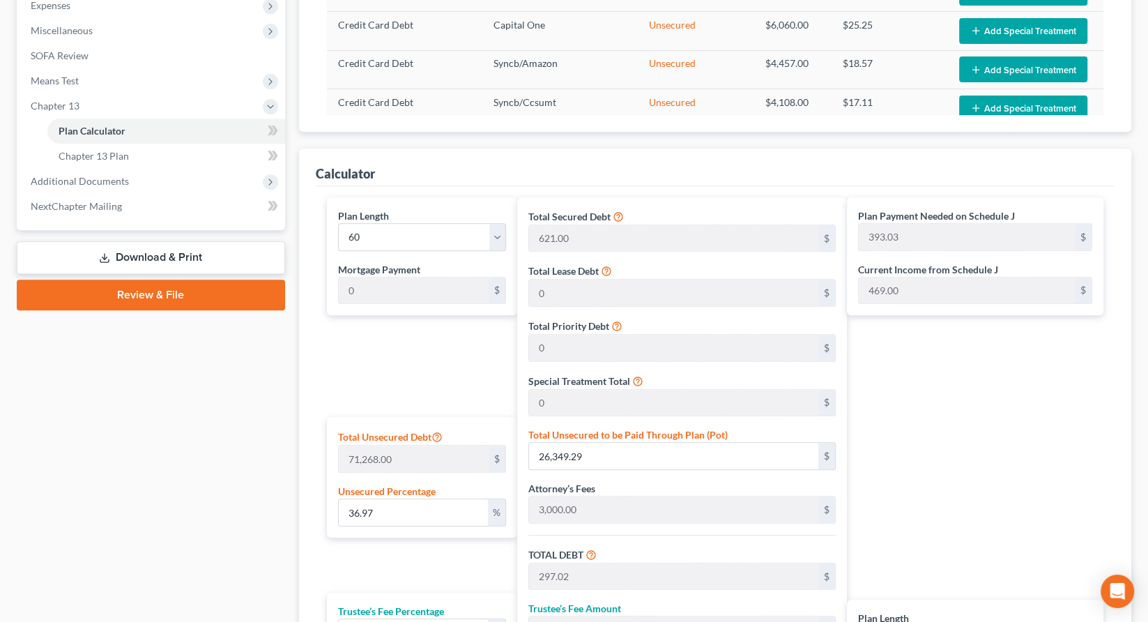
type input "500"
click at [986, 353] on div "Plan Payment Needed on Schedule J 393.03 $ Current Income from Schedule J 469.0…" at bounding box center [978, 480] width 263 height 566
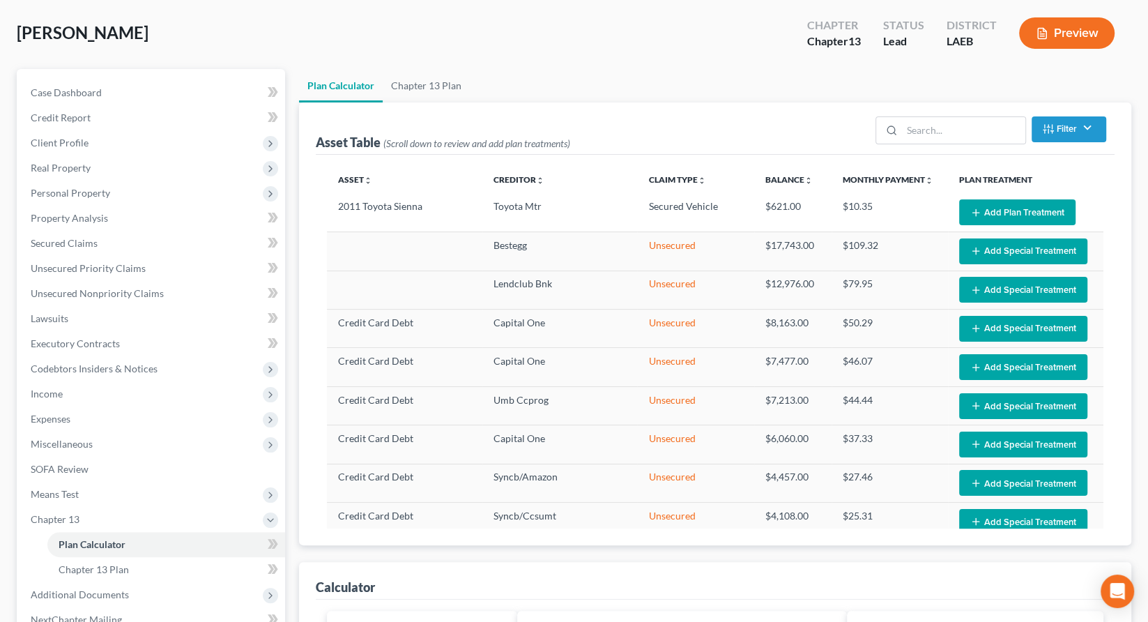
scroll to position [66, 0]
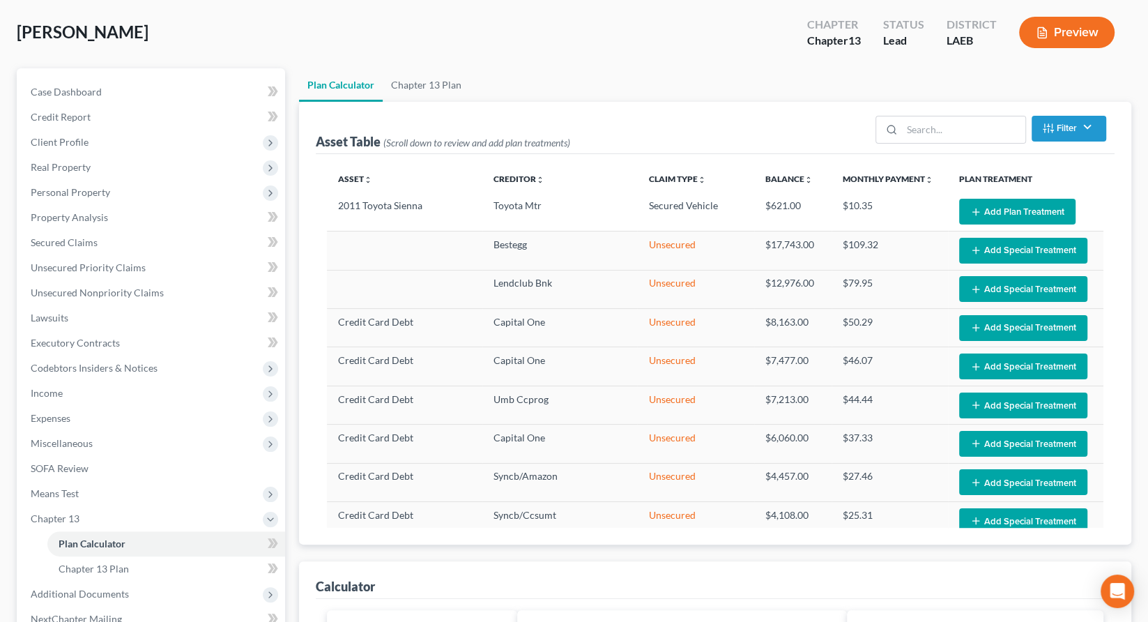
click at [1004, 199] on button "Add Plan Treatment" at bounding box center [1017, 212] width 116 height 26
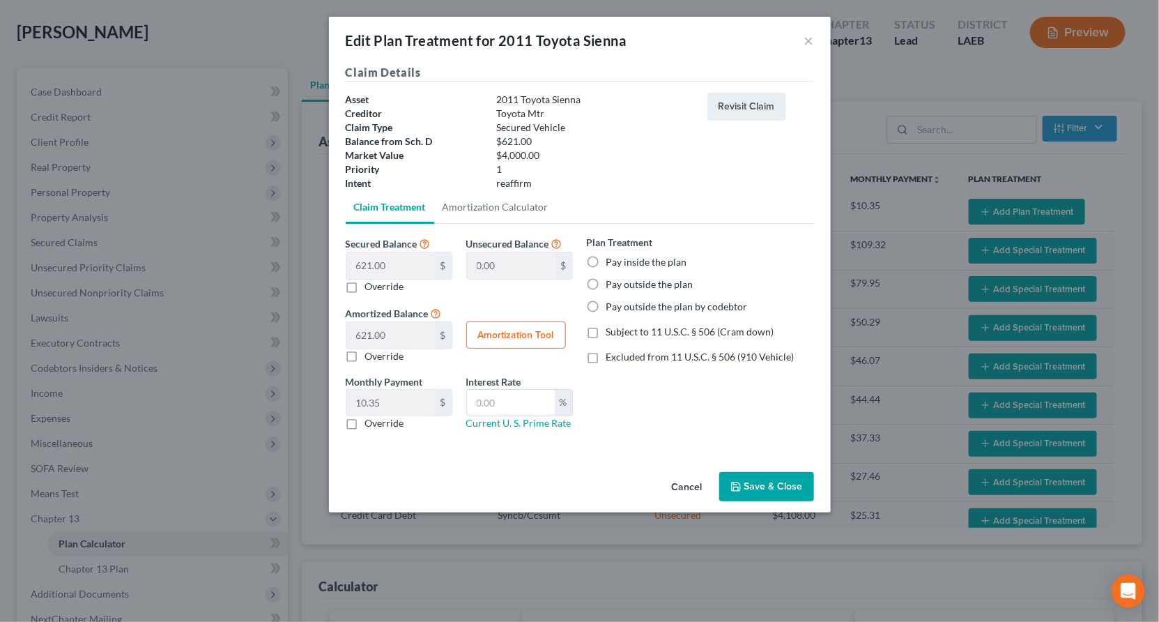
click at [607, 277] on label "Pay outside the plan" at bounding box center [649, 284] width 87 height 14
click at [612, 277] on input "Pay outside the plan" at bounding box center [616, 281] width 9 height 9
radio input "true"
click at [726, 472] on button "Save & Close" at bounding box center [766, 486] width 95 height 29
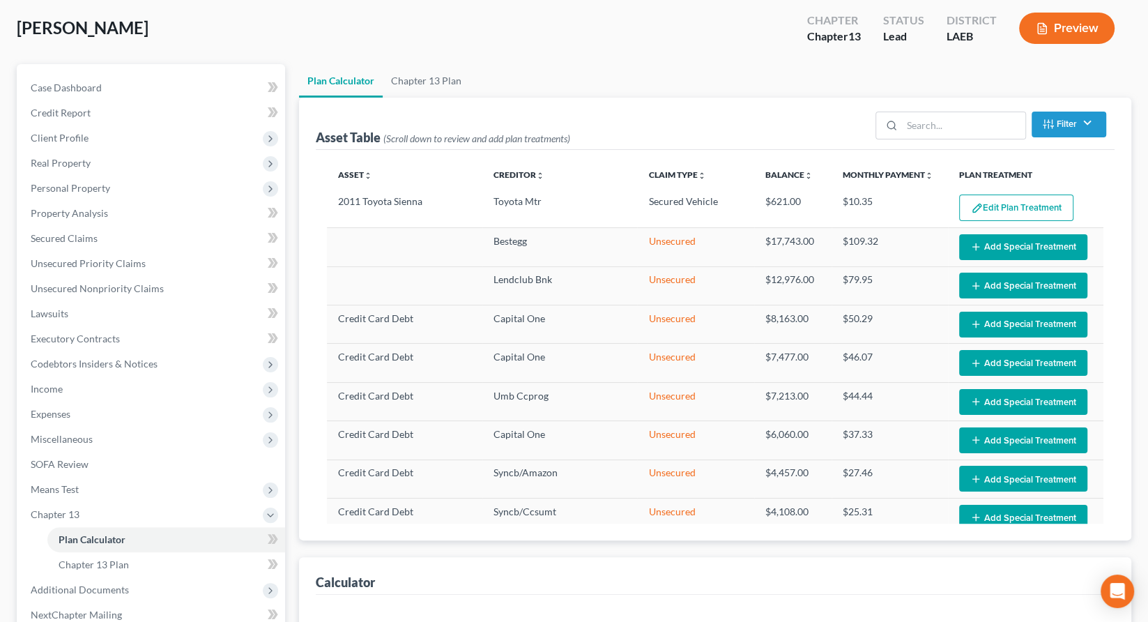
scroll to position [70, 0]
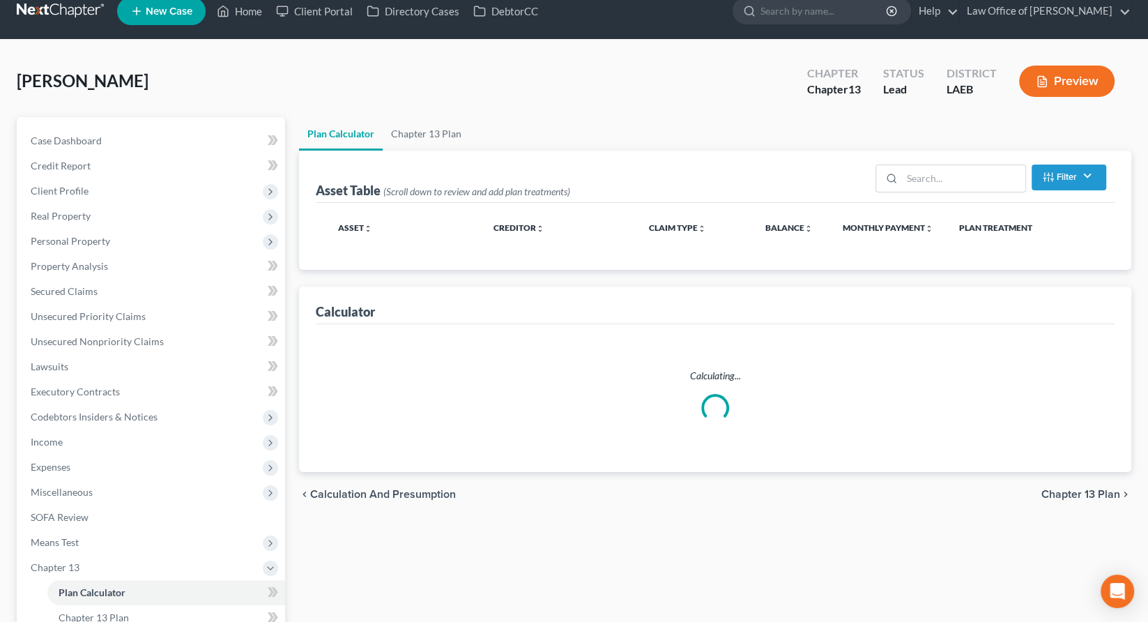
scroll to position [70, 0]
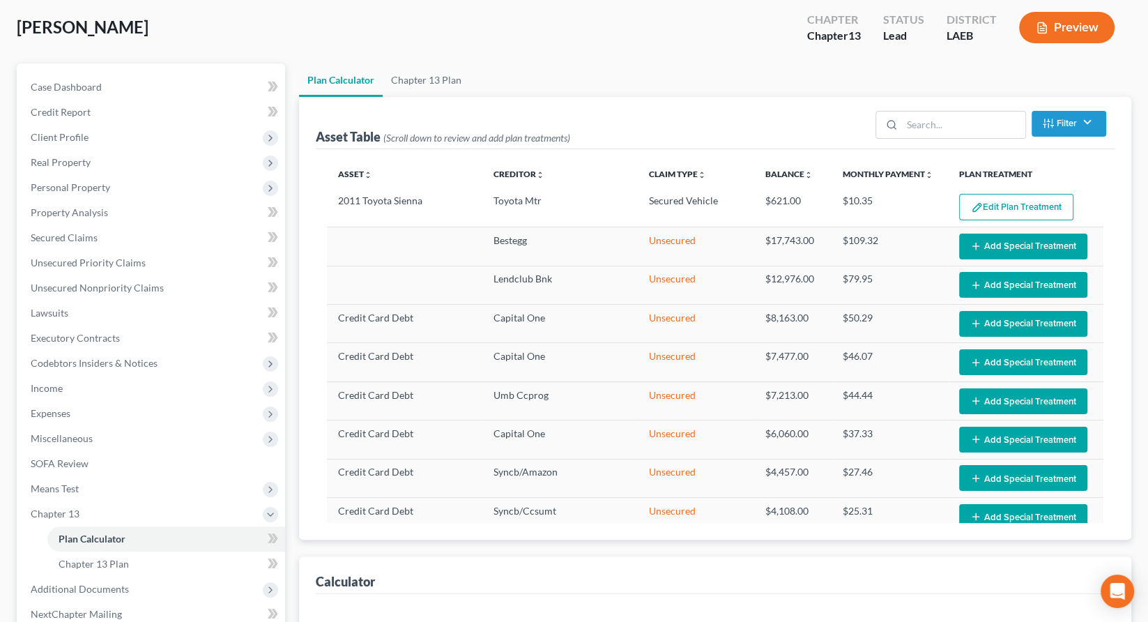
select select "59"
click at [981, 193] on button "Edit Plan Treatment" at bounding box center [1016, 206] width 114 height 26
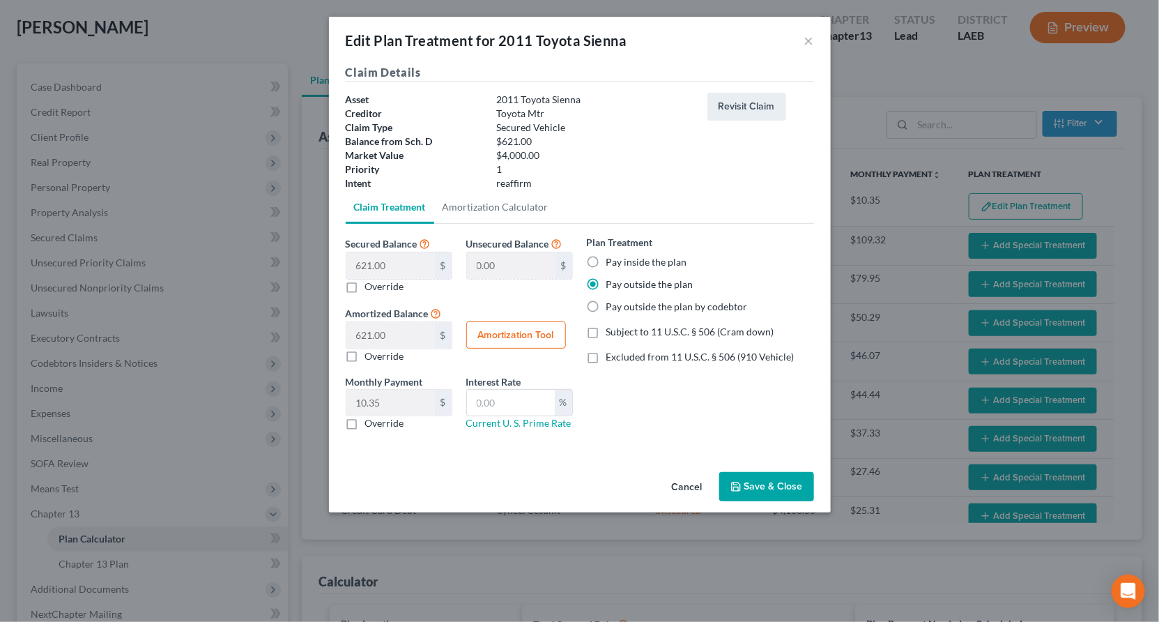
click at [719, 472] on button "Save & Close" at bounding box center [766, 486] width 95 height 29
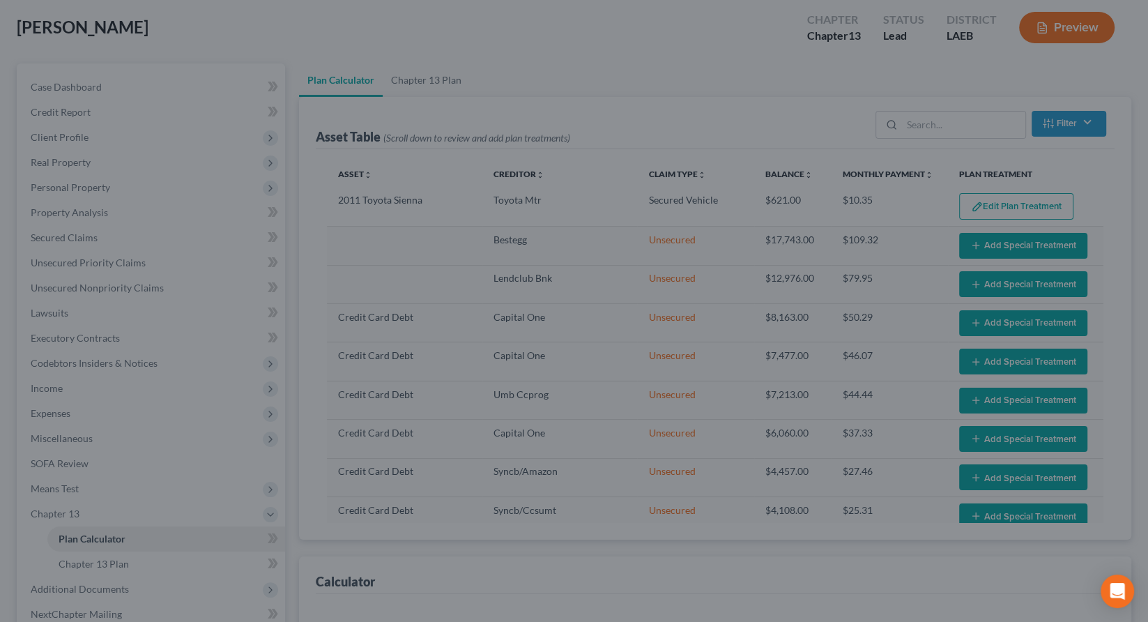
select select "59"
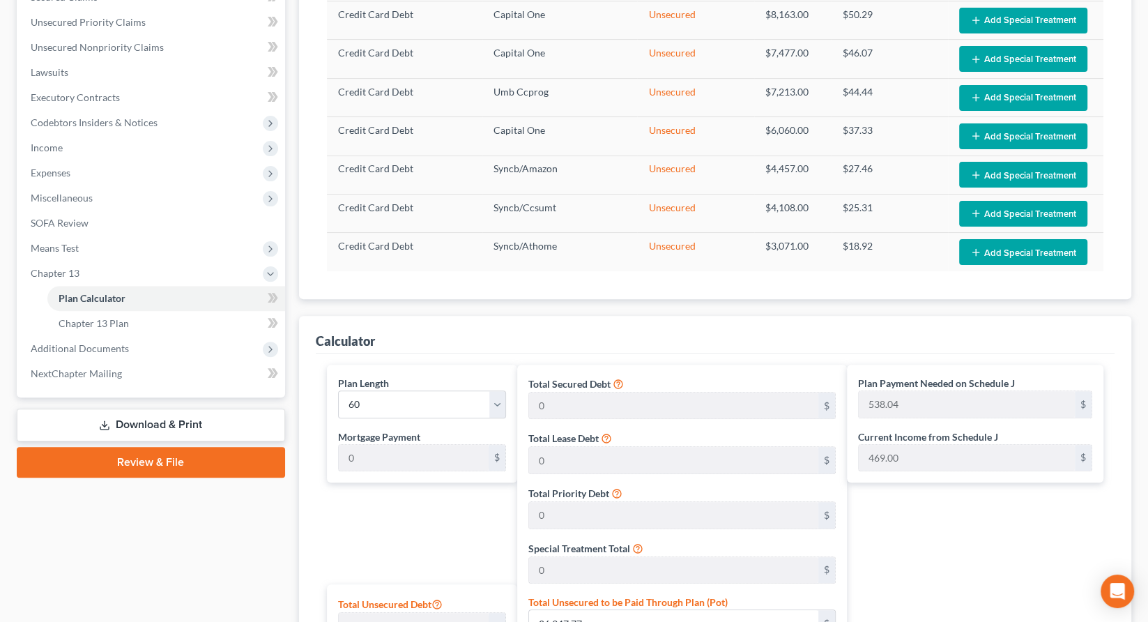
scroll to position [300, 0]
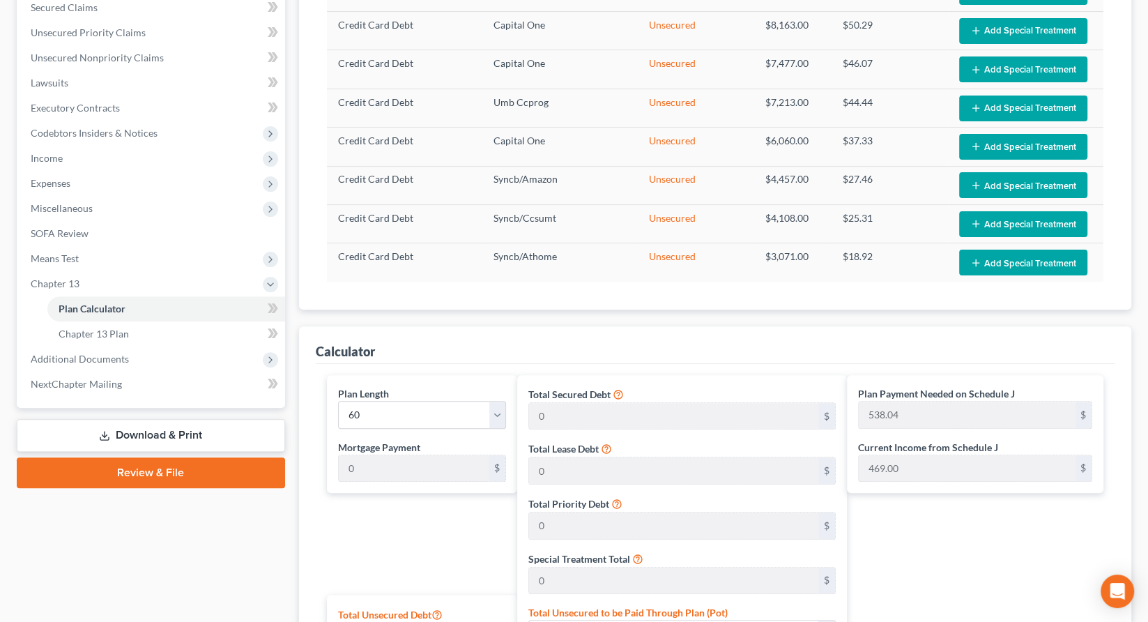
click at [54, 252] on span "Means Test" at bounding box center [55, 258] width 48 height 12
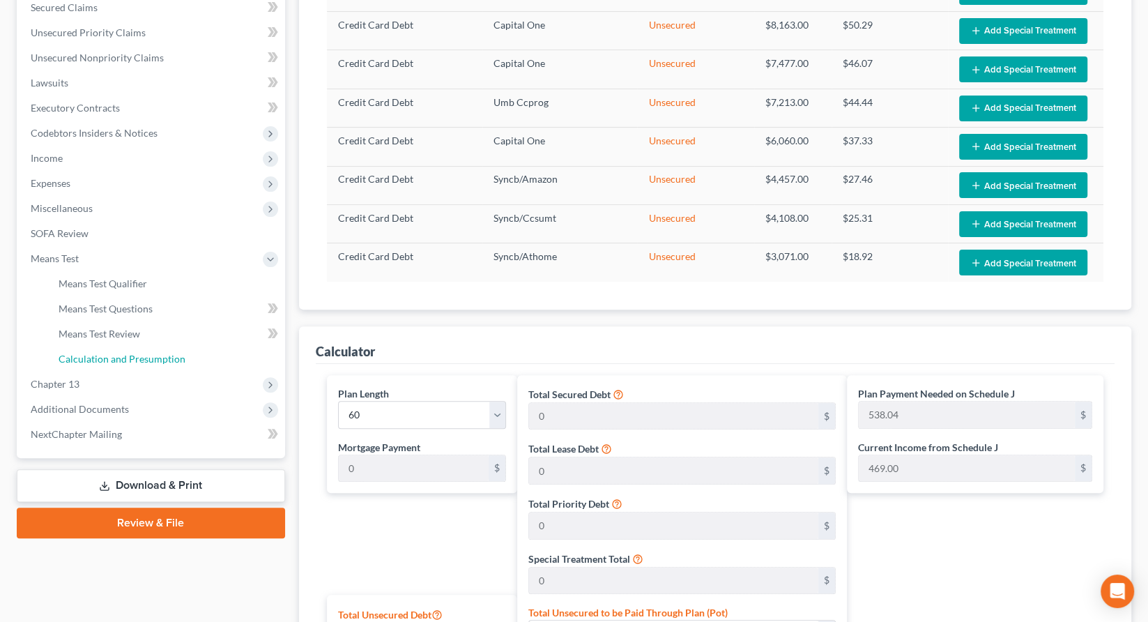
click at [86, 346] on link "Calculation and Presumption" at bounding box center [166, 358] width 238 height 25
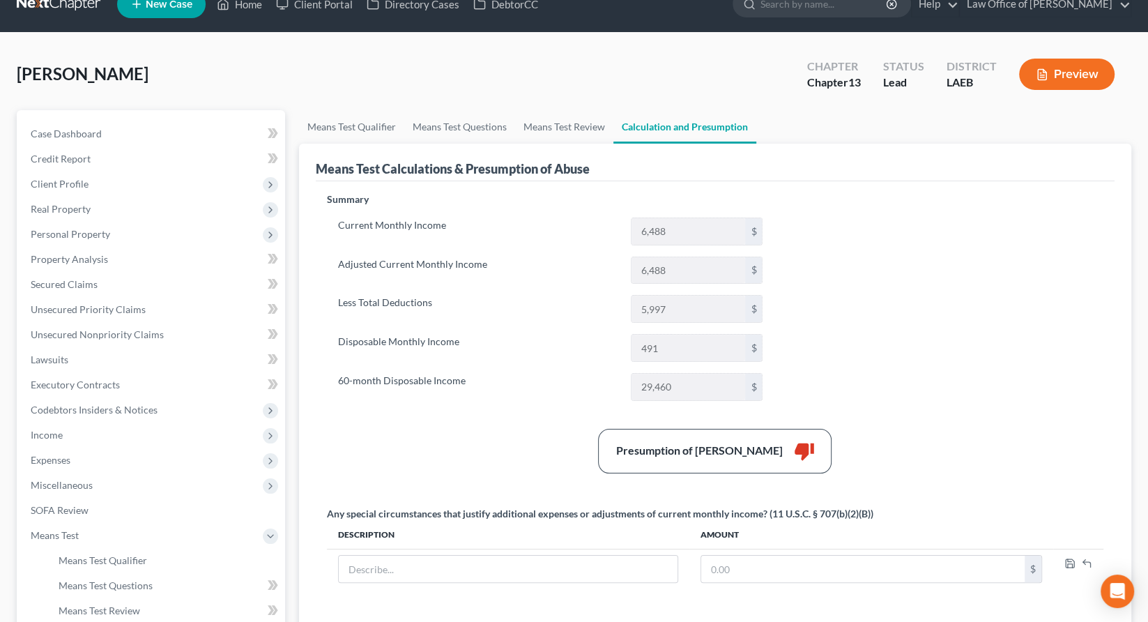
scroll to position [22, 0]
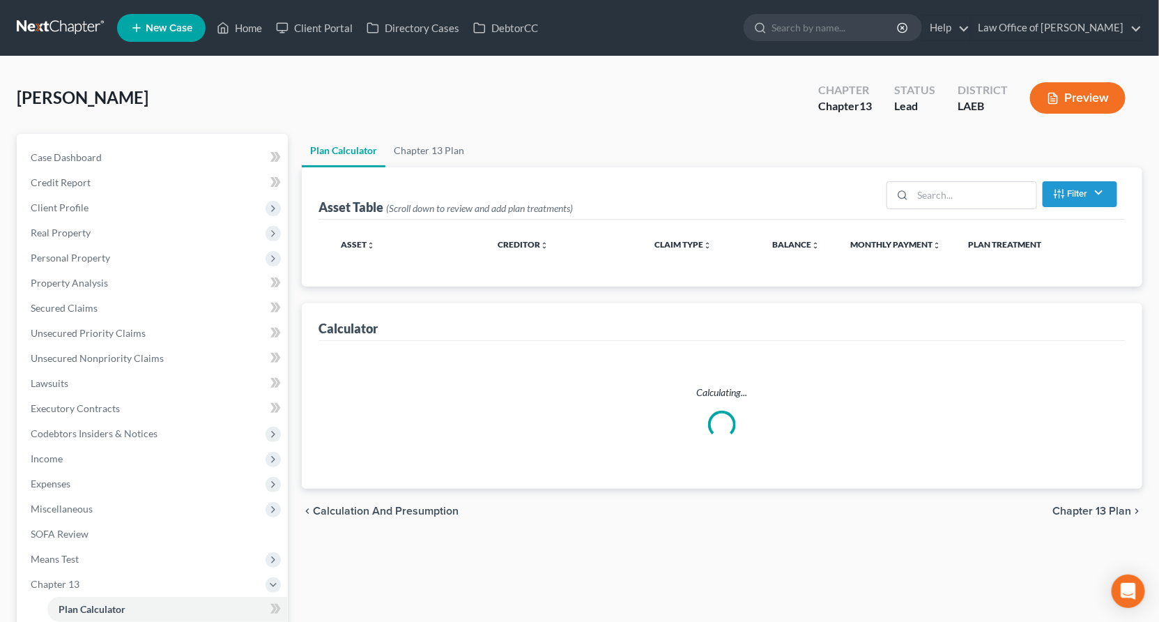
select select "59"
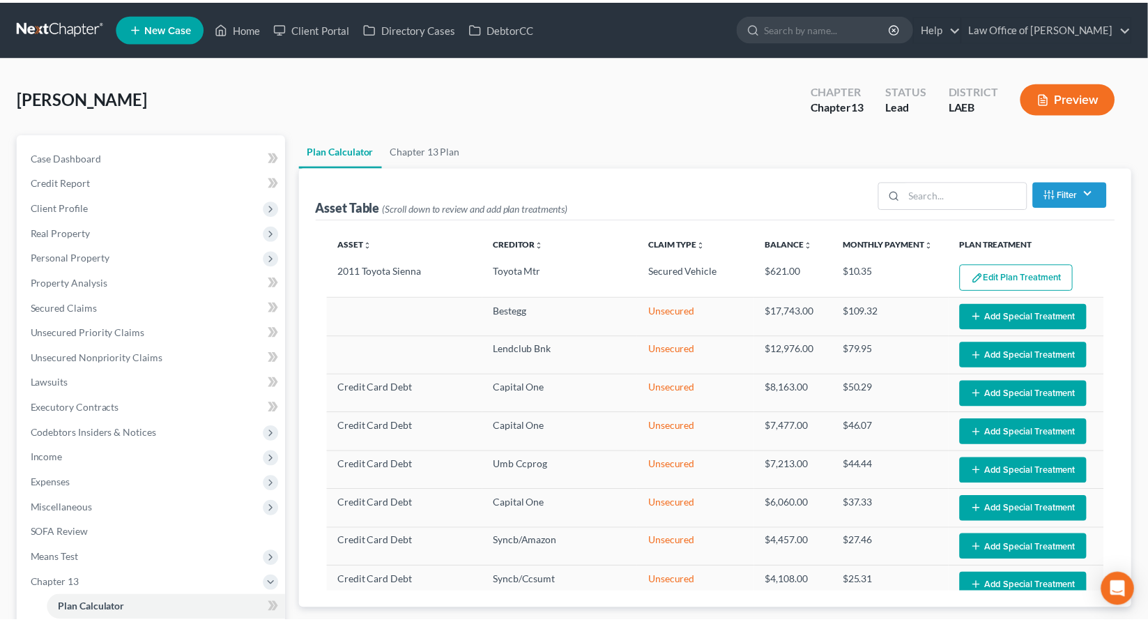
scroll to position [402, 0]
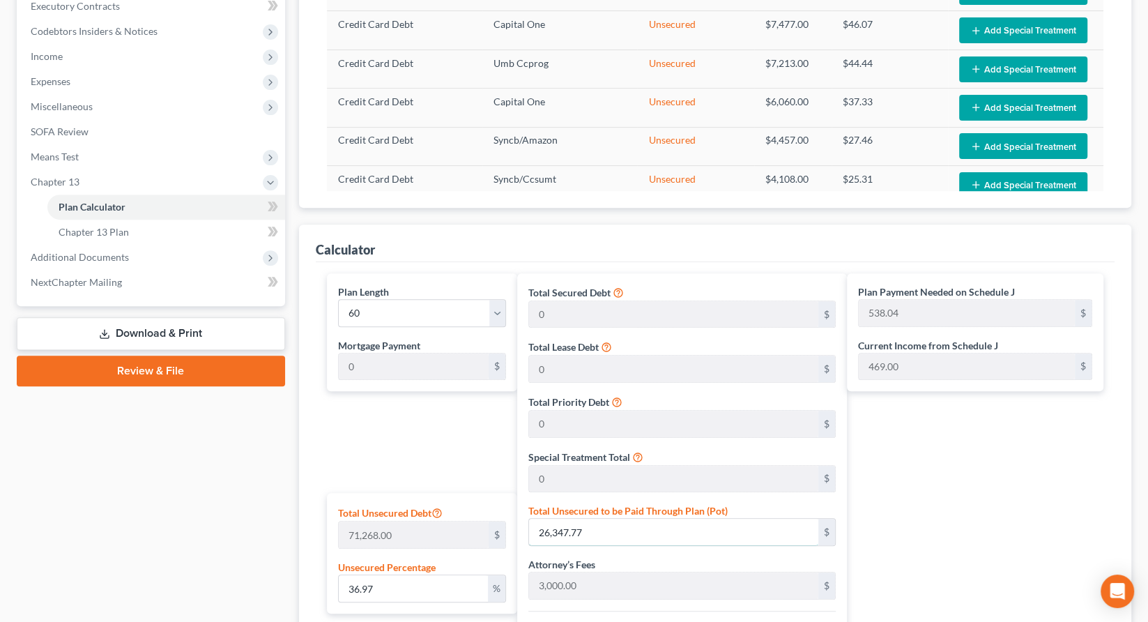
click at [609, 519] on input "26,347.77" at bounding box center [673, 532] width 289 height 26
type input "0.0028063085816916427"
type input "2"
type input "3,002.00"
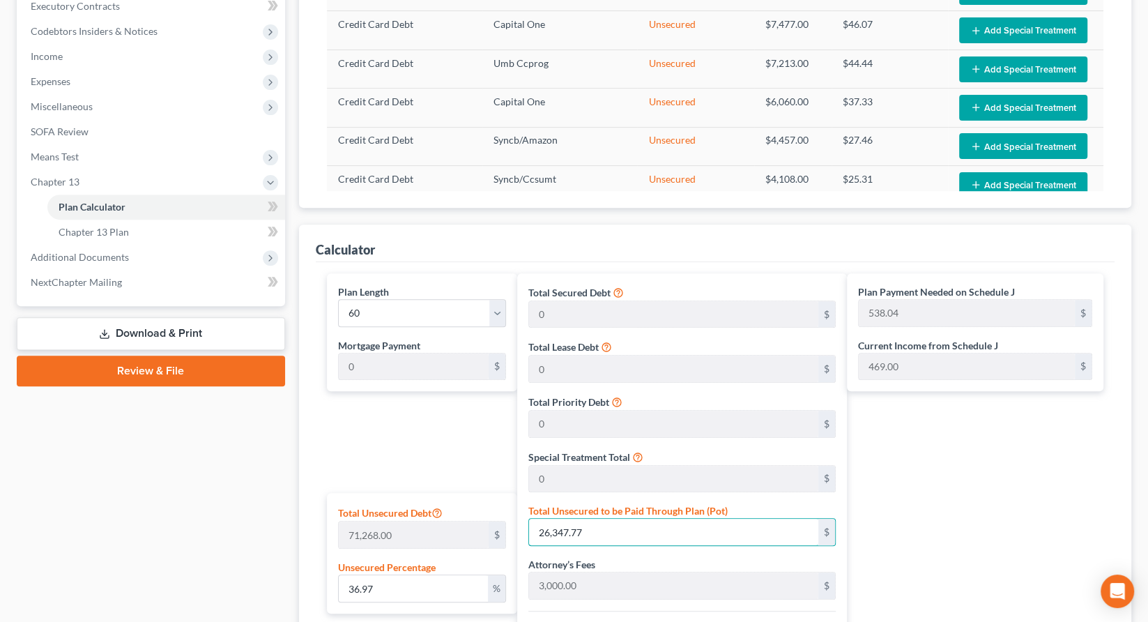
type input "300.20"
type input "3,302.20"
type input "55.03"
type input "0.04069147443452882"
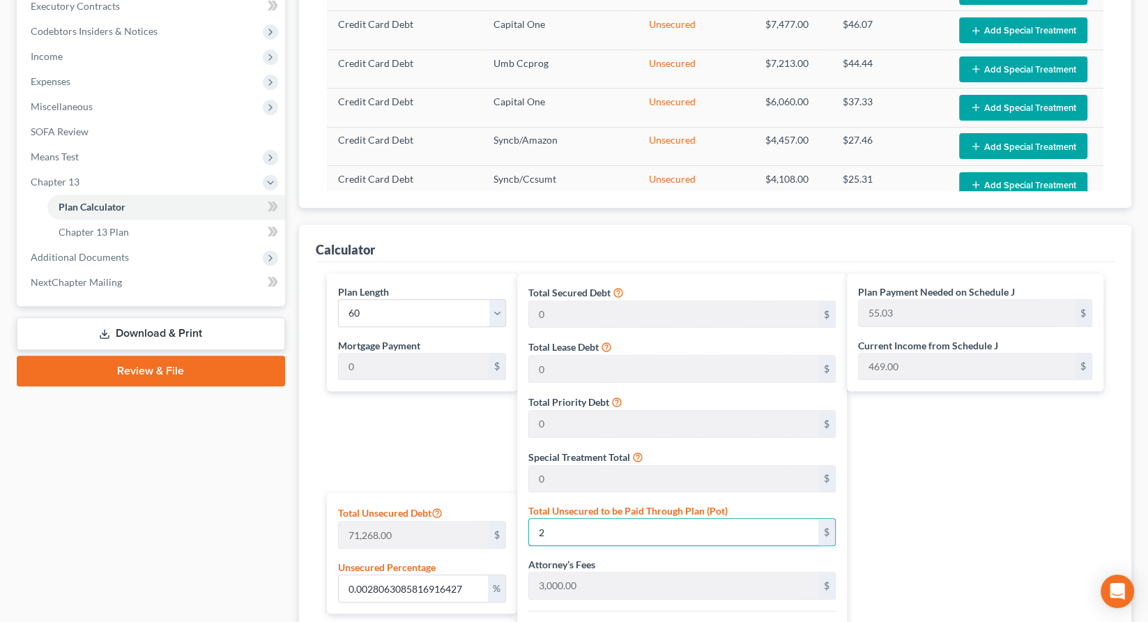
type input "29"
type input "3,029.00"
type input "302.90"
type input "3,331.90"
type input "55.53"
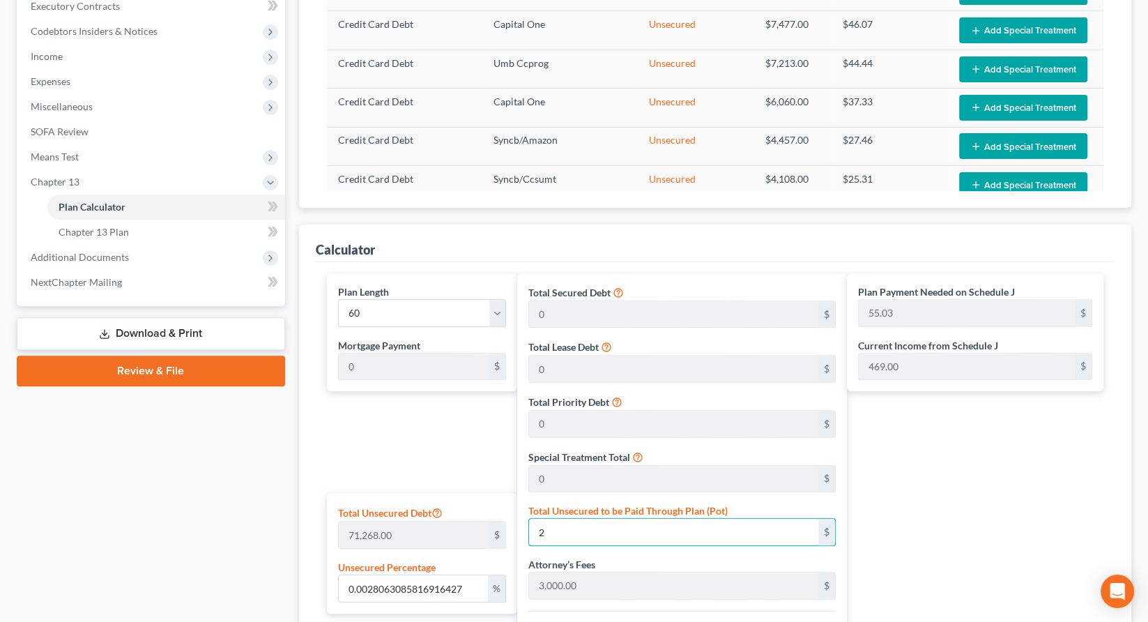
type input "55.53"
type input "0.4139305157995173"
type input "295"
type input "3,295.00"
type input "329.50"
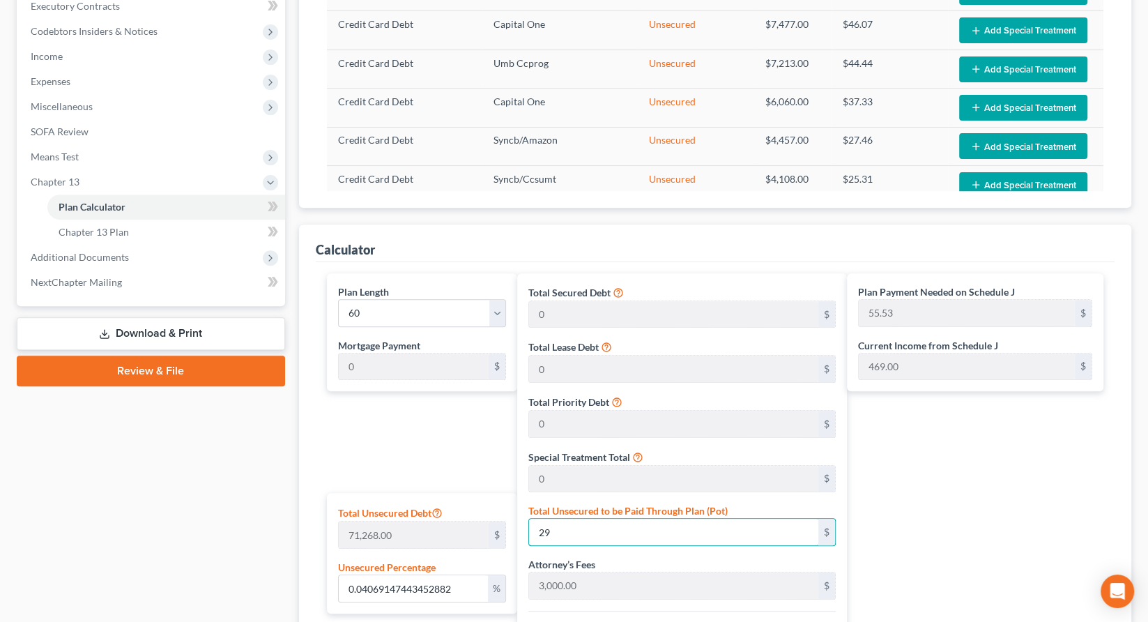
type input "3,624.50"
type input "60.40"
type input "4.139305157995174"
type input "2950"
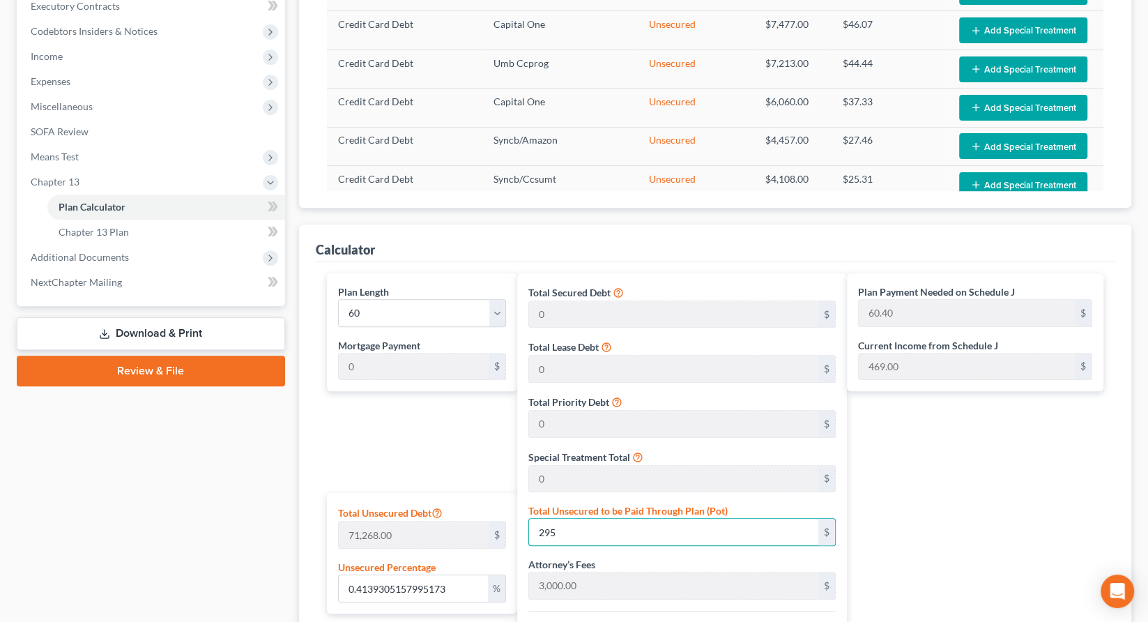
type input "5,950.00"
type input "595.00"
type input "6,545.00"
type input "109.08"
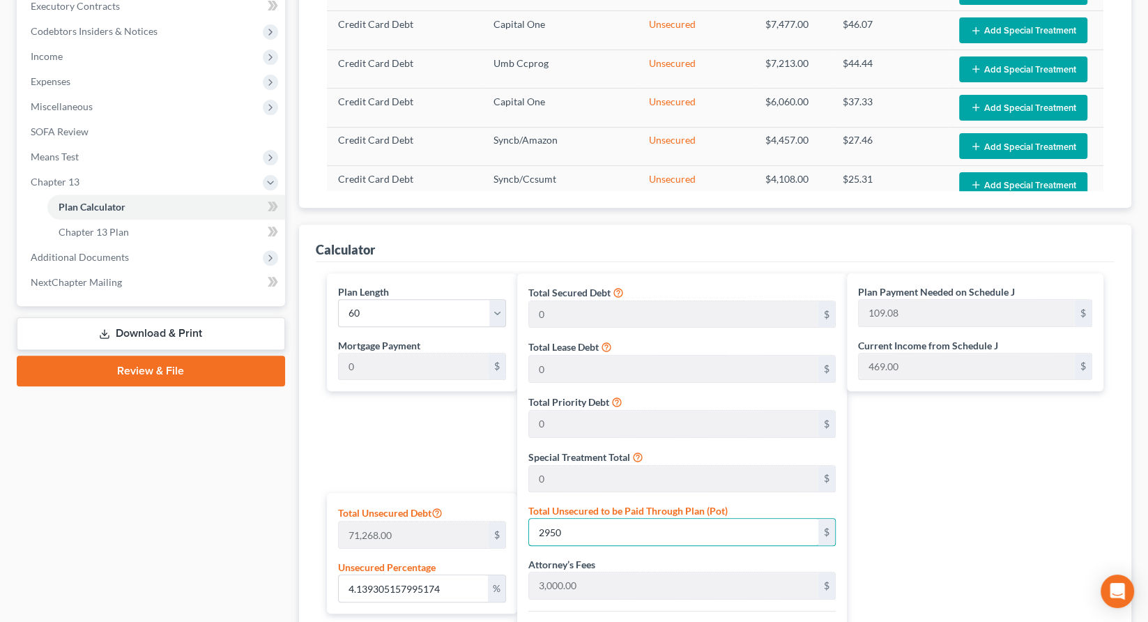
type input "2,950"
type input "41.39305157995173"
type input "2,9500"
type input "32,500.00"
type input "3,250.00"
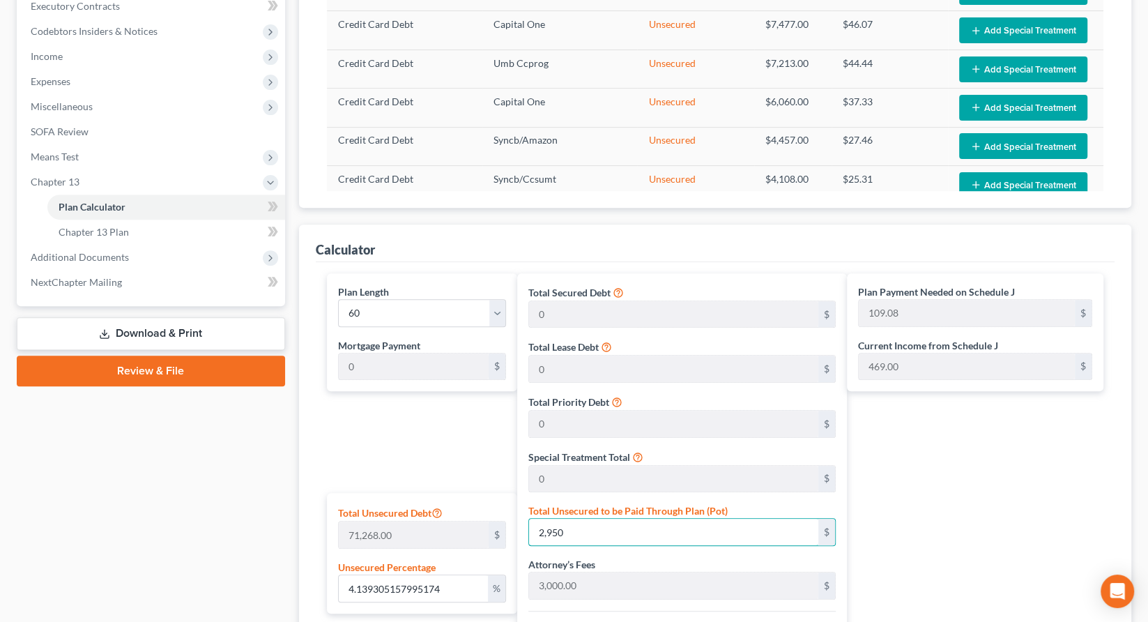
type input "35,750.00"
type input "595.83"
type input "29,500"
click at [993, 345] on div "Plan Payment Needed on Schedule J 595.83 $ Current Income from Schedule J 469.0…" at bounding box center [978, 556] width 263 height 566
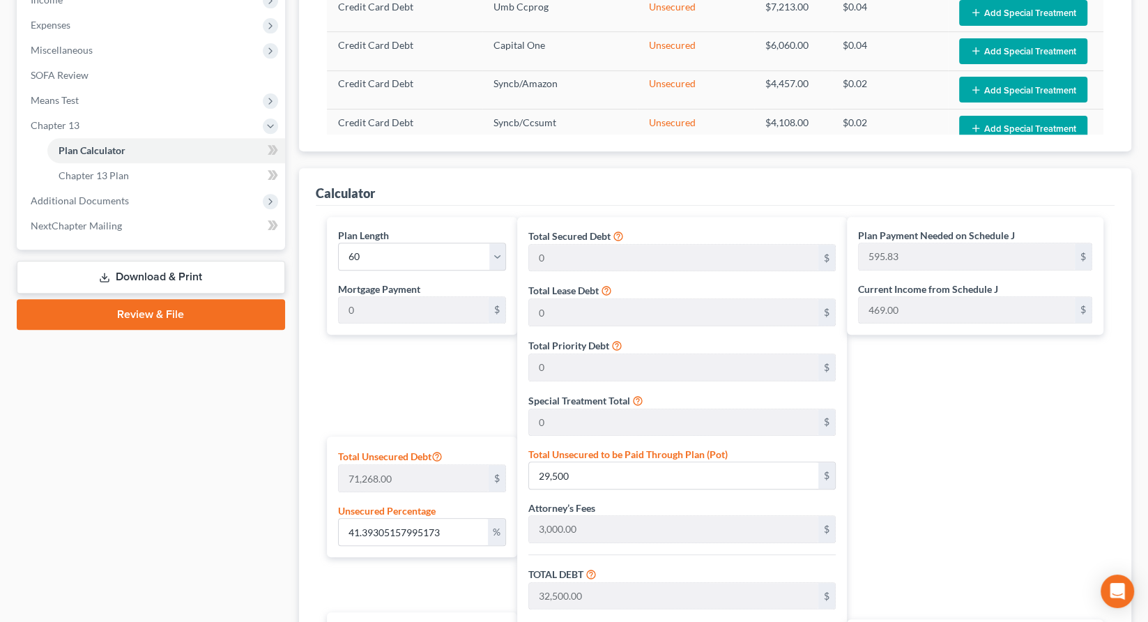
scroll to position [478, 0]
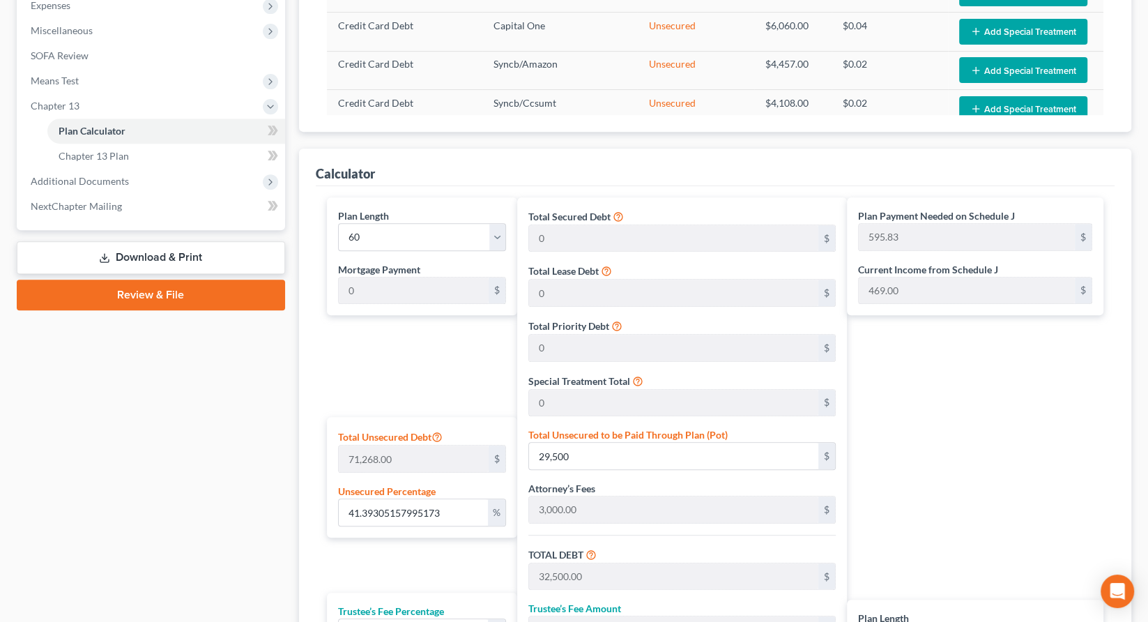
type input "596.00"
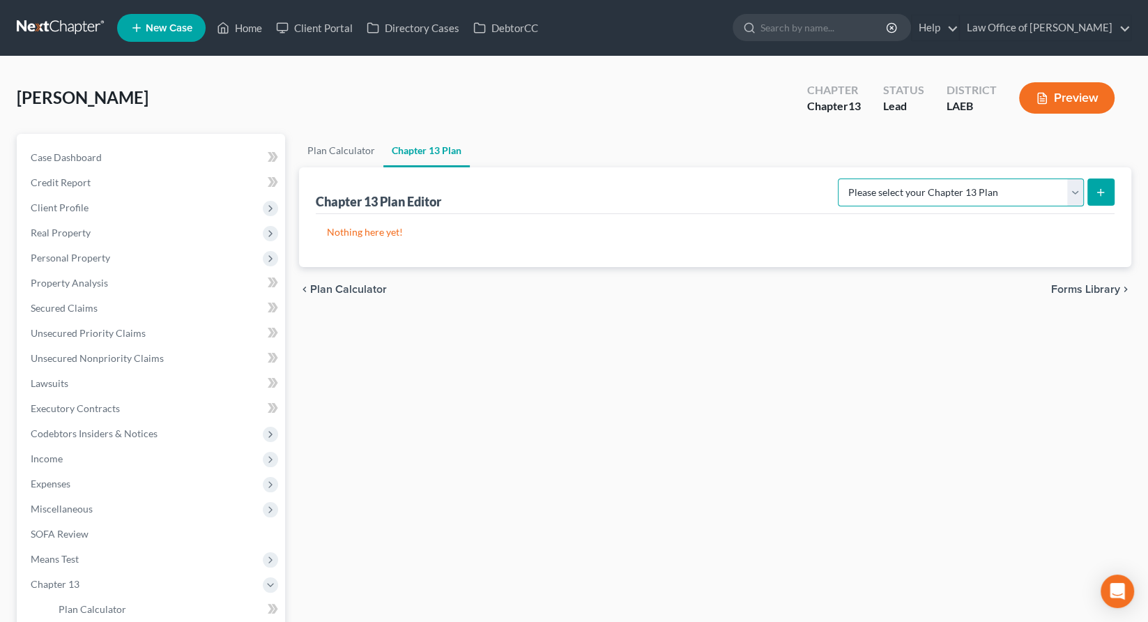
click at [991, 178] on select "Please select your Chapter 13 Plan Eastern District of [US_STATE][GEOGRAPHIC_DA…" at bounding box center [961, 192] width 246 height 28
select select "2"
click at [910, 178] on select "Please select your Chapter 13 Plan Eastern District of [US_STATE][GEOGRAPHIC_DA…" at bounding box center [961, 192] width 246 height 28
click at [1104, 192] on line "submit" at bounding box center [1101, 192] width 6 height 0
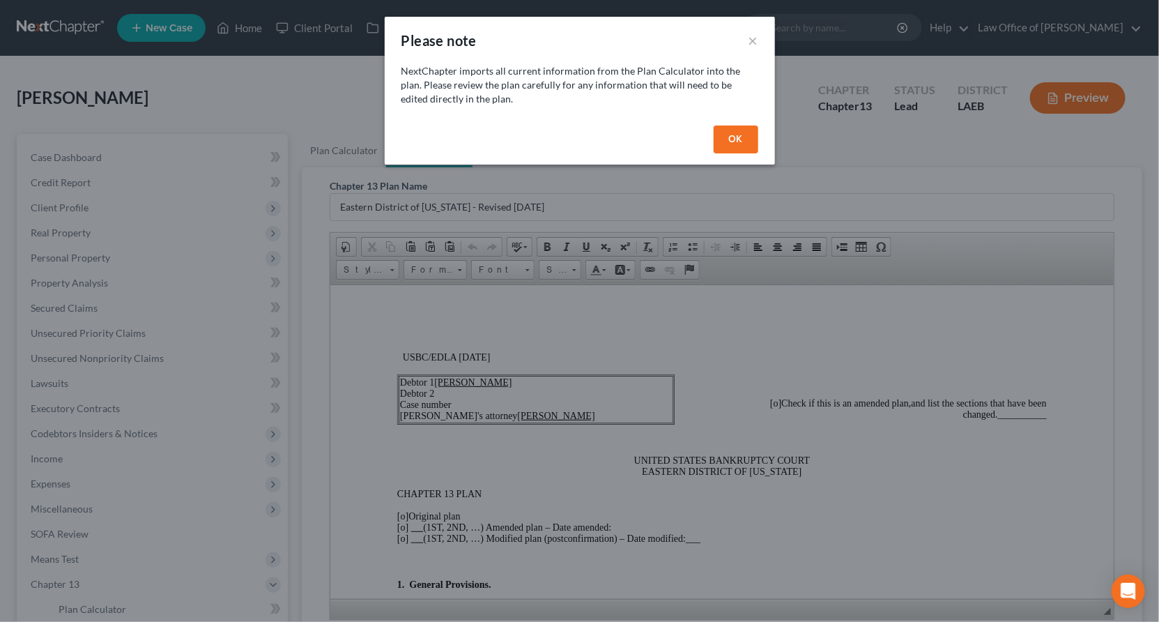
click at [714, 125] on button "OK" at bounding box center [736, 139] width 45 height 28
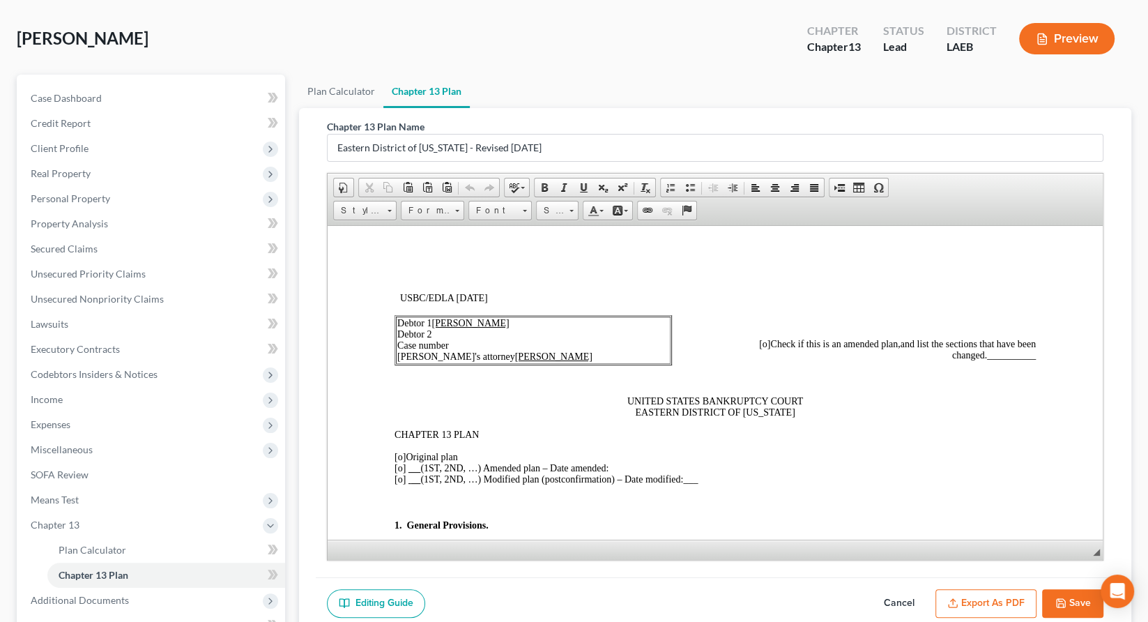
scroll to position [59, 0]
click at [1065, 599] on icon "button" at bounding box center [1061, 603] width 8 height 8
select select "2"
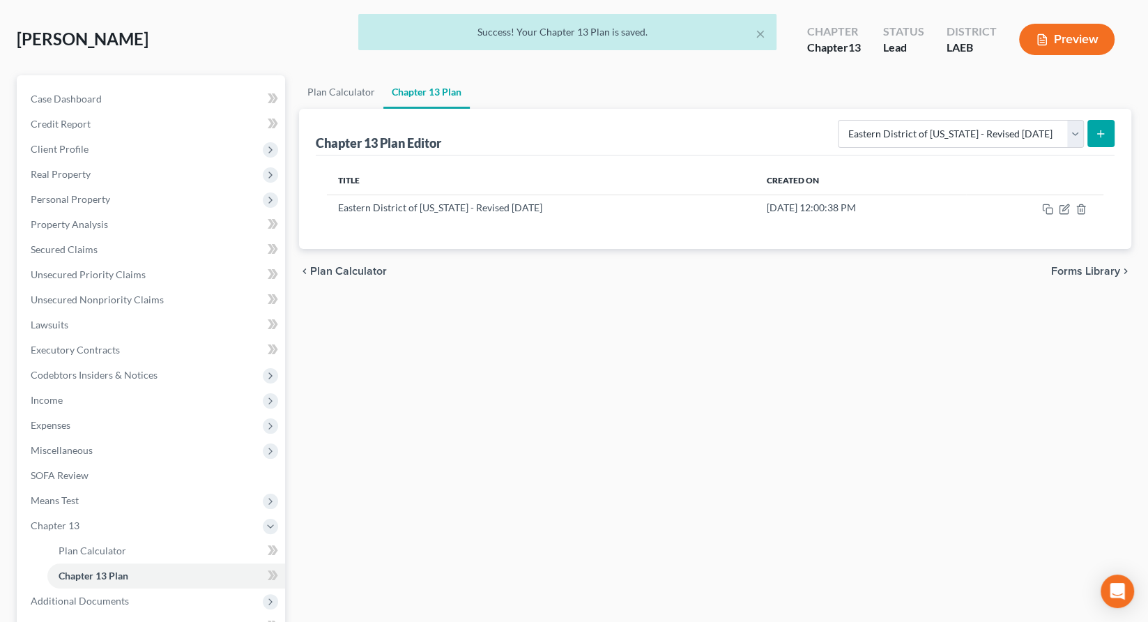
scroll to position [17, 0]
